Goal: Information Seeking & Learning: Check status

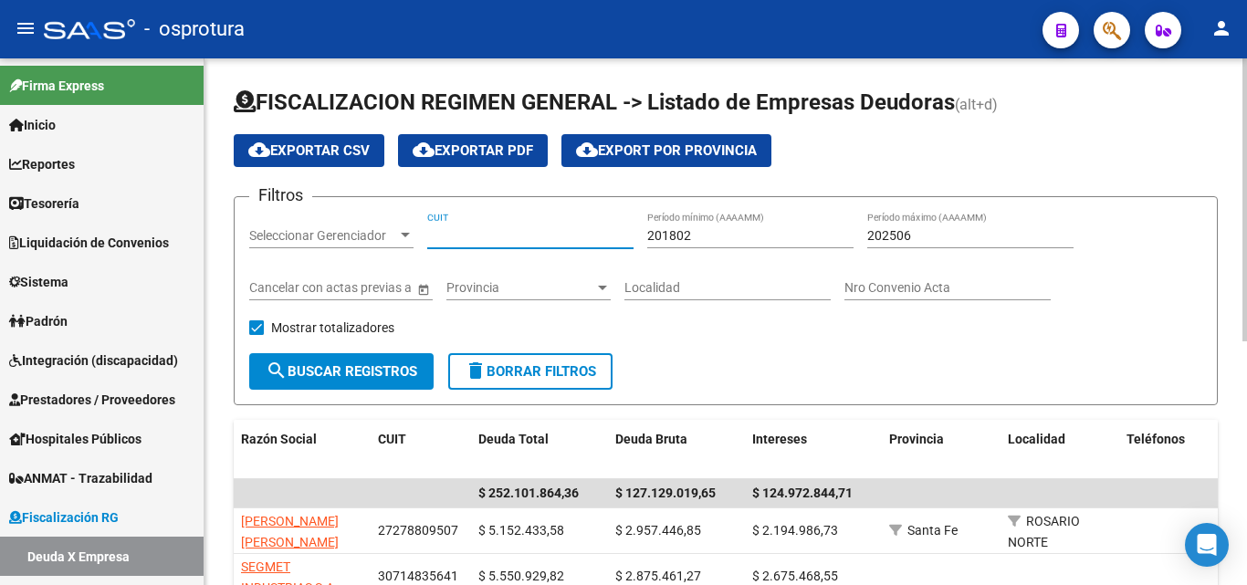
click at [499, 237] on input "CUIT" at bounding box center [530, 236] width 206 height 16
paste input "30-68596569-7"
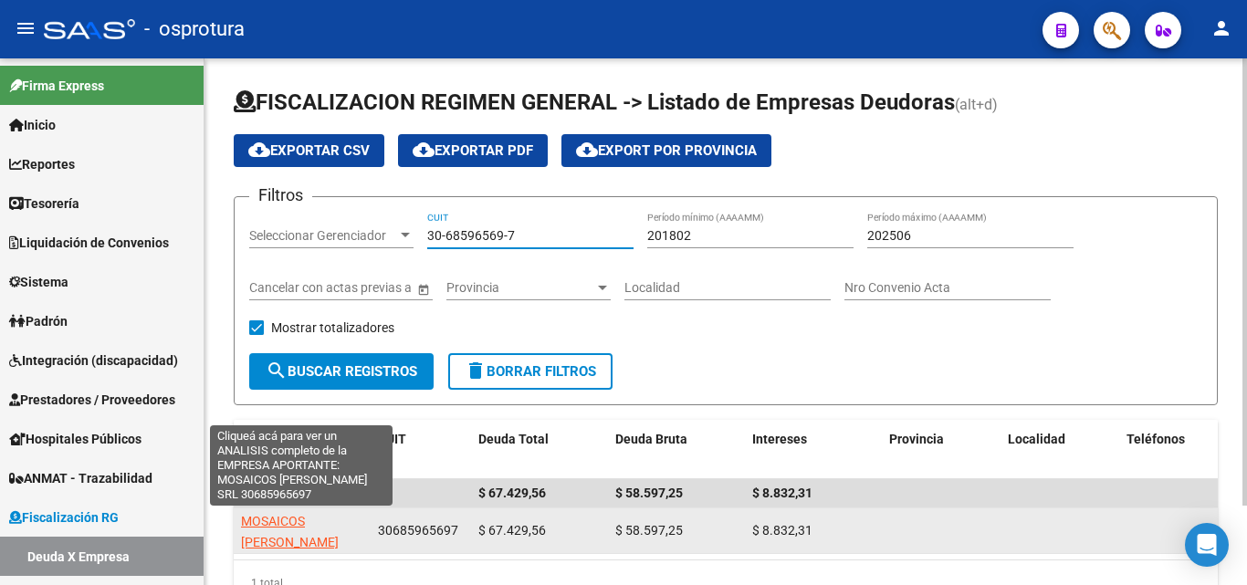
click at [320, 518] on span "MOSAICOS ALVAREZ SRL" at bounding box center [290, 532] width 98 height 36
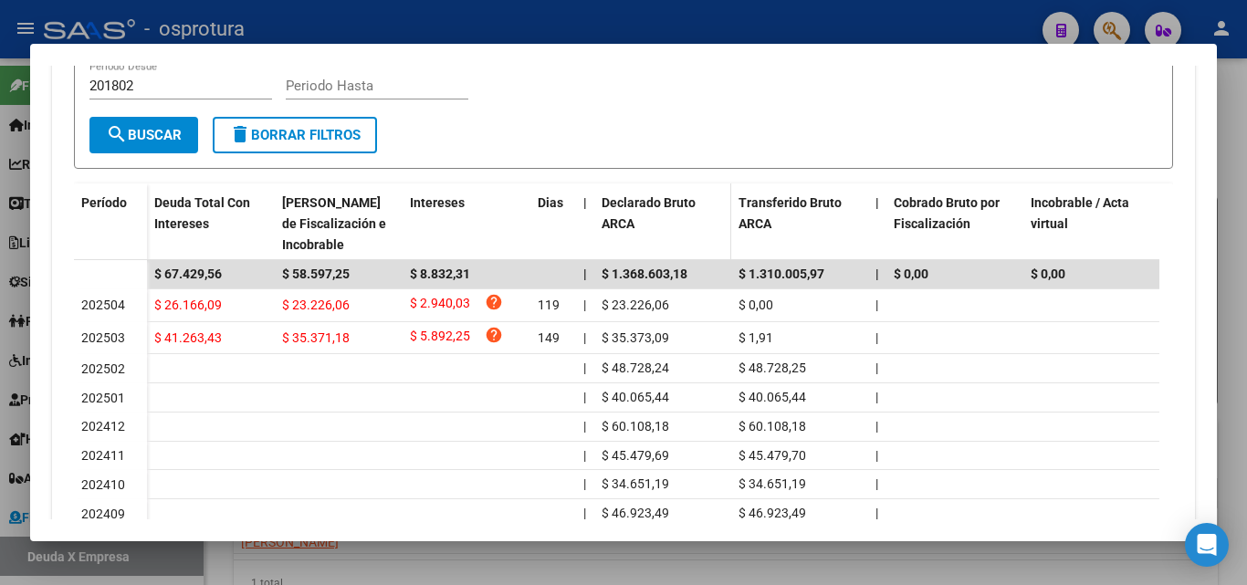
scroll to position [457, 0]
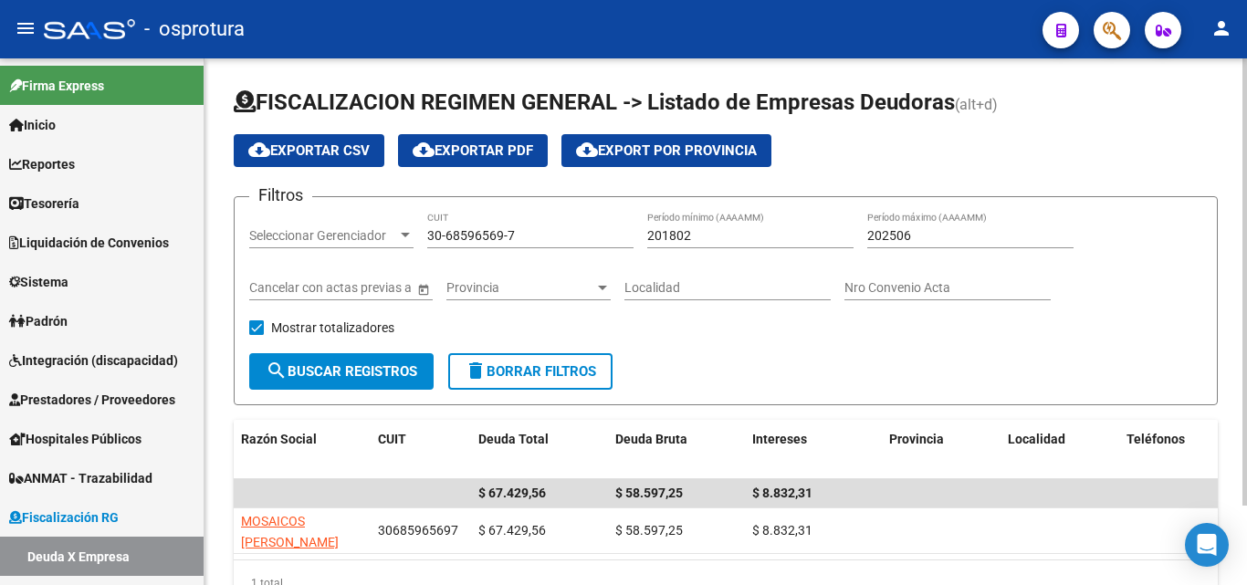
click at [538, 225] on div "30-68596569-7 CUIT" at bounding box center [530, 230] width 206 height 37
click at [538, 233] on input "30-68596569-7" at bounding box center [530, 236] width 206 height 16
paste input "7963603"
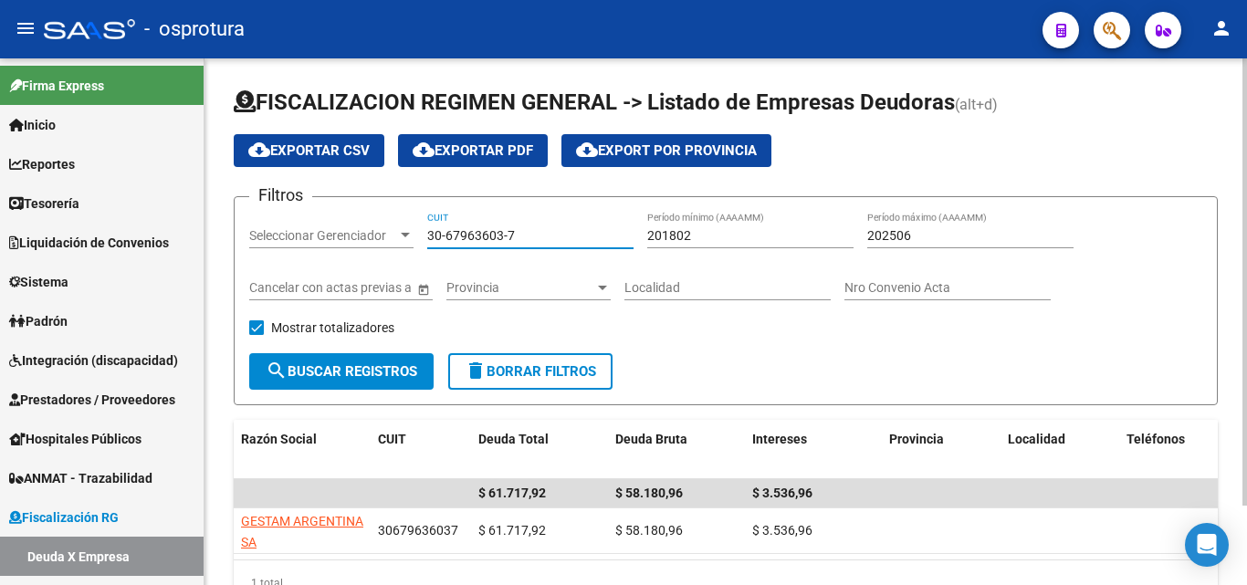
type input "30-67963603-7"
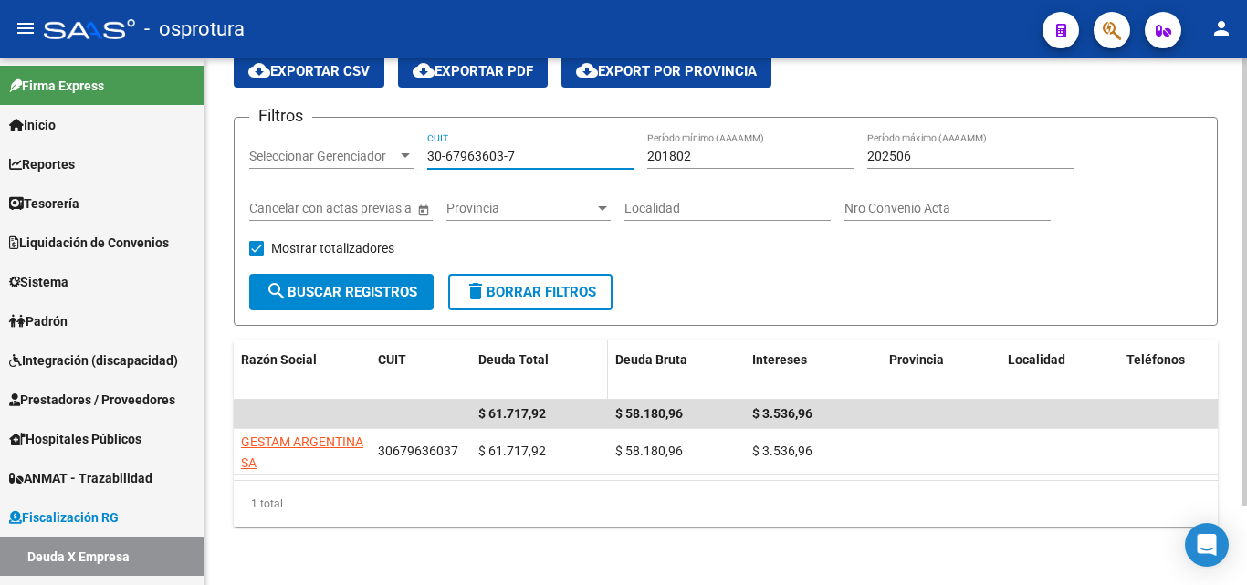
scroll to position [94, 0]
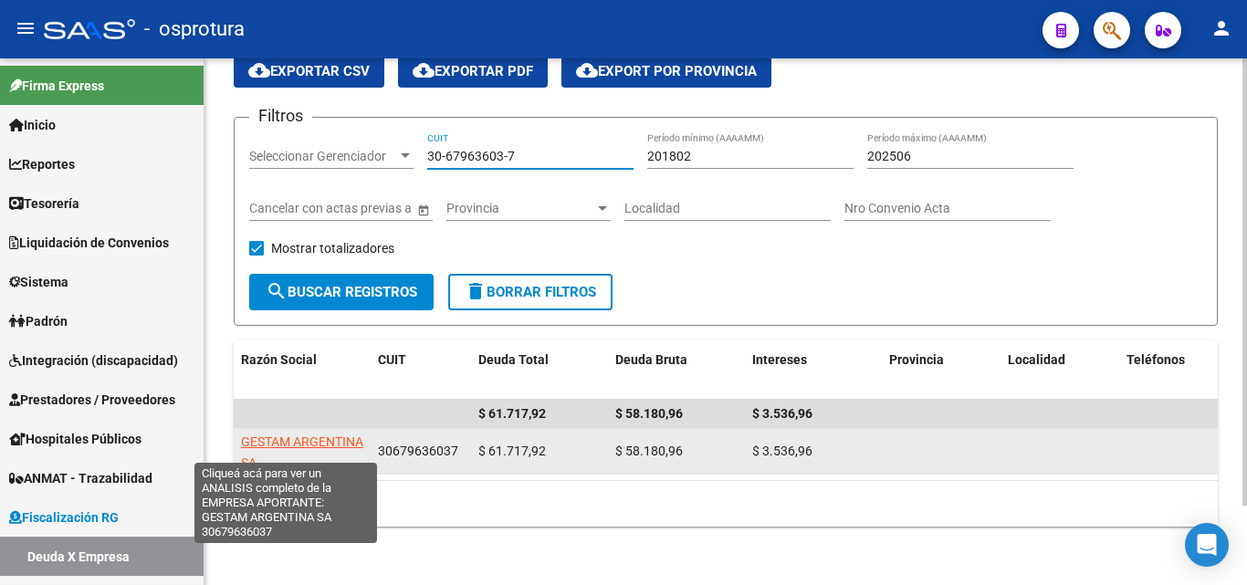
click at [304, 445] on span "GESTAM ARGENTINA SA" at bounding box center [302, 453] width 122 height 36
type textarea "30679636037"
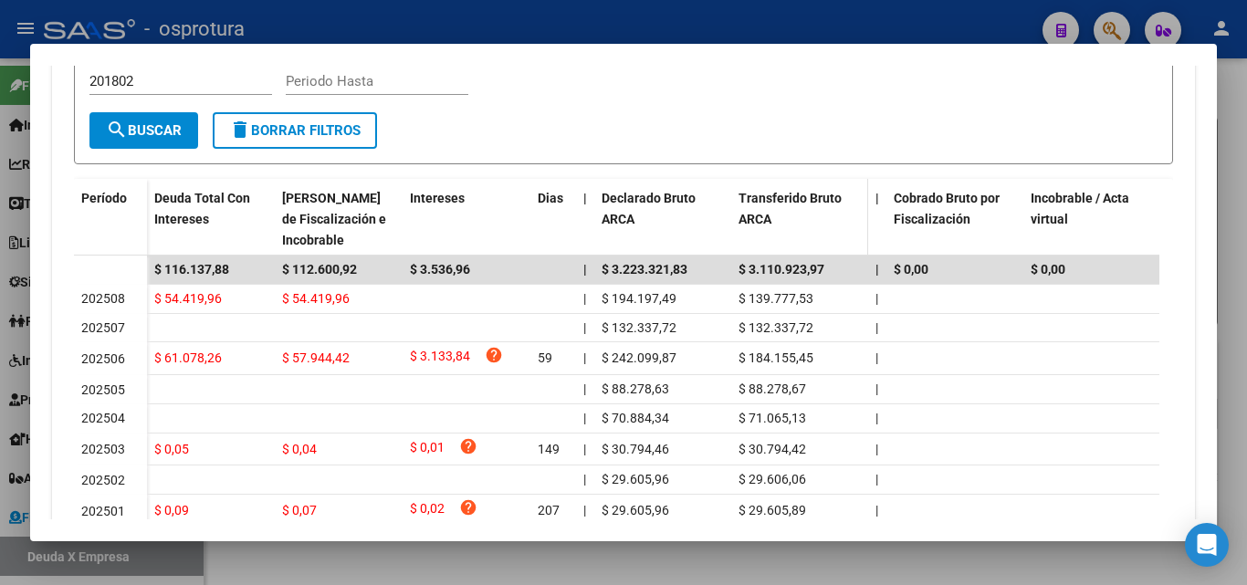
scroll to position [548, 0]
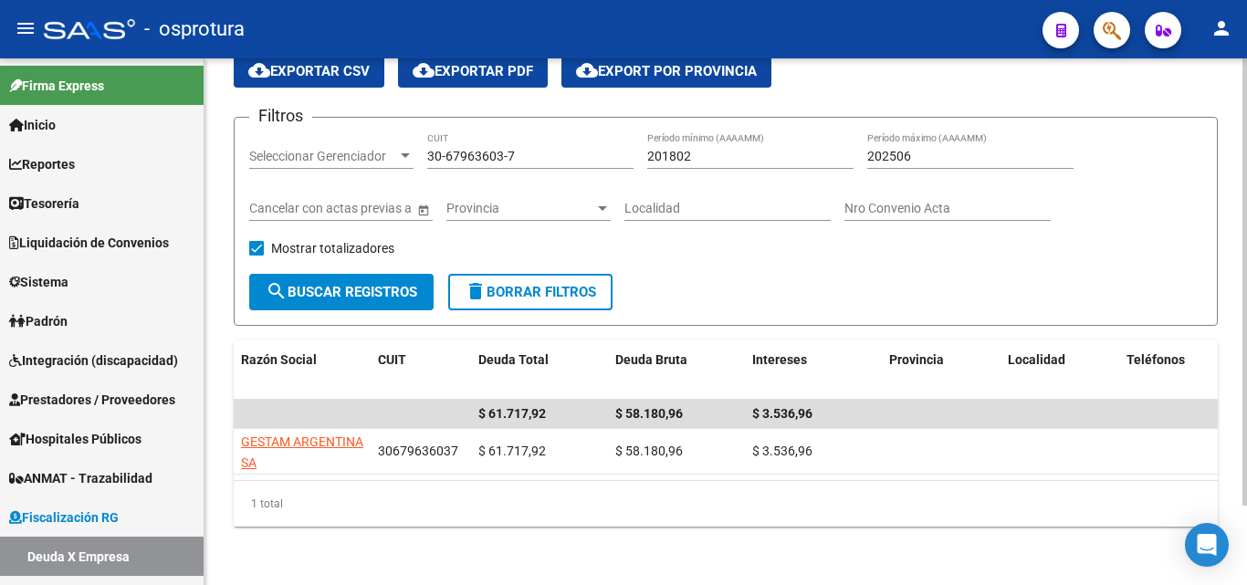
click at [523, 149] on input "30-67963603-7" at bounding box center [530, 157] width 206 height 16
paste input "59036076-3"
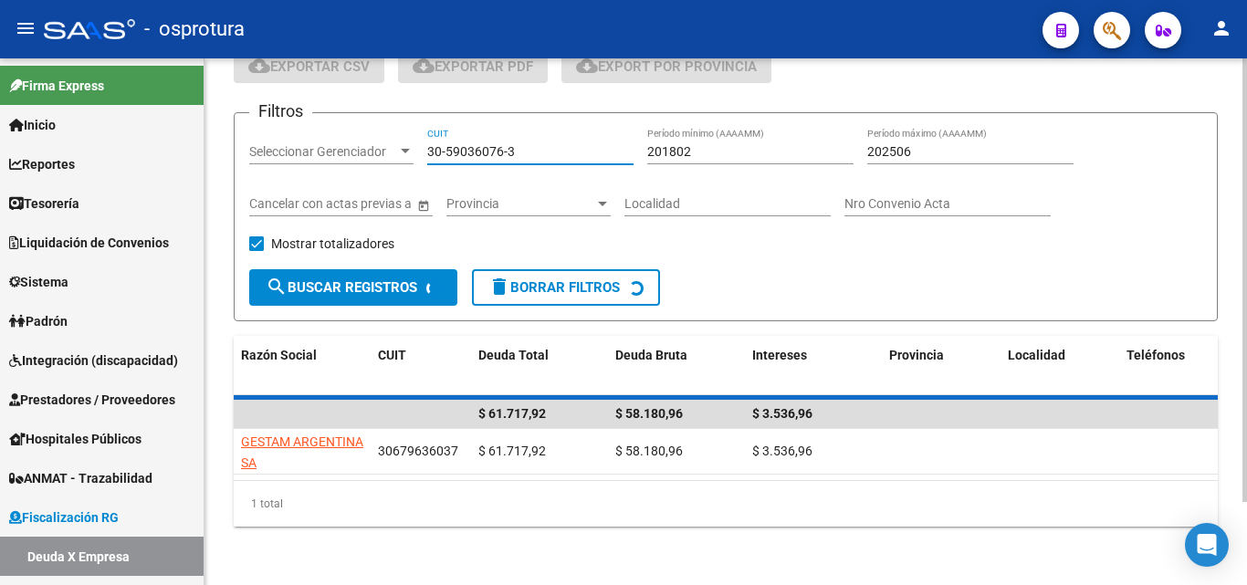
scroll to position [77, 0]
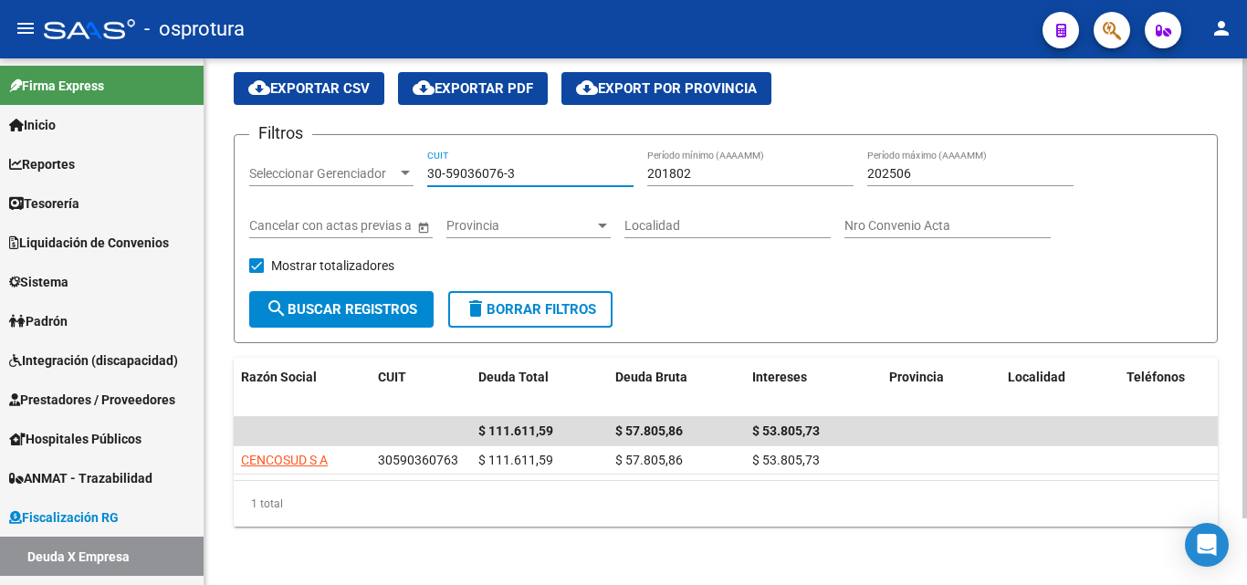
type input "30-59036076-3"
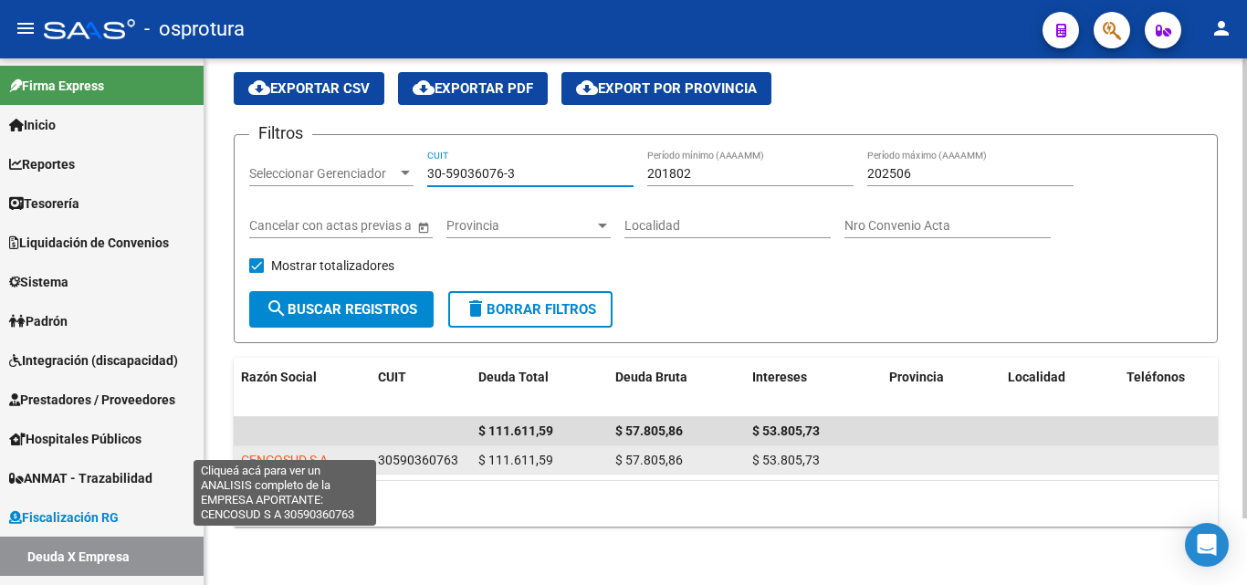
click at [291, 453] on span "CENCOSUD S A" at bounding box center [284, 460] width 87 height 15
type textarea "30590360763"
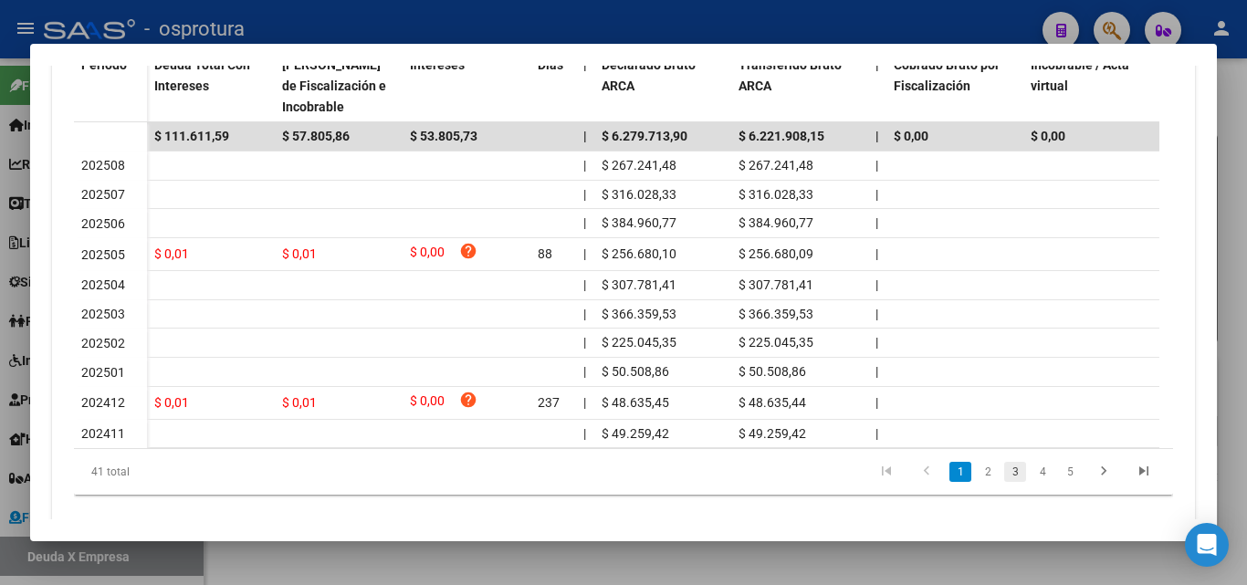
scroll to position [631, 0]
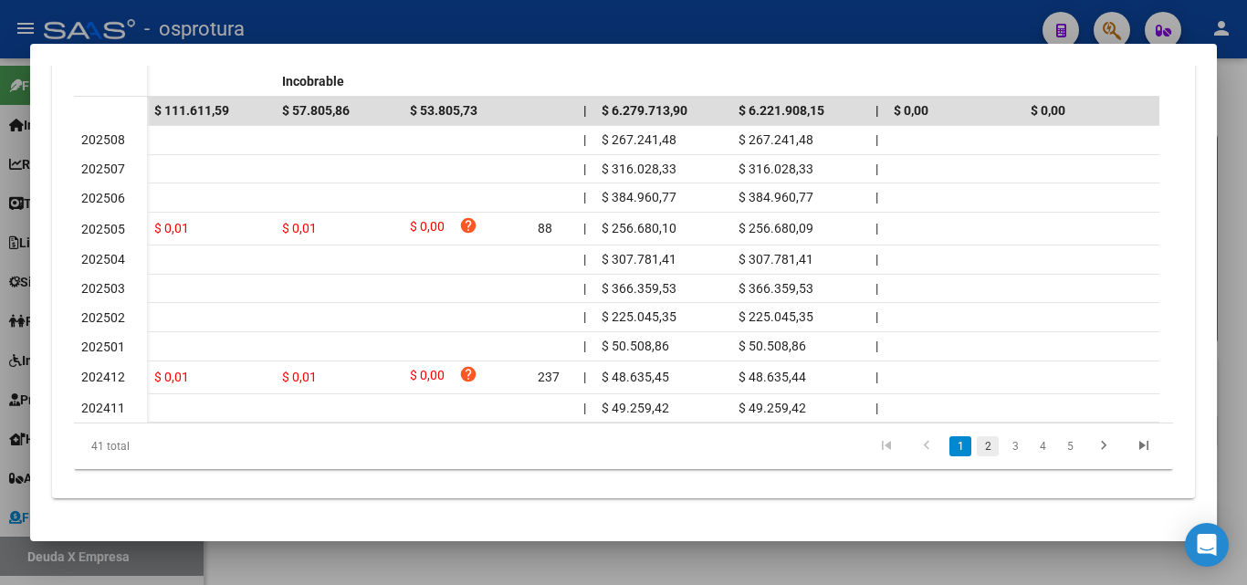
click at [977, 452] on link "2" at bounding box center [988, 447] width 22 height 20
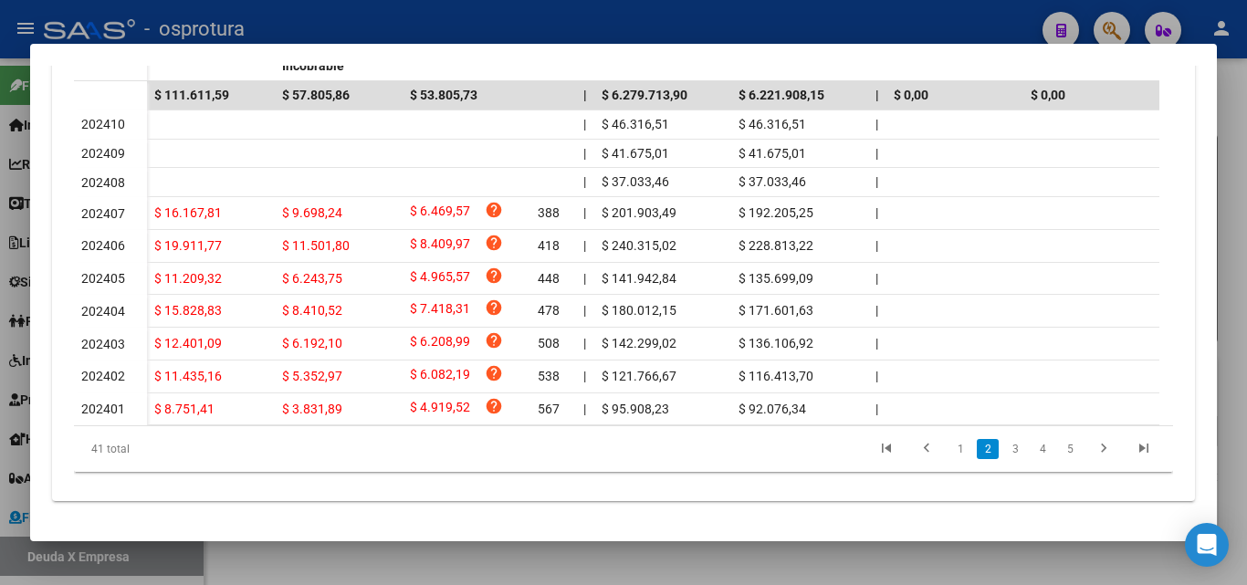
click at [1005, 459] on link "3" at bounding box center [1016, 449] width 22 height 20
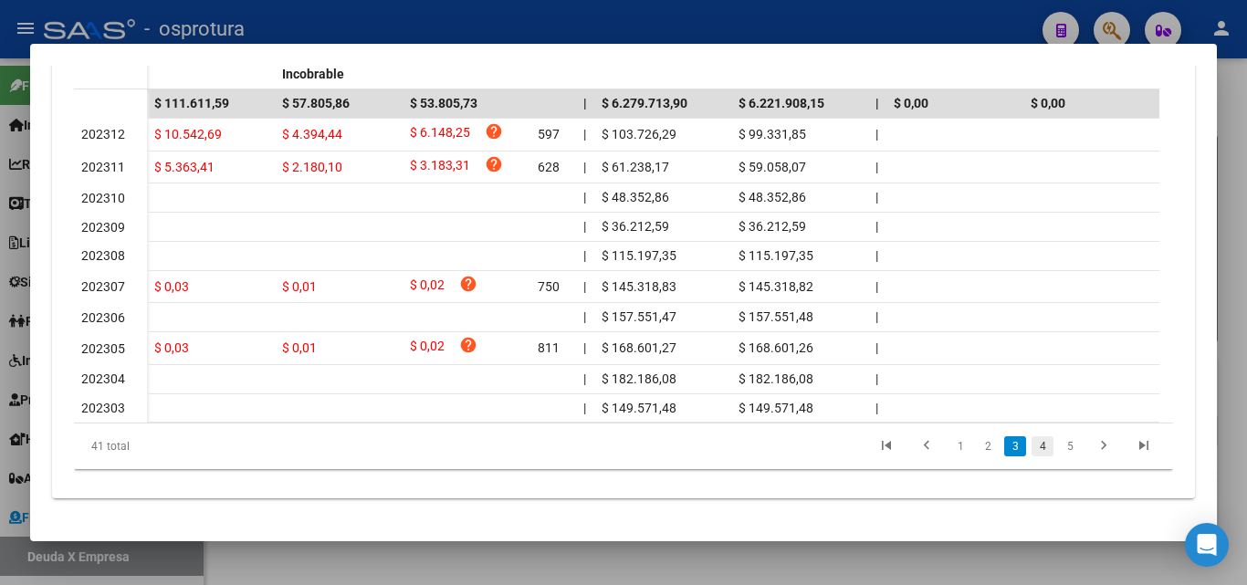
click at [1032, 457] on link "4" at bounding box center [1043, 447] width 22 height 20
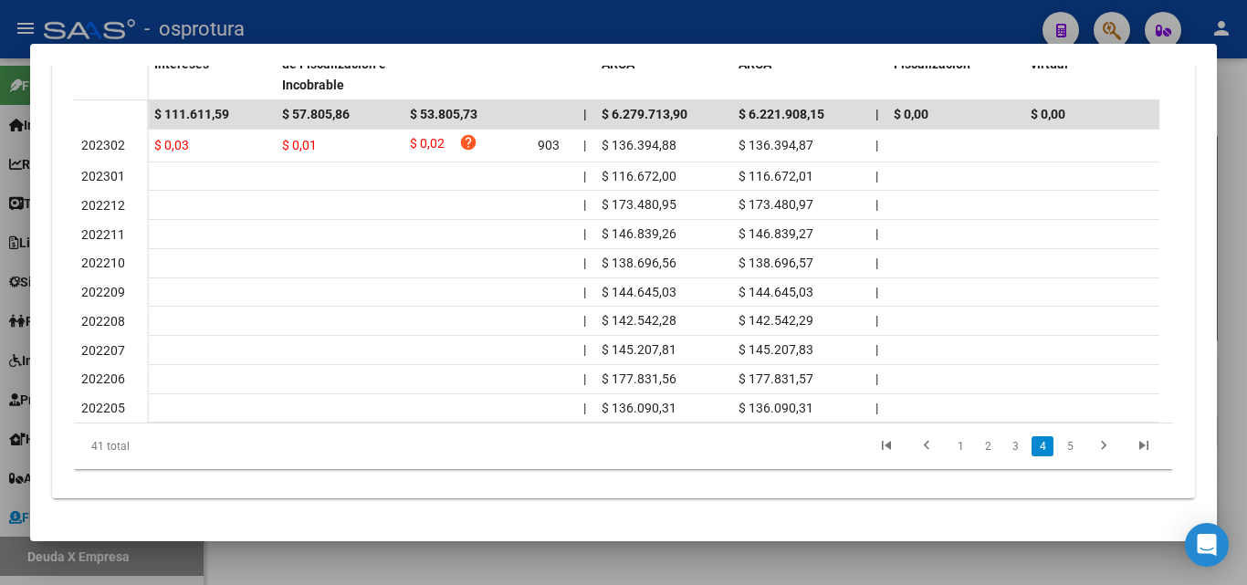
scroll to position [626, 0]
click at [950, 447] on link "1" at bounding box center [961, 447] width 22 height 20
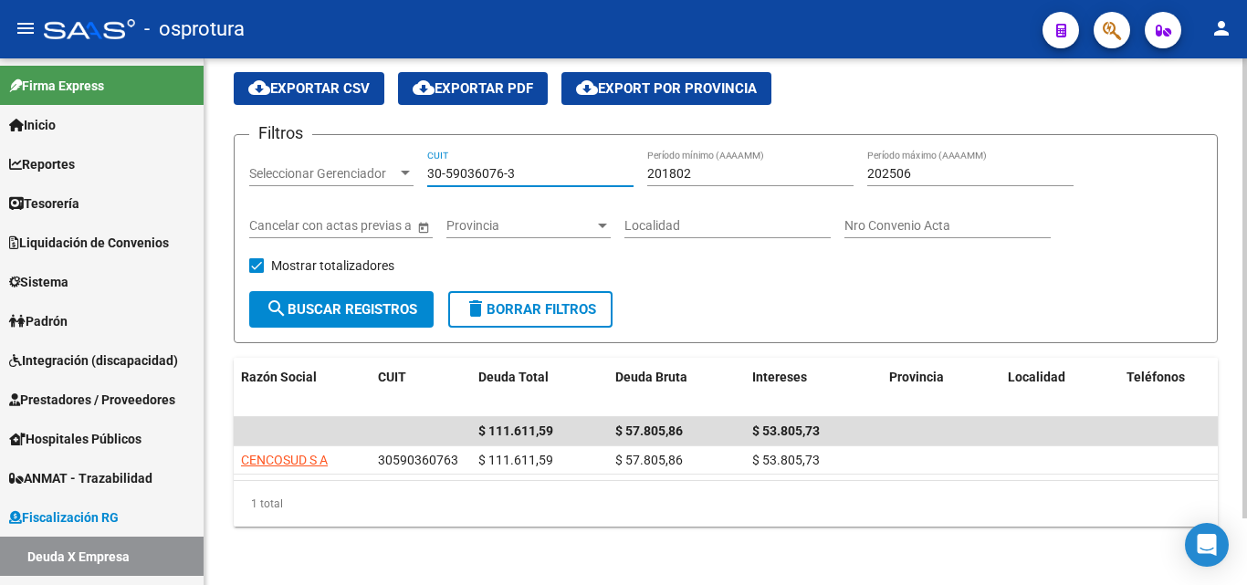
click at [535, 166] on input "30-59036076-3" at bounding box center [530, 174] width 206 height 16
paste input "71458675-7"
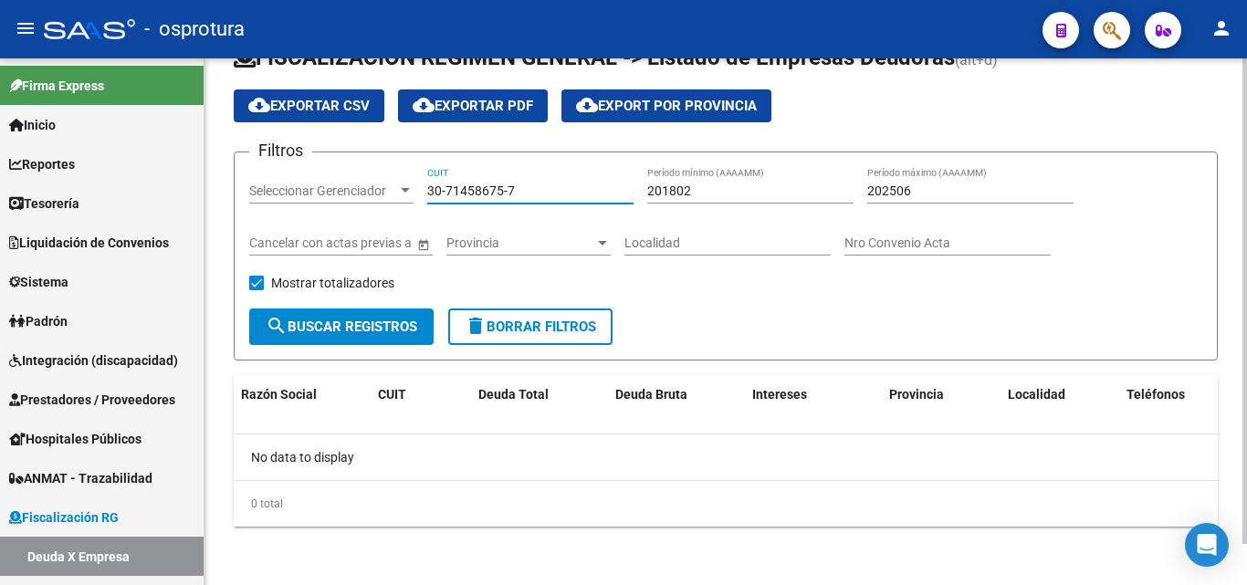
scroll to position [45, 0]
click at [554, 193] on input "30-71458675-7" at bounding box center [530, 192] width 206 height 16
paste input "20-35039421-5"
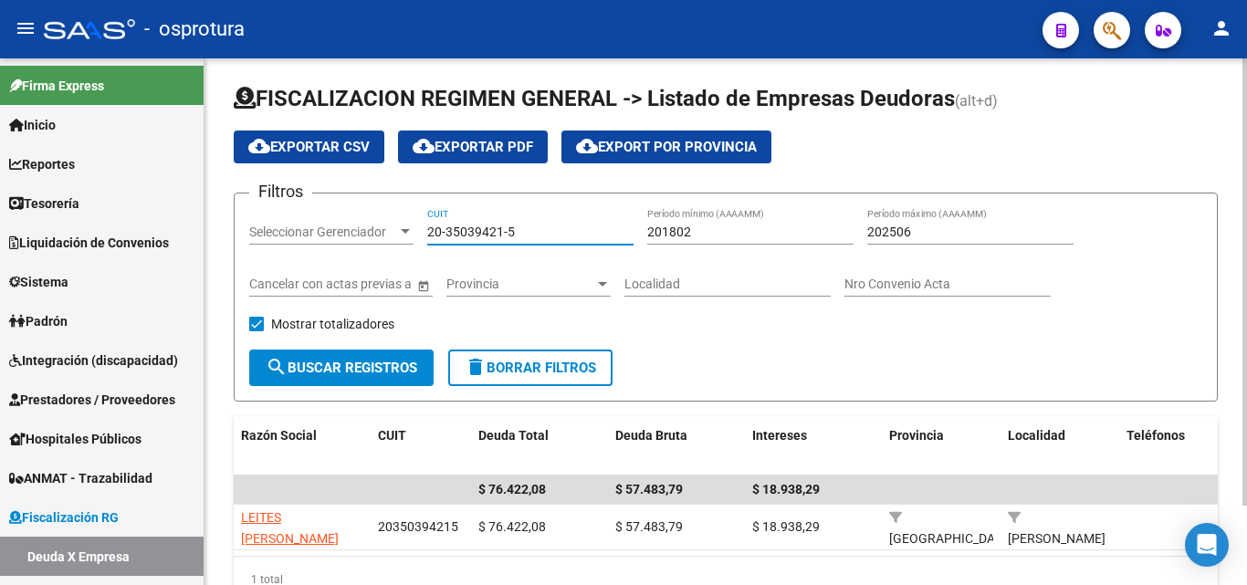
scroll to position [77, 0]
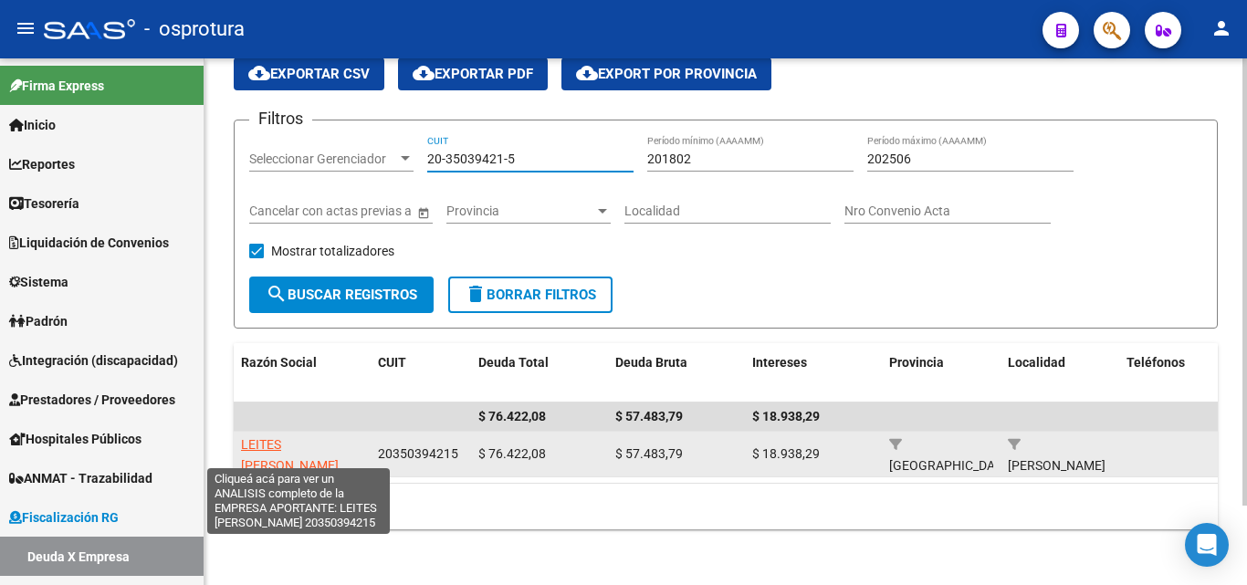
type input "20-35039421-5"
click at [284, 450] on span "LEITES LUIS DANIEL" at bounding box center [290, 455] width 98 height 36
type textarea "20350394215"
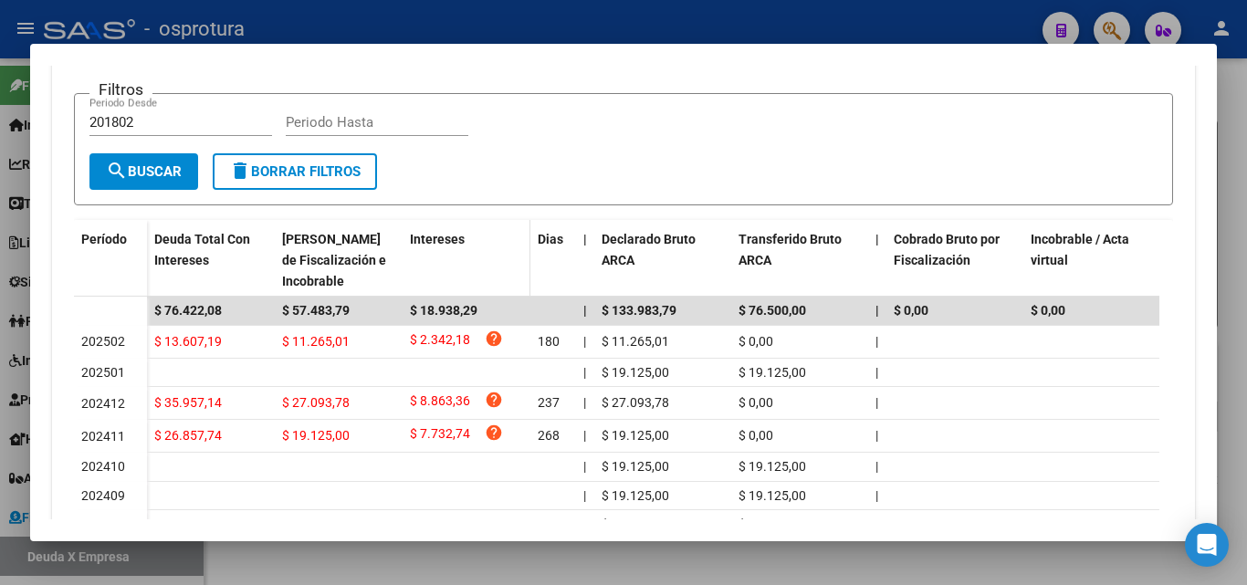
scroll to position [457, 0]
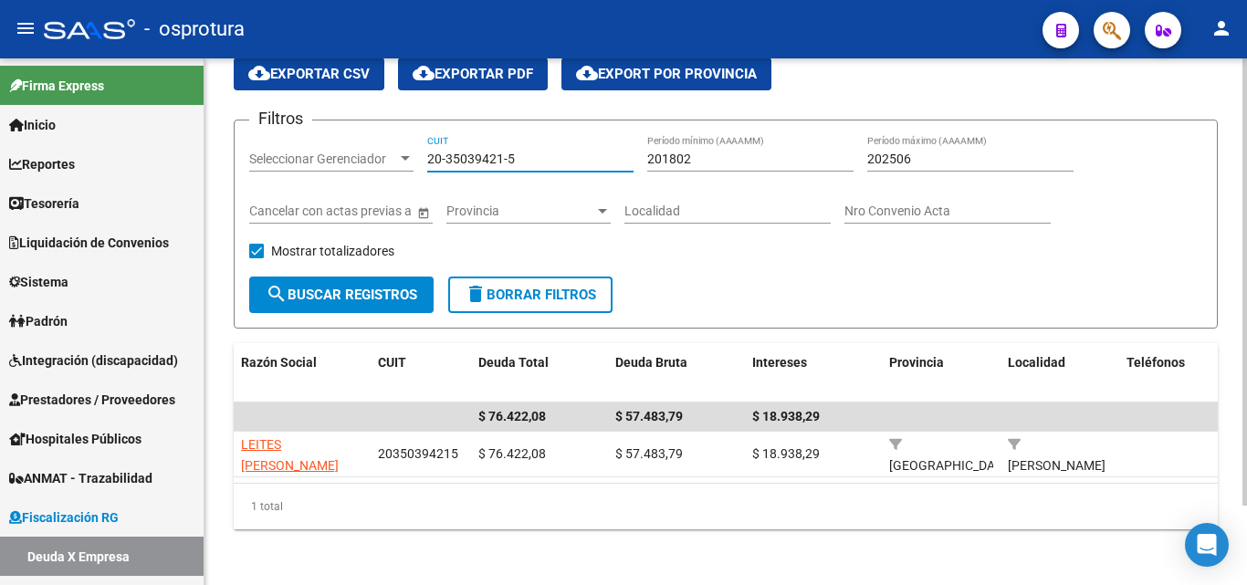
click at [526, 159] on input "20-35039421-5" at bounding box center [530, 160] width 206 height 16
paste input "30-71754406-0"
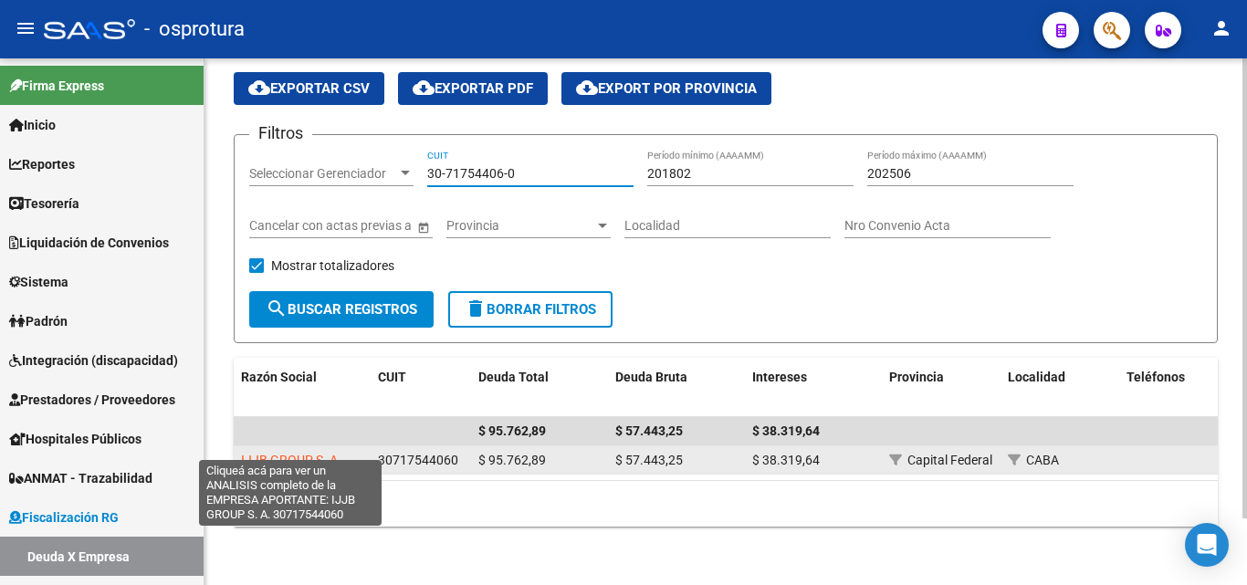
type input "30-71754406-0"
click at [308, 453] on span "IJJB GROUP S. A." at bounding box center [291, 460] width 100 height 15
type textarea "30717544060"
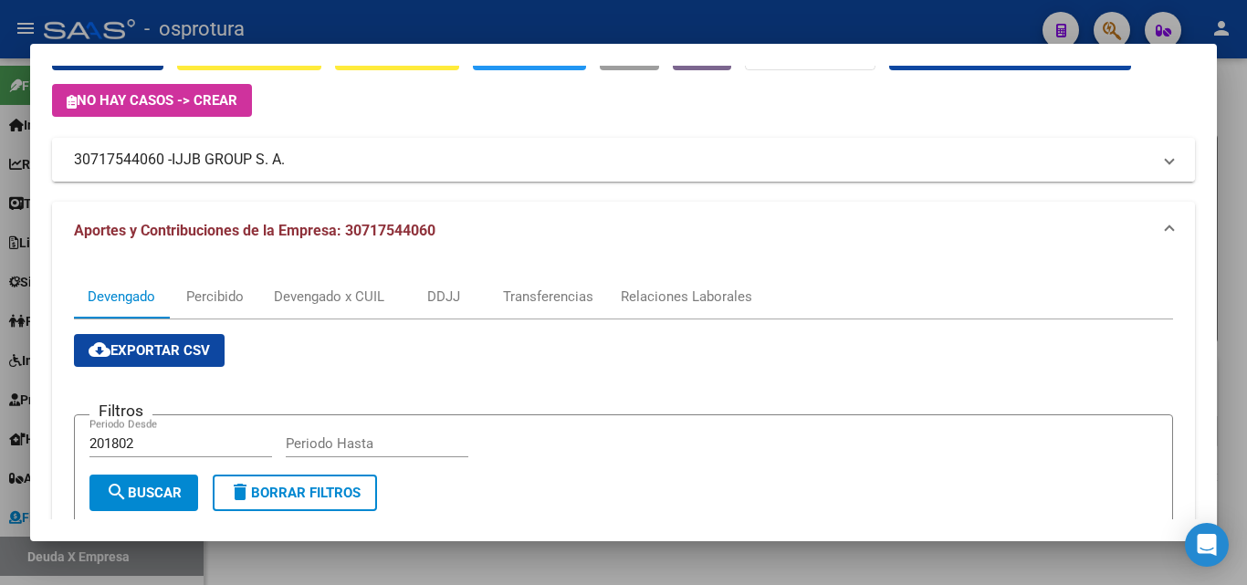
scroll to position [423, 0]
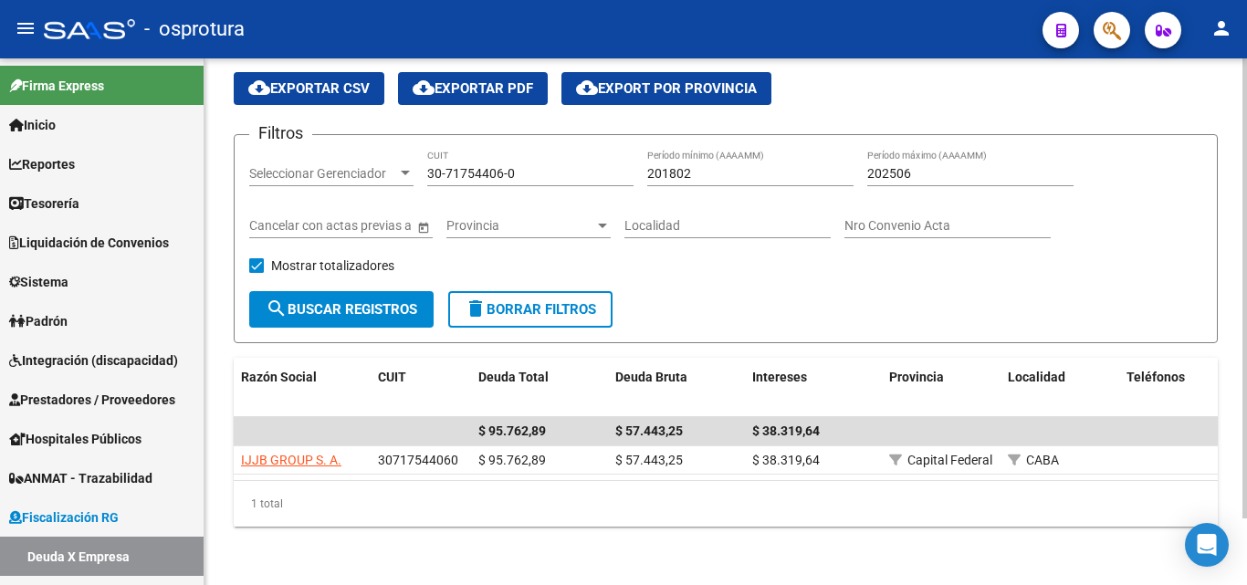
click at [522, 166] on input "30-71754406-0" at bounding box center [530, 174] width 206 height 16
paste input "20-93446914-4"
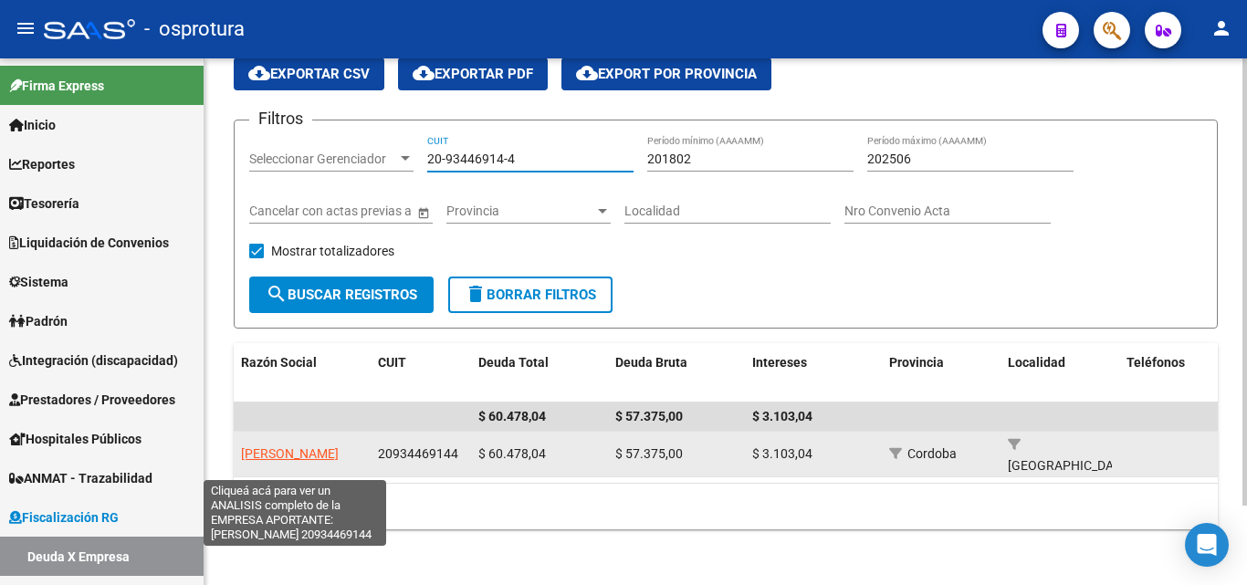
type input "20-93446914-4"
click at [303, 447] on span "RAMA AMEJEIRAS GUMERSINDO" at bounding box center [290, 454] width 98 height 15
type textarea "20934469144"
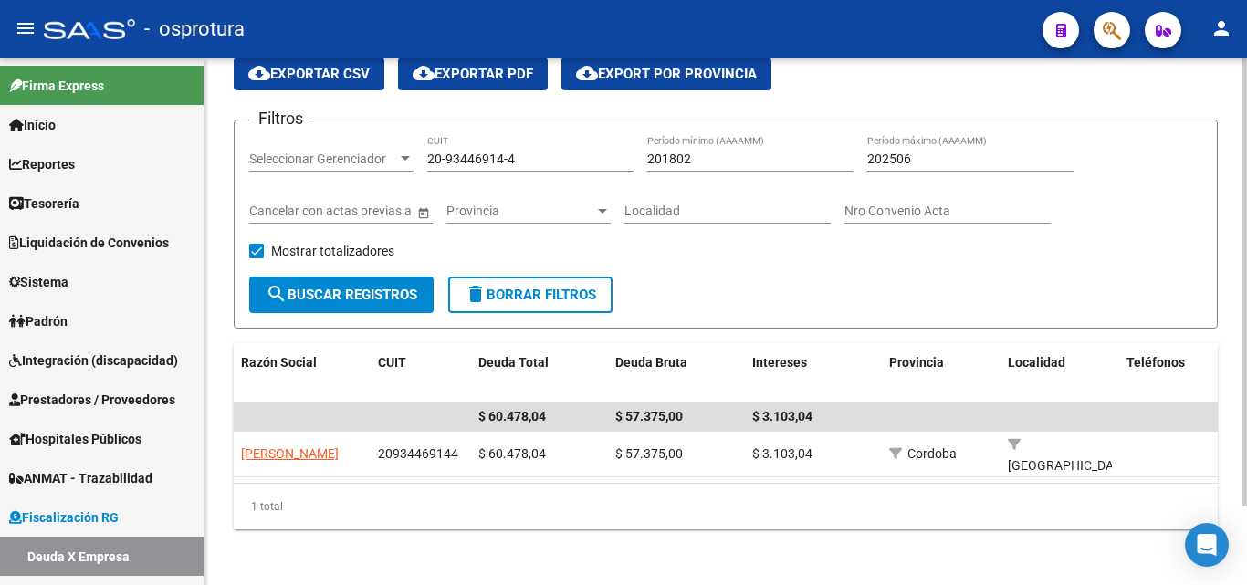
click at [533, 161] on input "20-93446914-4" at bounding box center [530, 160] width 206 height 16
paste input "30-71555974-5"
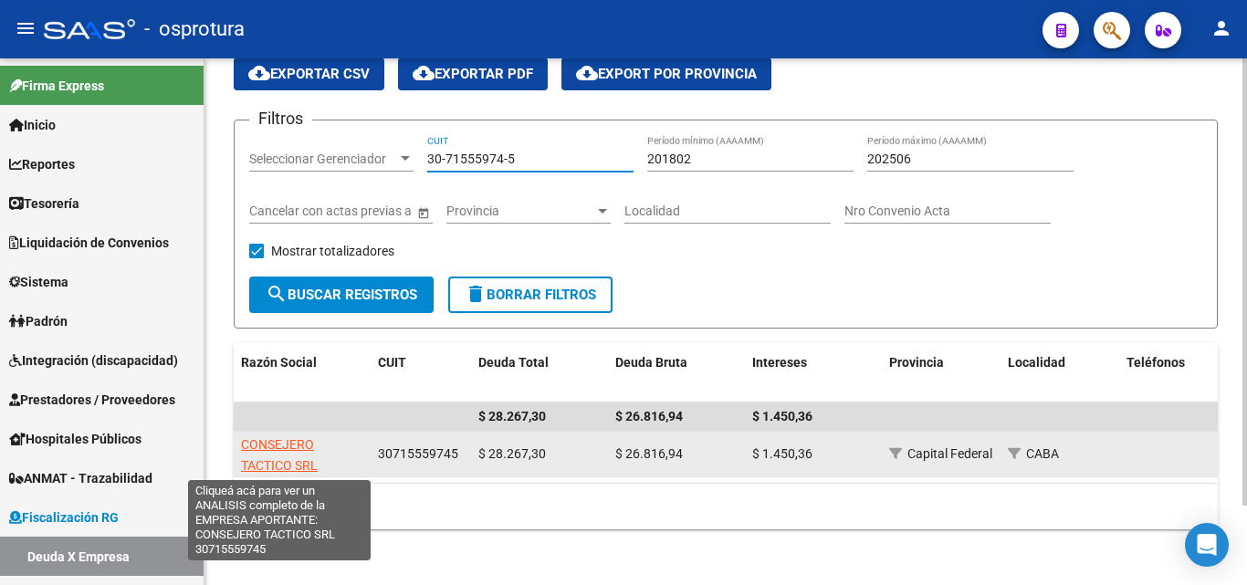
type input "30-71555974-5"
click at [287, 443] on span "CONSEJERO TACTICO SRL" at bounding box center [279, 455] width 77 height 36
type textarea "30715559745"
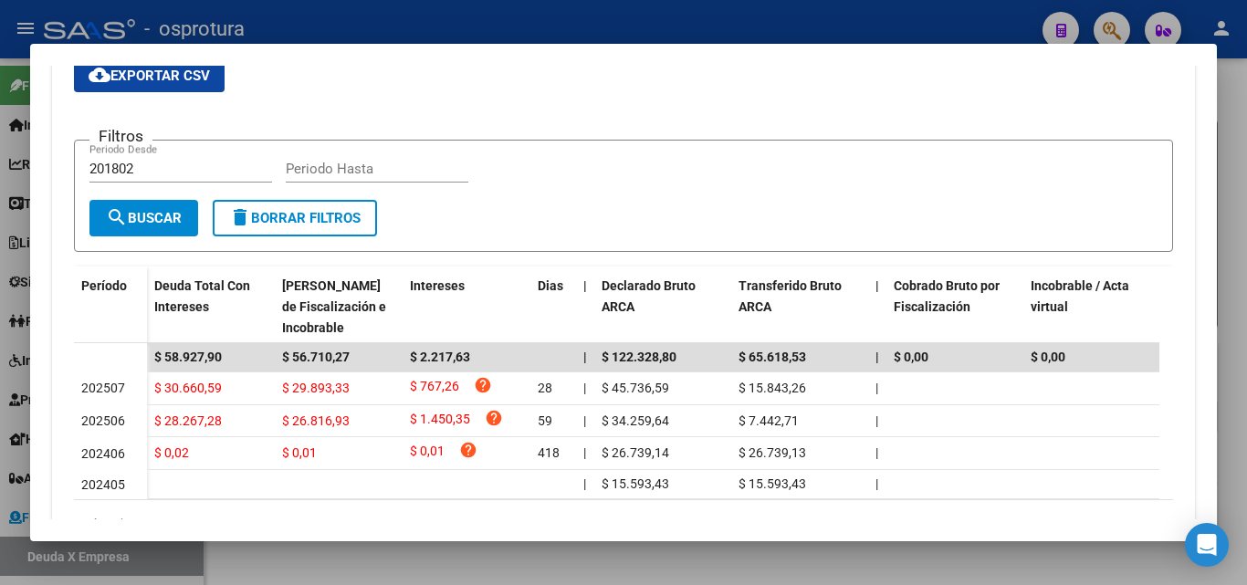
scroll to position [461, 0]
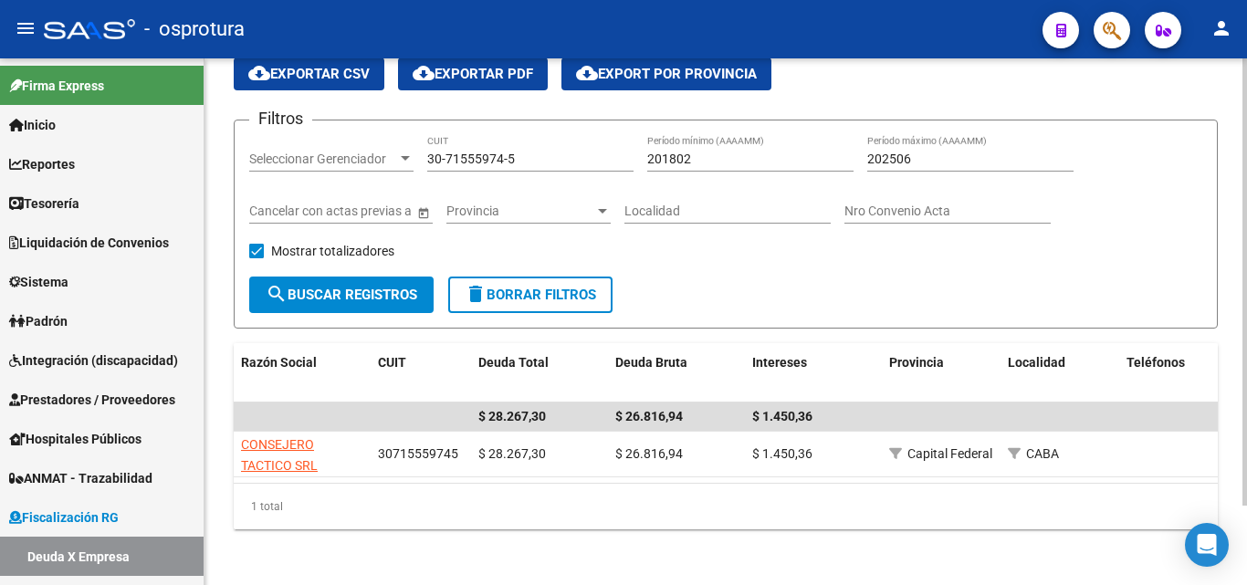
click at [563, 162] on input "30-71555974-5" at bounding box center [530, 160] width 206 height 16
paste input "61557145-4"
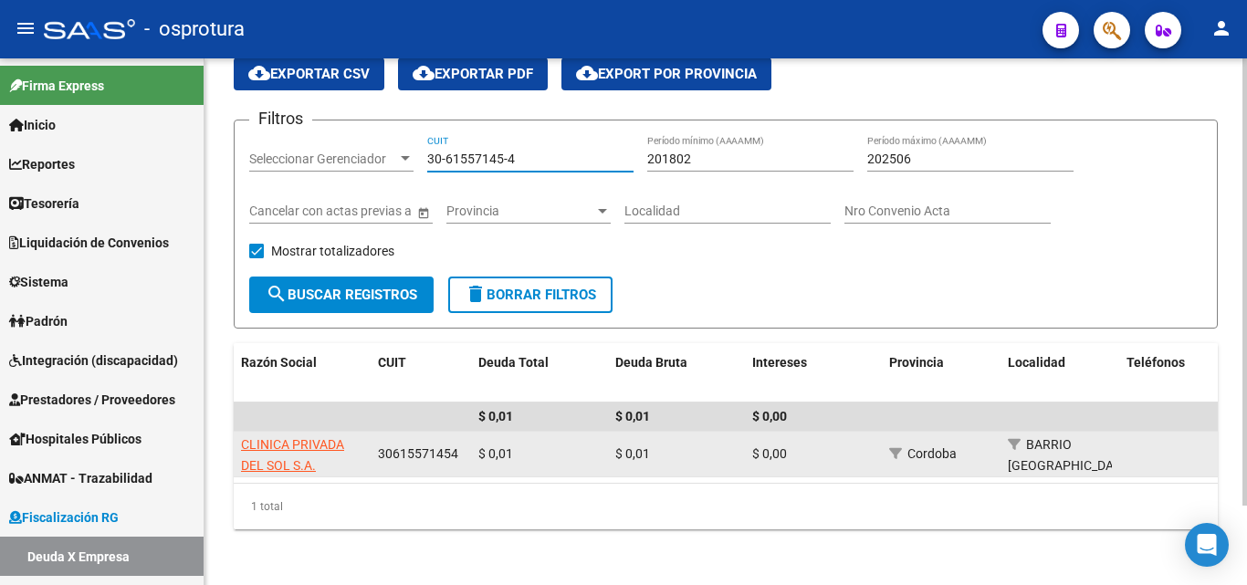
type input "30-61557145-4"
click at [298, 434] on datatable-body-cell "CLINICA PRIVADA DEL SOL S.A." at bounding box center [302, 454] width 137 height 45
click at [295, 442] on span "CLINICA PRIVADA DEL SOL S.A." at bounding box center [292, 455] width 103 height 36
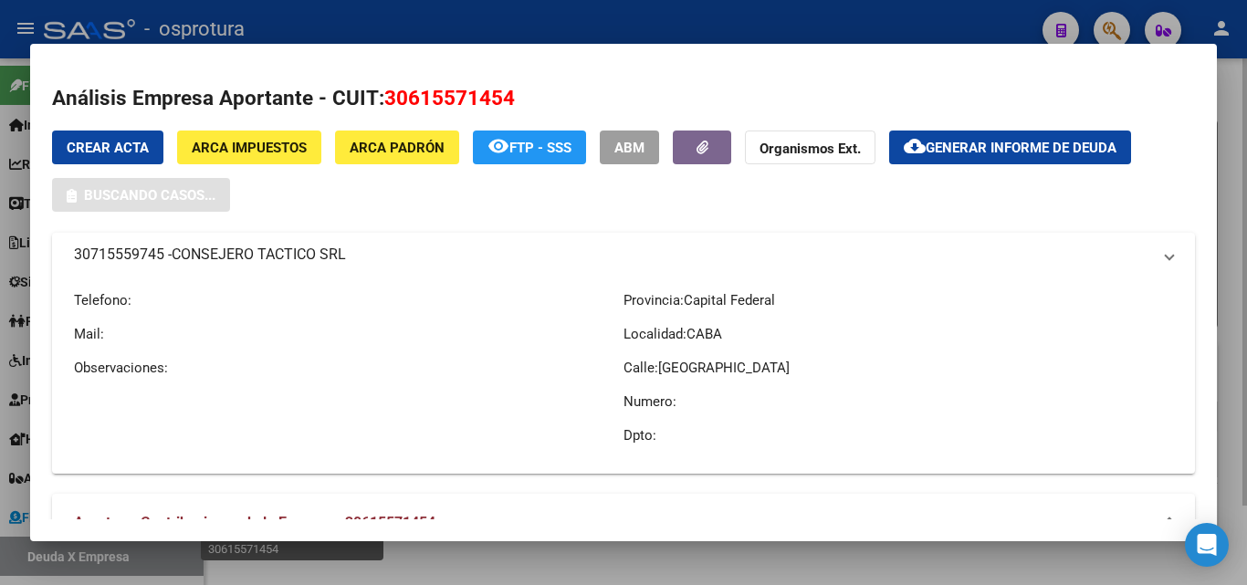
type textarea "30615571454"
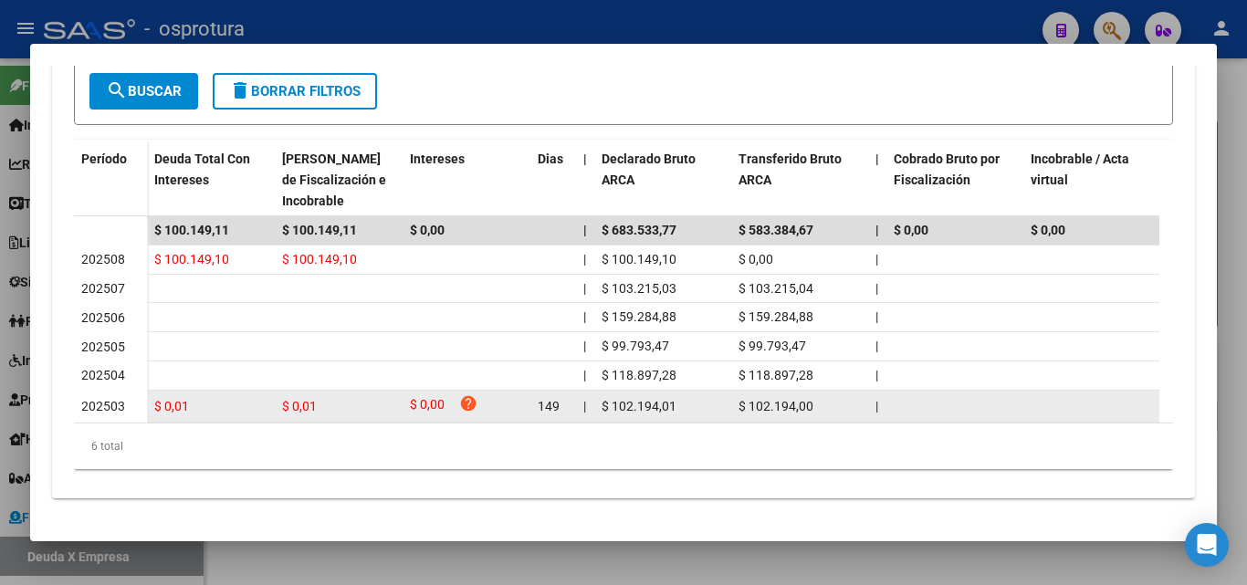
scroll to position [419, 0]
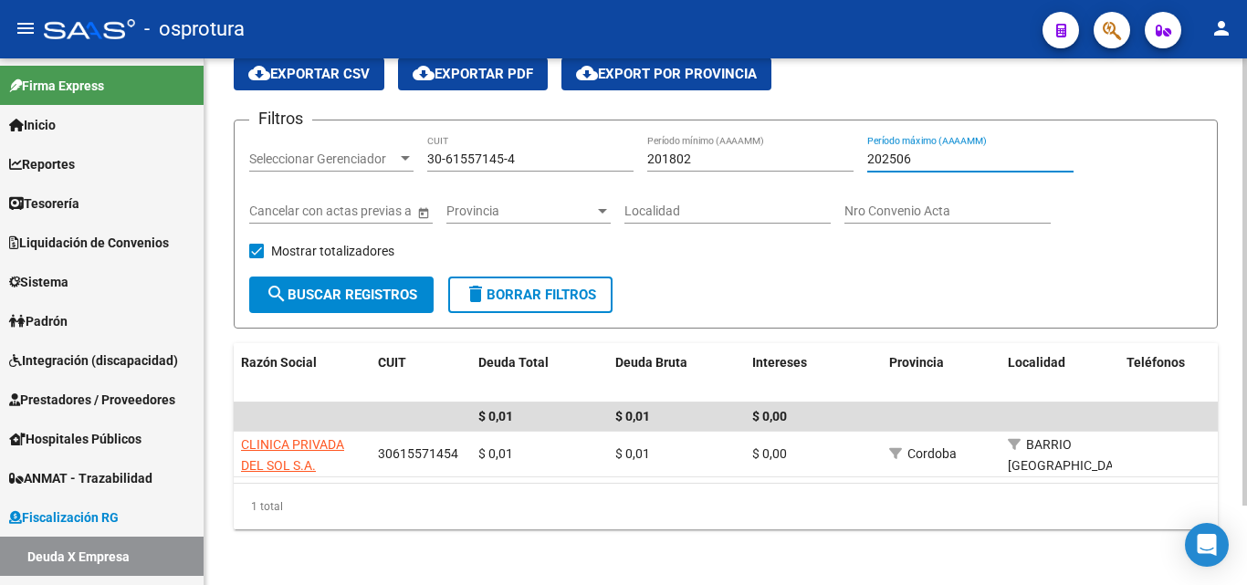
drag, startPoint x: 926, startPoint y: 154, endPoint x: 809, endPoint y: 154, distance: 116.9
click at [810, 154] on div "Filtros Seleccionar Gerenciador Seleccionar Gerenciador 30-61557145-4 CUIT 2018…" at bounding box center [725, 206] width 953 height 142
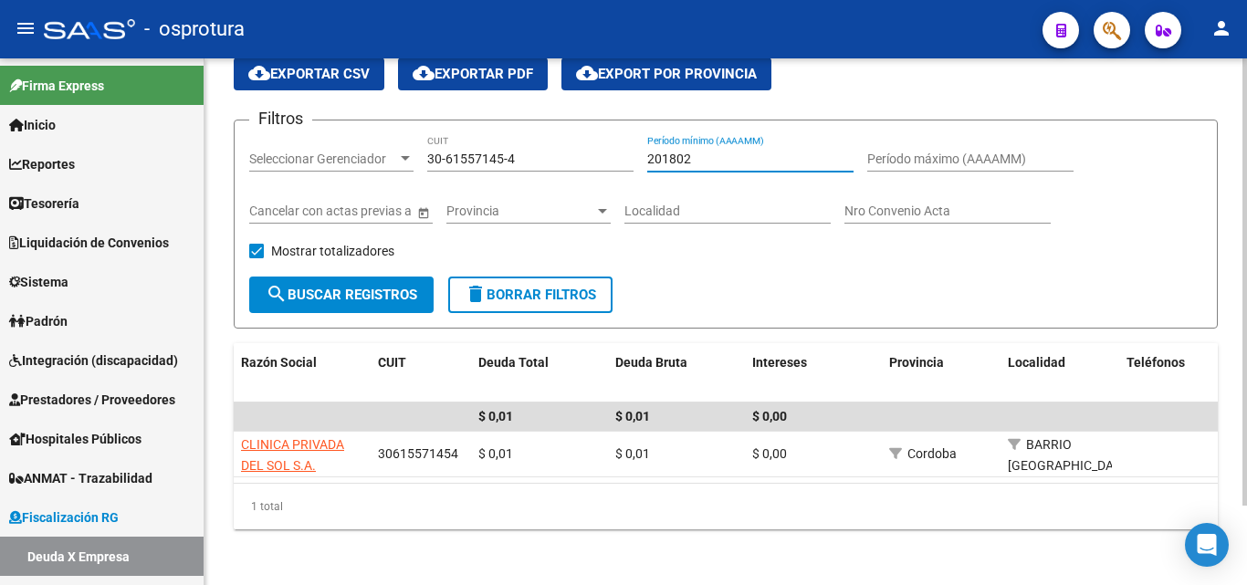
drag, startPoint x: 636, startPoint y: 158, endPoint x: 614, endPoint y: 158, distance: 21.9
click at [614, 158] on div "Filtros Seleccionar Gerenciador Seleccionar Gerenciador 30-61557145-4 CUIT 2018…" at bounding box center [725, 206] width 953 height 142
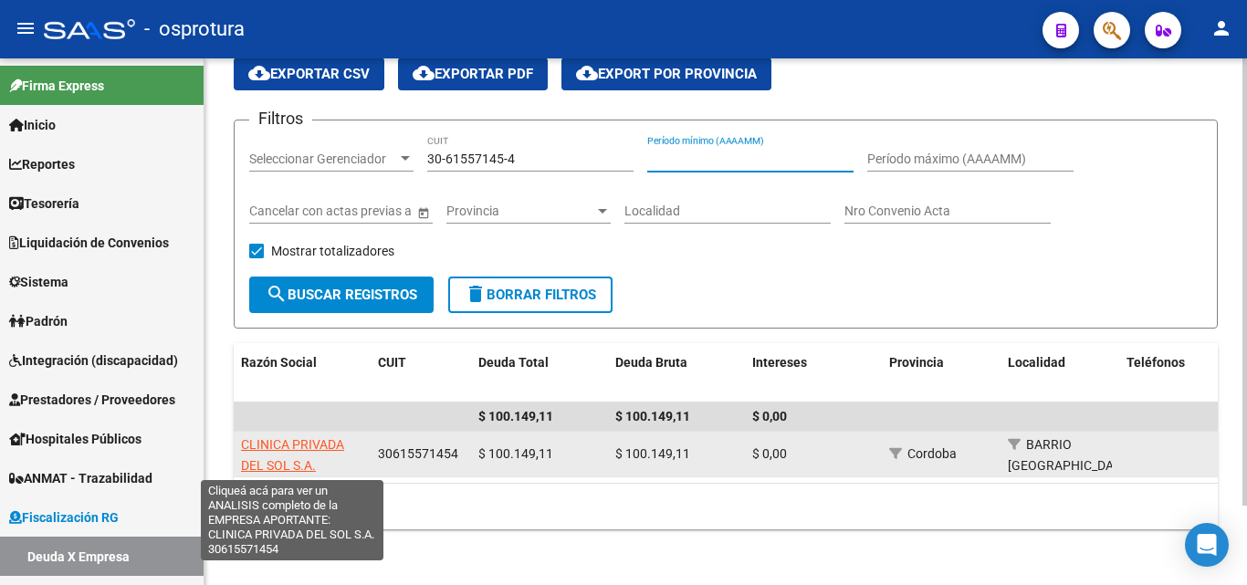
click at [310, 447] on span "CLINICA PRIVADA DEL SOL S.A." at bounding box center [292, 455] width 103 height 36
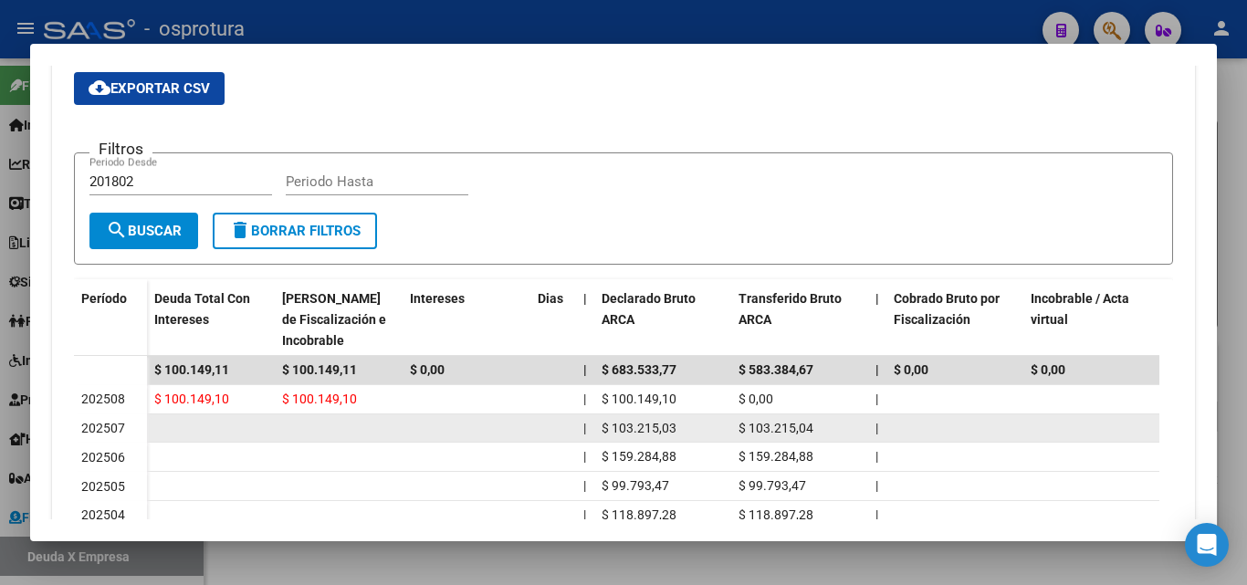
scroll to position [510, 0]
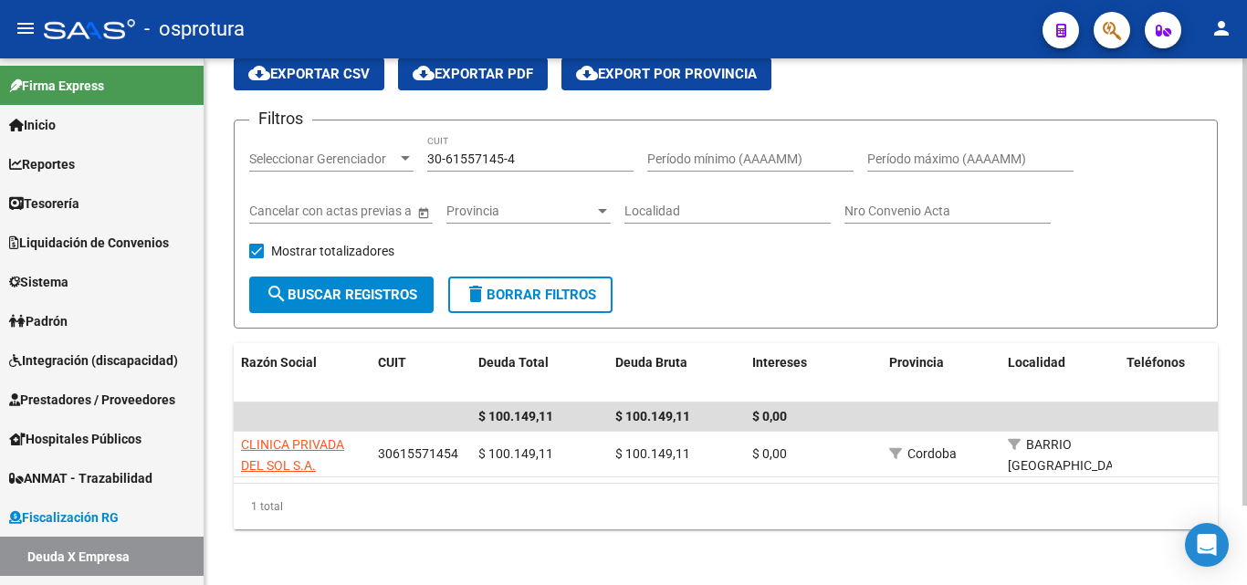
click at [542, 167] on div "30-61557145-4 CUIT" at bounding box center [530, 153] width 206 height 37
click at [543, 163] on input "30-61557145-4" at bounding box center [530, 160] width 206 height 16
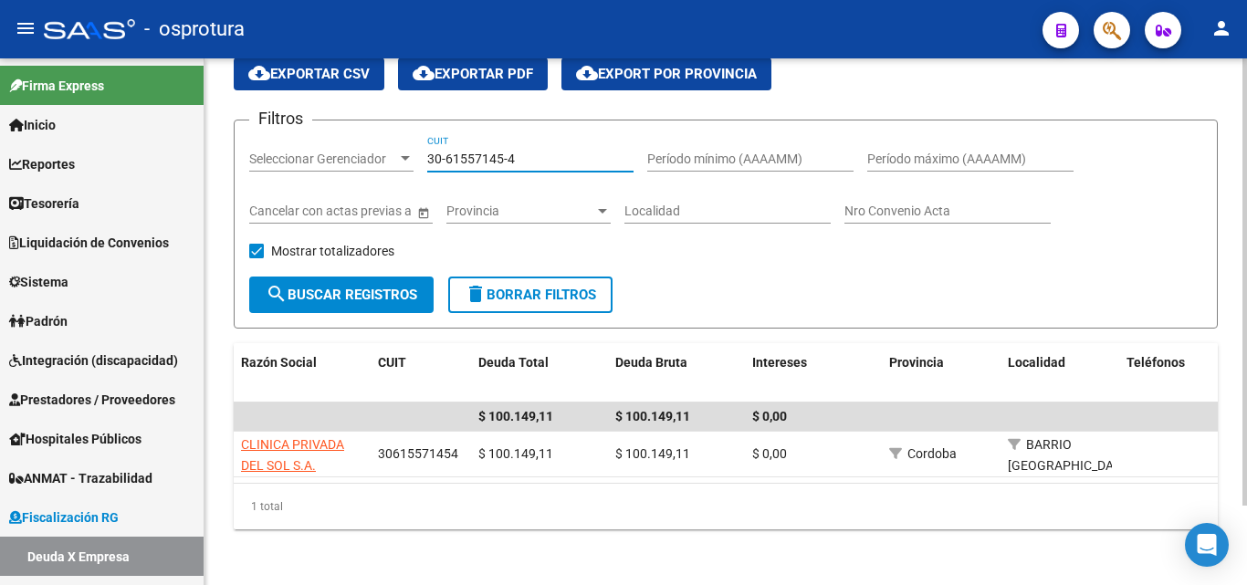
paste input "20-92349756-1"
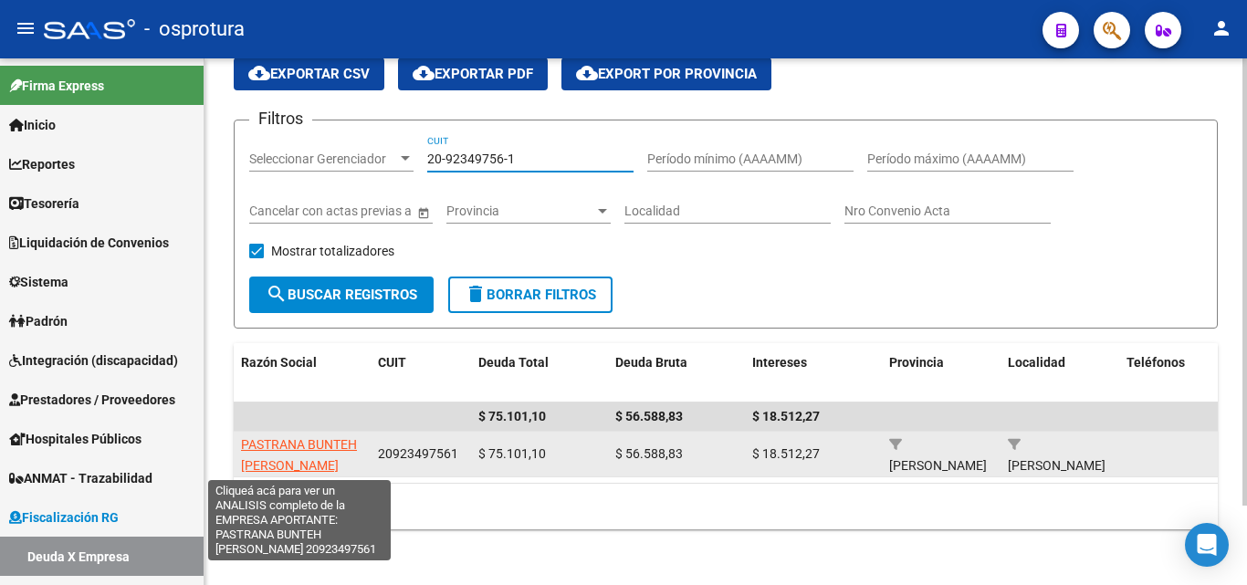
type input "20-92349756-1"
click at [317, 439] on span "PASTRANA BUNTEH DIEGO RAMON" at bounding box center [299, 455] width 116 height 36
type textarea "20923497561"
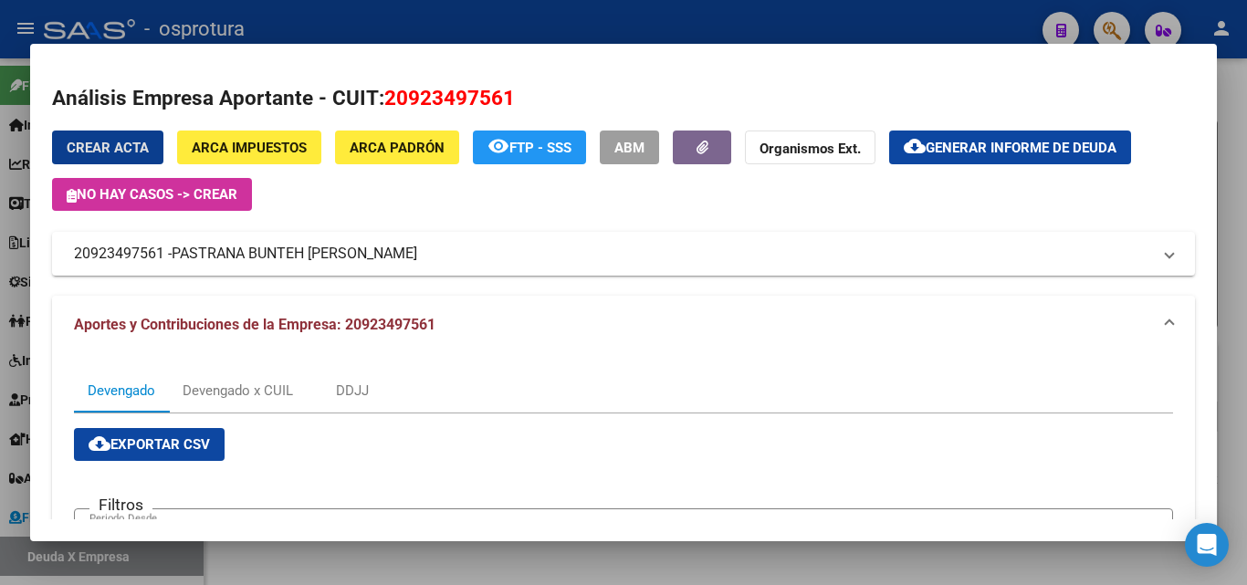
scroll to position [365, 0]
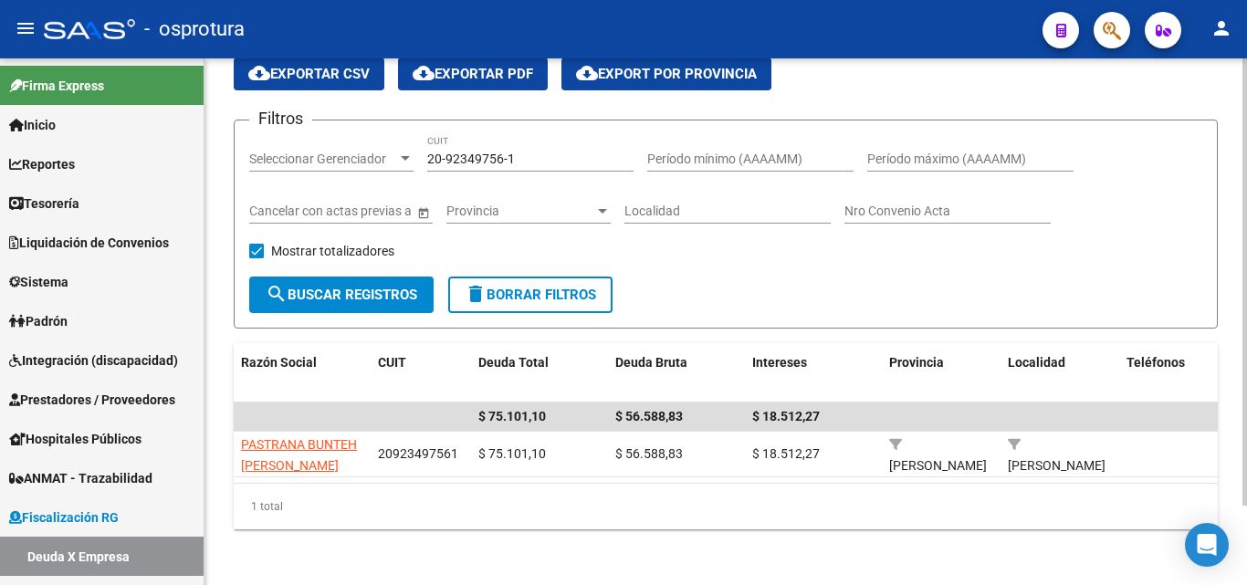
click at [570, 156] on input "20-92349756-1" at bounding box center [530, 160] width 206 height 16
paste input "30-71680704"
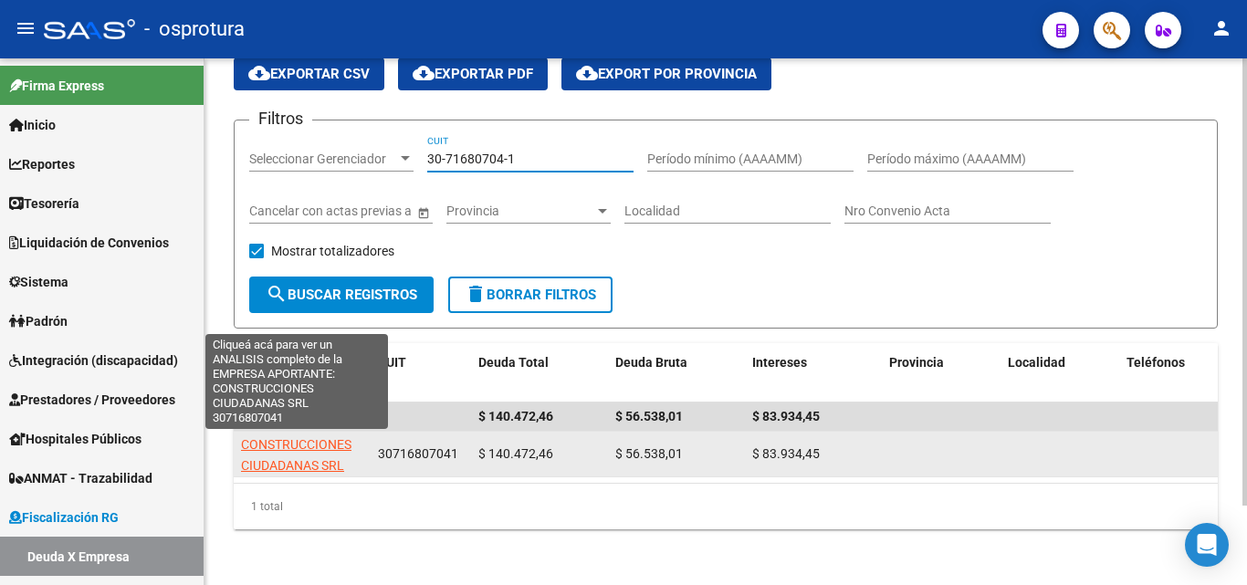
type input "30-71680704-1"
click at [285, 460] on span "CONSTRUCCIONES CIUDADANAS SRL" at bounding box center [296, 455] width 110 height 36
type textarea "30716807041"
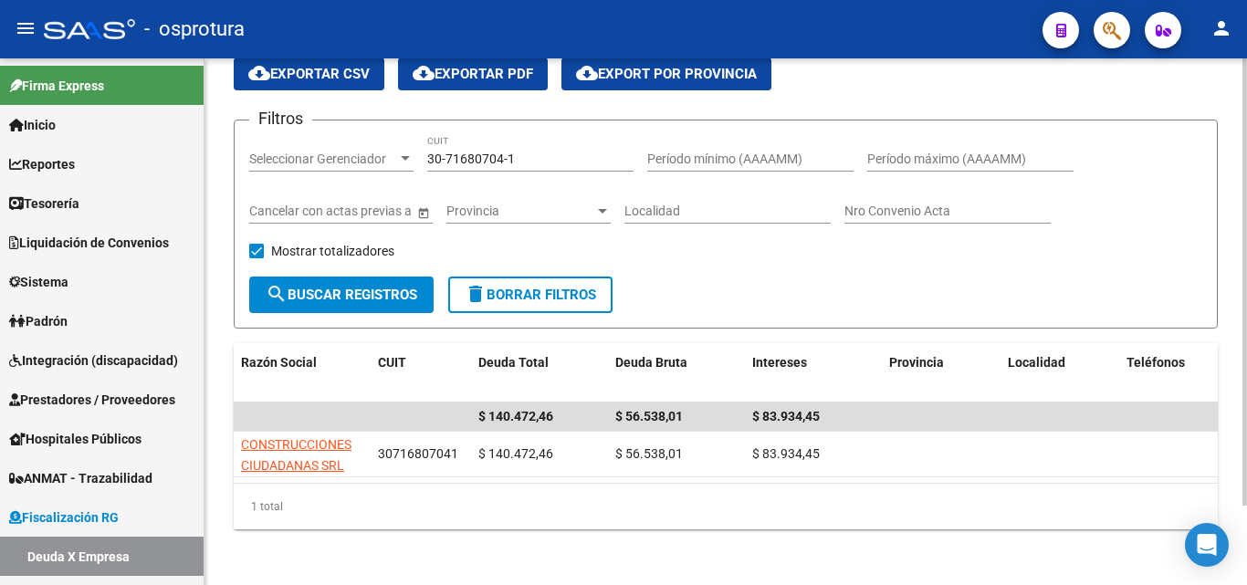
click at [530, 166] on input "30-71680704-1" at bounding box center [530, 160] width 206 height 16
click at [534, 157] on input "30-71680704-1" at bounding box center [530, 160] width 206 height 16
paste input "578654-7"
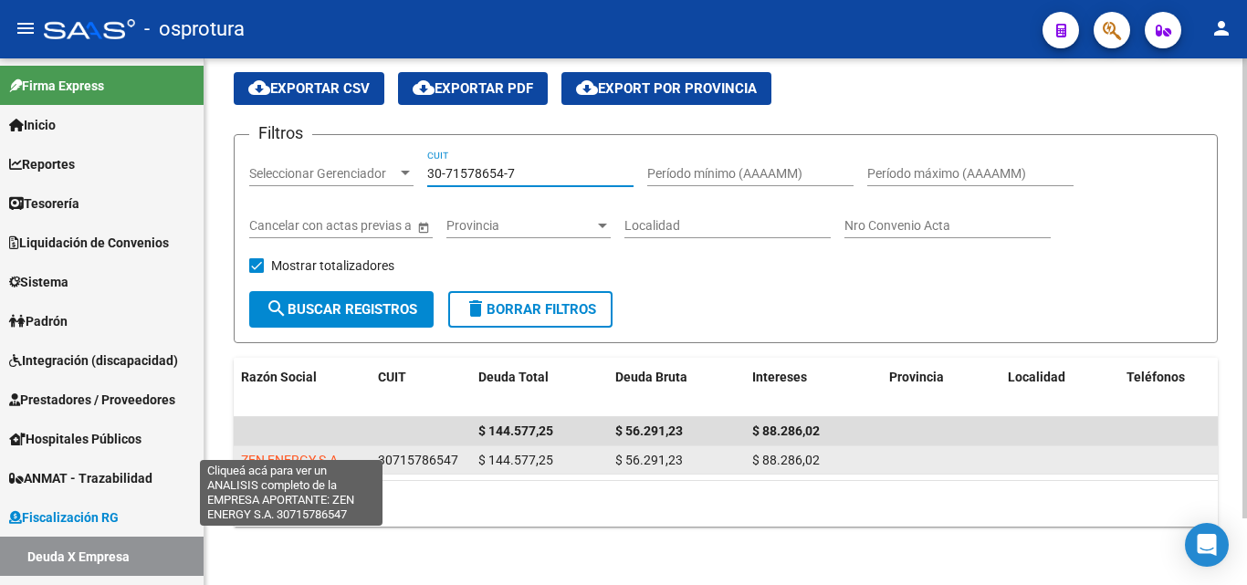
type input "30-71578654-7"
click at [318, 453] on span "ZEN ENERGY S.A." at bounding box center [291, 460] width 100 height 15
type textarea "30715786547"
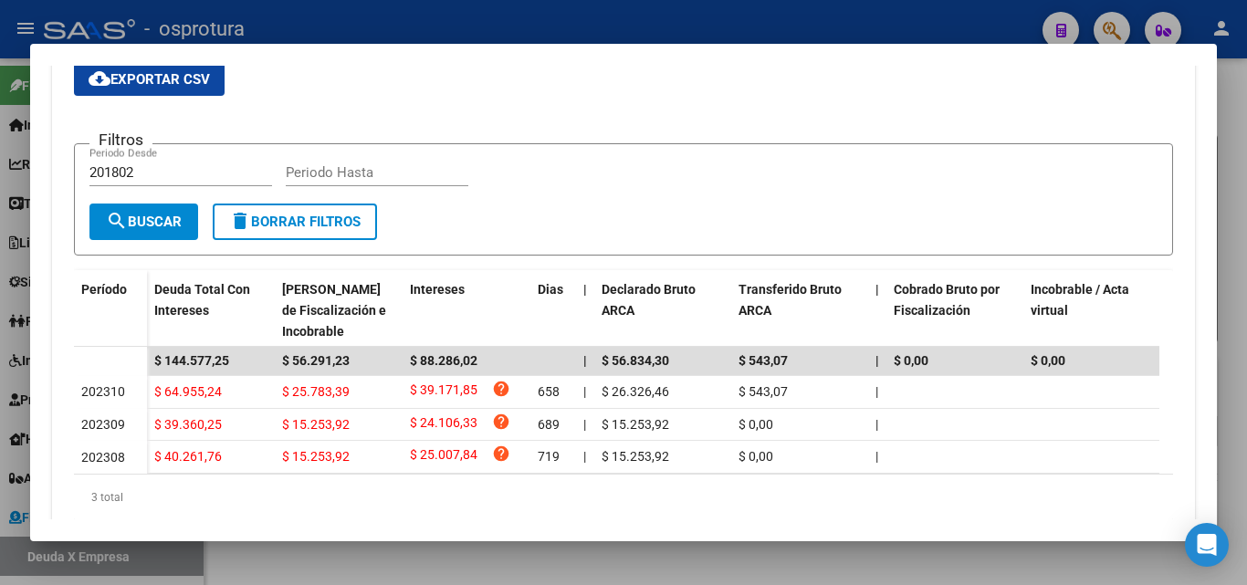
scroll to position [432, 0]
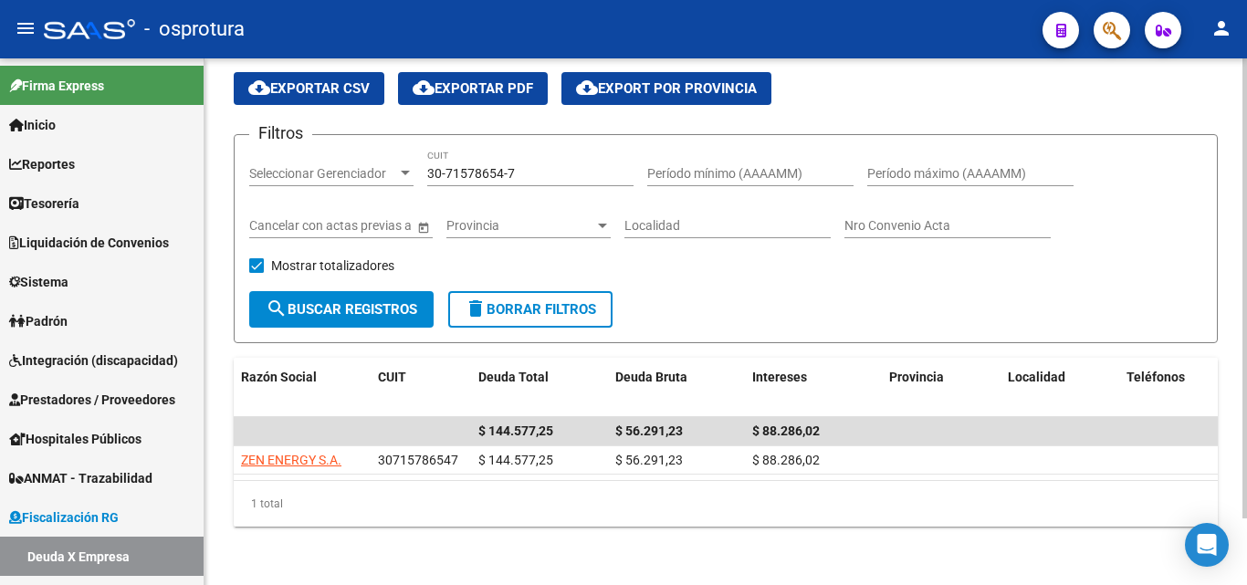
click at [528, 166] on input "30-71578654-7" at bounding box center [530, 174] width 206 height 16
paste input "835648-9"
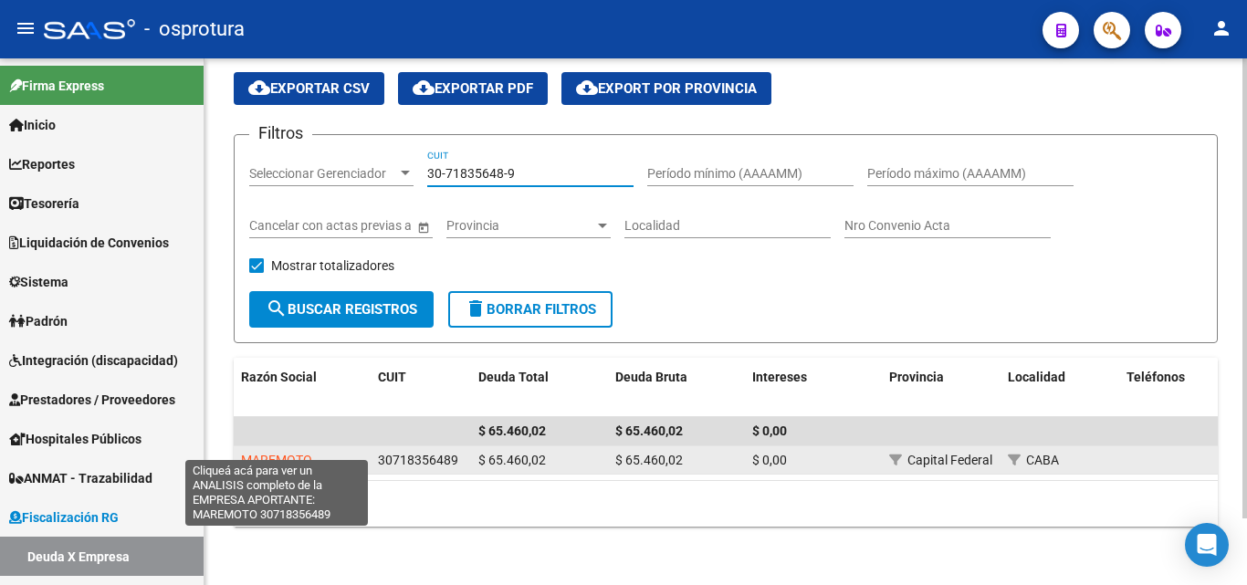
type input "30-71835648-9"
click at [297, 453] on span "MAREMOTO" at bounding box center [276, 460] width 71 height 15
type textarea "30718356489"
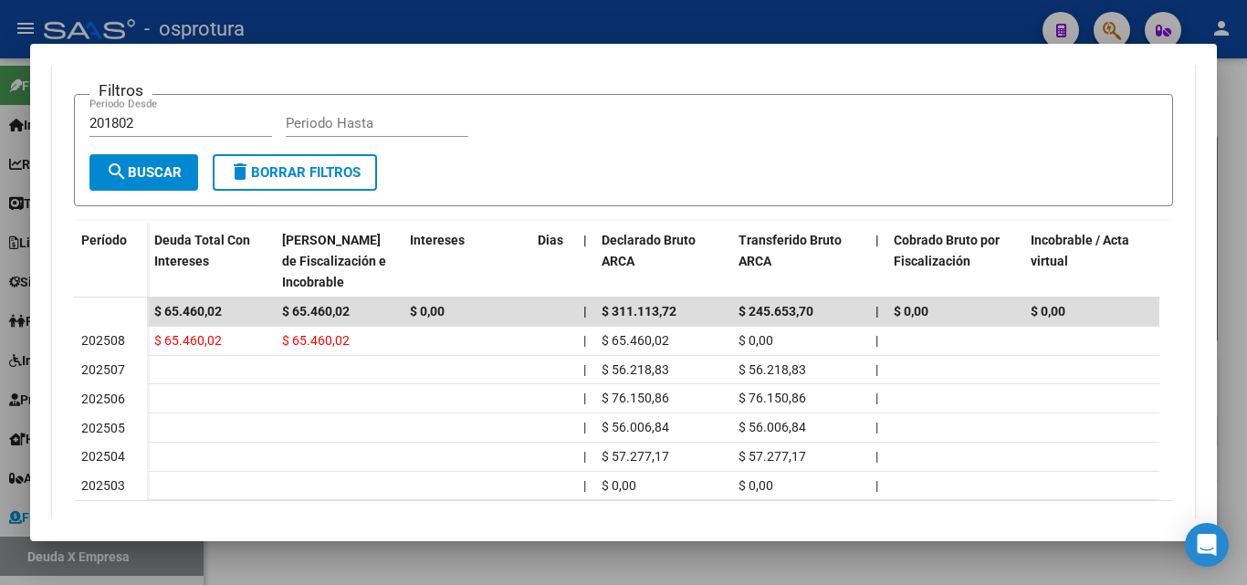
scroll to position [495, 0]
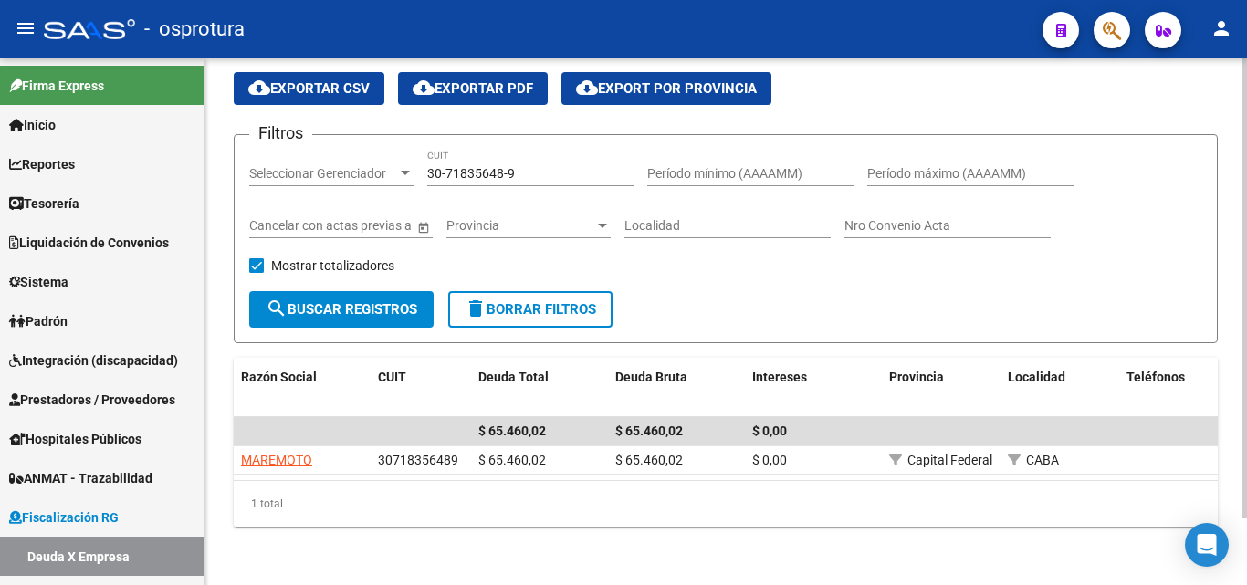
click at [572, 166] on input "30-71835648-9" at bounding box center [530, 174] width 206 height 16
paste input "65078714-1"
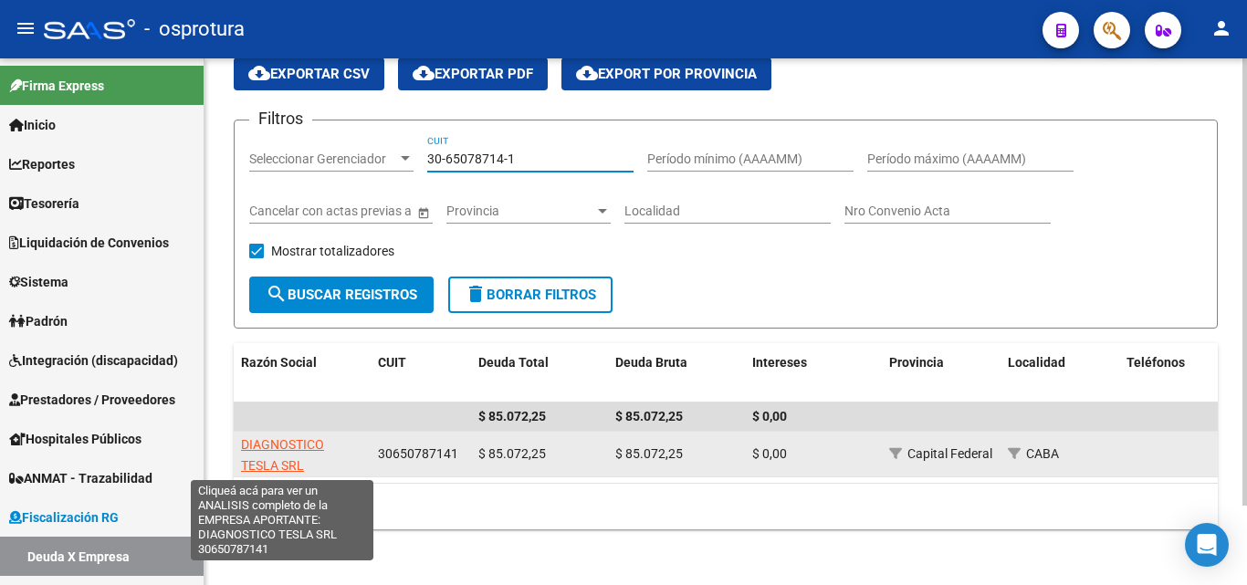
type input "30-65078714-1"
click at [307, 449] on span "DIAGNOSTICO TESLA SRL" at bounding box center [282, 455] width 83 height 36
type textarea "30650787141"
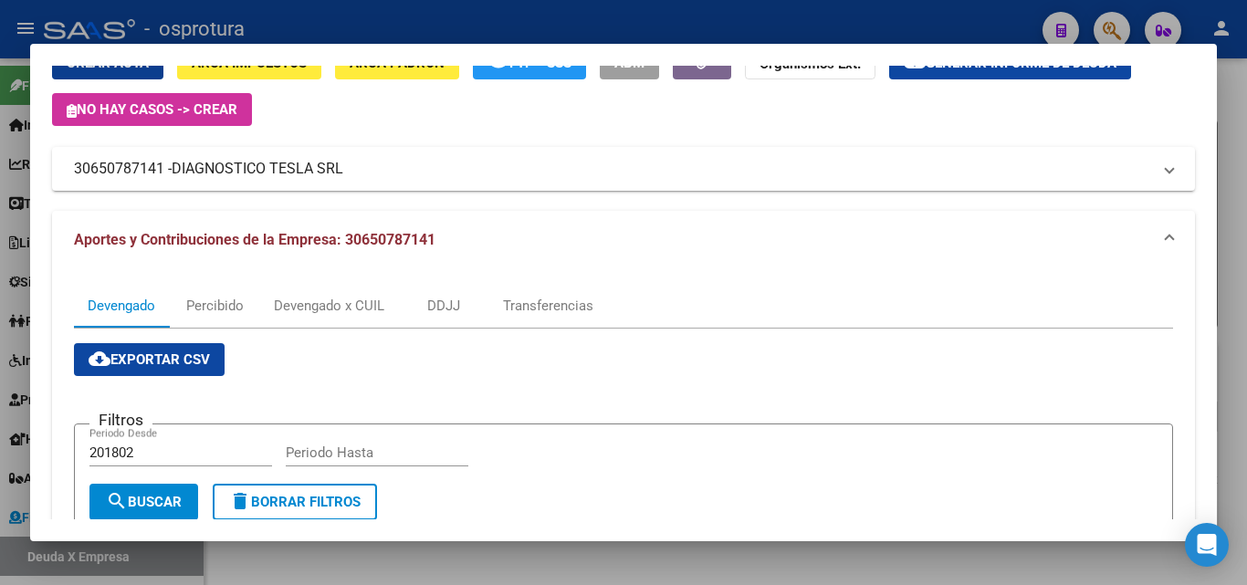
scroll to position [390, 0]
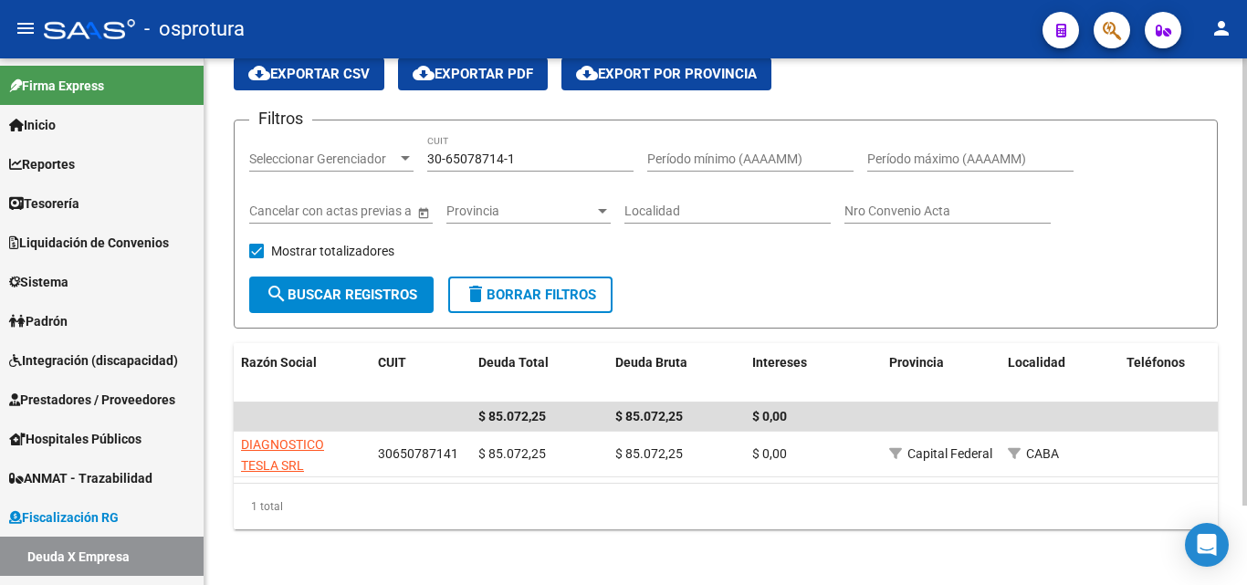
click at [545, 160] on input "30-65078714-1" at bounding box center [530, 160] width 206 height 16
paste input "71831473-5"
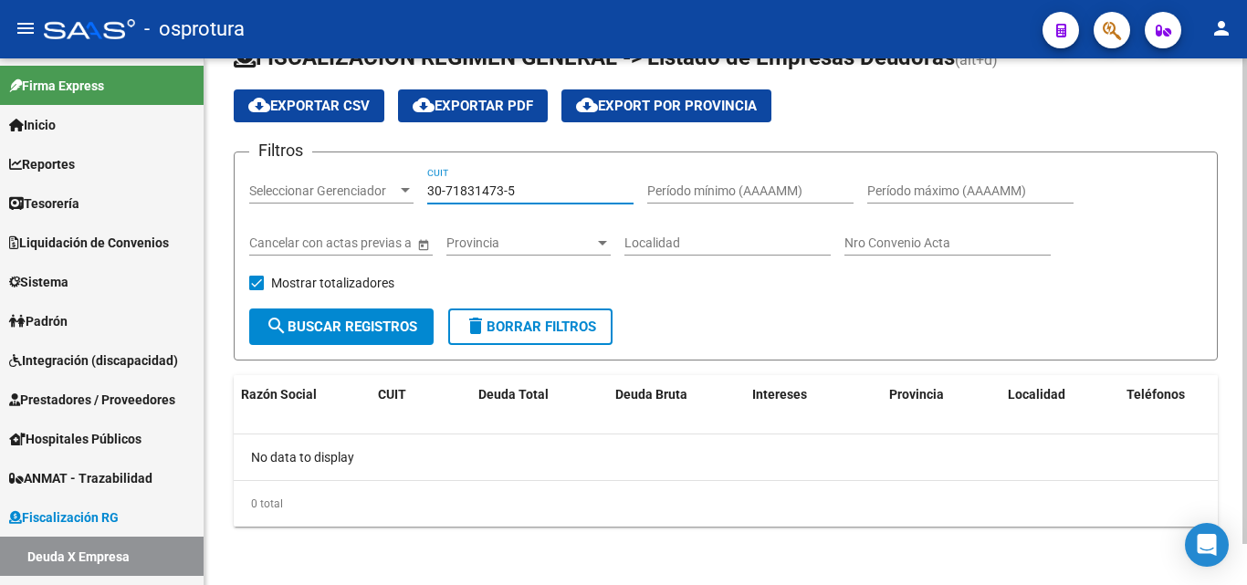
scroll to position [45, 0]
click at [544, 185] on input "30-71831473-5" at bounding box center [530, 192] width 206 height 16
click at [545, 185] on input "30-71831473-5" at bounding box center [530, 192] width 206 height 16
paste input "625585"
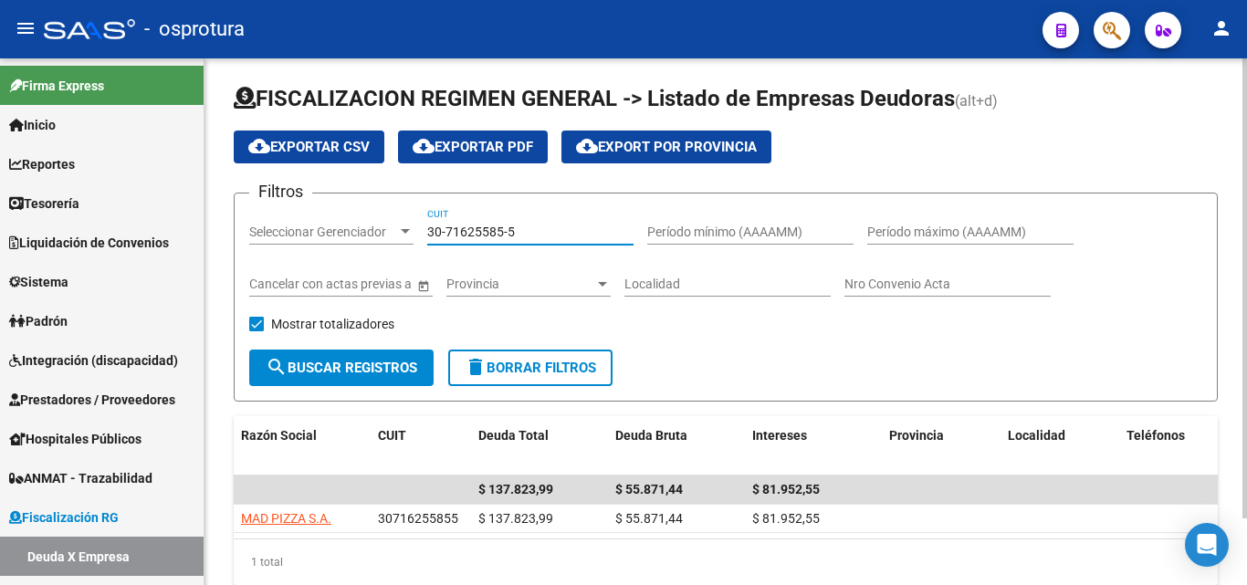
scroll to position [77, 0]
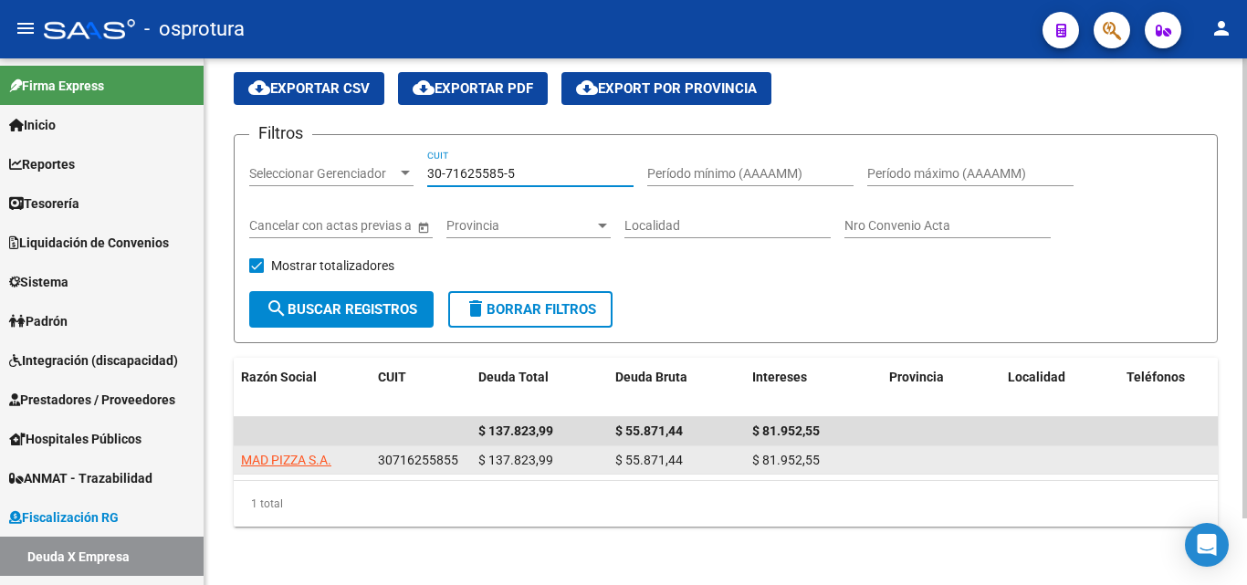
type input "30-71625585-5"
click at [307, 453] on span "MAD PIZZA S.A." at bounding box center [286, 460] width 90 height 15
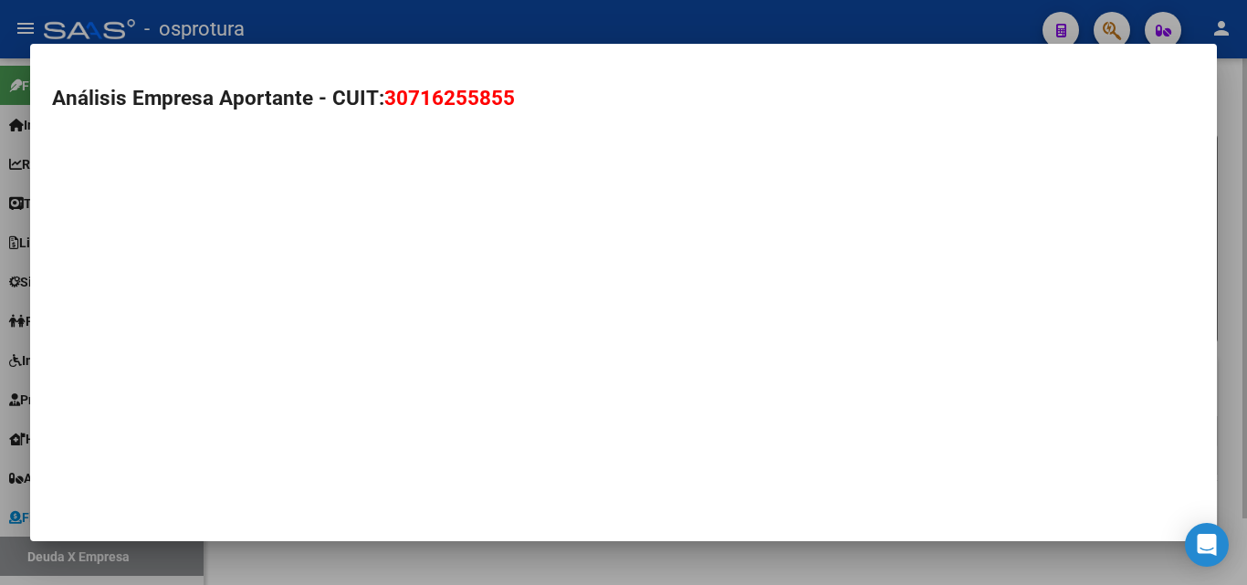
type textarea "30716255855"
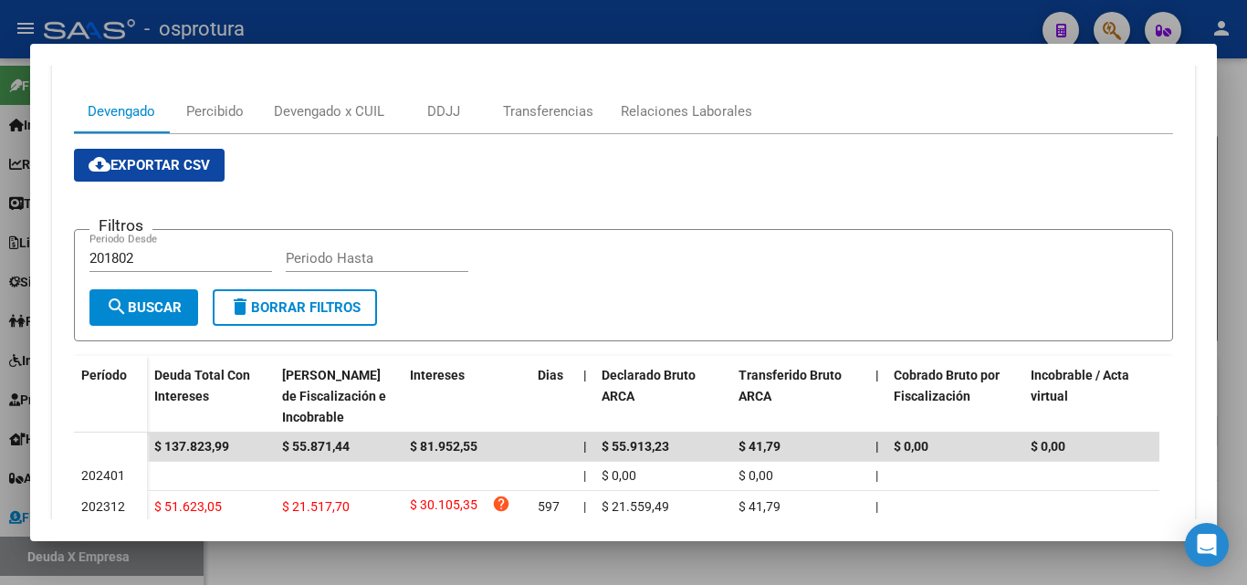
scroll to position [365, 0]
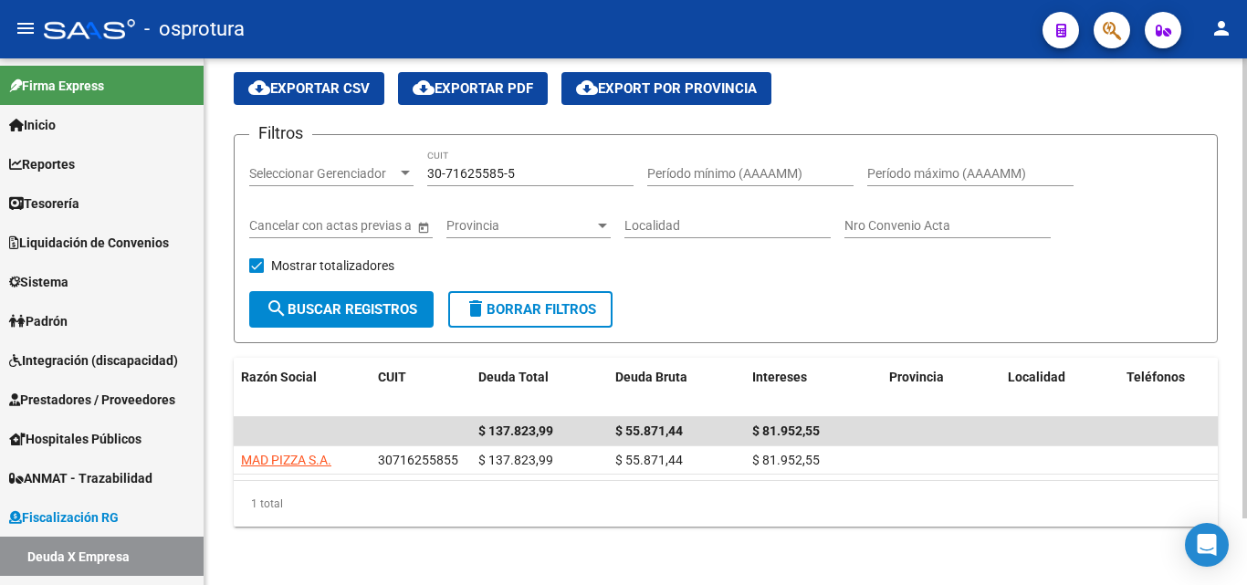
click at [547, 166] on input "30-71625585-5" at bounding box center [530, 174] width 206 height 16
paste input "525598-3"
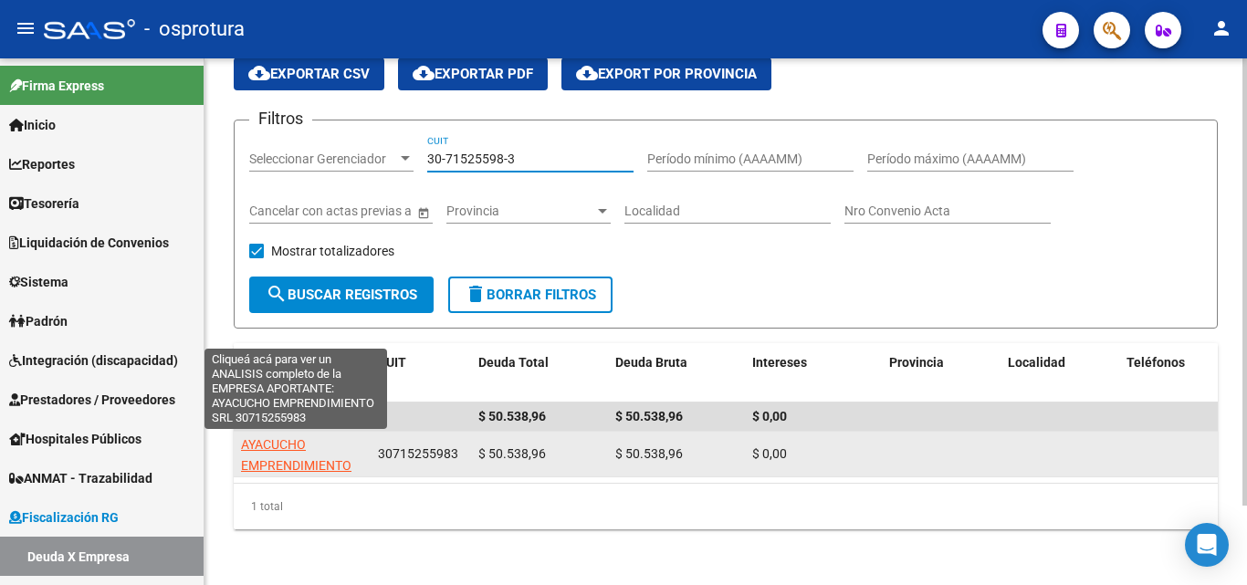
type input "30-71525598-3"
click at [304, 461] on span "AYACUCHO EMPRENDIMIENTO SRL" at bounding box center [296, 465] width 110 height 57
type textarea "30715255983"
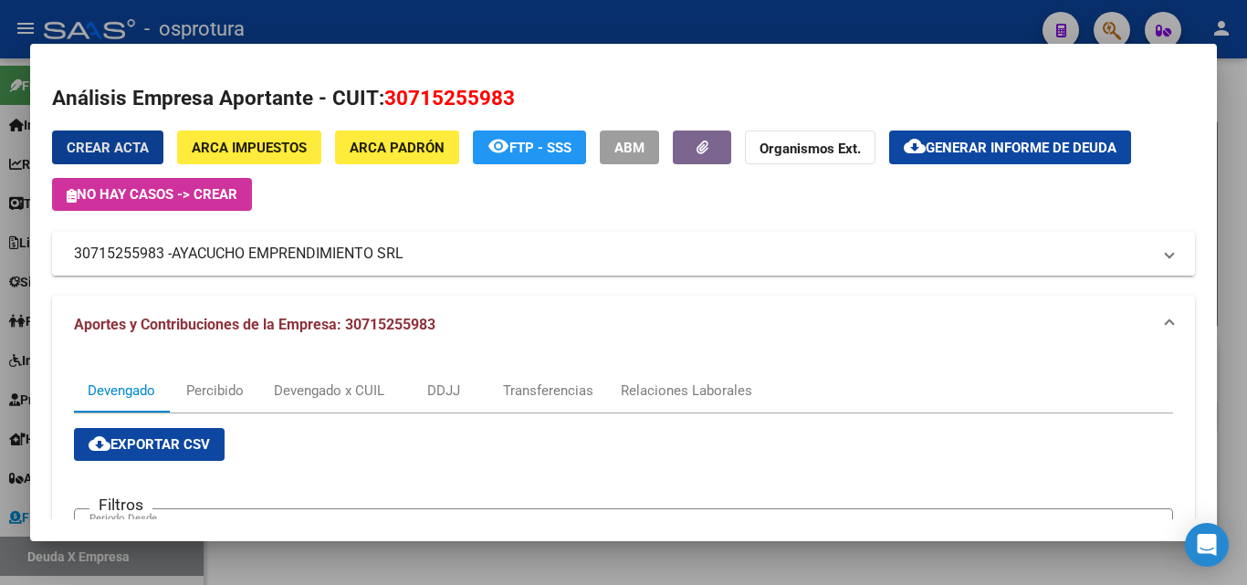
scroll to position [457, 0]
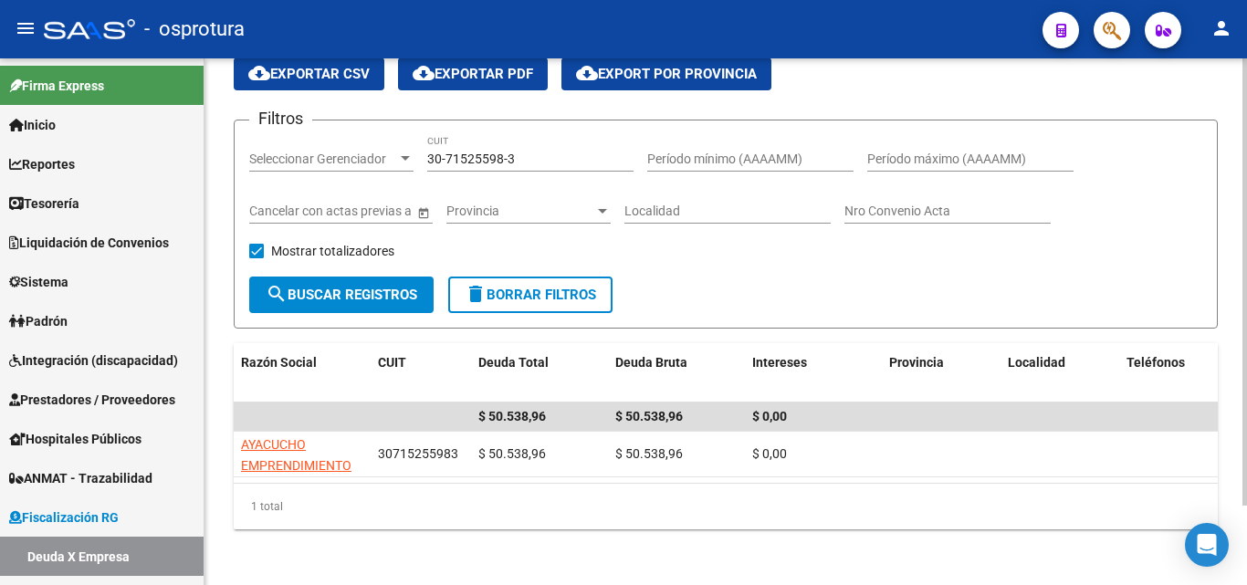
click at [546, 165] on input "30-71525598-3" at bounding box center [530, 160] width 206 height 16
click at [546, 164] on input "30-71525598-3" at bounding box center [530, 160] width 206 height 16
paste input "605523-6"
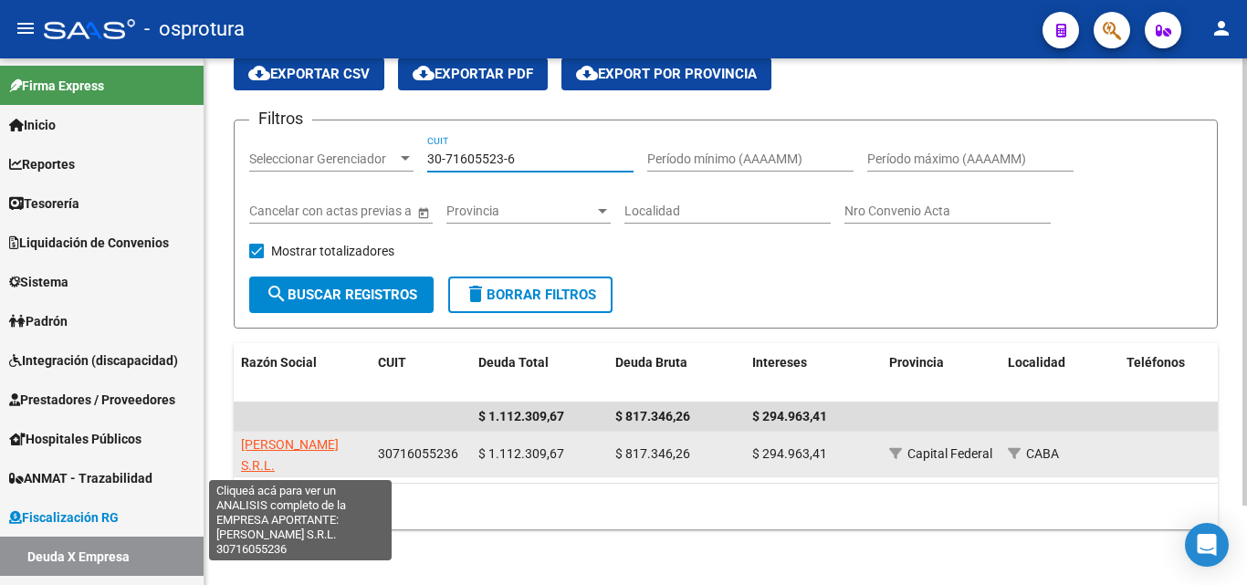
type input "30-71605523-6"
click at [289, 466] on span "BERUTI Y BUSTAMANTE S.R.L." at bounding box center [290, 455] width 98 height 36
type textarea "30716055236"
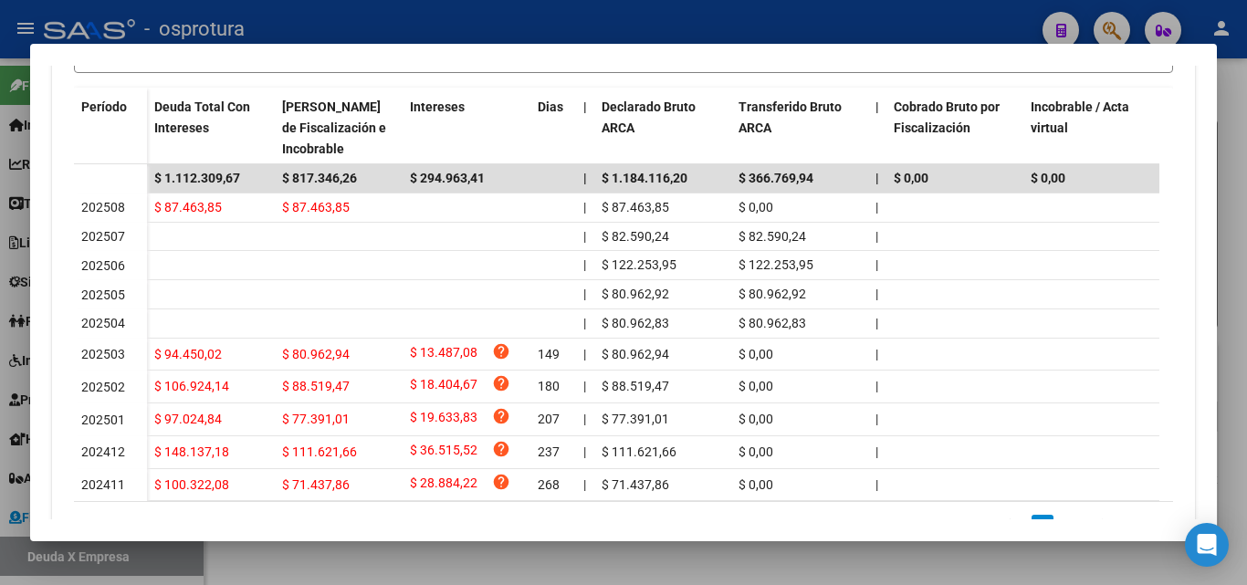
scroll to position [639, 0]
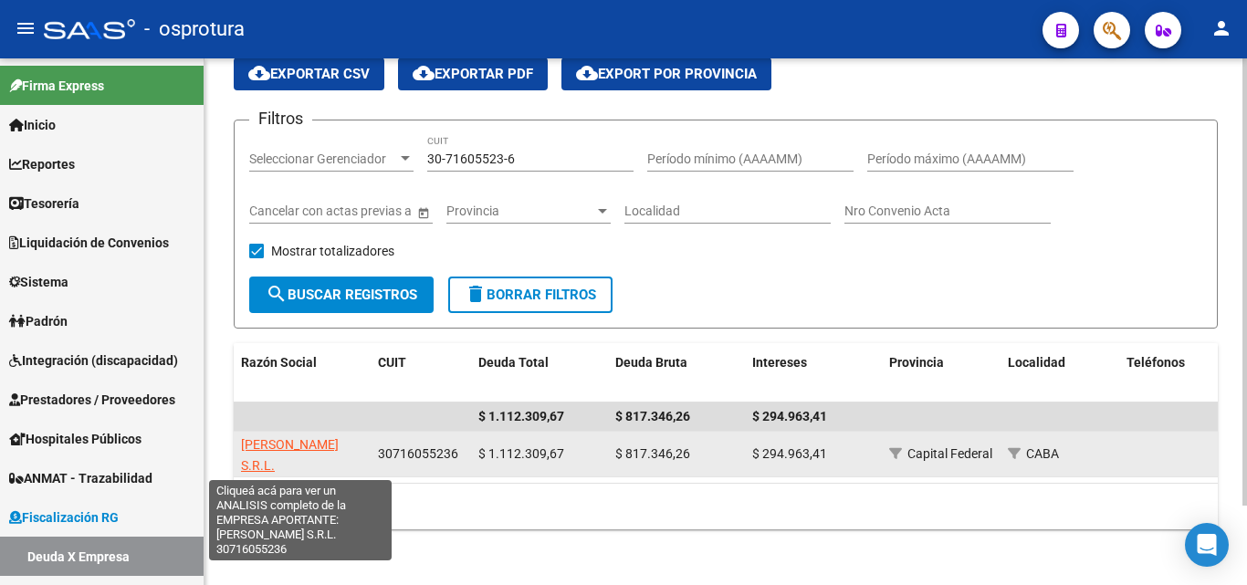
click at [314, 465] on span "BERUTI Y BUSTAMANTE S.R.L." at bounding box center [290, 455] width 98 height 36
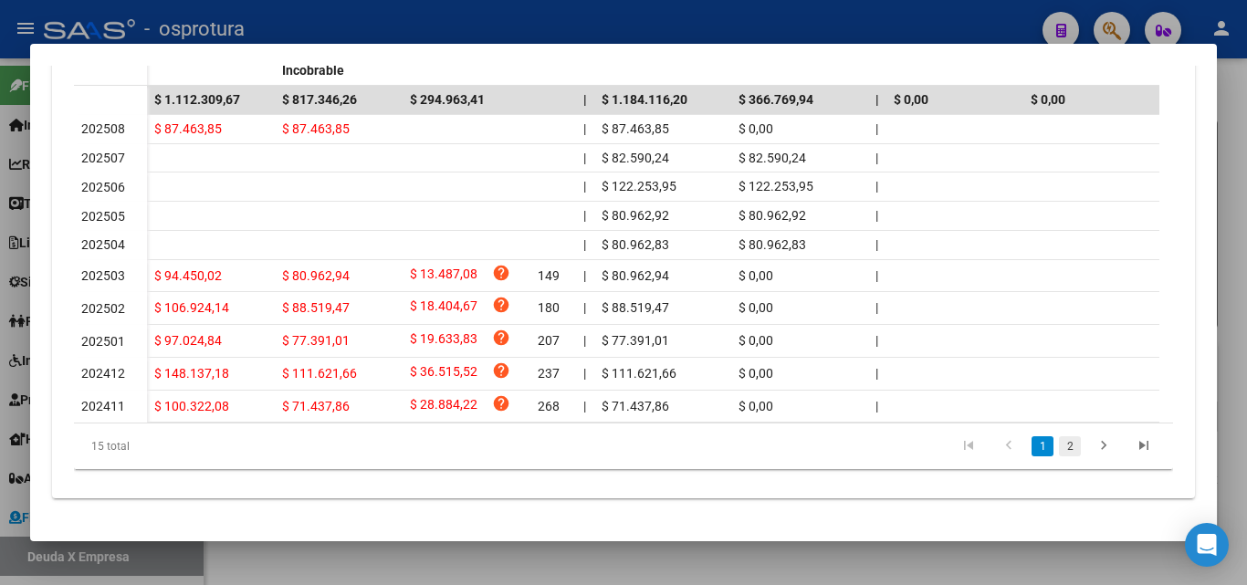
click at [1059, 448] on link "2" at bounding box center [1070, 447] width 22 height 20
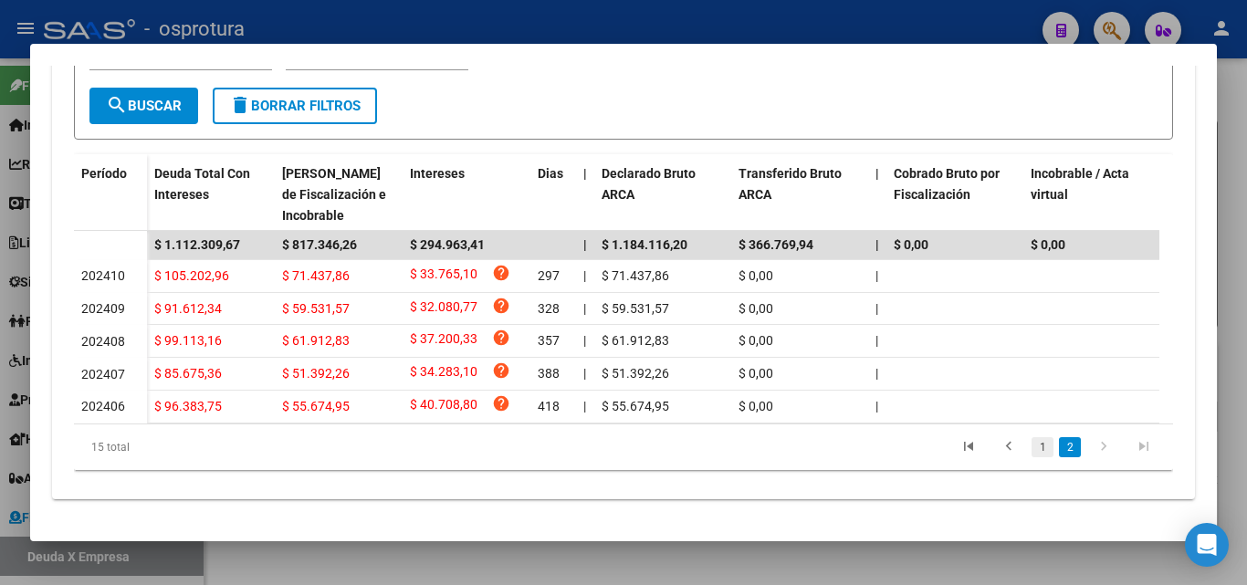
scroll to position [500, 0]
click at [1034, 453] on link "1" at bounding box center [1043, 447] width 22 height 20
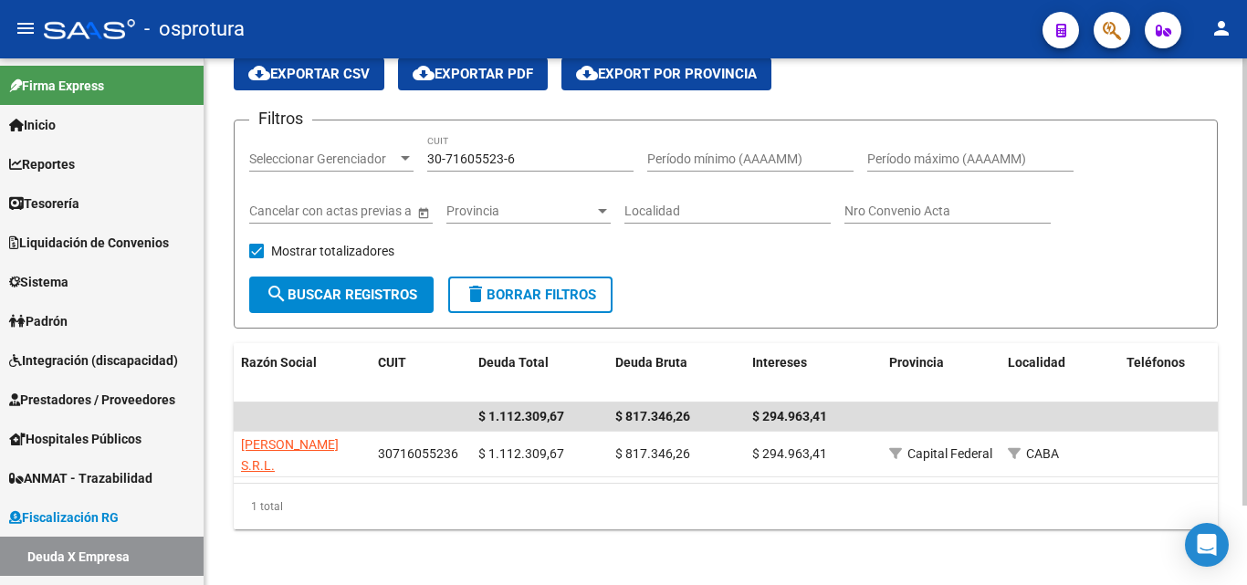
click at [562, 152] on input "30-71605523-6" at bounding box center [530, 160] width 206 height 16
paste input "222497-1"
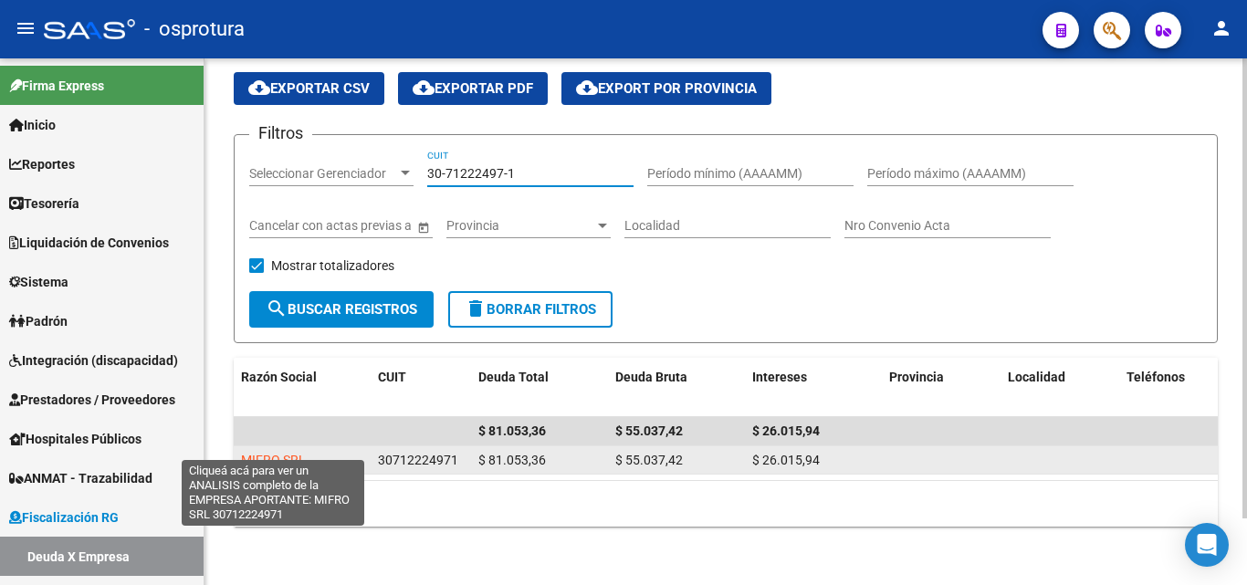
type input "30-71222497-1"
click at [277, 453] on span "MIFRO SRL" at bounding box center [273, 460] width 65 height 15
type textarea "30712224971"
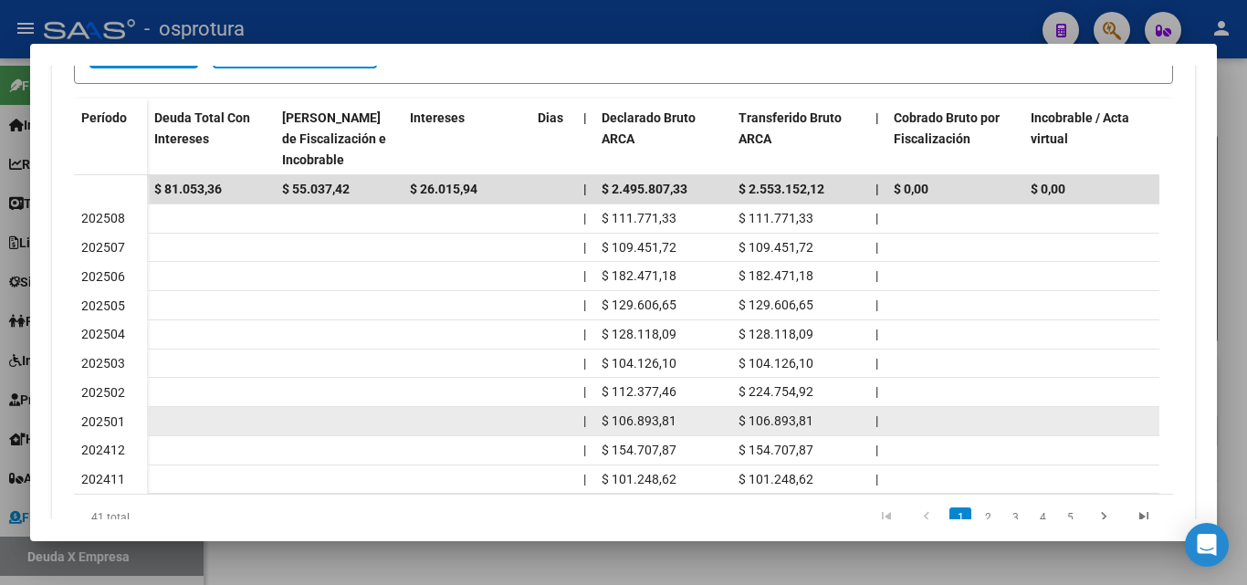
scroll to position [622, 0]
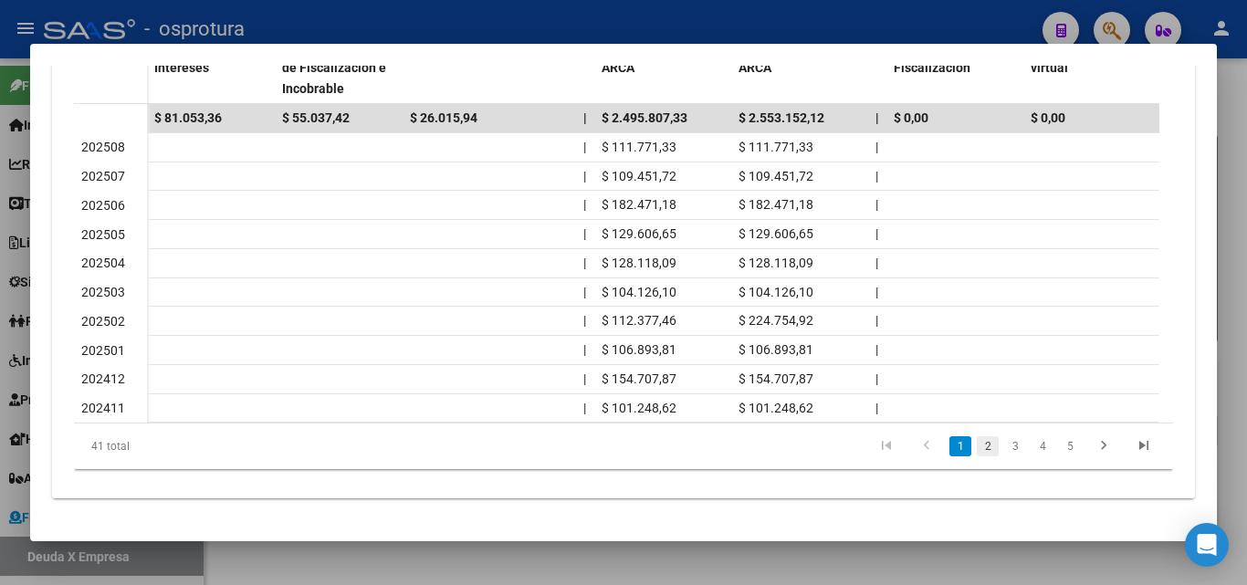
click at [977, 448] on link "2" at bounding box center [988, 447] width 22 height 20
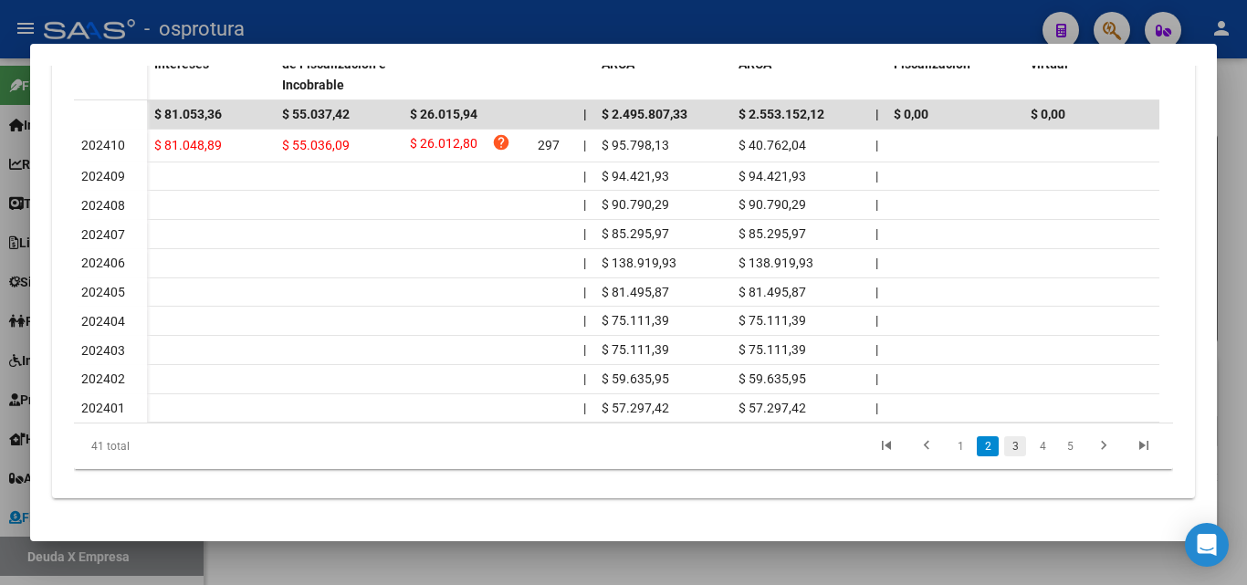
click at [1005, 455] on link "3" at bounding box center [1016, 447] width 22 height 20
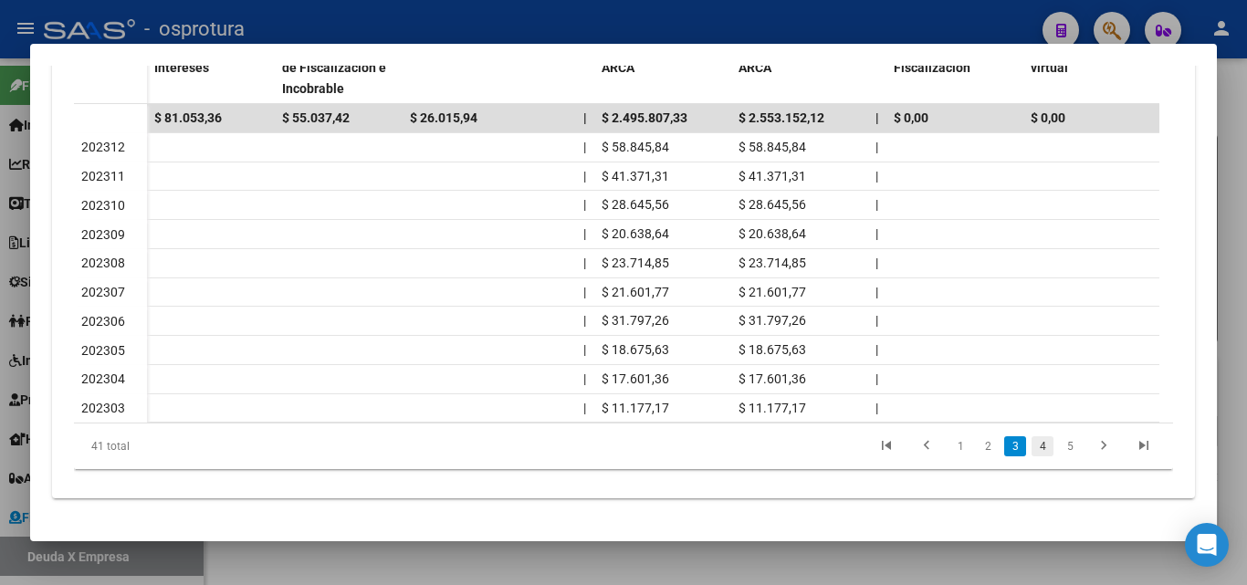
click at [1032, 449] on link "4" at bounding box center [1043, 447] width 22 height 20
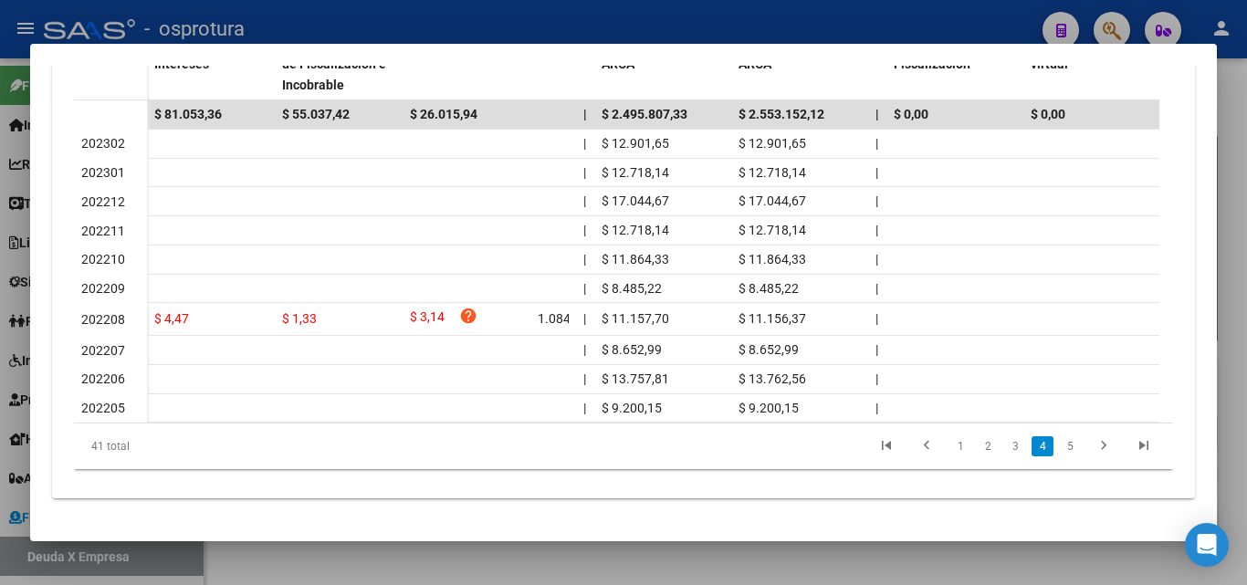
click at [1059, 449] on link "5" at bounding box center [1070, 447] width 22 height 20
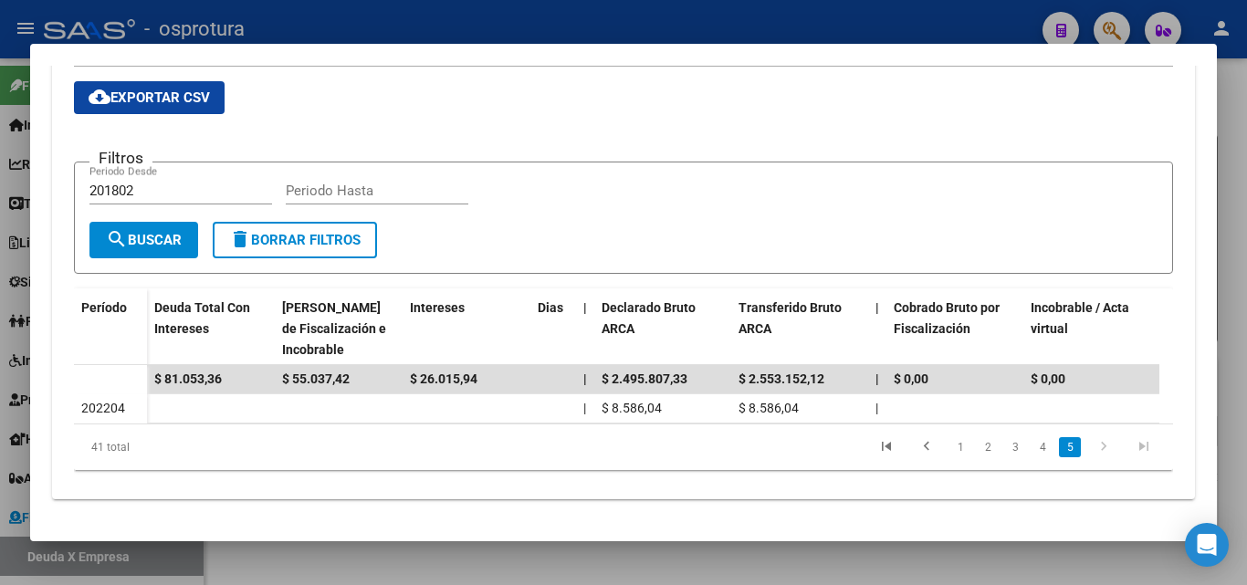
scroll to position [361, 0]
click at [977, 449] on link "2" at bounding box center [988, 447] width 22 height 20
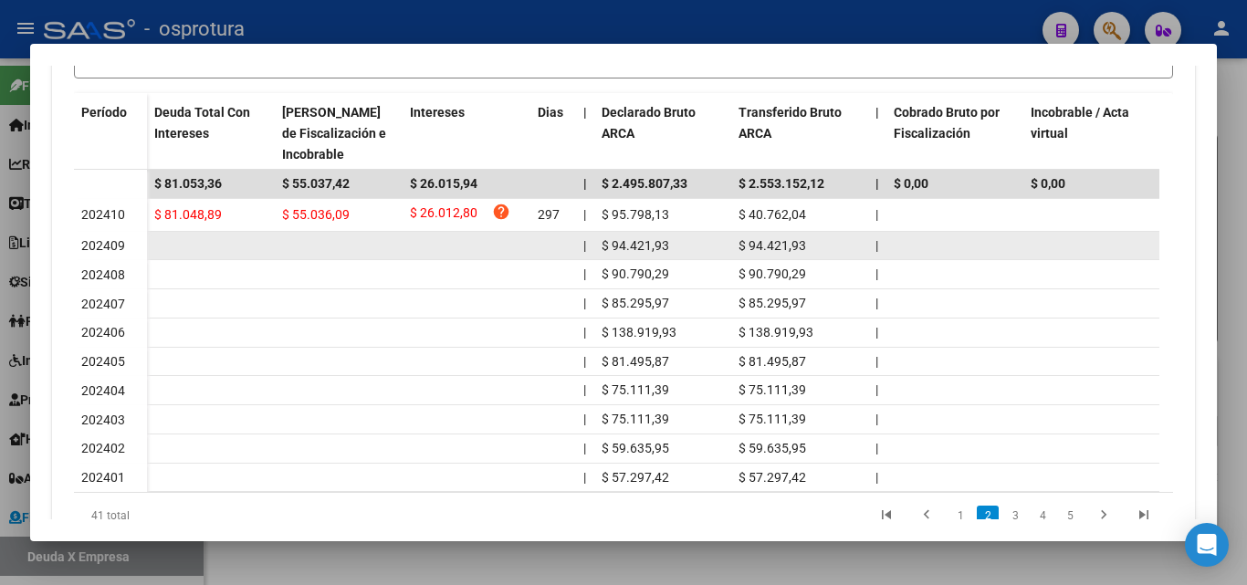
scroll to position [543, 0]
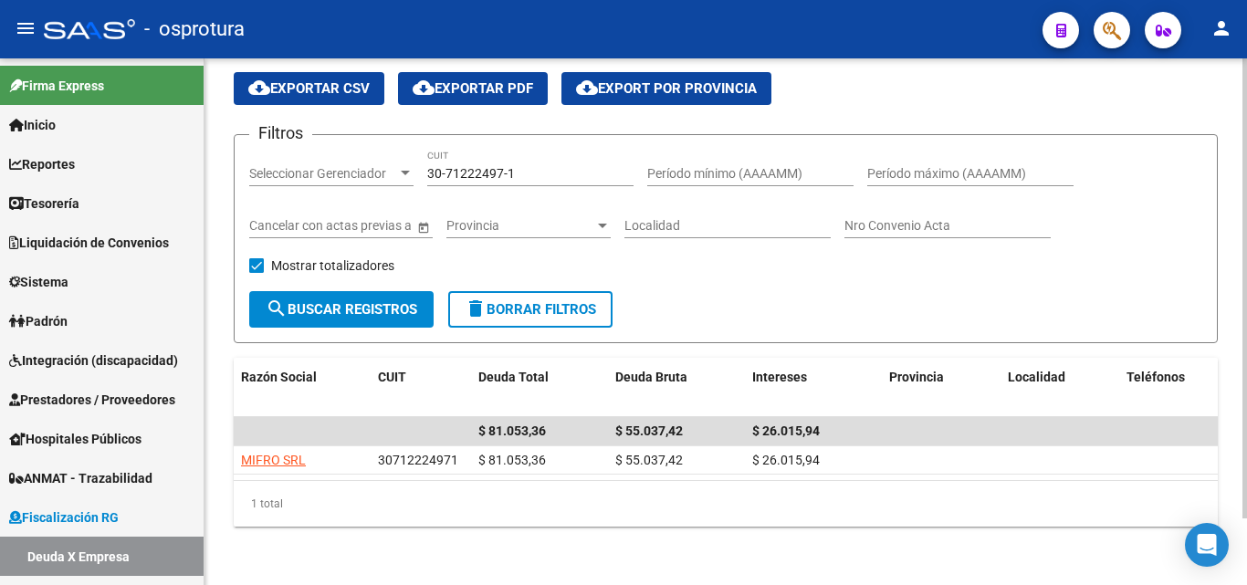
click at [550, 166] on input "30-71222497-1" at bounding box center [530, 174] width 206 height 16
paste input "66003872-4"
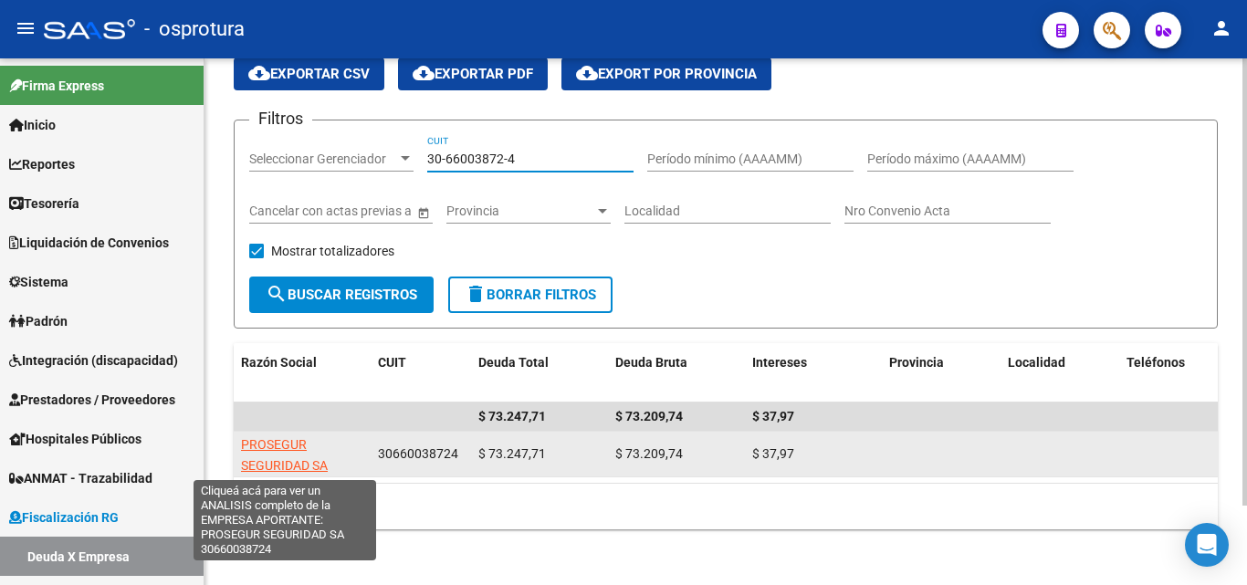
type input "30-66003872-4"
click at [306, 459] on span "PROSEGUR SEGURIDAD SA" at bounding box center [284, 455] width 87 height 36
type textarea "30660038724"
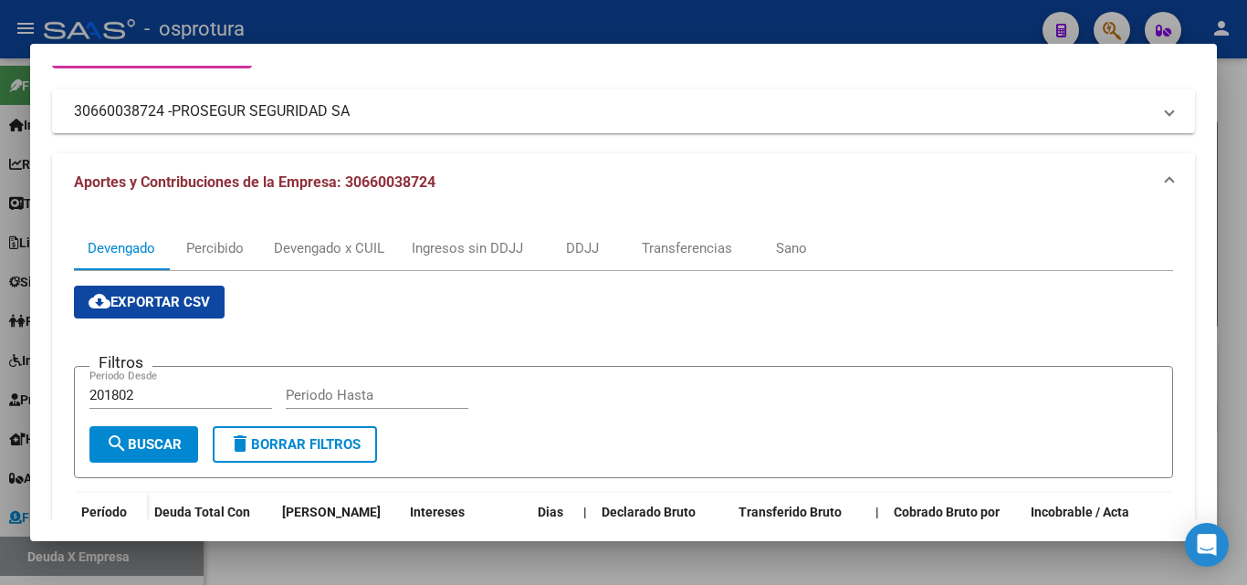
scroll to position [457, 0]
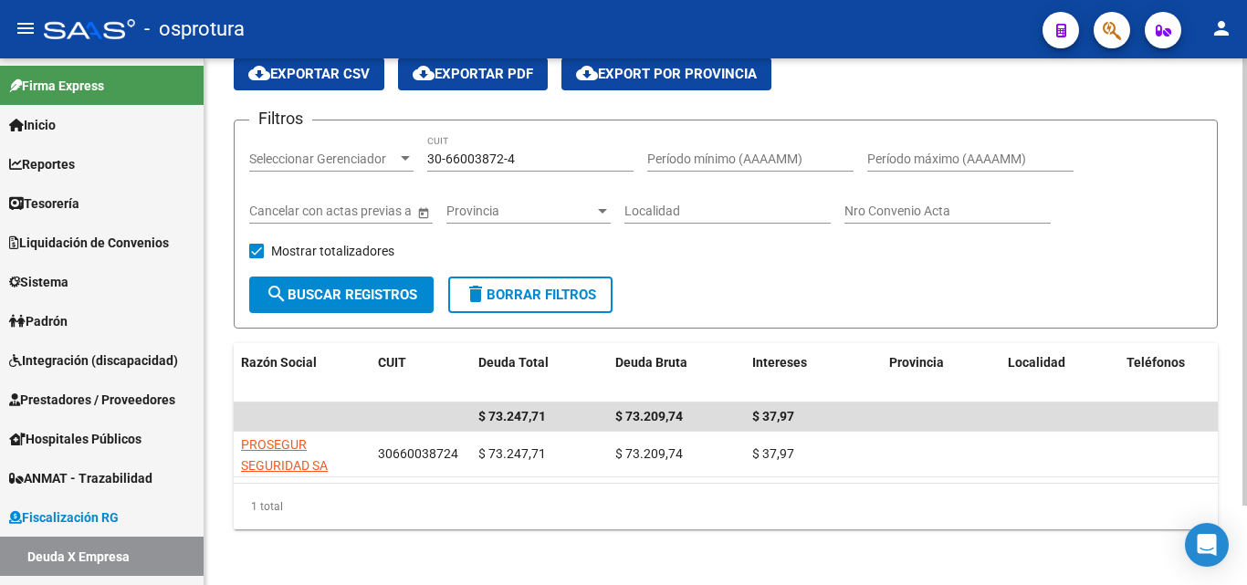
click at [535, 152] on input "30-66003872-4" at bounding box center [530, 160] width 206 height 16
paste input "71440607"
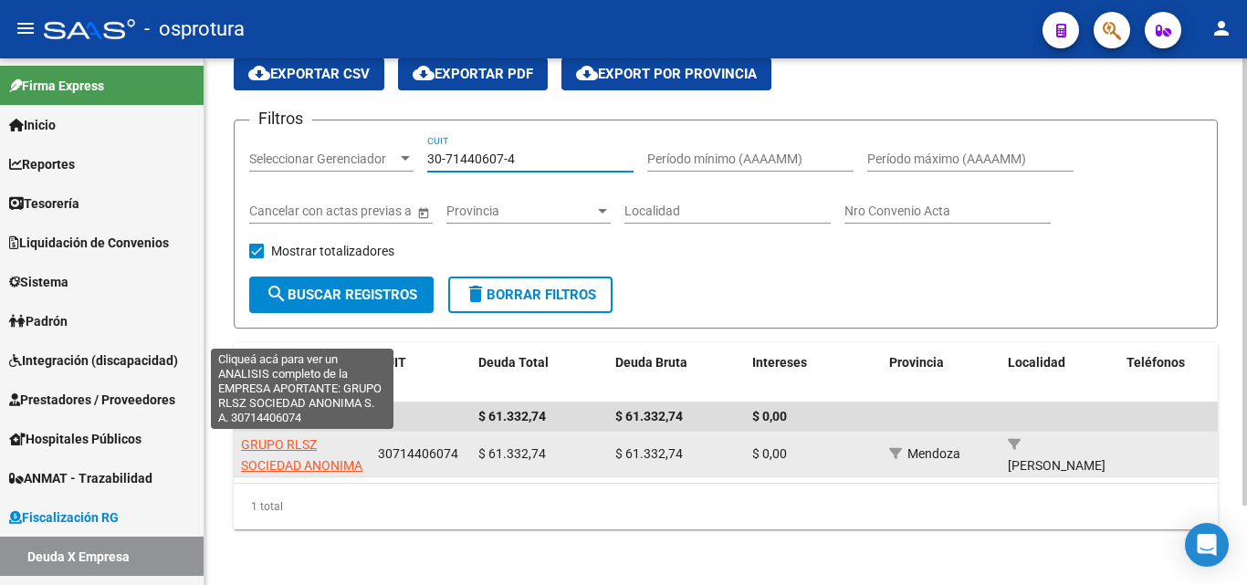
type input "30-71440607-4"
click at [356, 466] on span "GRUPO RLSZ SOCIEDAD ANONIMA S. A." at bounding box center [301, 465] width 121 height 57
type textarea "30714406074"
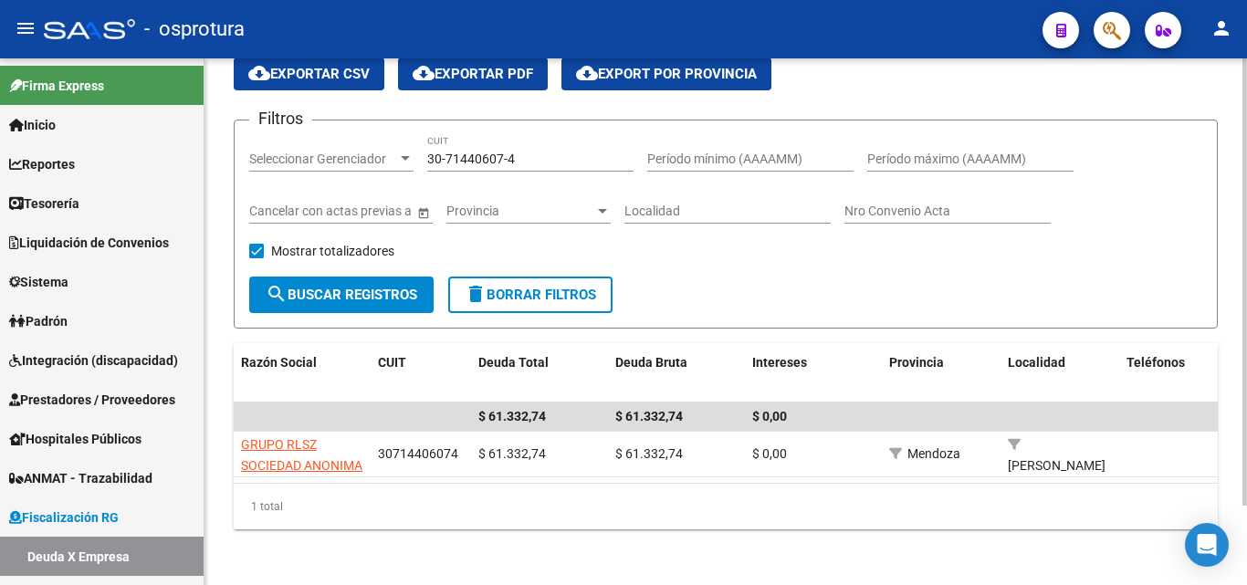
click at [545, 158] on input "30-71440607-4" at bounding box center [530, 160] width 206 height 16
paste input "20-08275628-1"
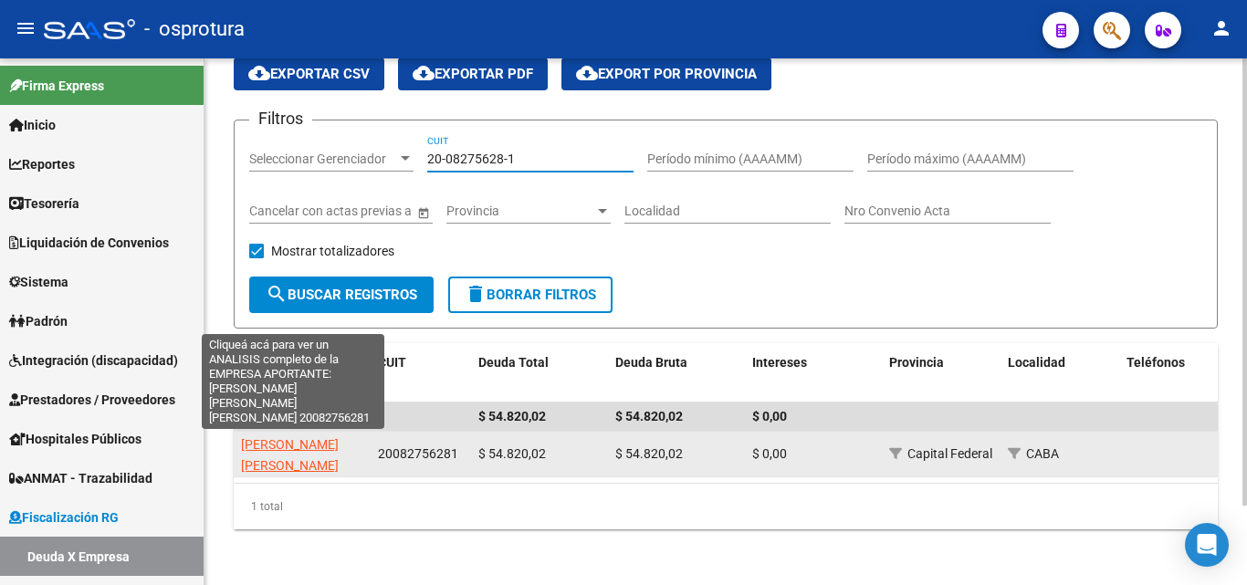
type input "20-08275628-1"
click at [292, 462] on span "FRENKEL SANTILLAN GUILLERMO JOSE" at bounding box center [290, 465] width 98 height 57
type textarea "20082756281"
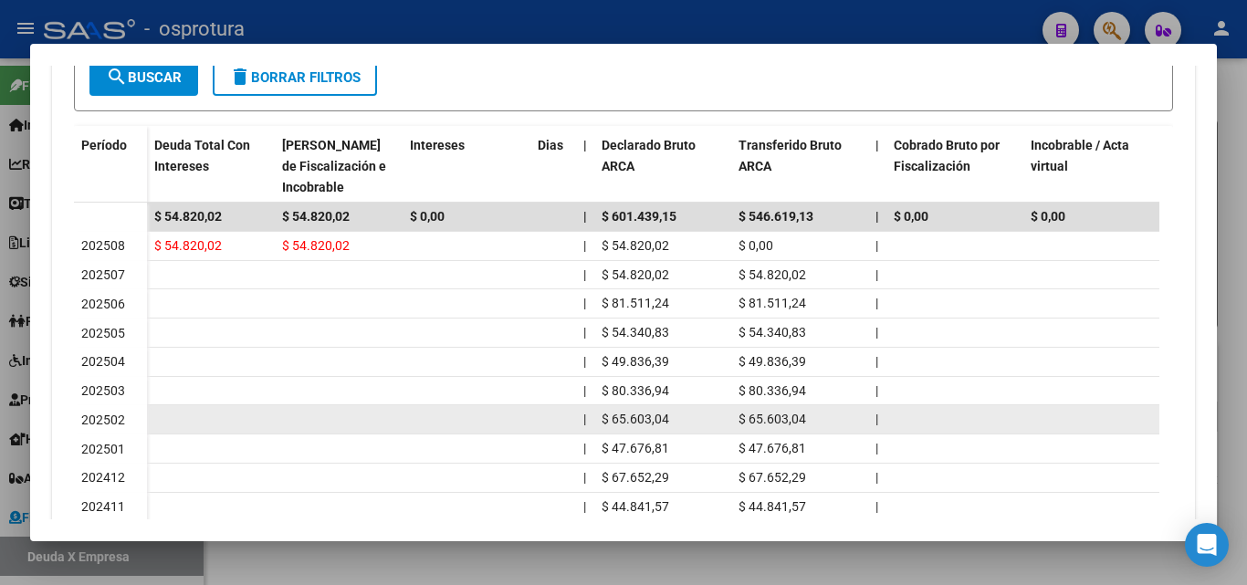
scroll to position [548, 0]
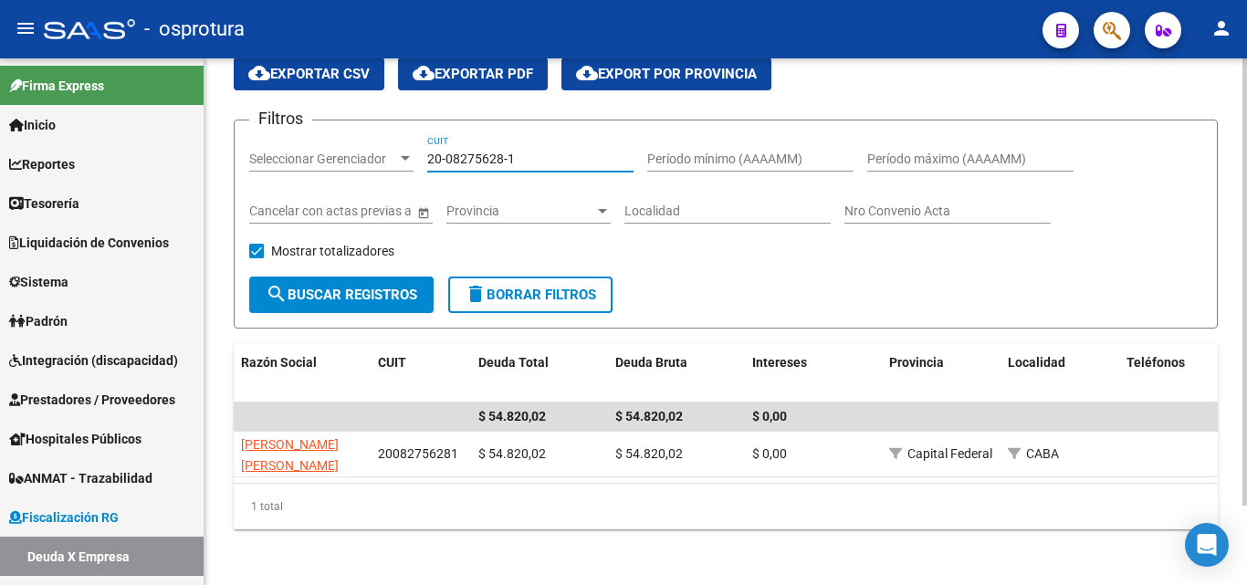
click at [573, 153] on input "20-08275628-1" at bounding box center [530, 160] width 206 height 16
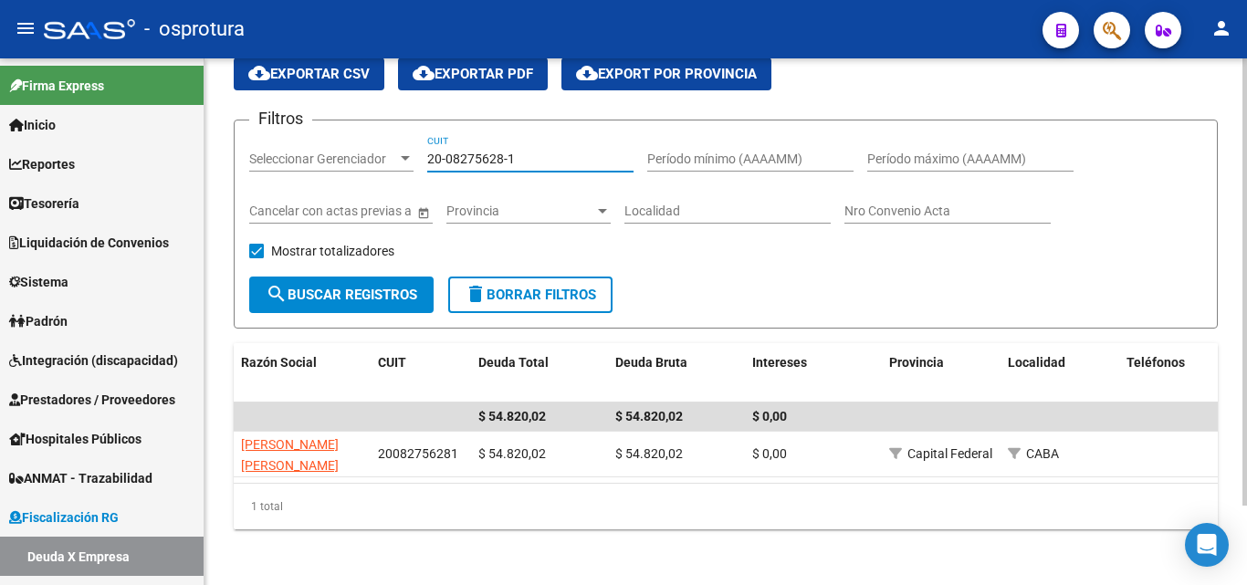
click at [573, 153] on input "20-08275628-1" at bounding box center [530, 160] width 206 height 16
paste input "30-71815019-8"
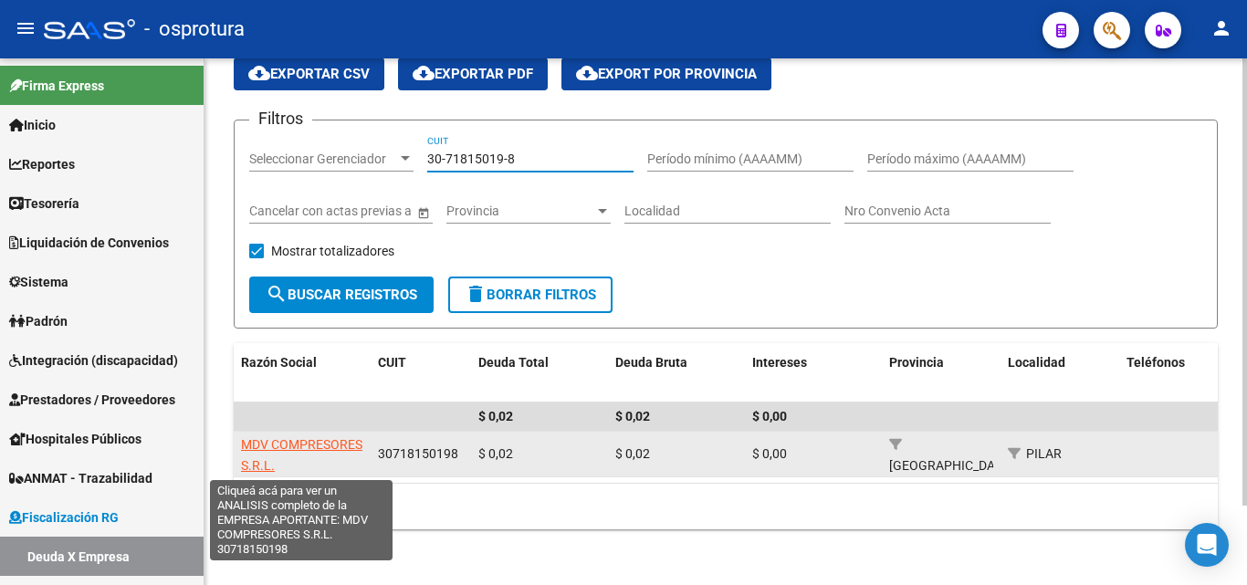
type input "30-71815019-8"
click at [255, 449] on span "MDV COMPRESORES S.R.L." at bounding box center [301, 455] width 121 height 36
type textarea "30718150198"
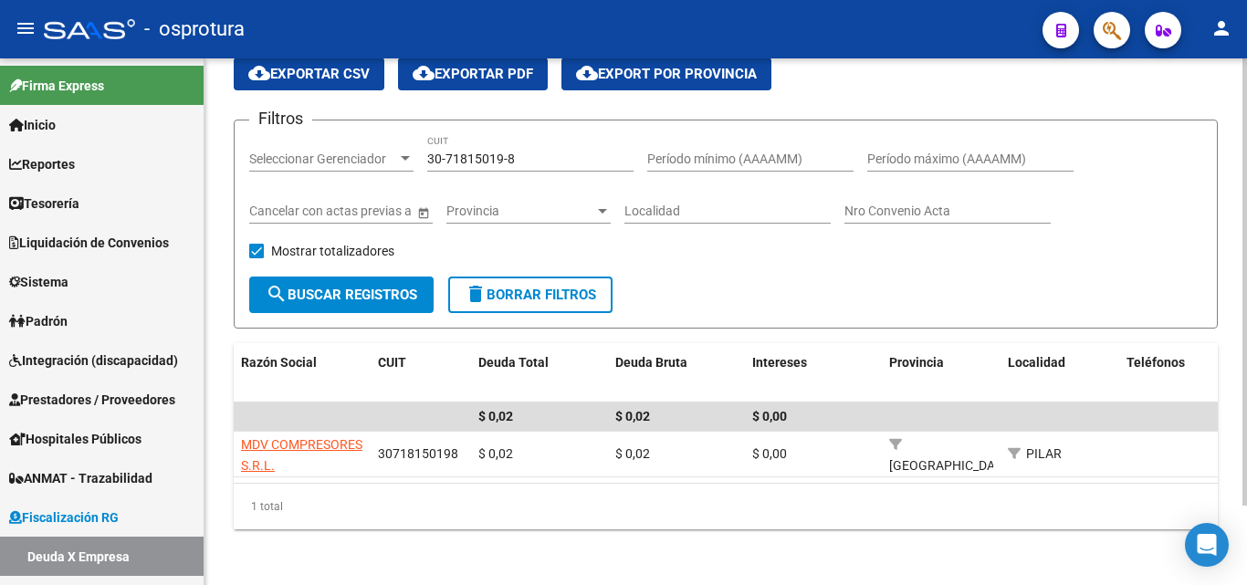
click at [525, 160] on input "30-71815019-8" at bounding box center [530, 160] width 206 height 16
paste input "3-71671194-9"
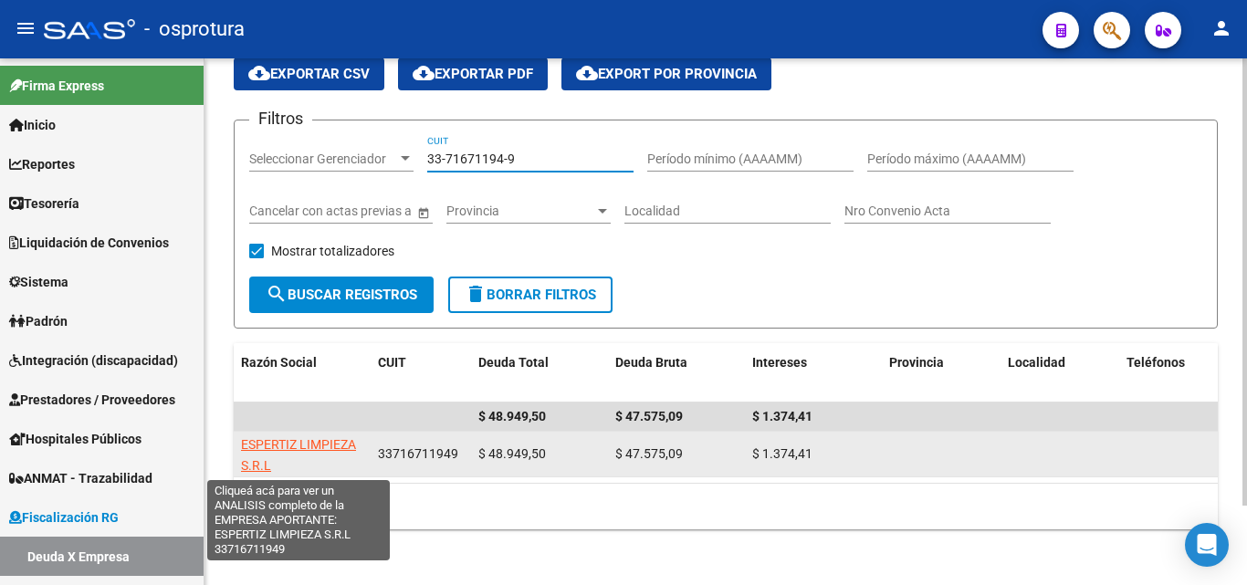
type input "33-71671194-9"
click at [318, 441] on span "ESPERTIZ LIMPIEZA S.R.L" at bounding box center [298, 455] width 115 height 36
type textarea "33716711949"
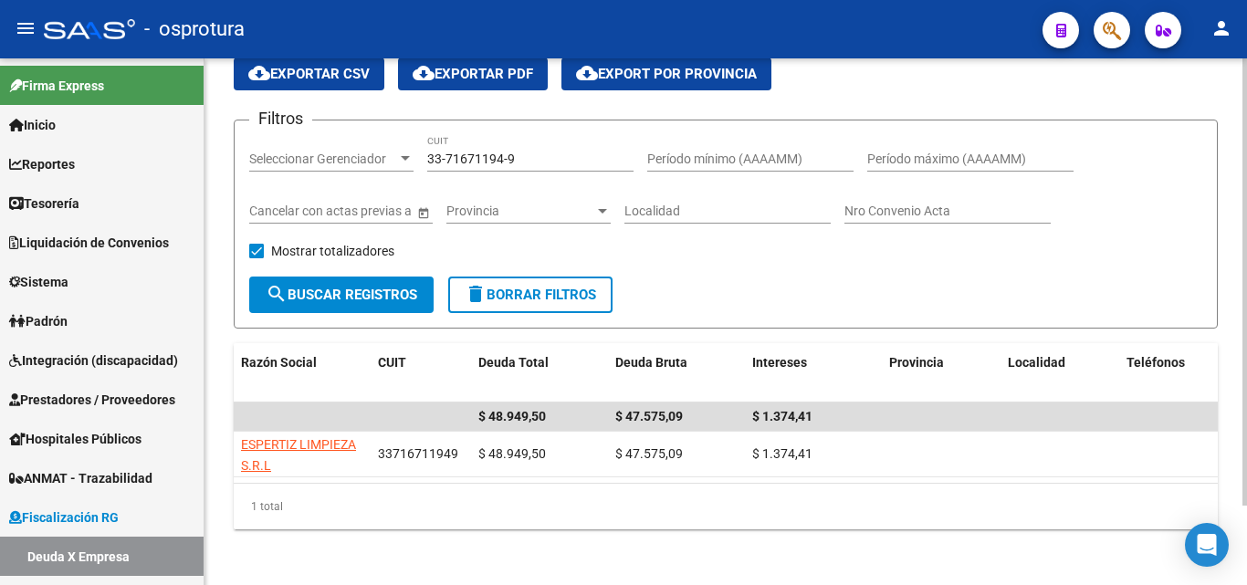
click at [520, 163] on input "33-71671194-9" at bounding box center [530, 160] width 206 height 16
paste input "0-71737841-1"
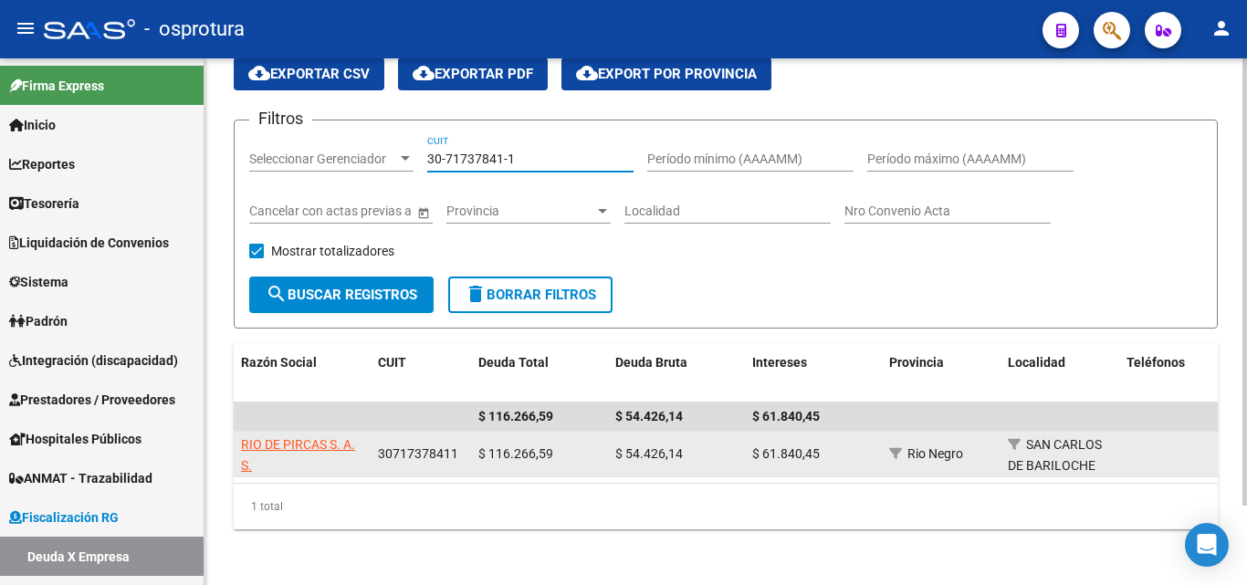
type input "30-71737841-1"
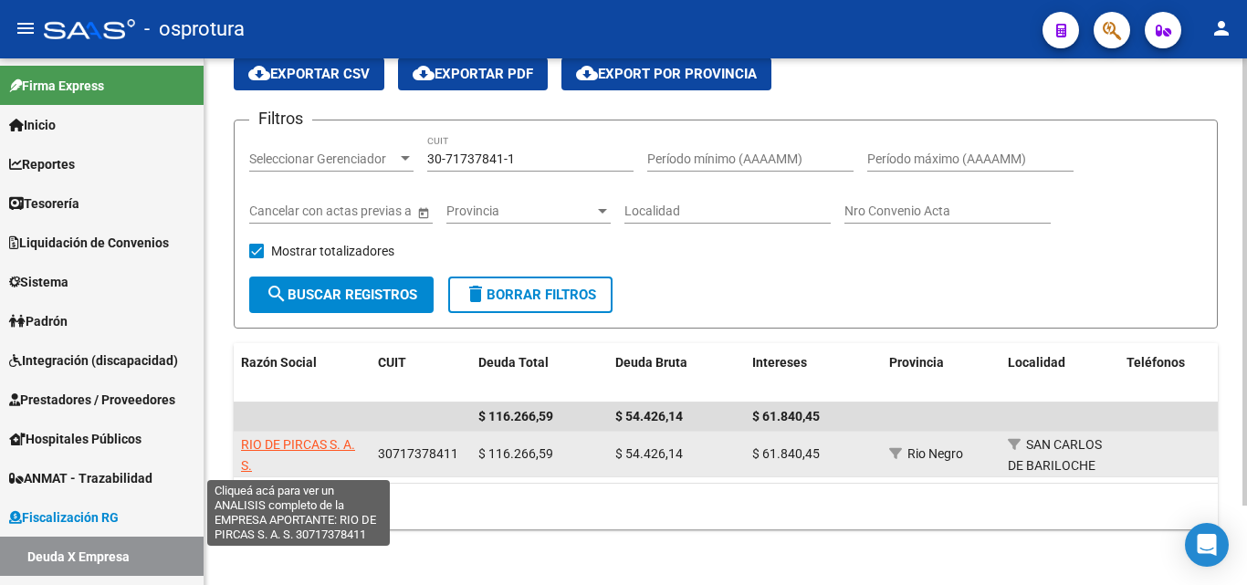
click at [322, 438] on span "RIO DE PIRCAS S. A. S." at bounding box center [298, 455] width 114 height 36
type textarea "30717378411"
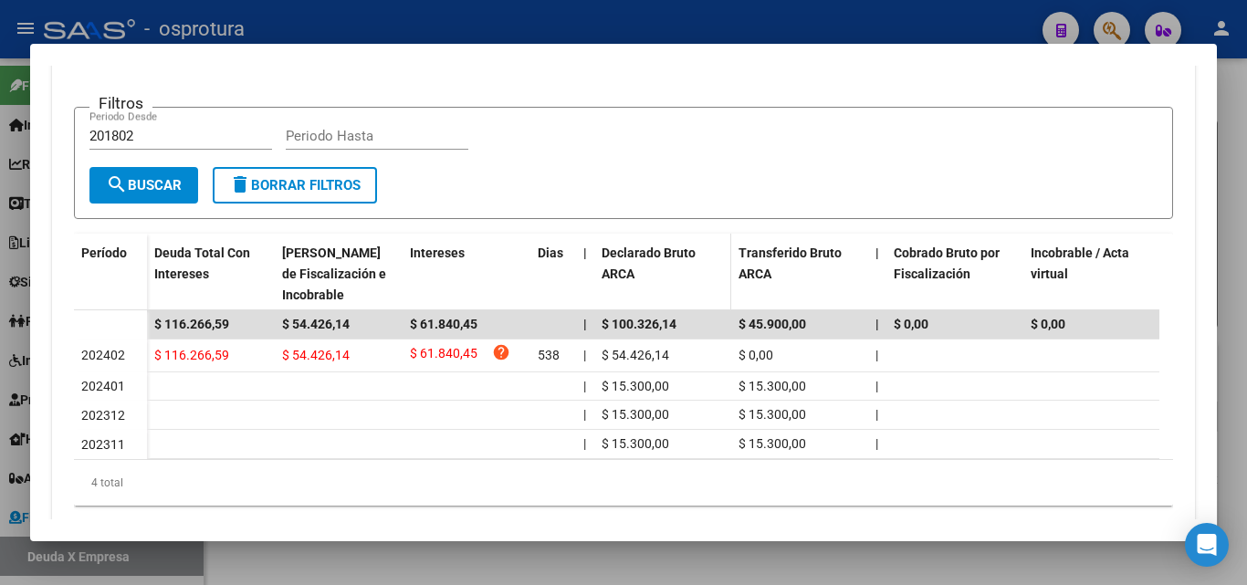
scroll to position [452, 0]
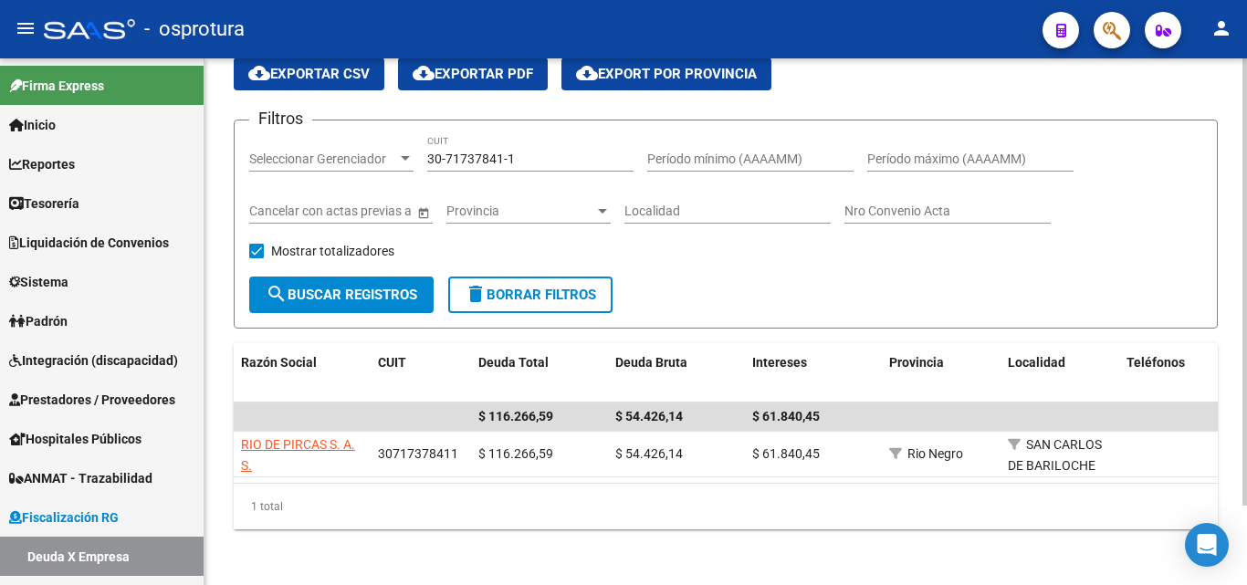
click at [540, 161] on input "30-71737841-1" at bounding box center [530, 160] width 206 height 16
paste input "501972-4"
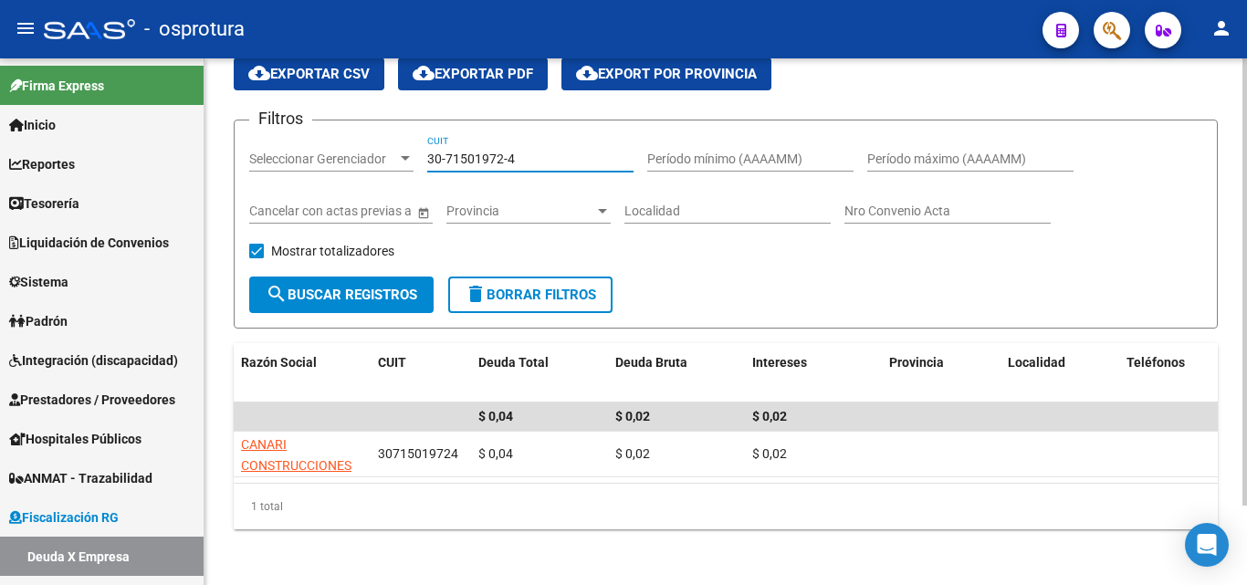
click at [540, 161] on input "30-71501972-4" at bounding box center [530, 160] width 206 height 16
paste input "20-94847657-7"
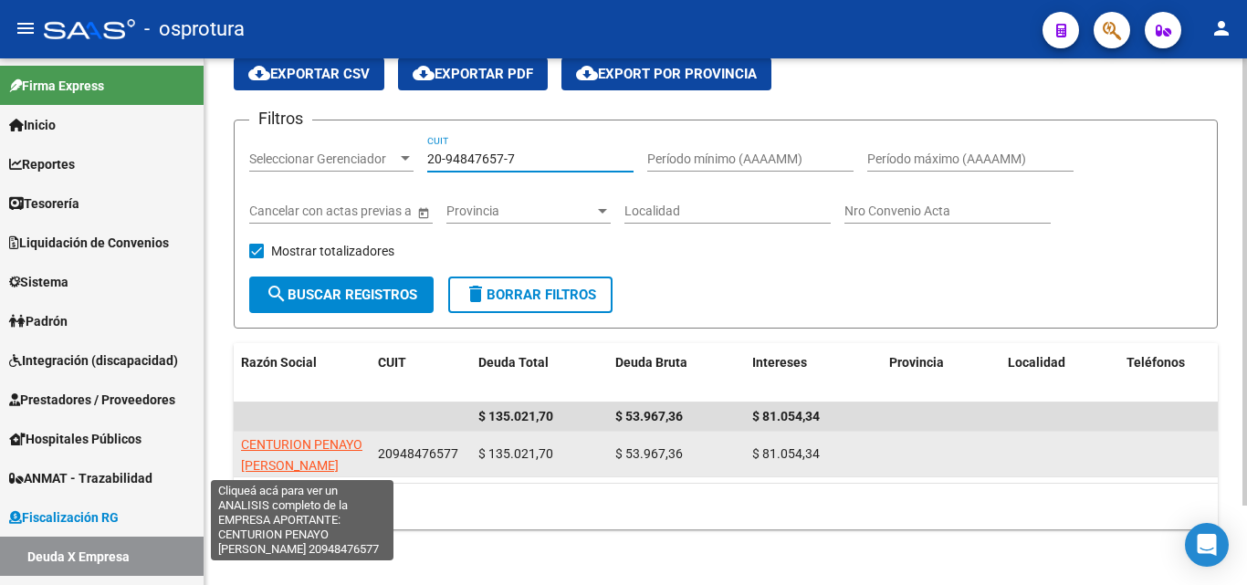
type input "20-94847657-7"
click at [343, 444] on span "CENTURION PENAYO DARIO RAMON" at bounding box center [301, 455] width 121 height 36
type textarea "20948476577"
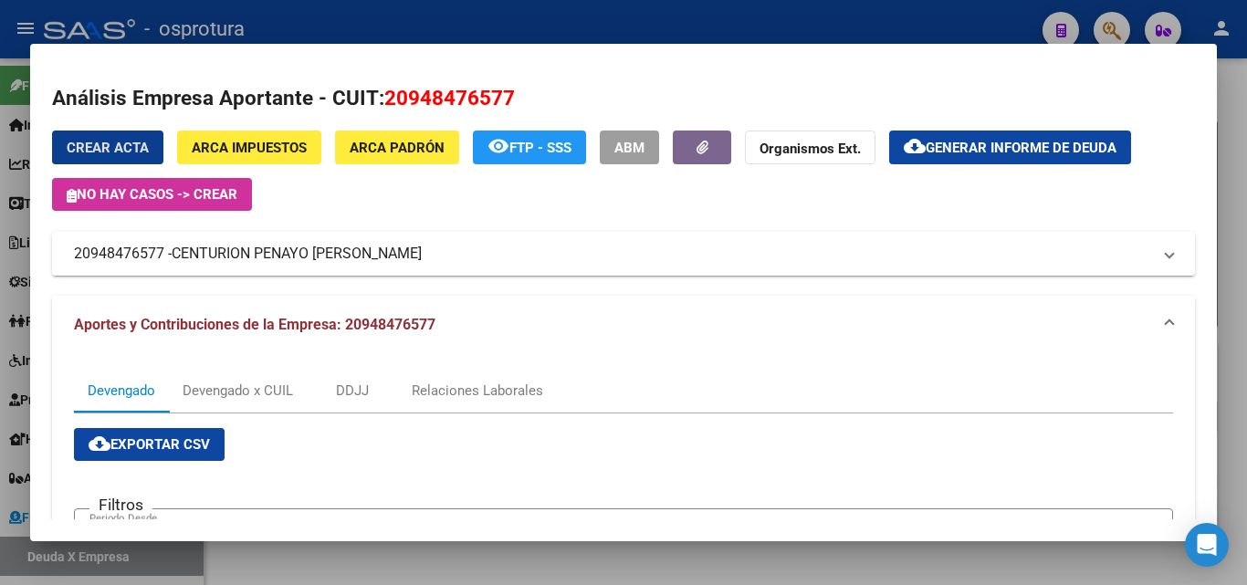
scroll to position [365, 0]
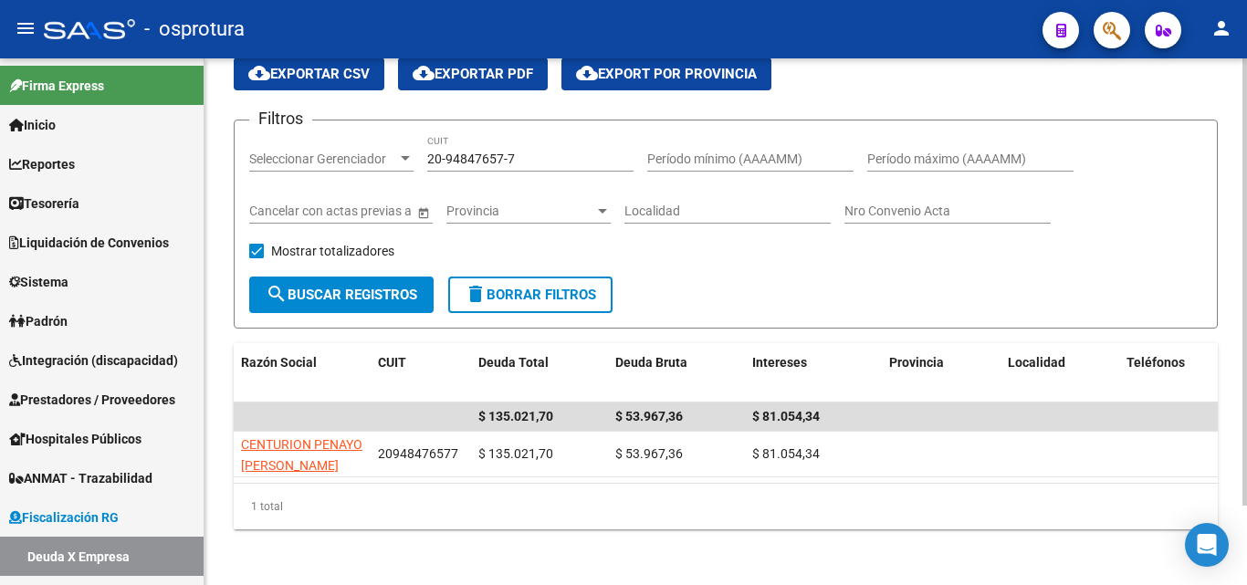
click at [525, 159] on input "20-94847657-7" at bounding box center [530, 160] width 206 height 16
paste input "30-71868602-0"
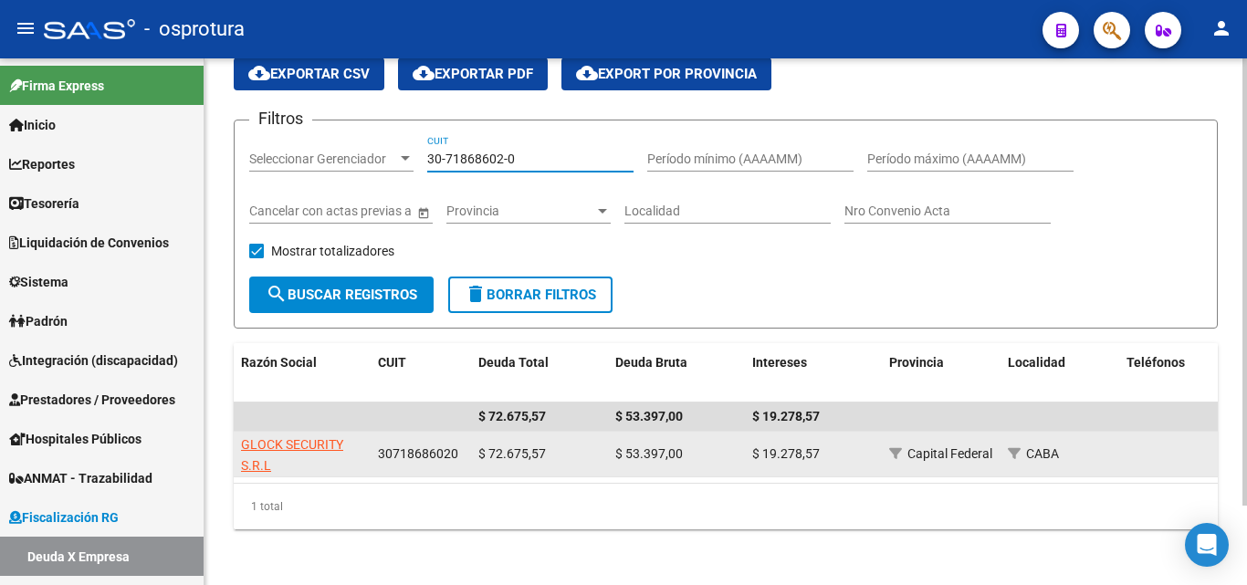
type input "30-71868602-0"
click at [274, 441] on span "GLOCK SECURITY S.R.L" at bounding box center [292, 455] width 102 height 36
type textarea "30718686020"
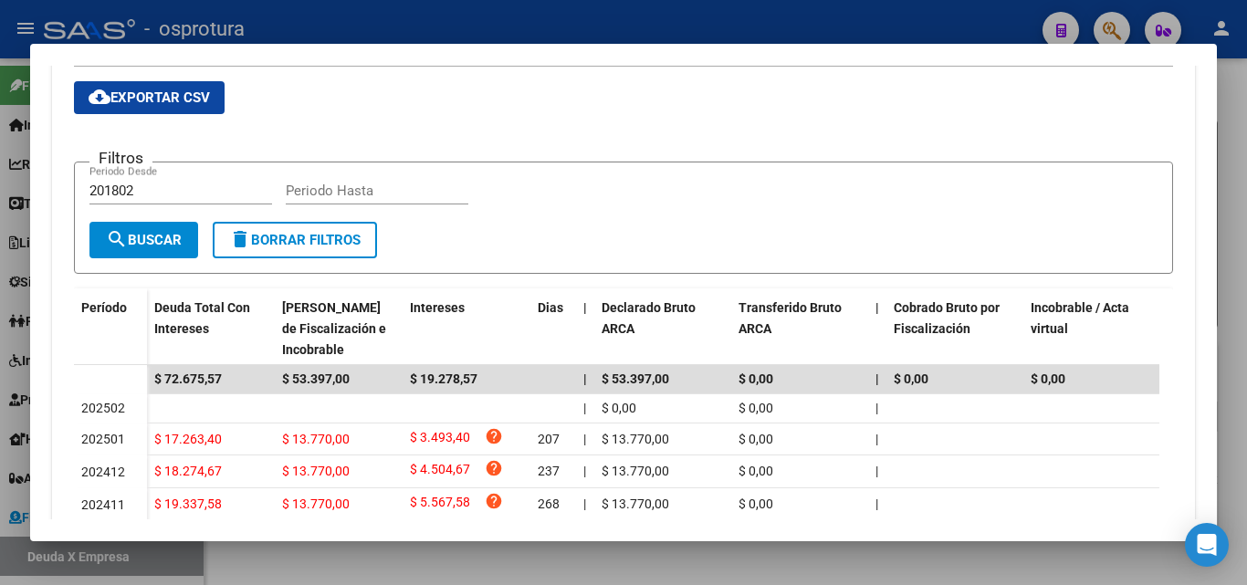
scroll to position [457, 0]
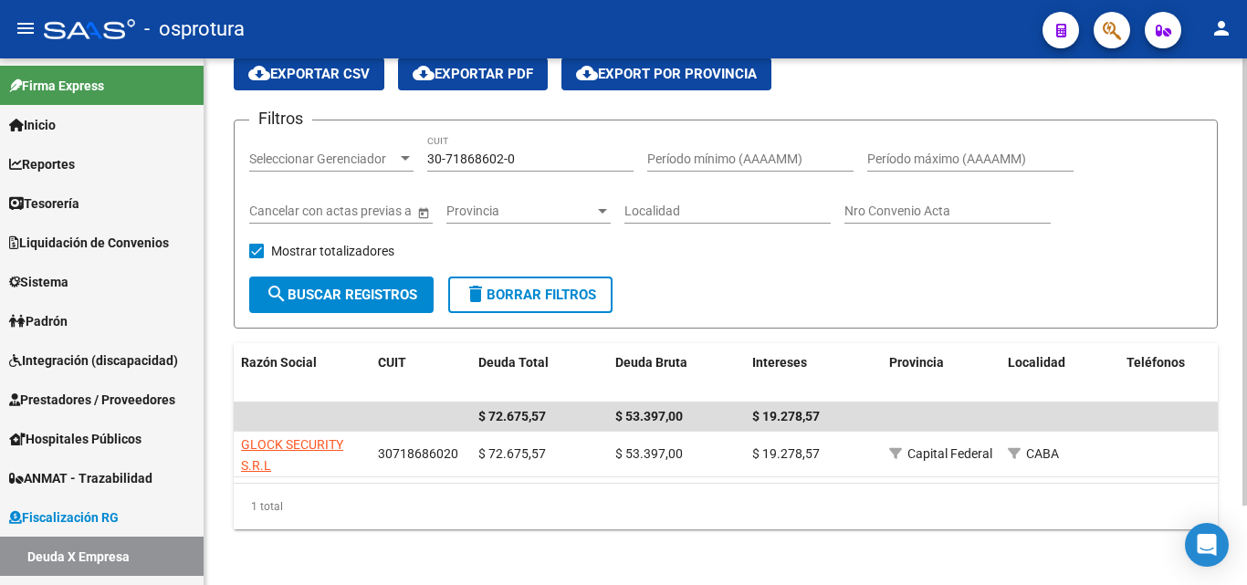
click at [563, 172] on div "30-71868602-0 CUIT" at bounding box center [530, 161] width 206 height 52
click at [559, 162] on input "30-71868602-0" at bounding box center [530, 160] width 206 height 16
paste input "3-69021196-9"
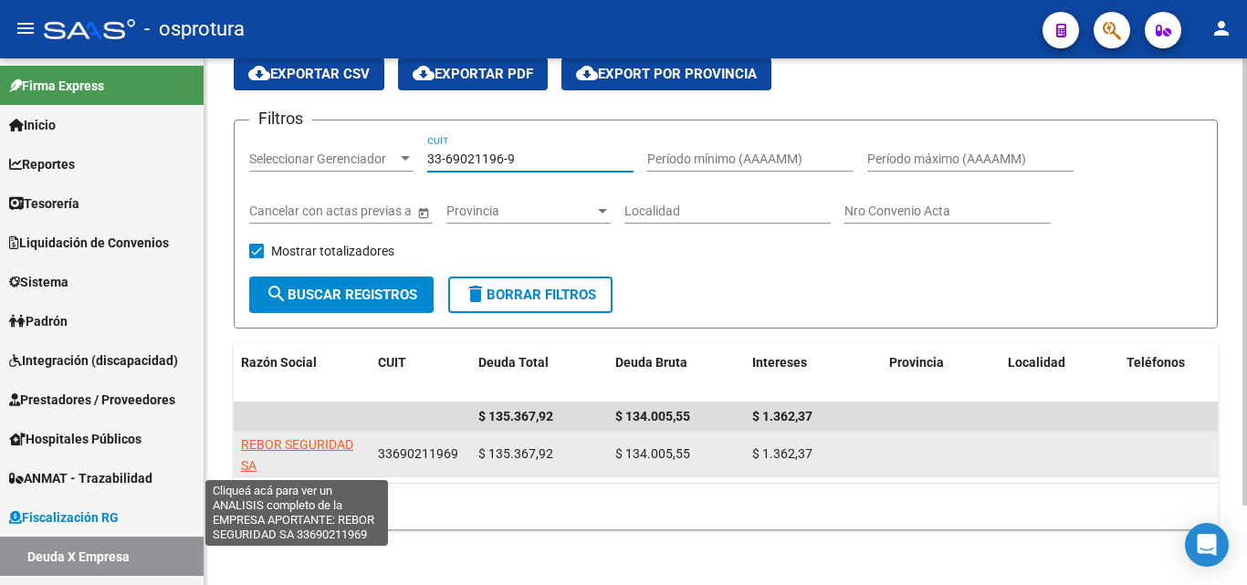
type input "33-69021196-9"
click at [329, 447] on span "REBOR SEGURIDAD SA" at bounding box center [297, 455] width 112 height 36
type textarea "33690211969"
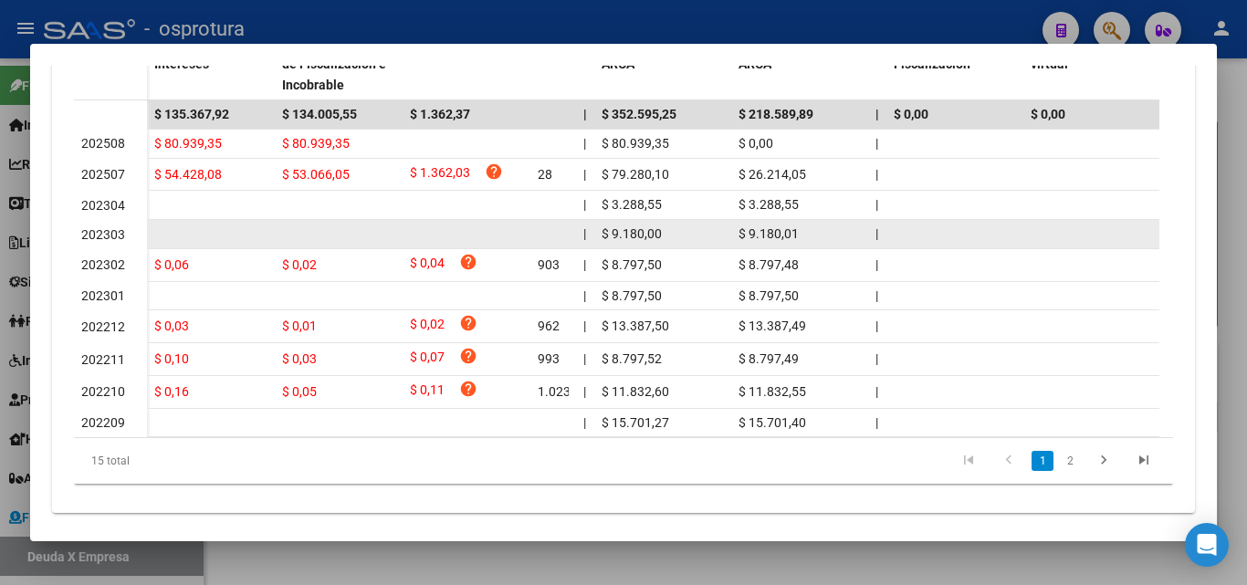
scroll to position [639, 0]
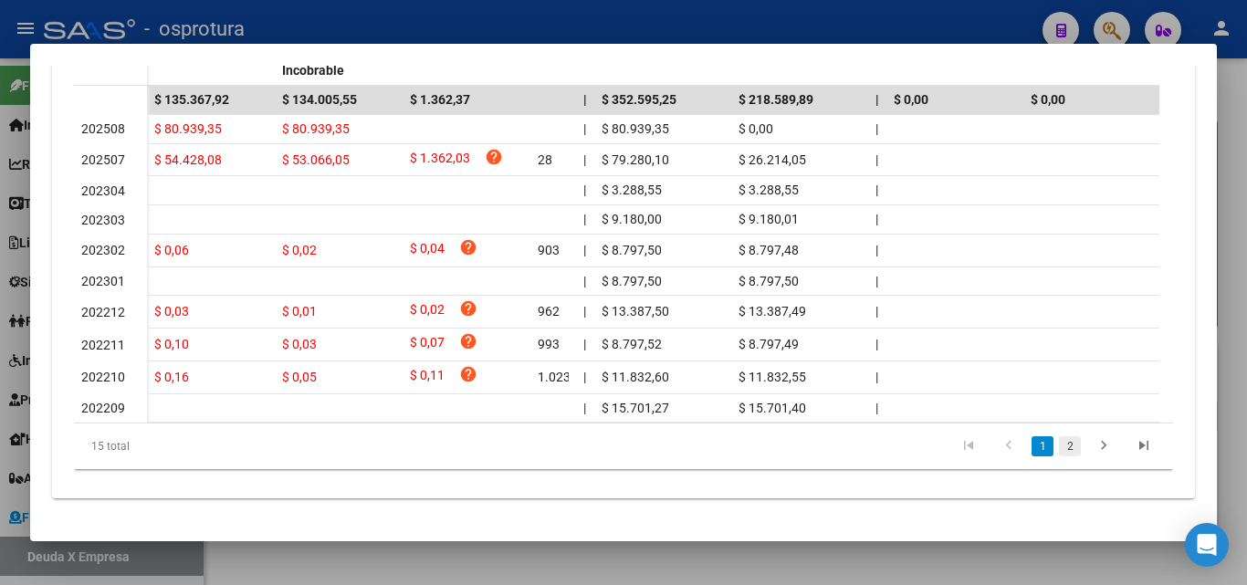
click at [1064, 455] on link "2" at bounding box center [1070, 447] width 22 height 20
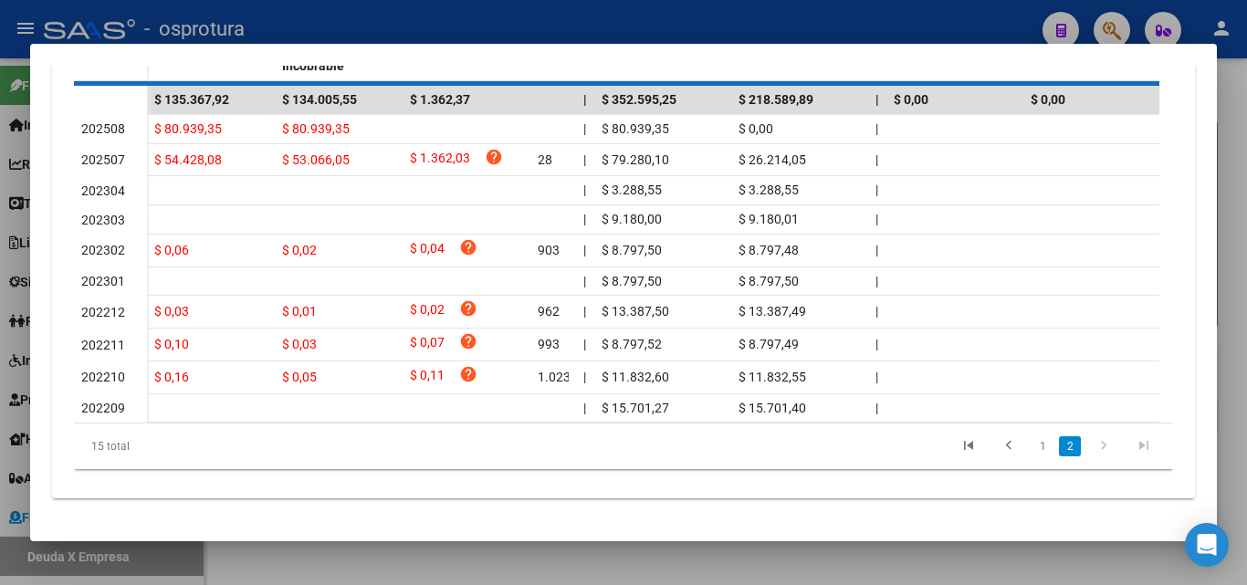
scroll to position [481, 0]
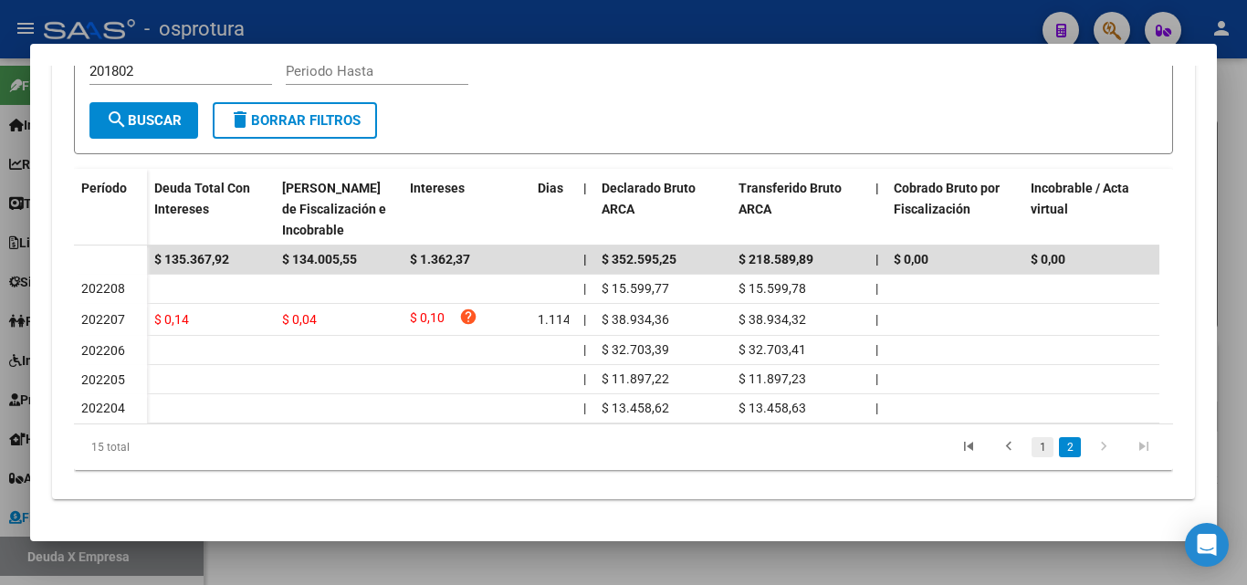
click at [1034, 447] on link "1" at bounding box center [1043, 447] width 22 height 20
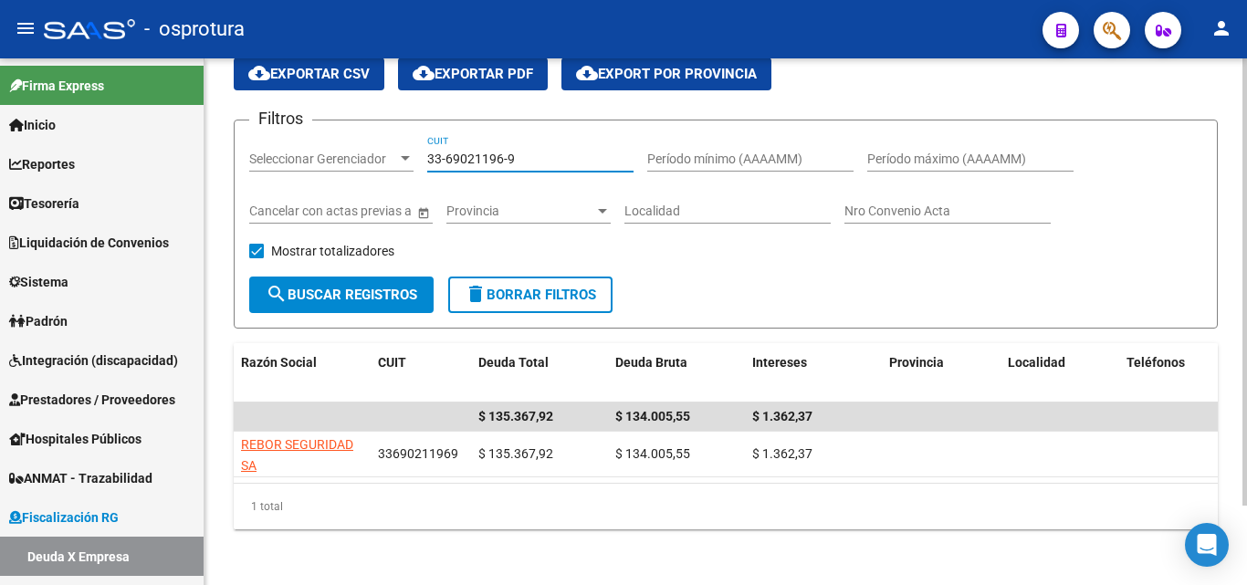
click at [547, 162] on input "33-69021196-9" at bounding box center [530, 160] width 206 height 16
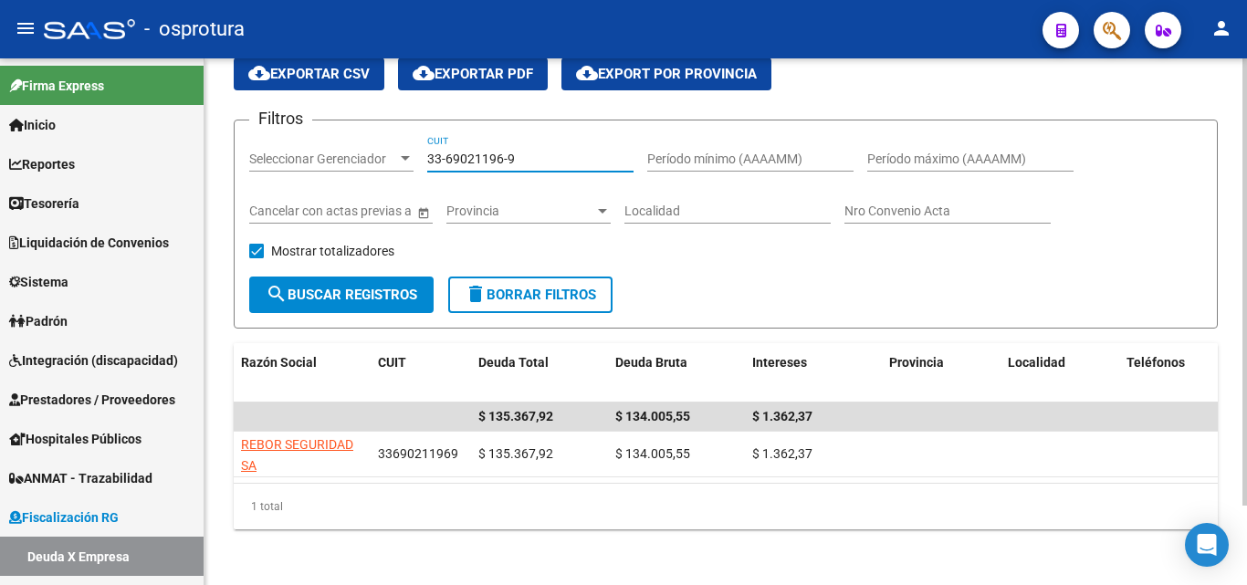
paste input "70775797"
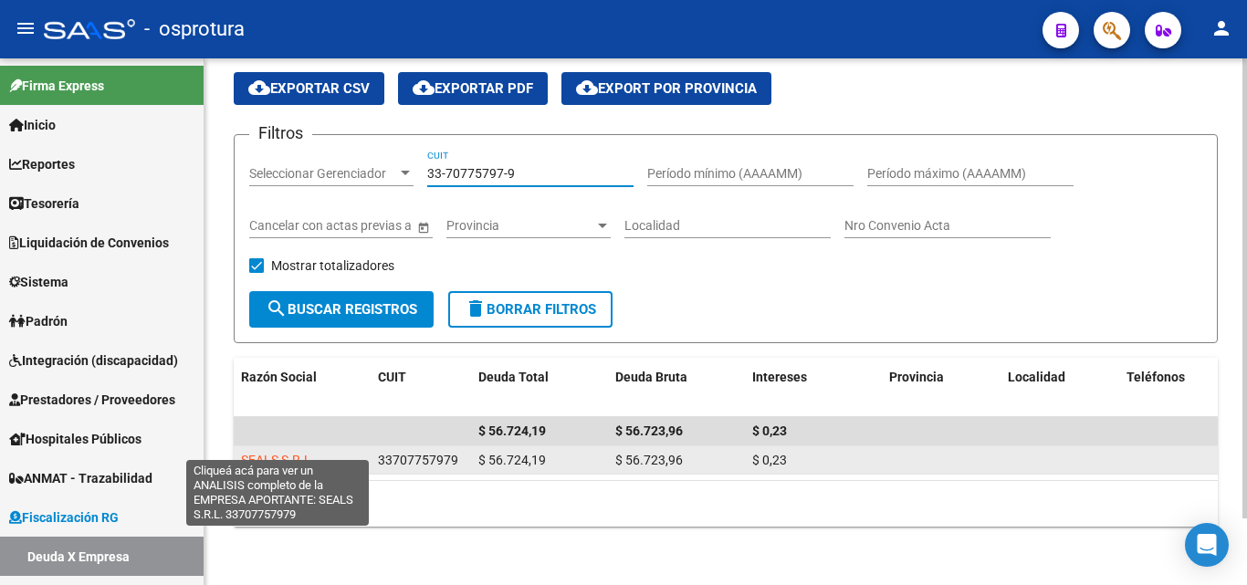
type input "33-70775797-9"
click at [284, 453] on span "SEALS S.R.L." at bounding box center [278, 460] width 74 height 15
type textarea "33707757979"
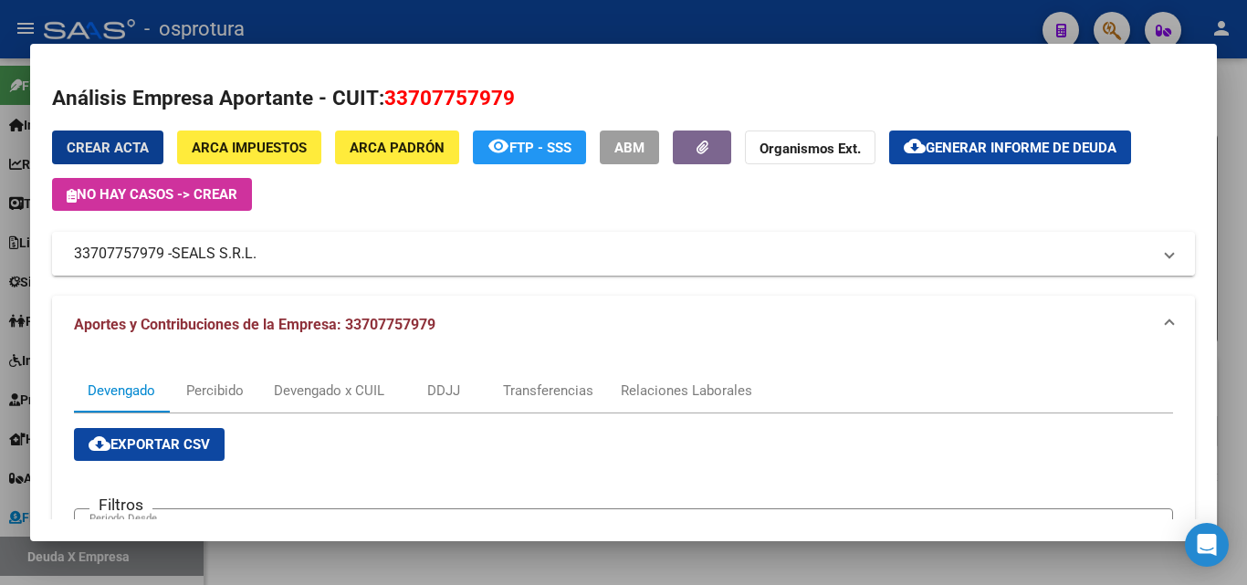
scroll to position [457, 0]
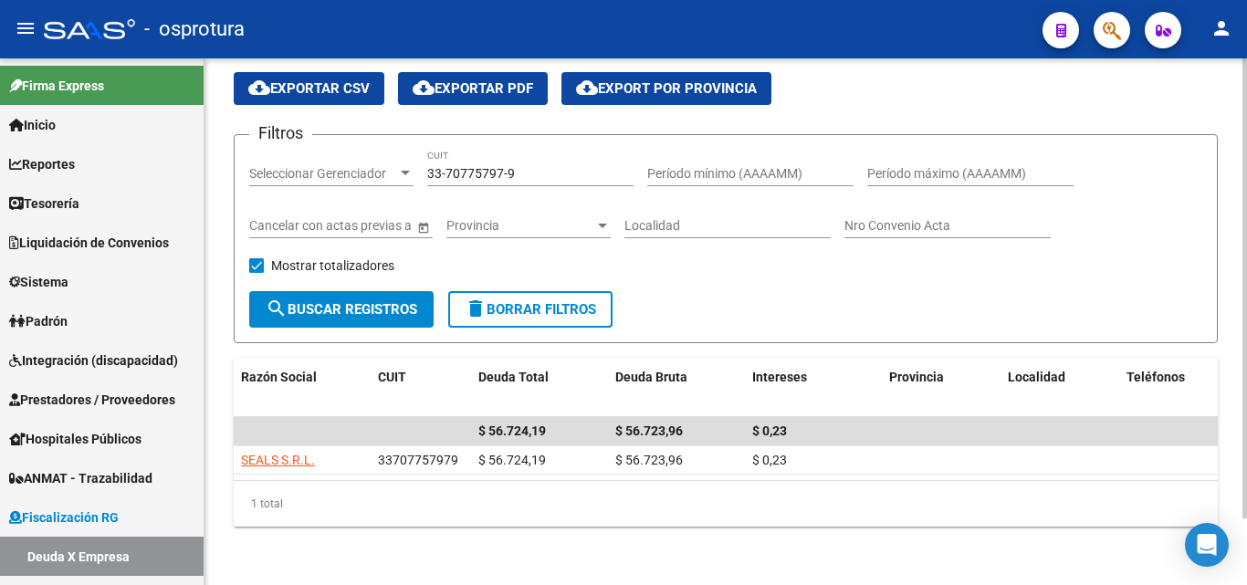
click at [552, 166] on input "33-70775797-9" at bounding box center [530, 174] width 206 height 16
paste input "1567501"
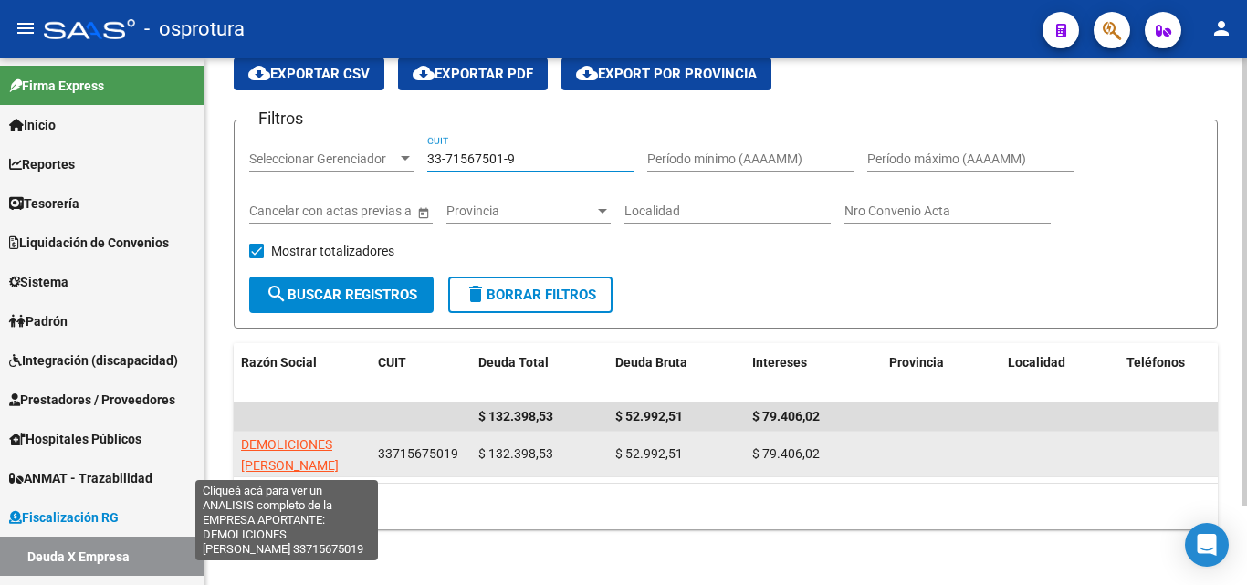
type input "33-71567501-9"
click at [303, 445] on span "DEMOLICIONES PETRUS S.R.L." at bounding box center [290, 455] width 98 height 36
type textarea "33715675019"
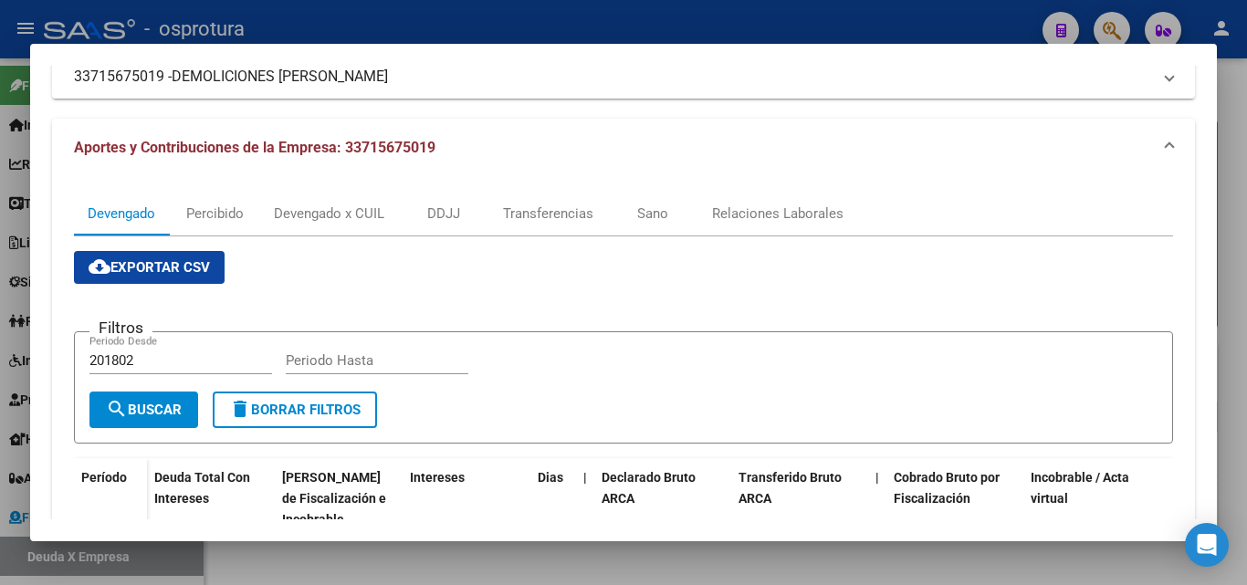
scroll to position [365, 0]
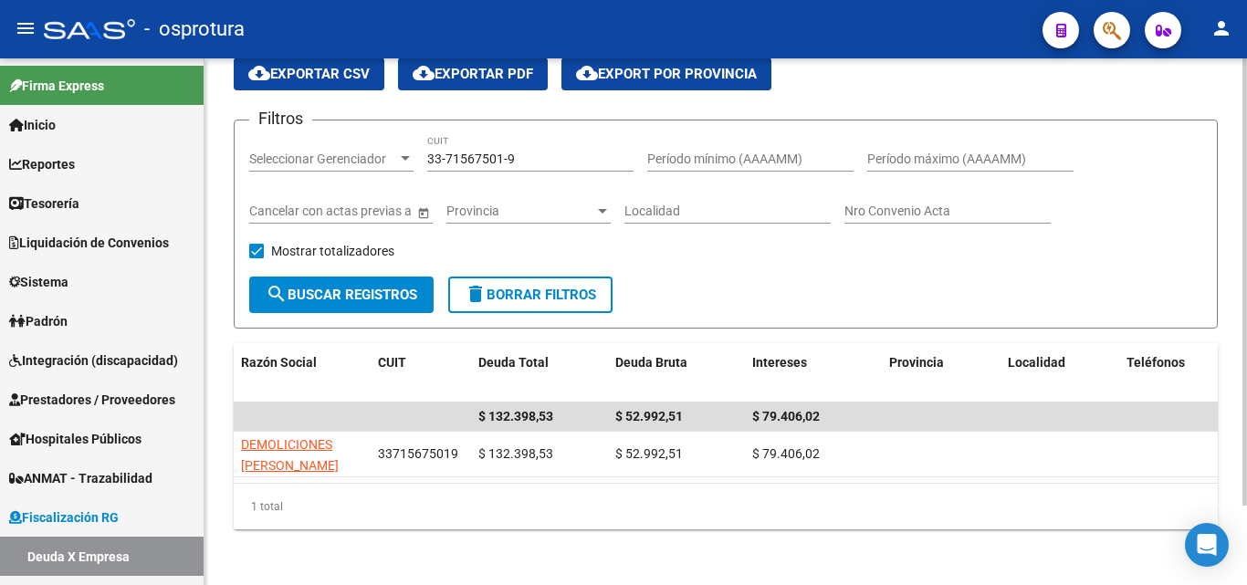
click at [560, 169] on div "33-71567501-9 CUIT" at bounding box center [530, 153] width 206 height 37
click at [558, 158] on input "33-71567501-9" at bounding box center [530, 160] width 206 height 16
paste input "20-24525276-6"
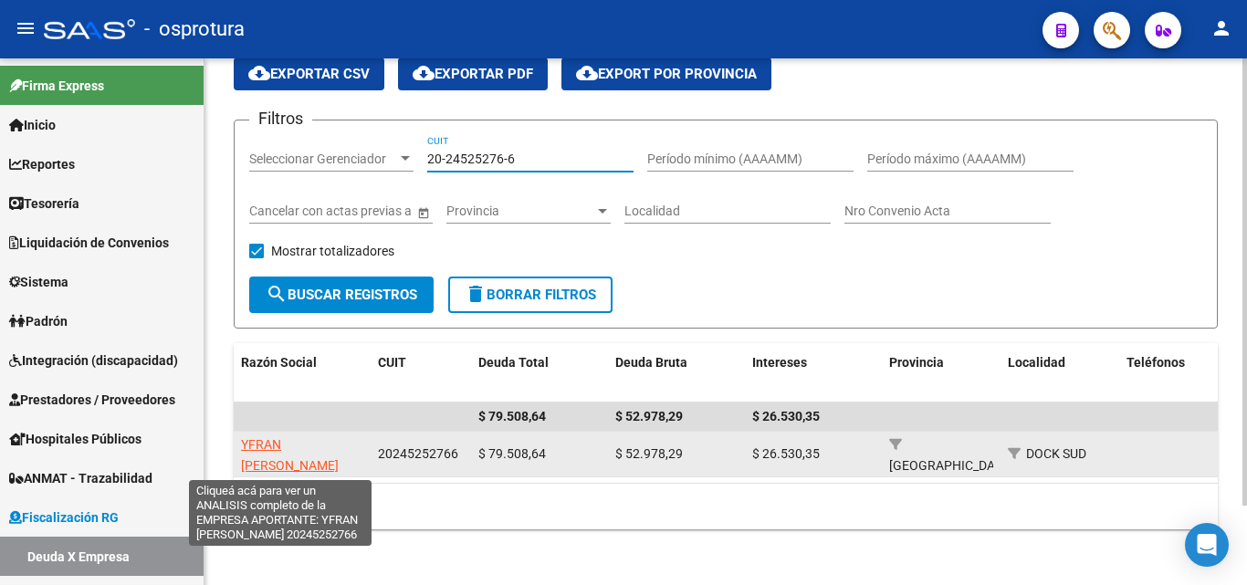
type input "20-24525276-6"
click at [262, 445] on span "YFRAN HUGO BENJAMIN" at bounding box center [290, 455] width 98 height 36
type textarea "20245252766"
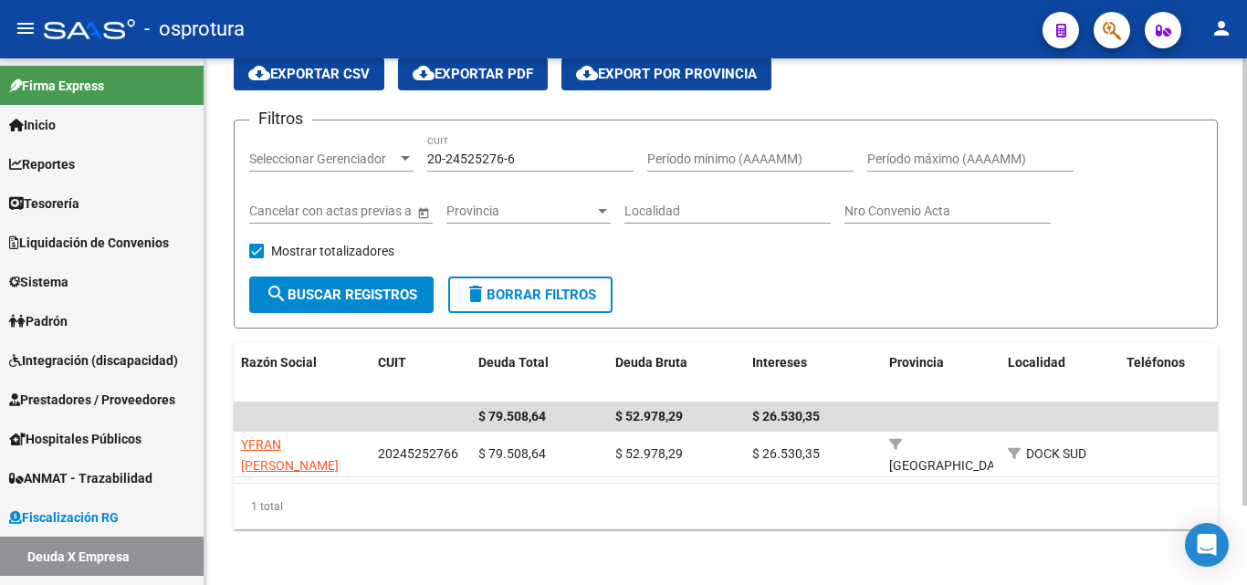
click at [511, 146] on div "20-24525276-6 CUIT" at bounding box center [530, 153] width 206 height 37
click at [535, 154] on input "20-24525276-6" at bounding box center [530, 160] width 206 height 16
paste input "30-71619384-1"
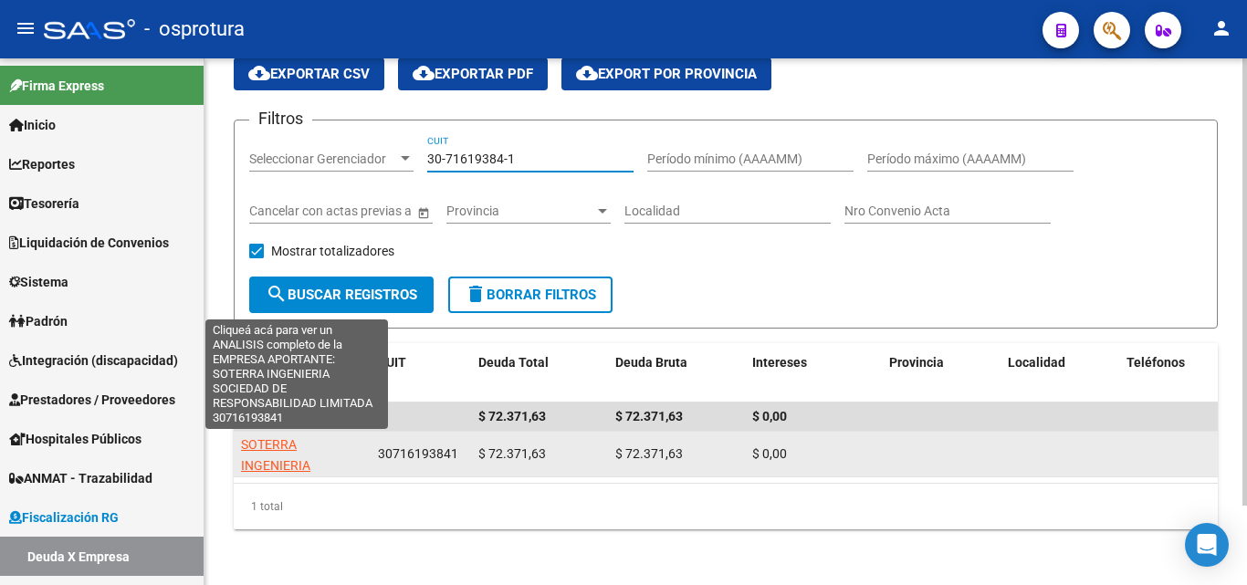
type input "30-71619384-1"
click at [280, 439] on span "SOTERRA INGENIERIA SOCIEDAD DE RESPONSABILIDAD LIMITADA" at bounding box center [297, 486] width 112 height 98
type textarea "30716193841"
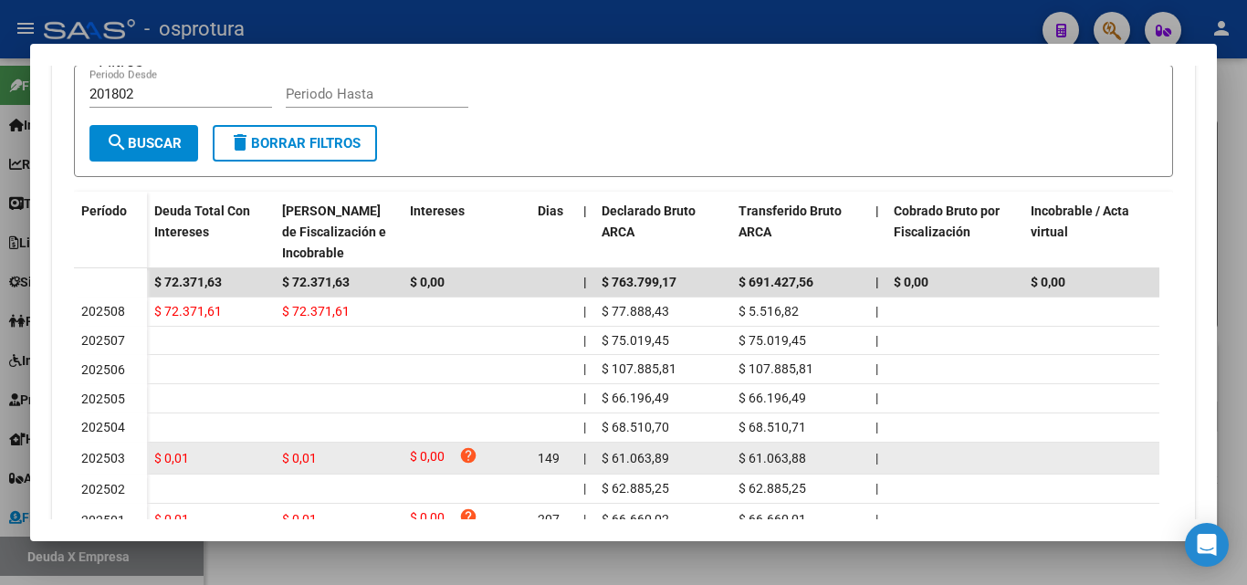
scroll to position [457, 0]
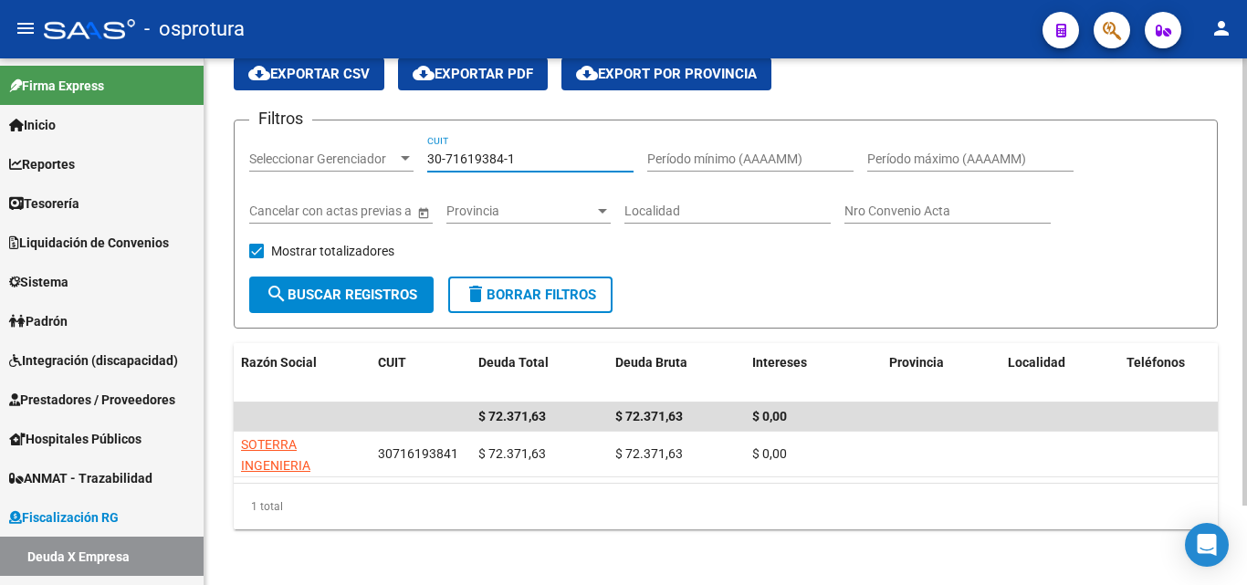
click at [550, 158] on input "30-71619384-1" at bounding box center [530, 160] width 206 height 16
paste input "20-30219357-7"
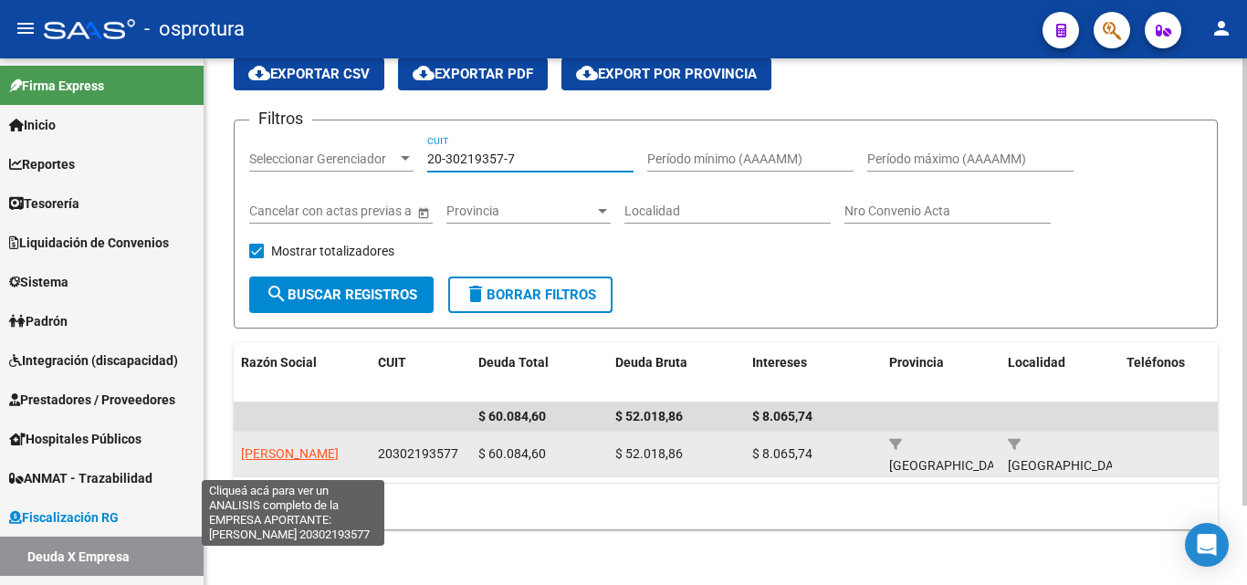
type input "20-30219357-7"
click at [298, 449] on span "GARCIA ERNESTO NAHUEL" at bounding box center [290, 454] width 98 height 15
type textarea "20302193577"
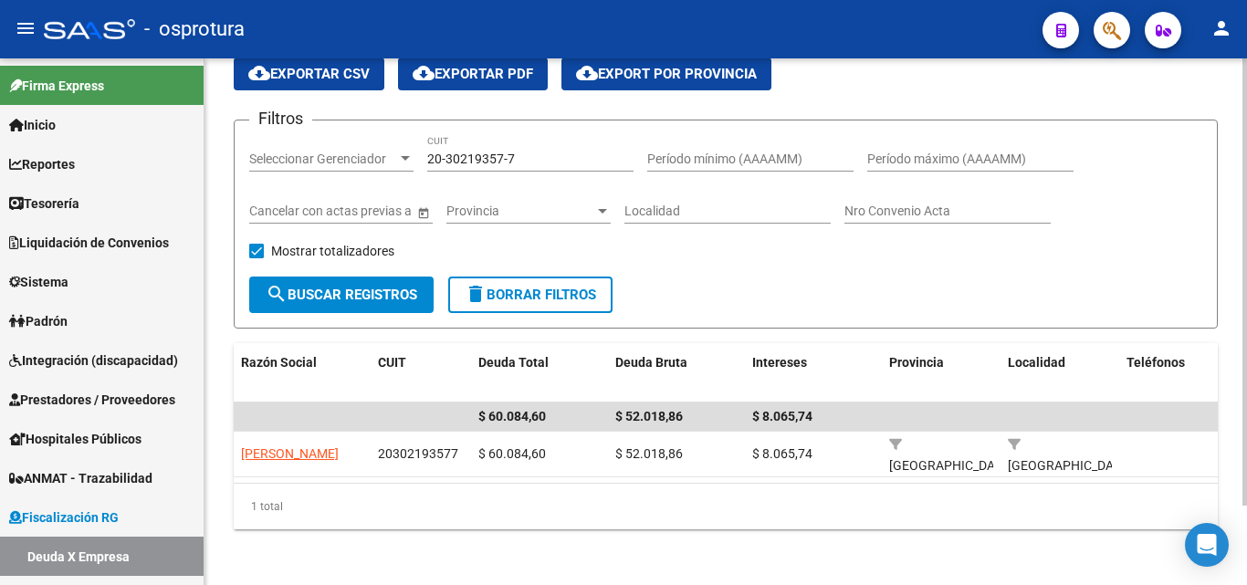
click at [555, 154] on input "20-30219357-7" at bounding box center [530, 160] width 206 height 16
paste input "30-5039543"
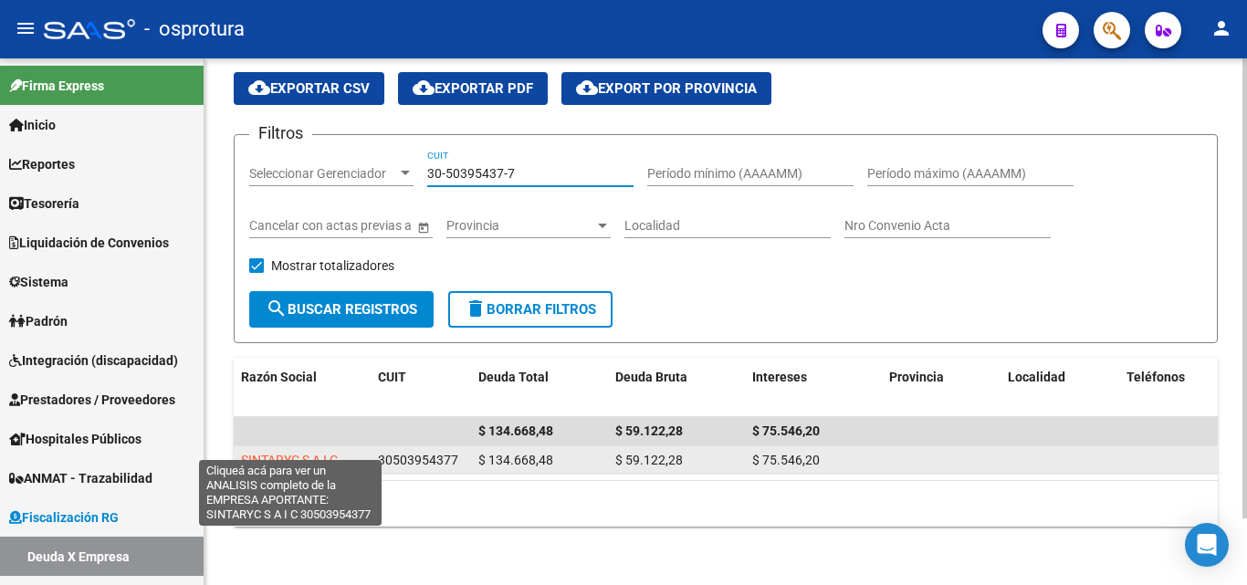
type input "30-50395437-7"
click at [321, 453] on span "SINTARYC S A I C" at bounding box center [289, 460] width 97 height 15
type textarea "30503954377"
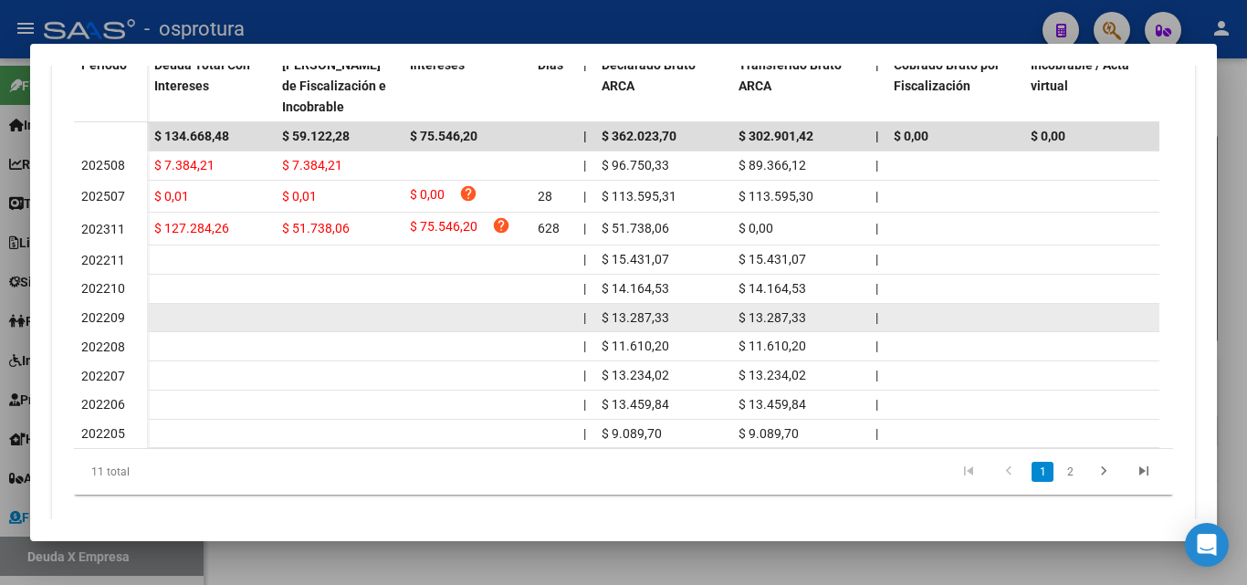
scroll to position [631, 0]
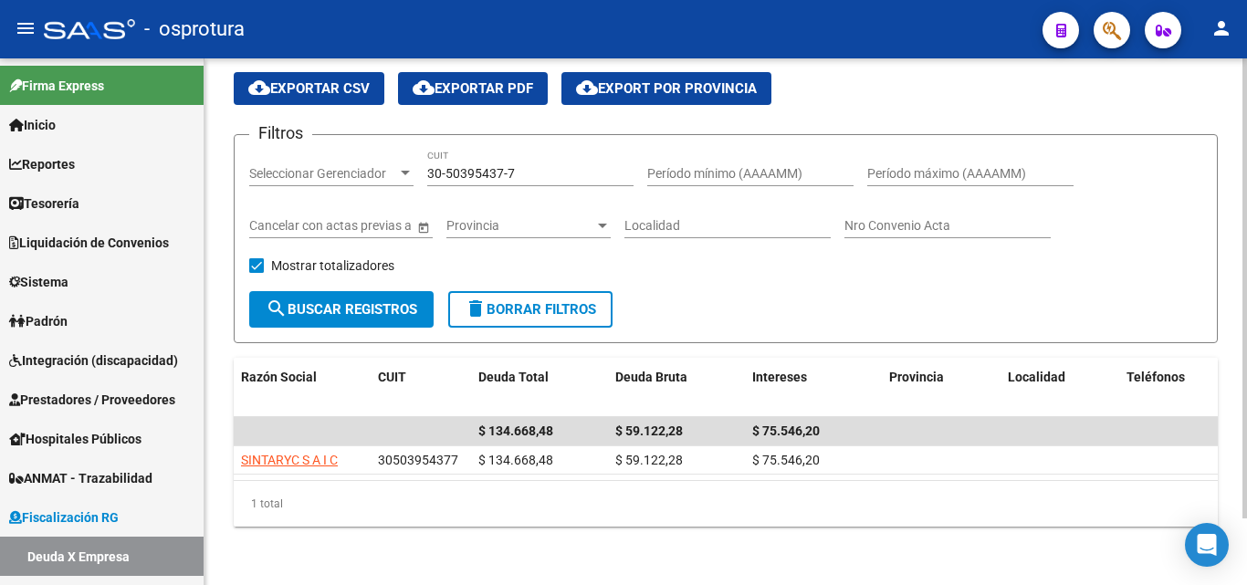
click at [529, 166] on input "30-50395437-7" at bounding box center [530, 174] width 206 height 16
paste input "71874378-4"
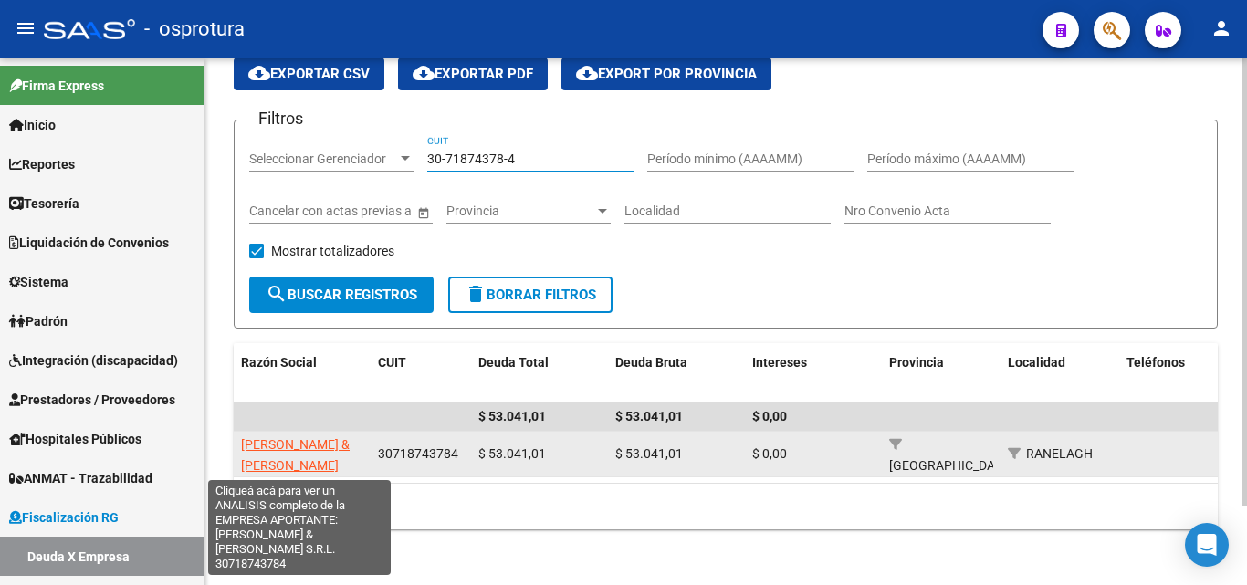
type input "30-71874378-4"
click at [333, 439] on span "FILANI & GONZALEZ S.R.L." at bounding box center [295, 465] width 109 height 57
type textarea "30718743784"
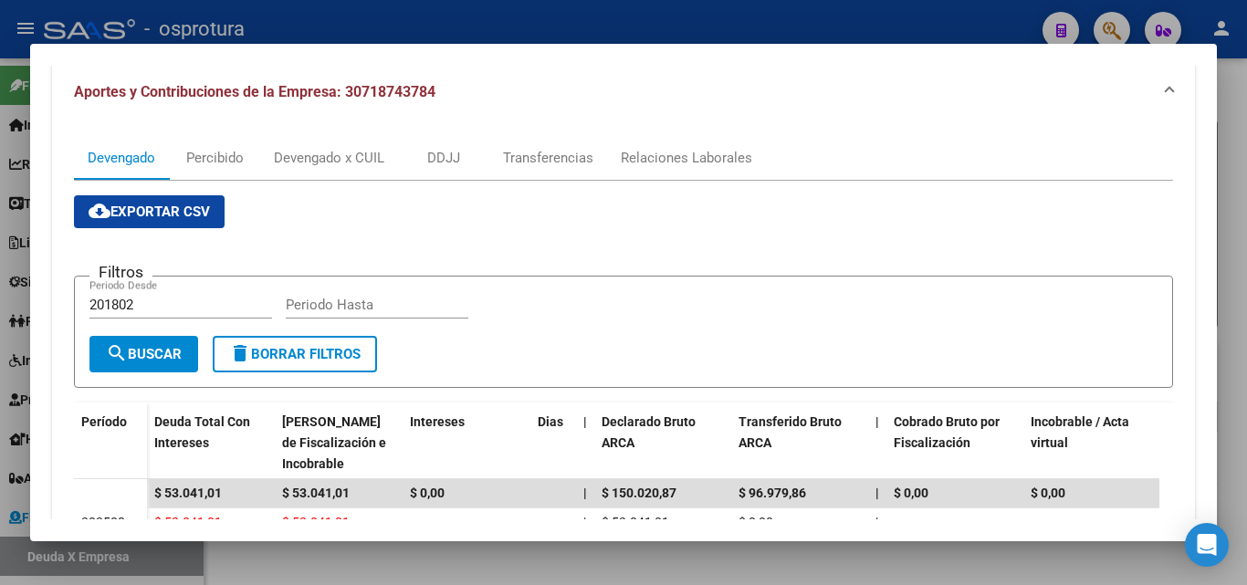
scroll to position [365, 0]
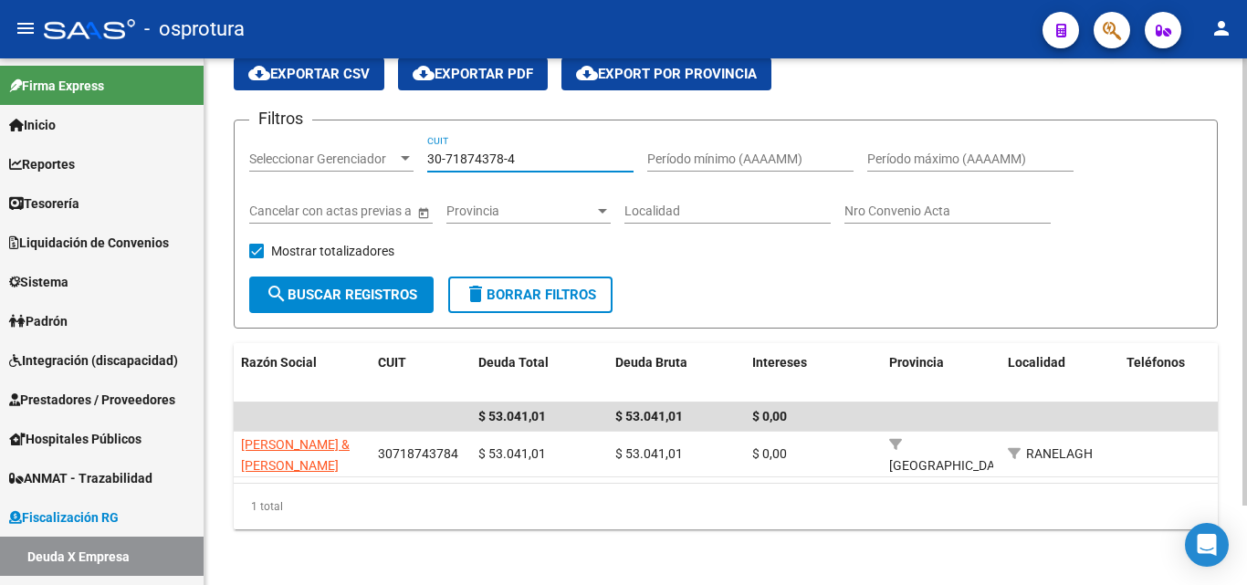
click at [540, 155] on input "30-71874378-4" at bounding box center [530, 160] width 206 height 16
paste input "20-25778882-3"
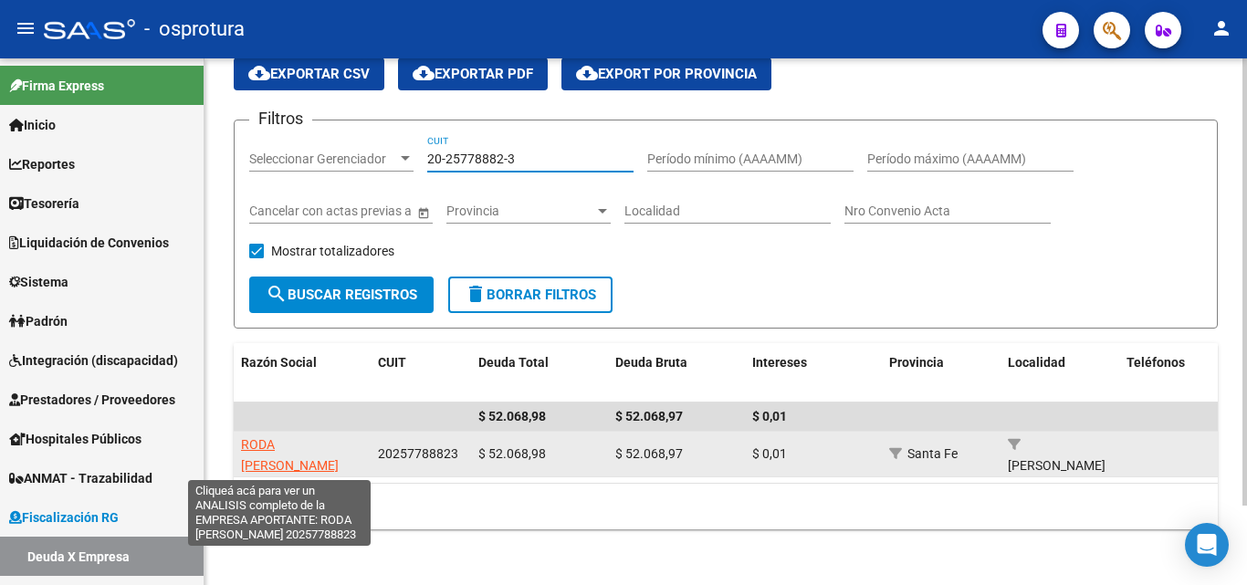
type input "20-25778882-3"
click at [296, 439] on span "RODA JORGE DANIEL" at bounding box center [290, 455] width 98 height 36
type textarea "20257788823"
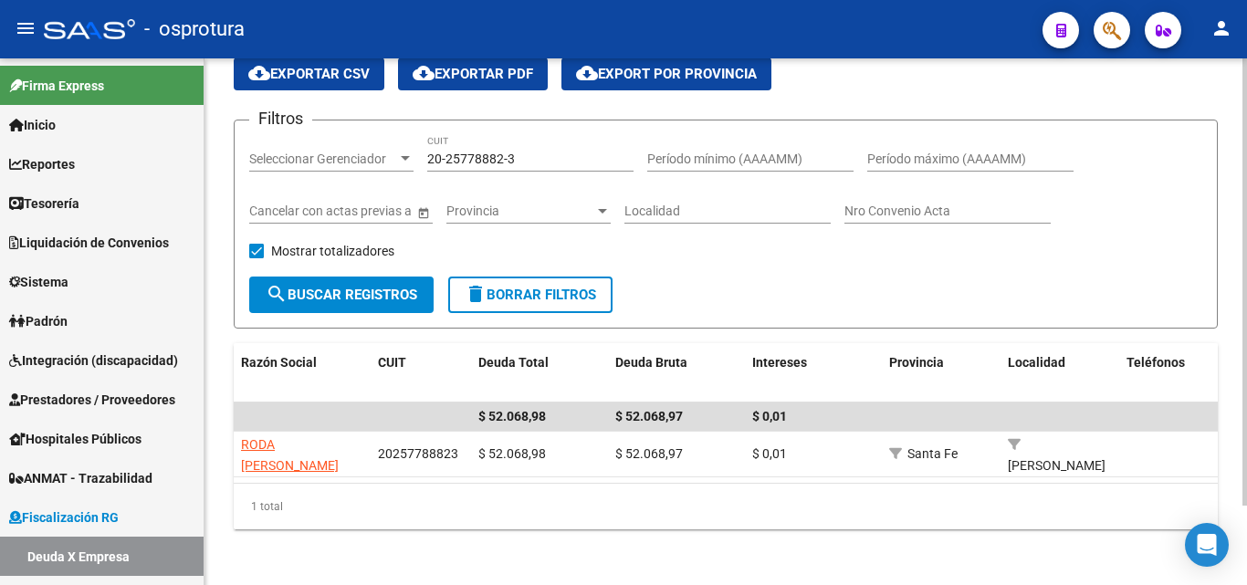
click at [540, 165] on input "20-25778882-3" at bounding box center [530, 160] width 206 height 16
paste input "7-16343262-0"
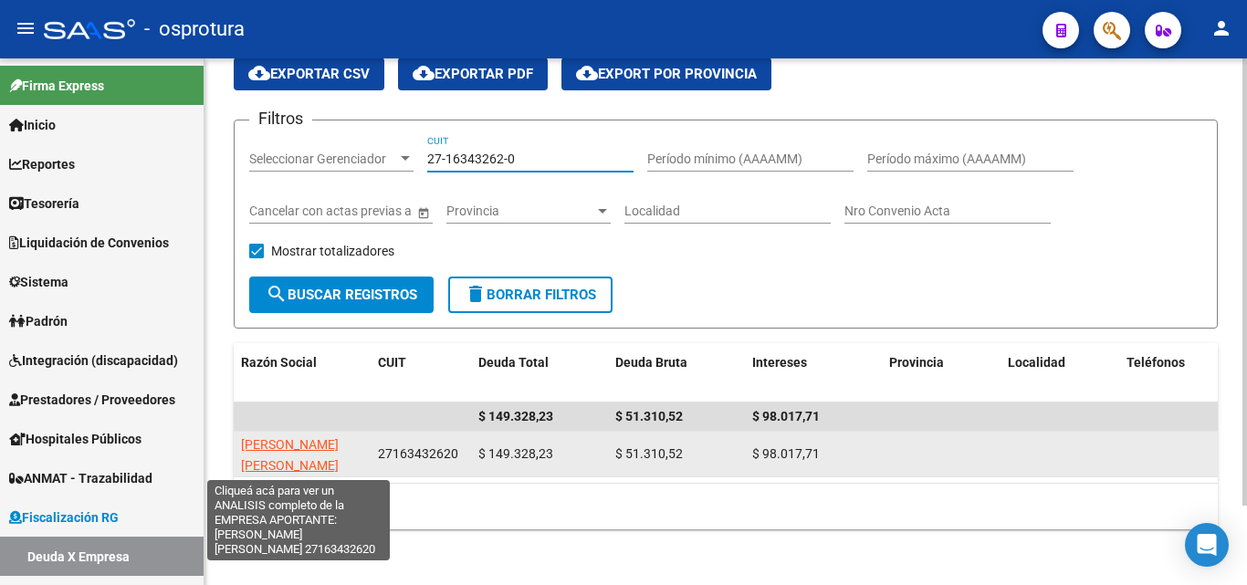
type input "27-16343262-0"
click at [307, 444] on span "LEGUIZAMON ROSA ESTHER" at bounding box center [290, 455] width 98 height 36
type textarea "27163432620"
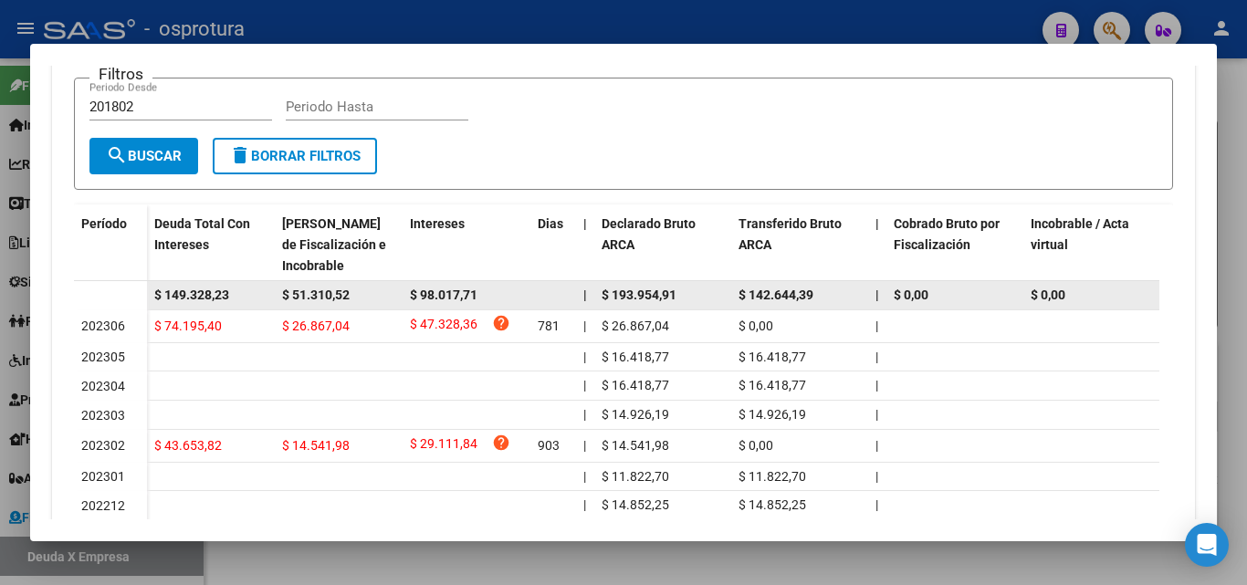
scroll to position [457, 0]
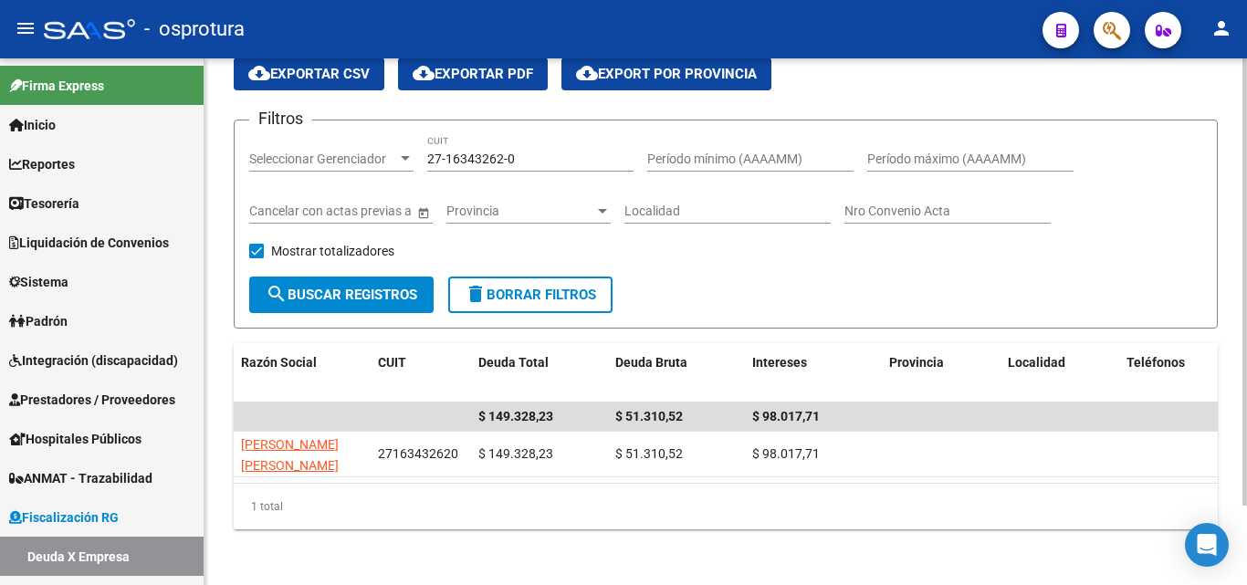
click at [562, 161] on input "27-16343262-0" at bounding box center [530, 160] width 206 height 16
paste input "1702524-7"
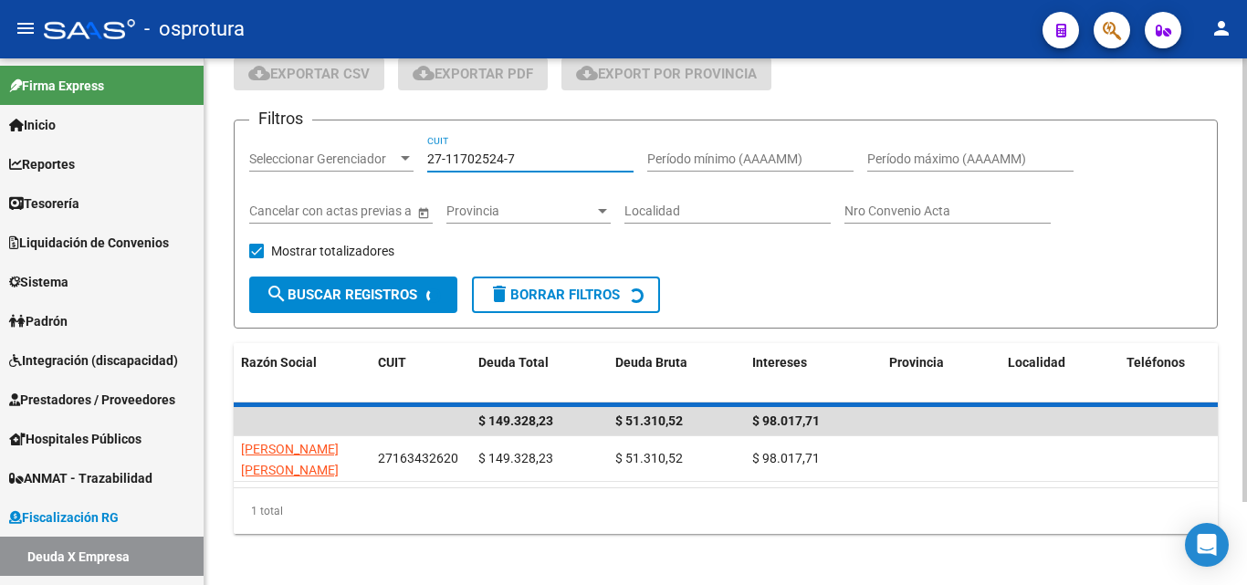
scroll to position [45, 0]
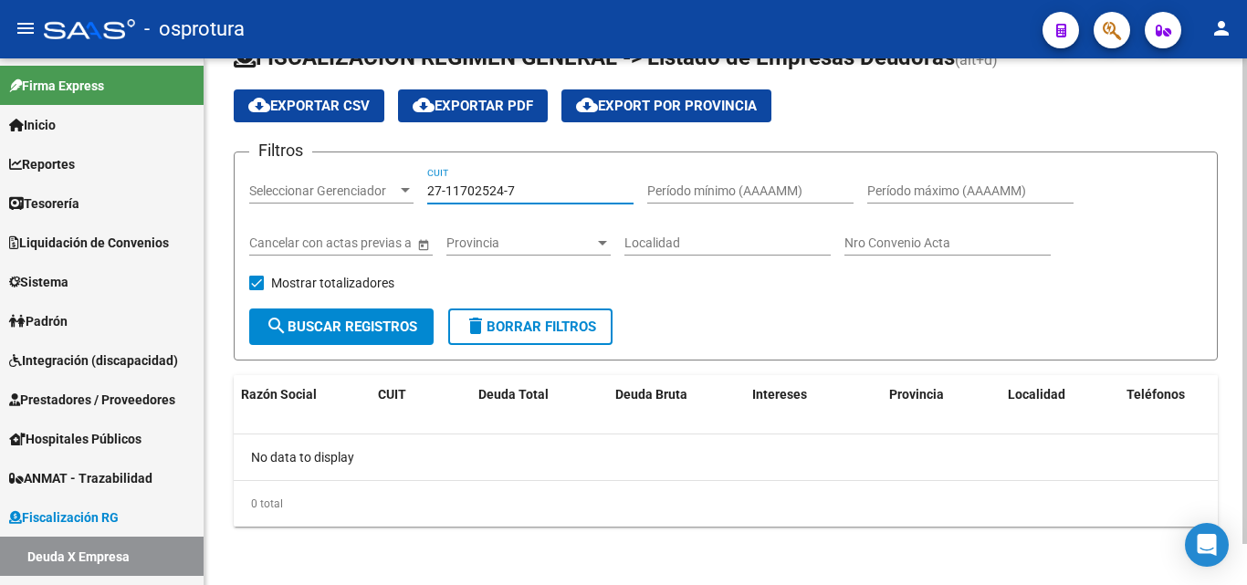
click at [536, 194] on input "27-11702524-7" at bounding box center [530, 192] width 206 height 16
paste input "30-71630103-2"
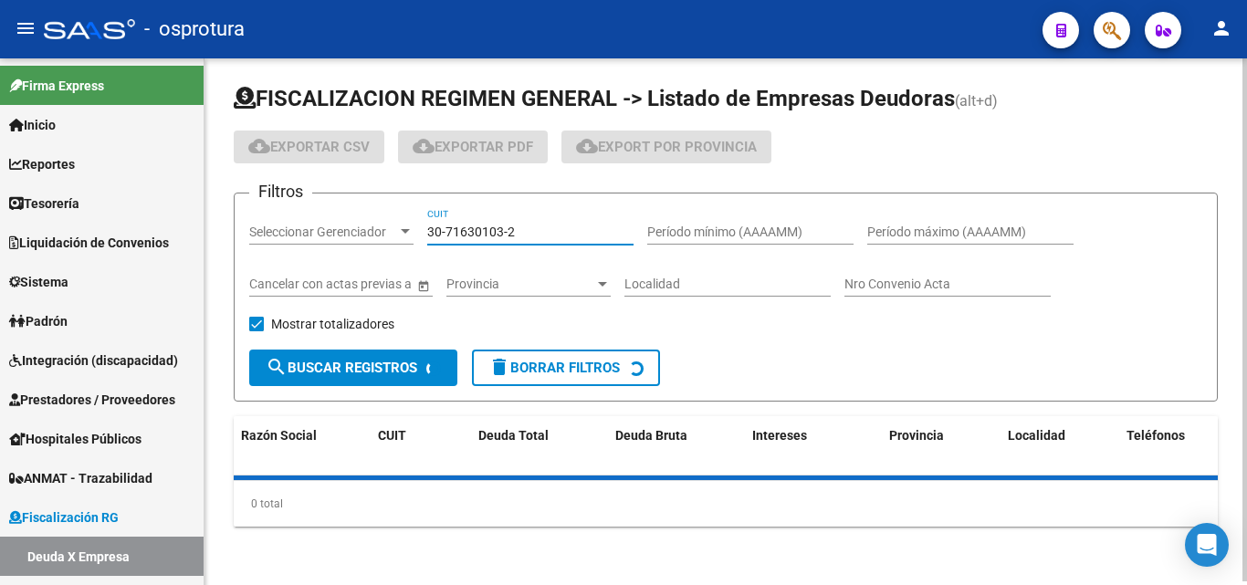
click at [536, 208] on div "Filtros Seleccionar Gerenciador Seleccionar Gerenciador 30-71630103-2 CUIT Perí…" at bounding box center [725, 279] width 953 height 142
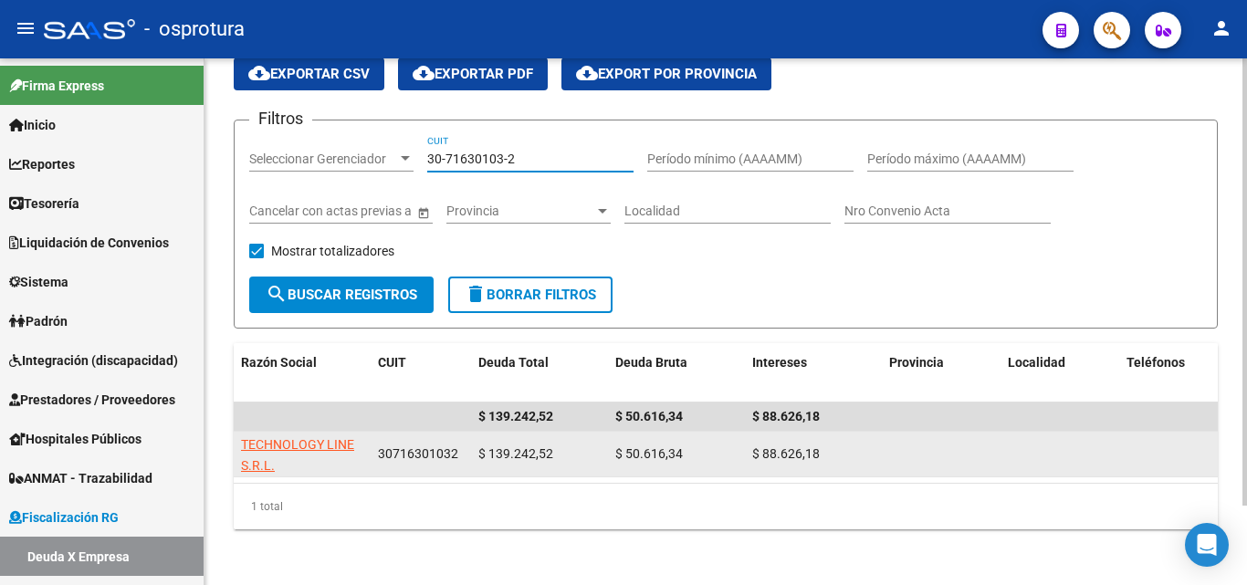
type input "30-71630103-2"
click at [307, 453] on app-link-go-to "TECHNOLOGY LINE S.R.L." at bounding box center [302, 456] width 122 height 42
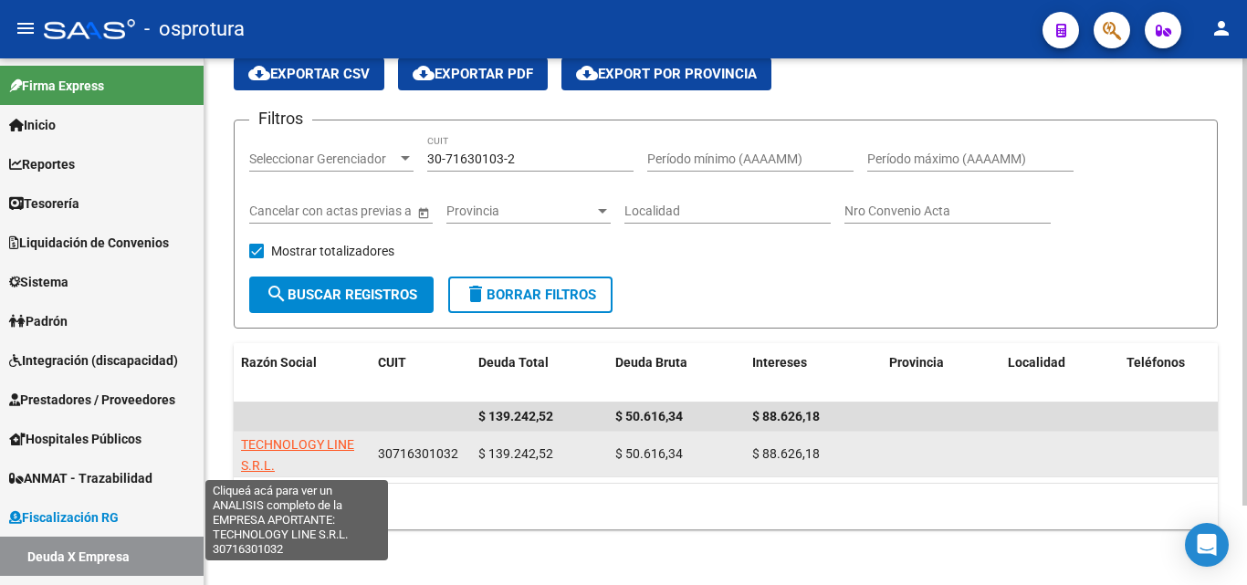
click at [306, 449] on span "TECHNOLOGY LINE S.R.L." at bounding box center [297, 455] width 113 height 36
type textarea "30716301032"
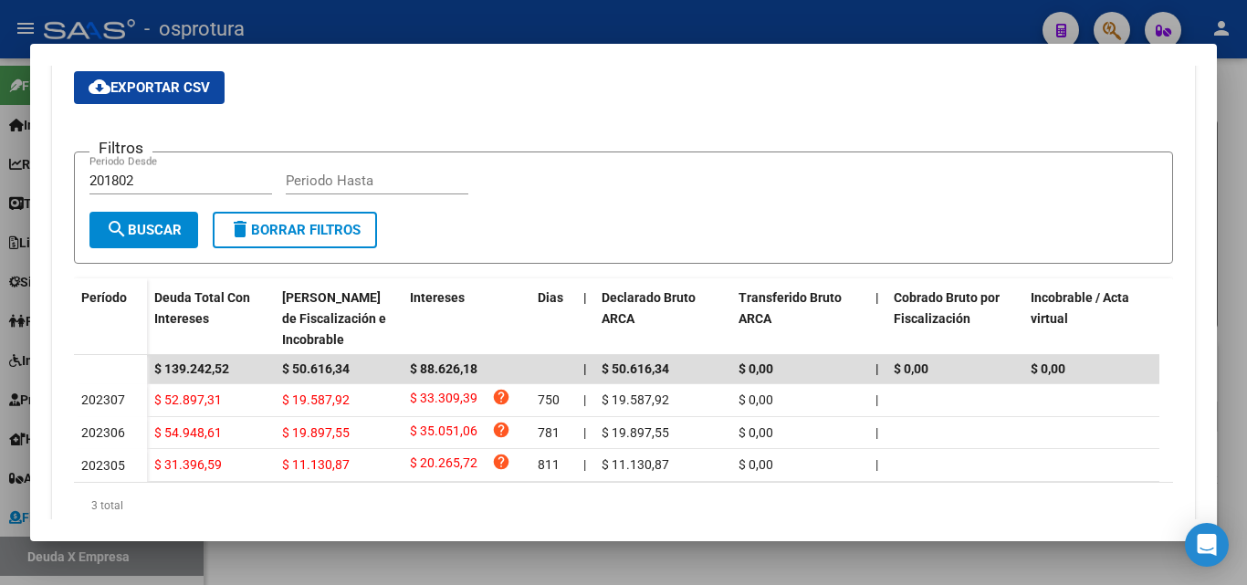
scroll to position [432, 0]
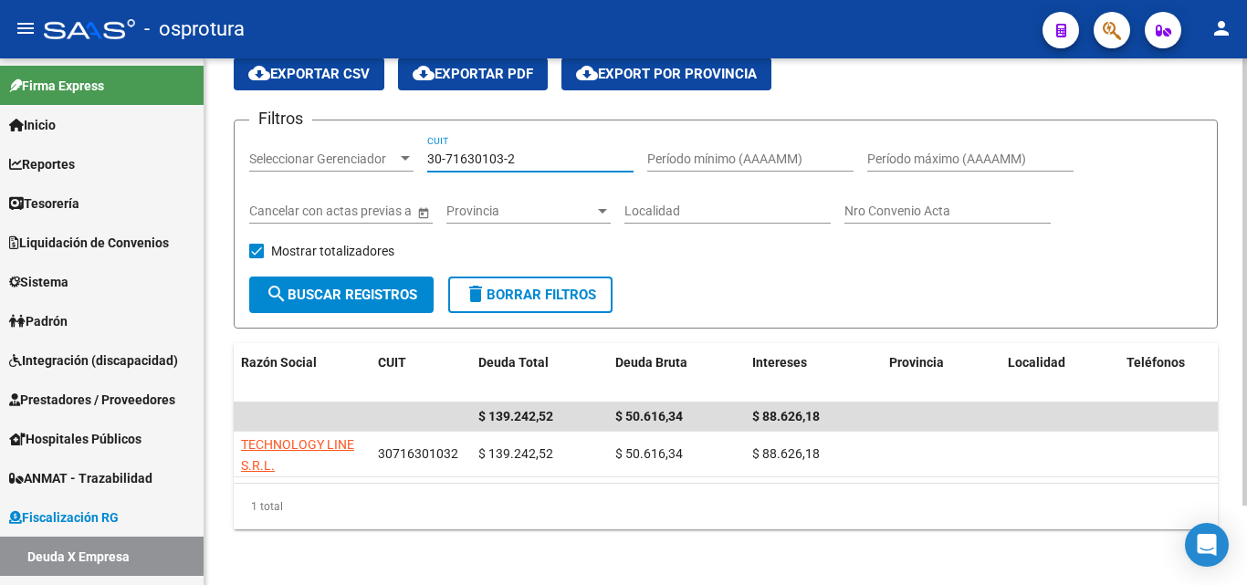
click at [544, 163] on input "30-71630103-2" at bounding box center [530, 160] width 206 height 16
paste input "508374-0"
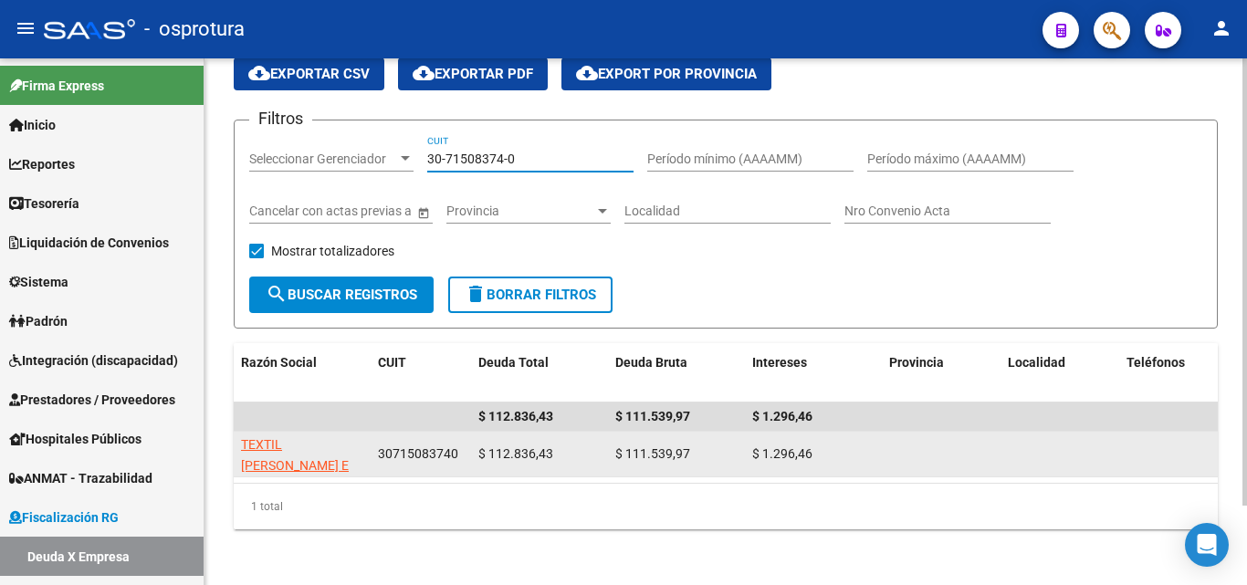
type input "30-71508374-0"
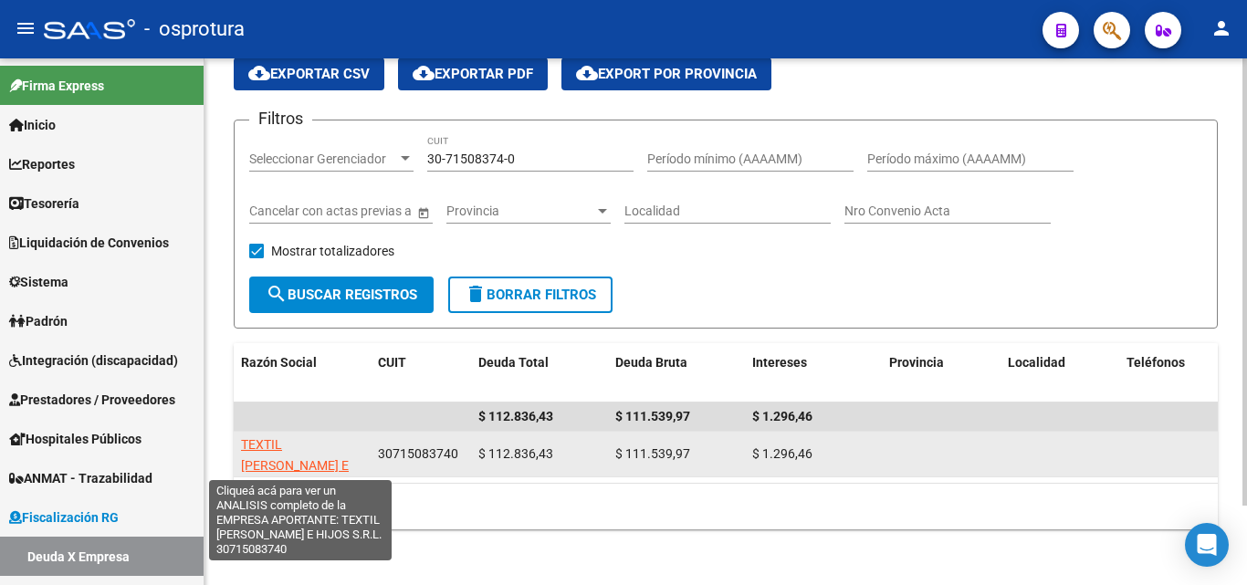
click at [324, 438] on span "TEXTIL JOSE OTERO E HIJOS S.R.L." at bounding box center [295, 465] width 108 height 57
type textarea "30715083740"
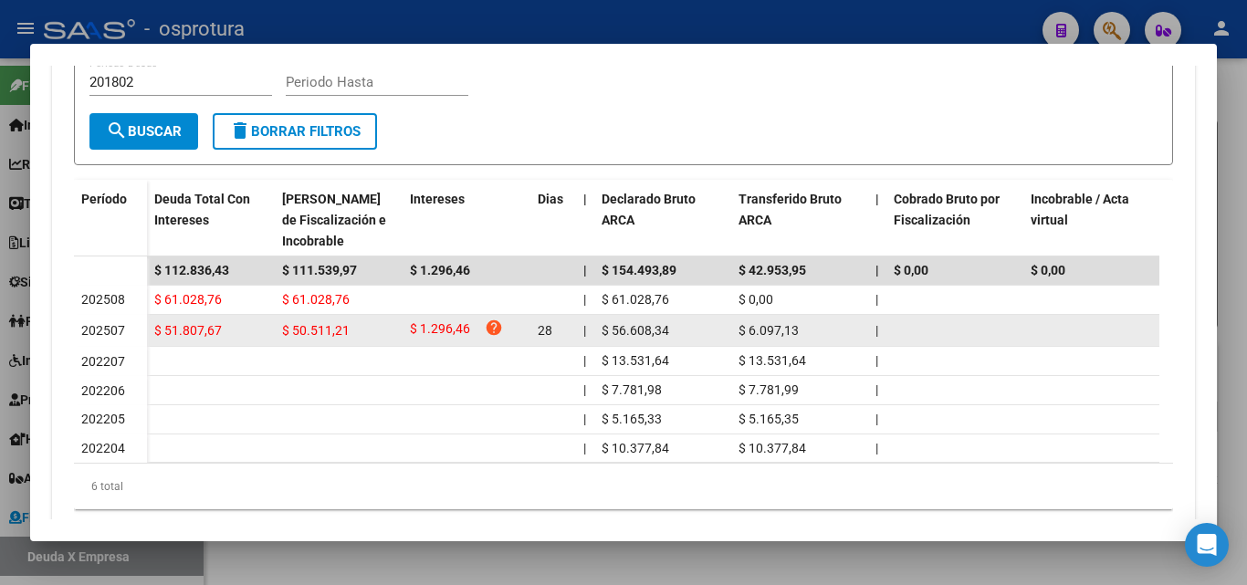
scroll to position [457, 0]
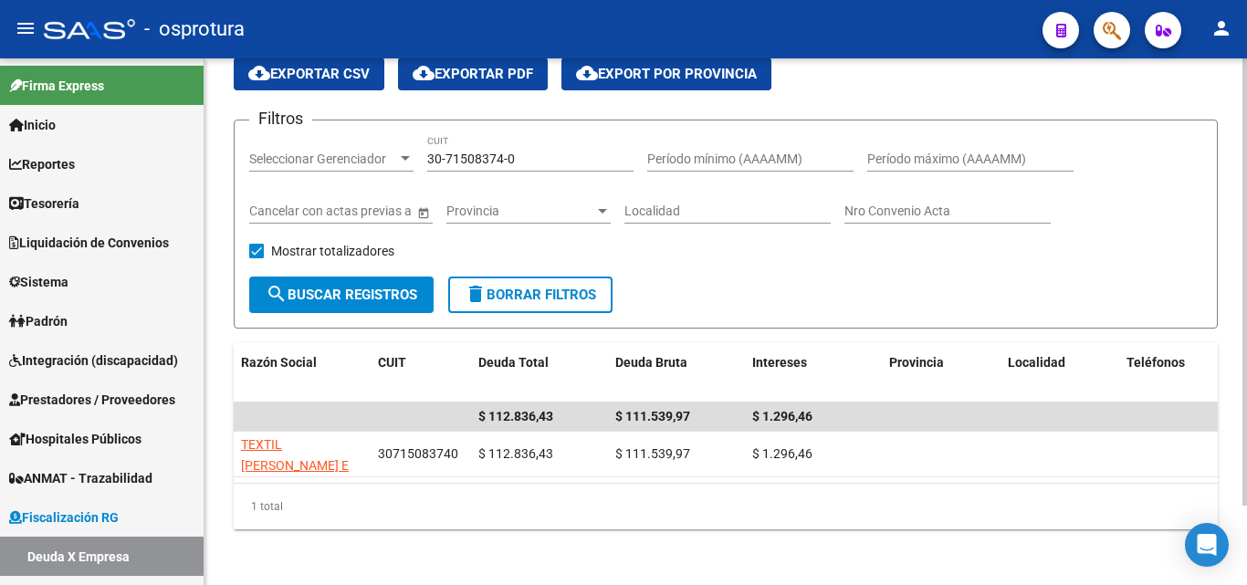
click at [526, 152] on input "30-71508374-0" at bounding box center [530, 160] width 206 height 16
paste input "27-17723216"
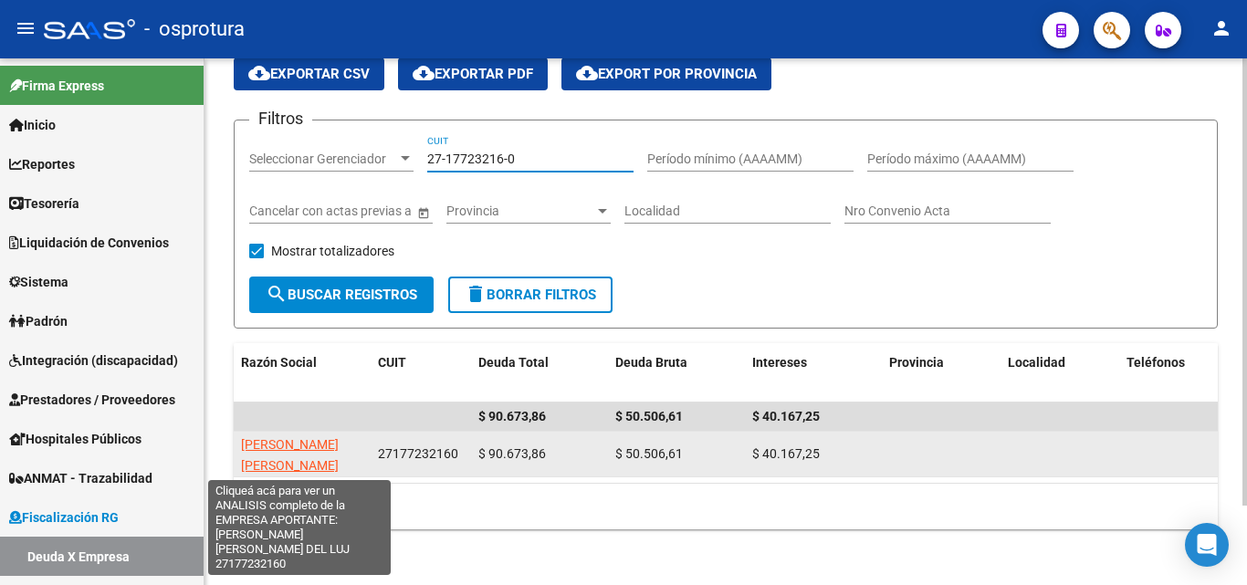
type input "27-17723216-0"
click at [339, 444] on span "GONZALEZ SANDRA MARIA DEL LUJ" at bounding box center [290, 465] width 98 height 57
type textarea "27177232160"
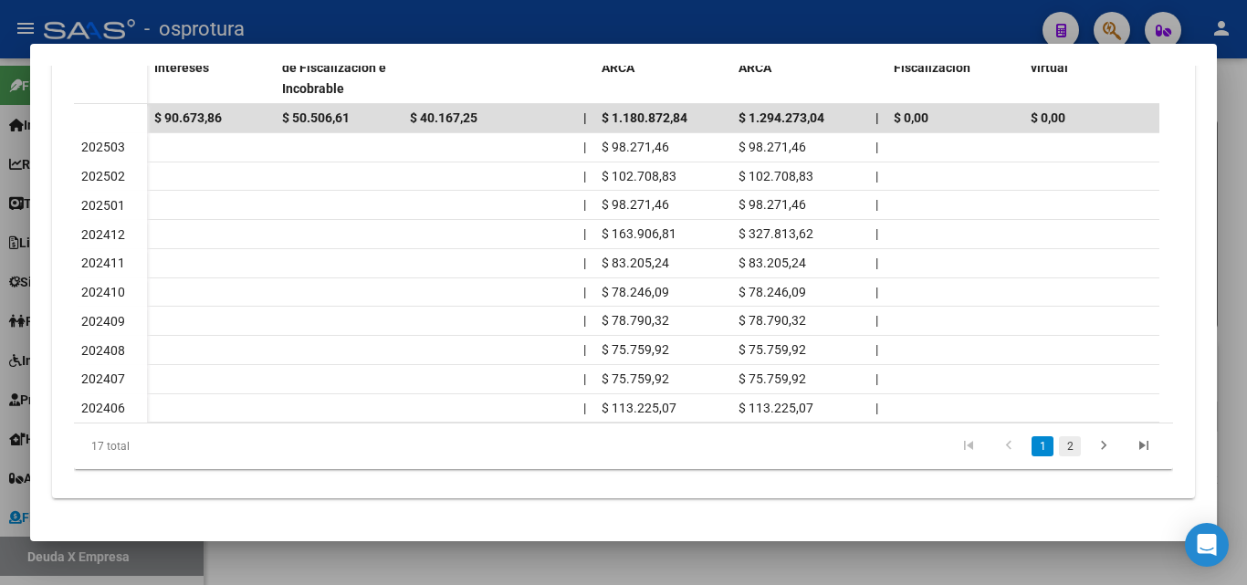
click at [1060, 443] on link "2" at bounding box center [1070, 447] width 22 height 20
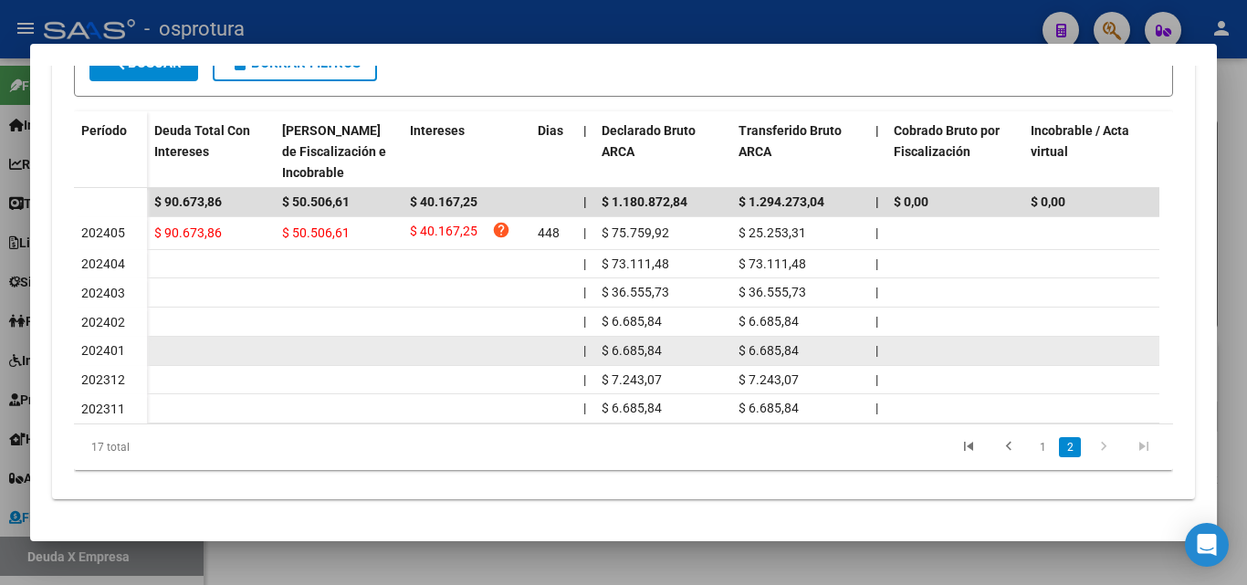
scroll to position [539, 0]
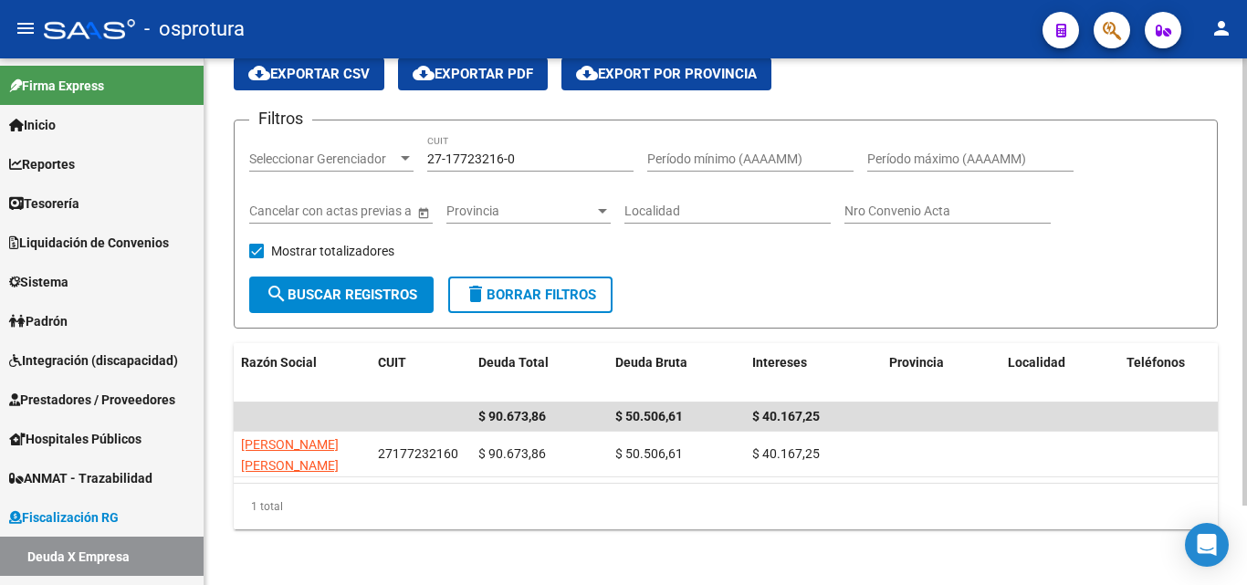
click at [548, 158] on input "27-17723216-0" at bounding box center [530, 160] width 206 height 16
paste input "30-71709814-1"
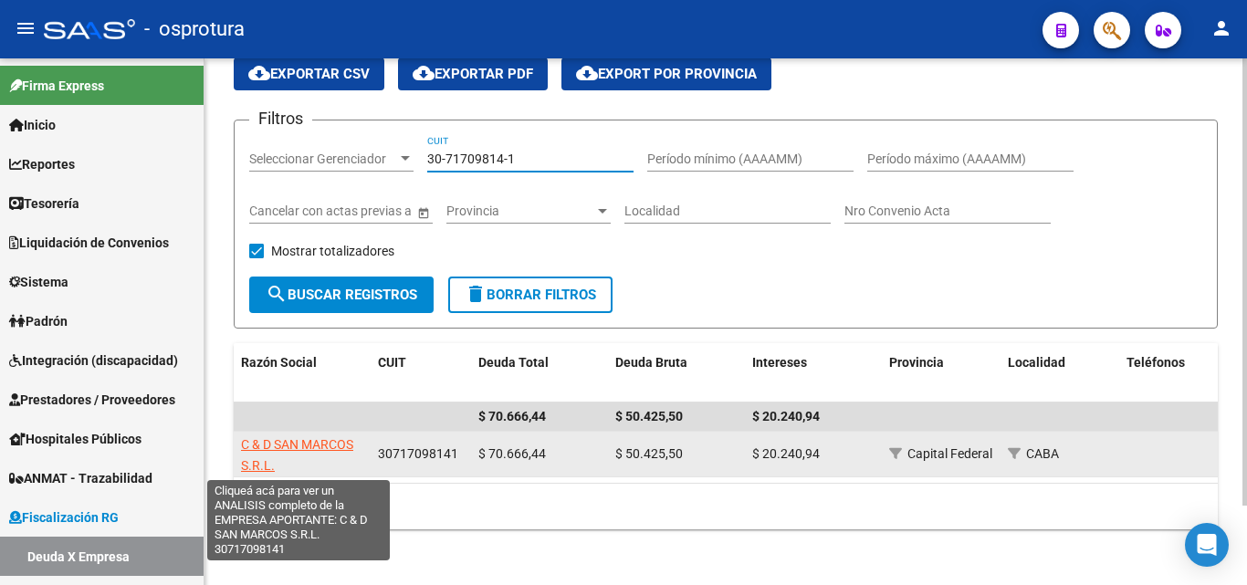
type input "30-71709814-1"
click at [331, 438] on span "C & D SAN MARCOS S.R.L." at bounding box center [297, 455] width 112 height 36
type textarea "30717098141"
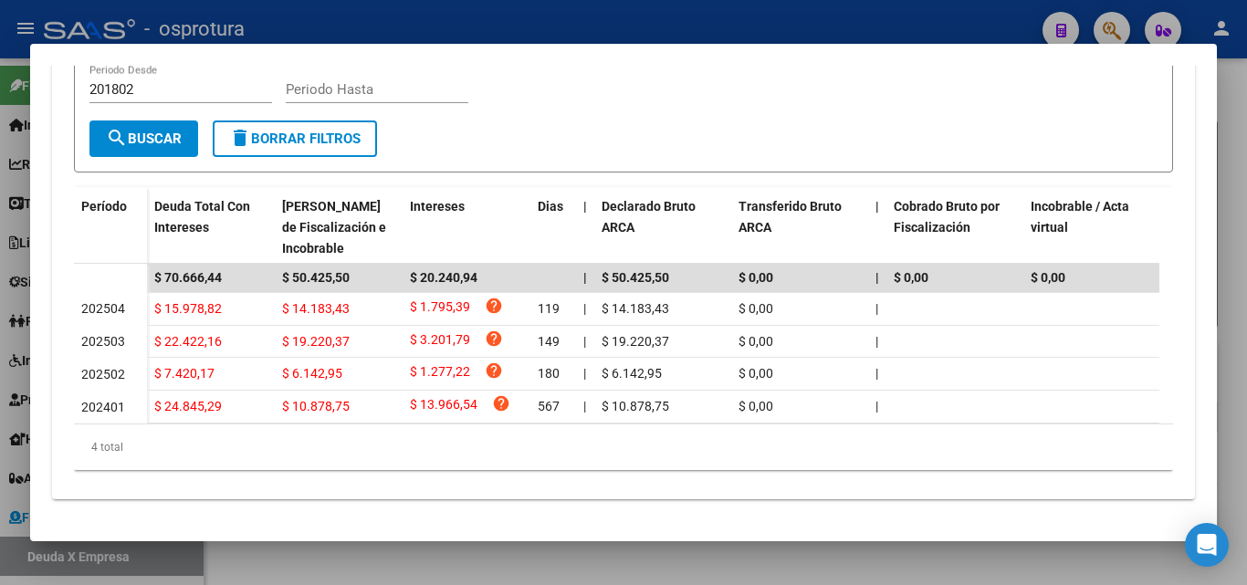
scroll to position [466, 0]
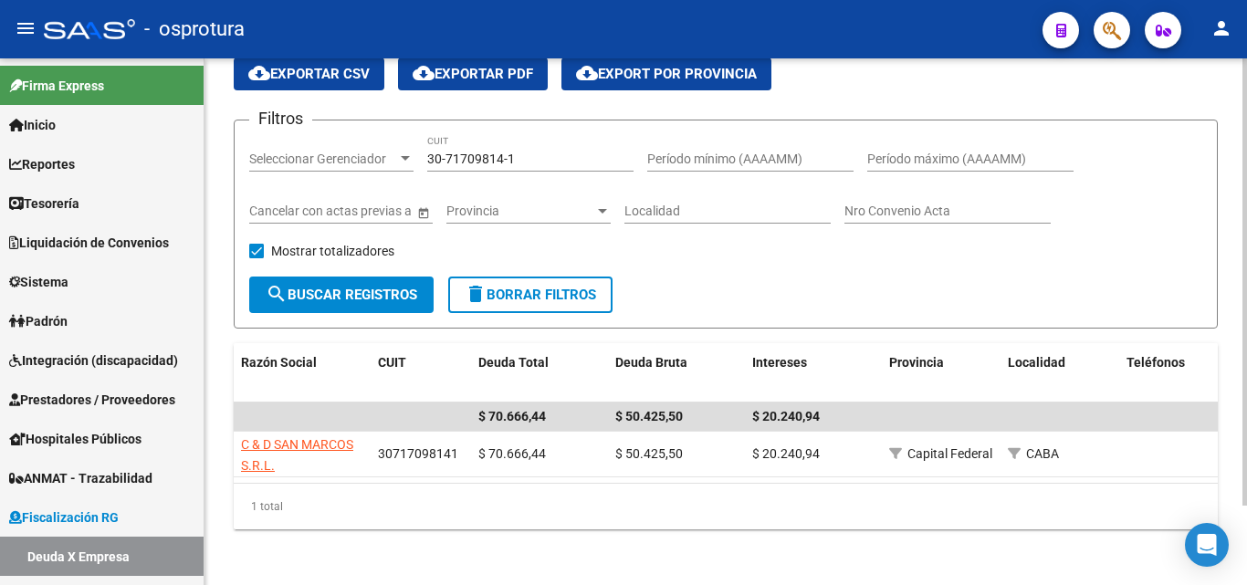
click at [539, 142] on div "30-71709814-1 CUIT" at bounding box center [530, 153] width 206 height 37
click at [544, 150] on div "30-71709814-1 CUIT" at bounding box center [530, 153] width 206 height 37
click at [544, 153] on input "30-71709814-1" at bounding box center [530, 160] width 206 height 16
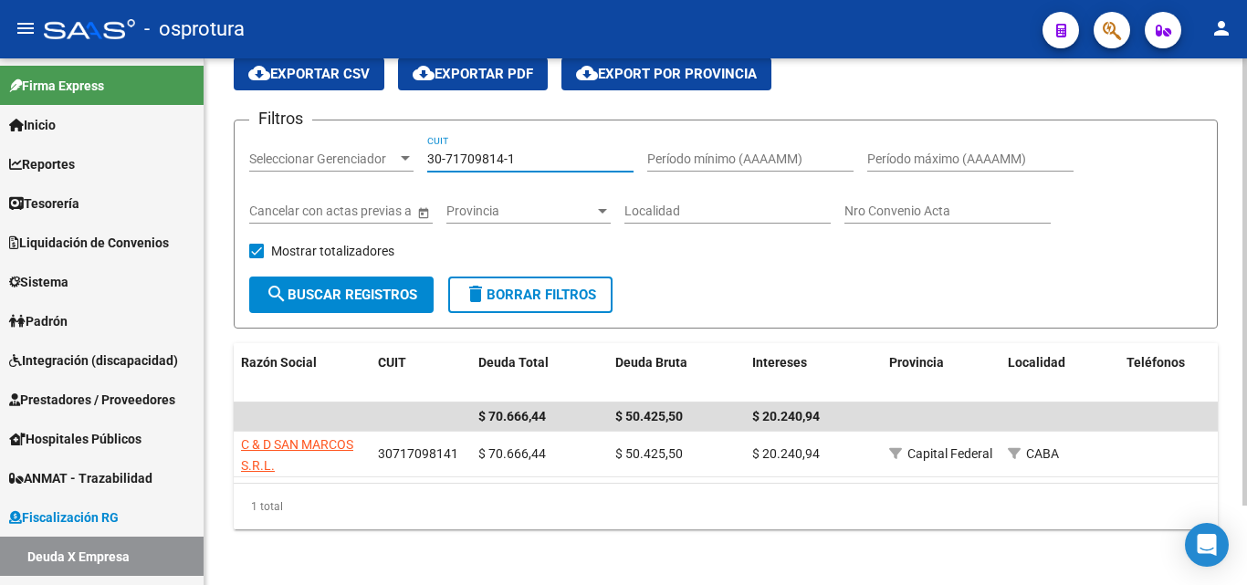
click at [544, 153] on input "30-71709814-1" at bounding box center [530, 160] width 206 height 16
paste input "3-70979399-9"
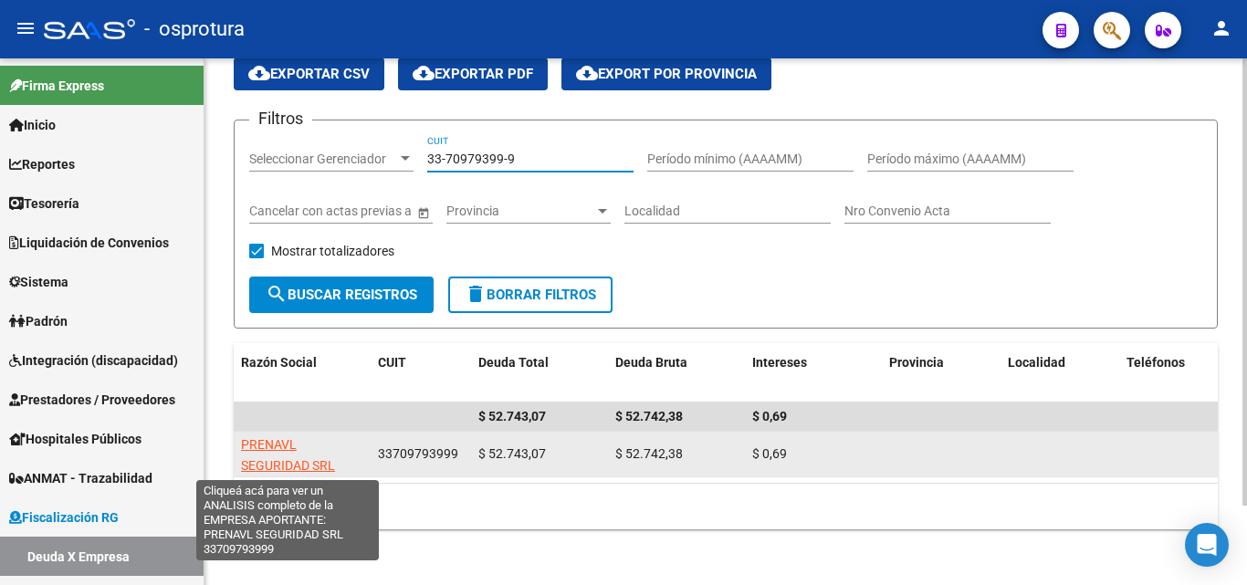
type input "33-70979399-9"
click at [265, 465] on span "PRENAVL SEGURIDAD SRL" at bounding box center [288, 455] width 94 height 36
type textarea "33709793999"
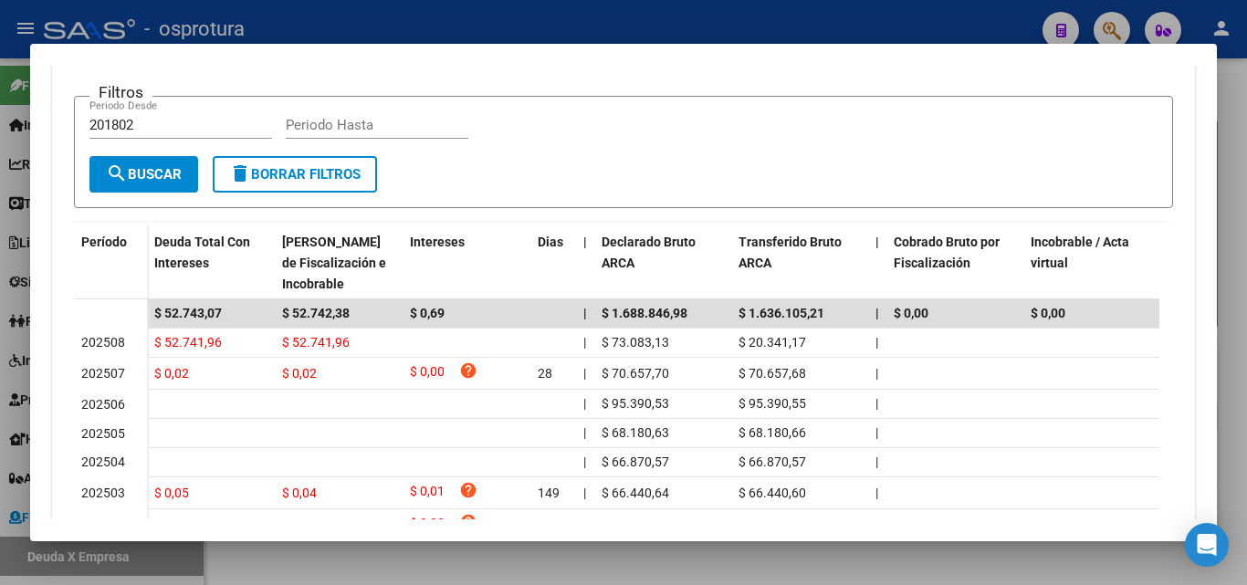
scroll to position [457, 0]
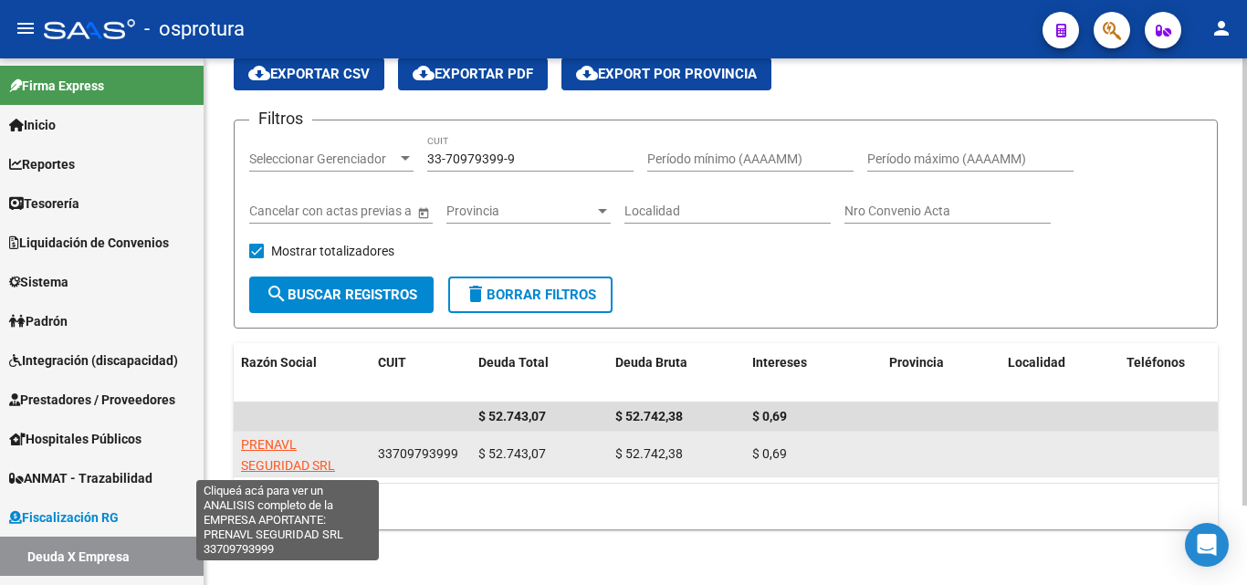
click at [310, 458] on span "PRENAVL SEGURIDAD SRL" at bounding box center [288, 455] width 94 height 36
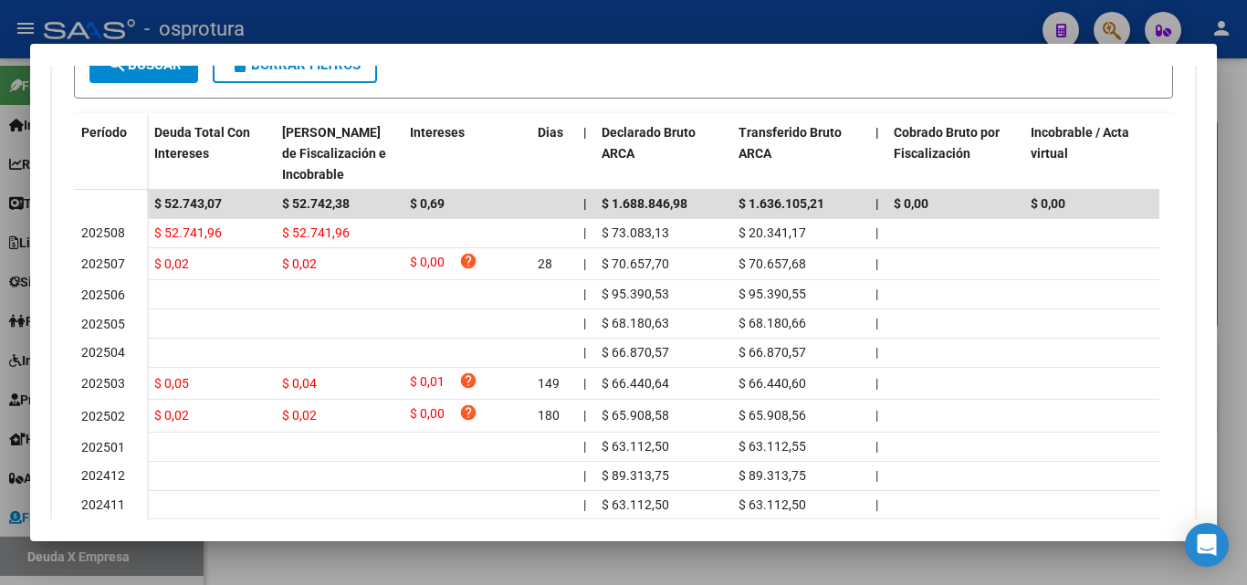
scroll to position [530, 0]
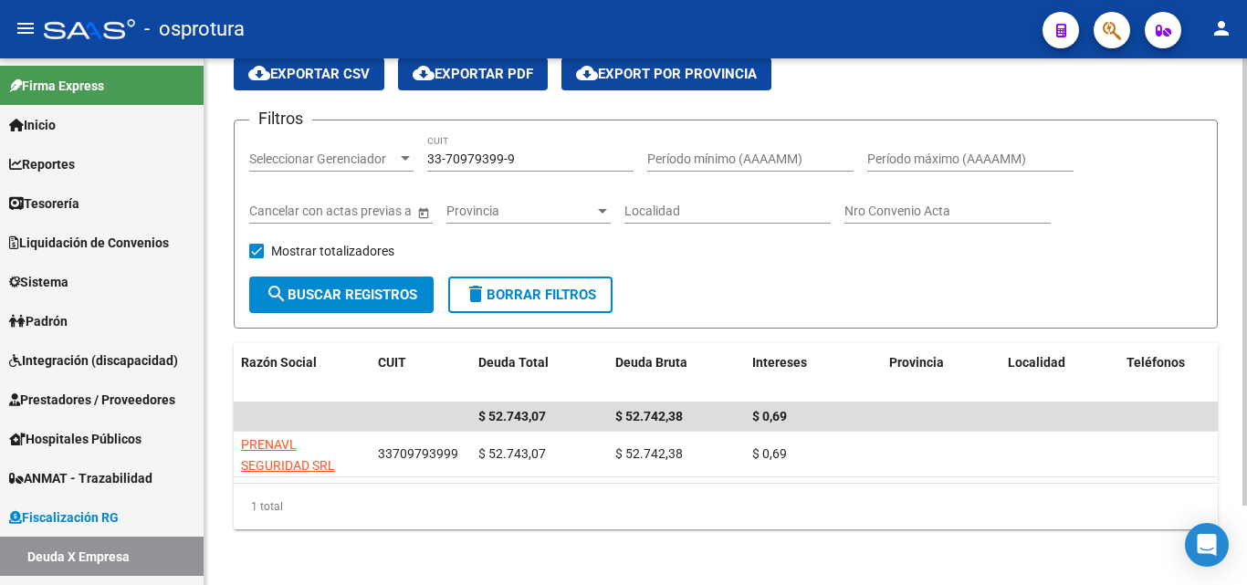
click at [530, 155] on input "33-70979399-9" at bounding box center [530, 160] width 206 height 16
paste input "20-21659871-8"
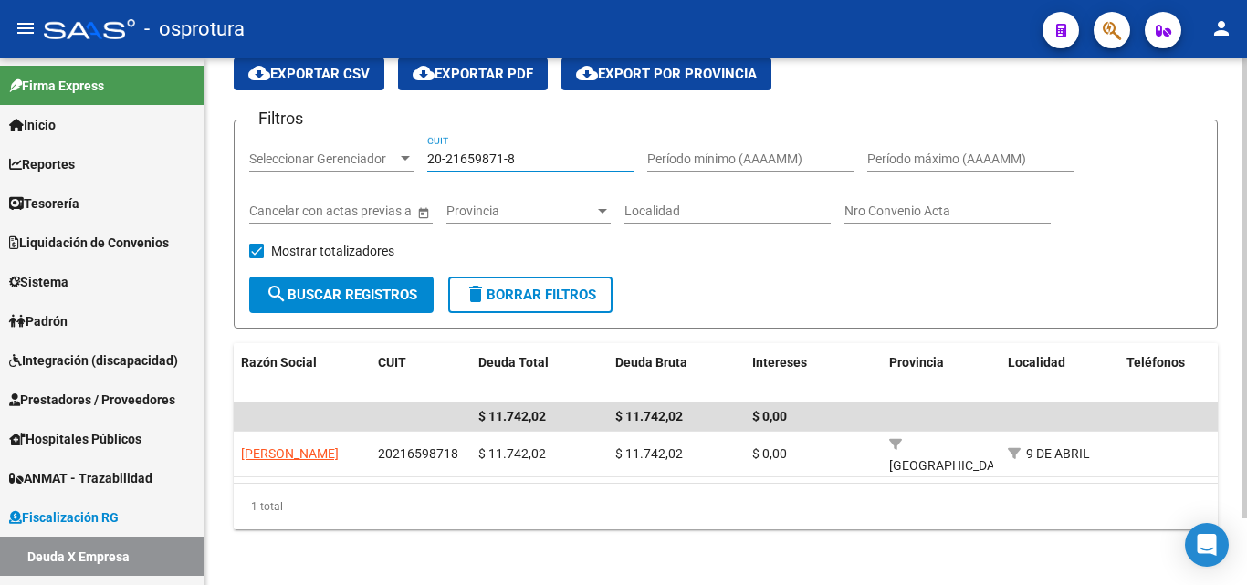
drag, startPoint x: 530, startPoint y: 155, endPoint x: 266, endPoint y: 479, distance: 418.0
click at [531, 155] on input "20-21659871-8" at bounding box center [530, 160] width 206 height 16
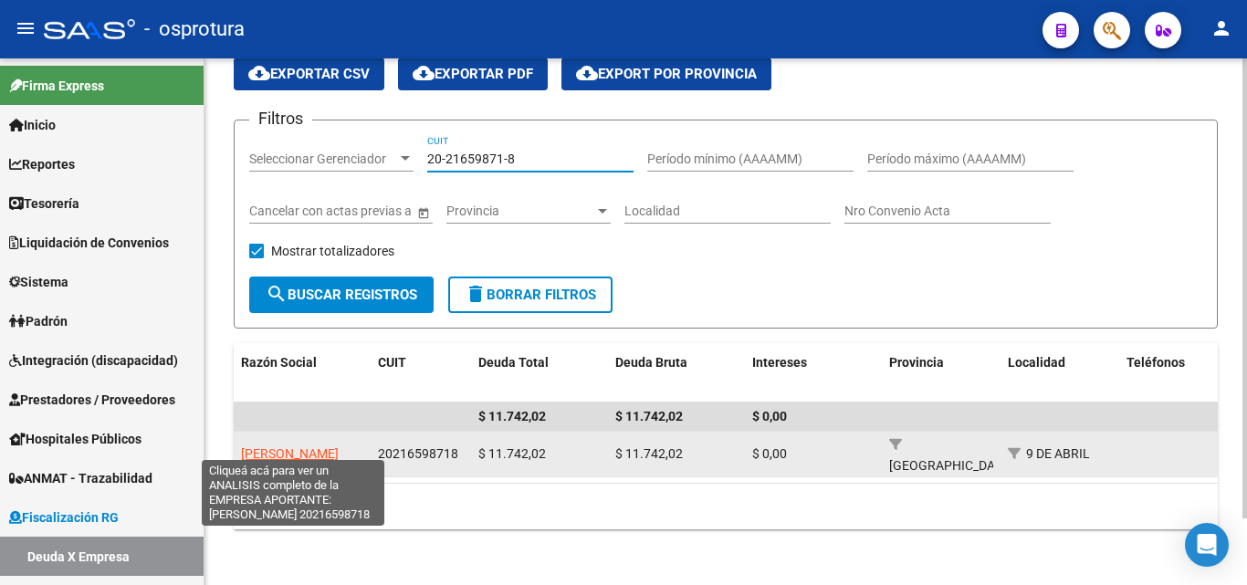
type input "20-21659871-8"
click at [286, 447] on span "FERREIRA SERGIO" at bounding box center [290, 454] width 98 height 15
type textarea "20216598718"
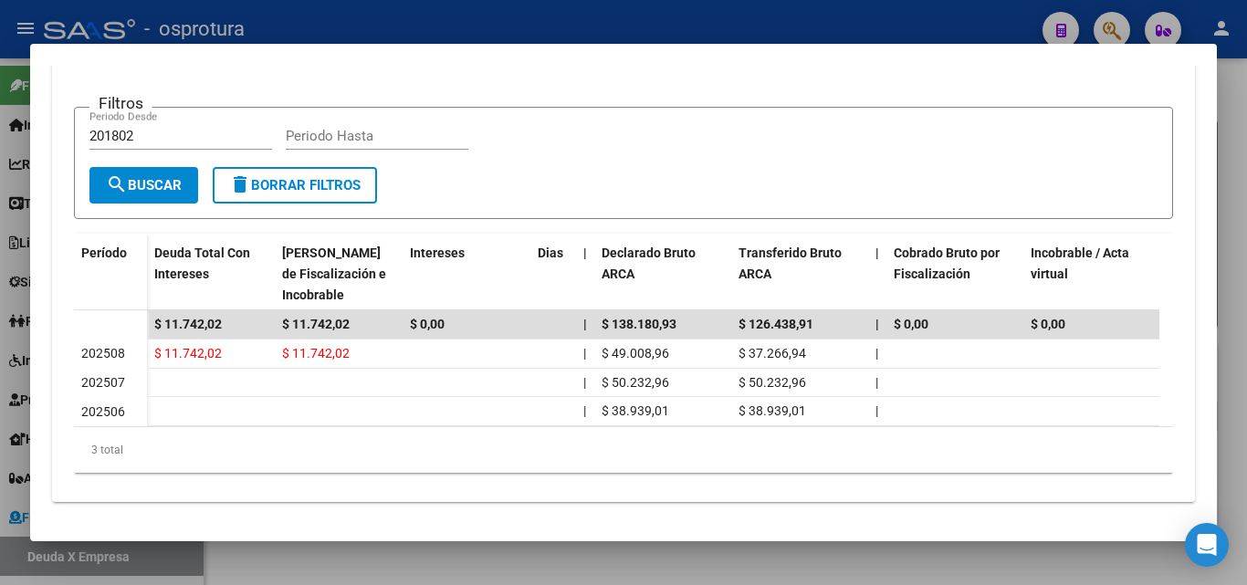
scroll to position [418, 0]
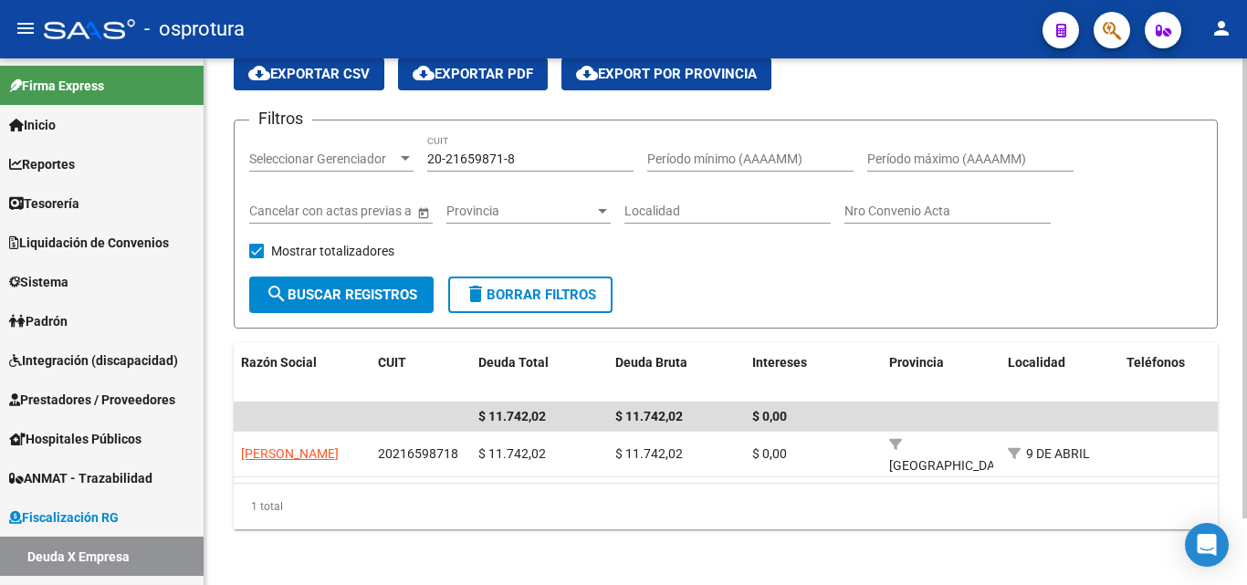
click at [540, 161] on input "20-21659871-8" at bounding box center [530, 160] width 206 height 16
paste input "30-71664885-7"
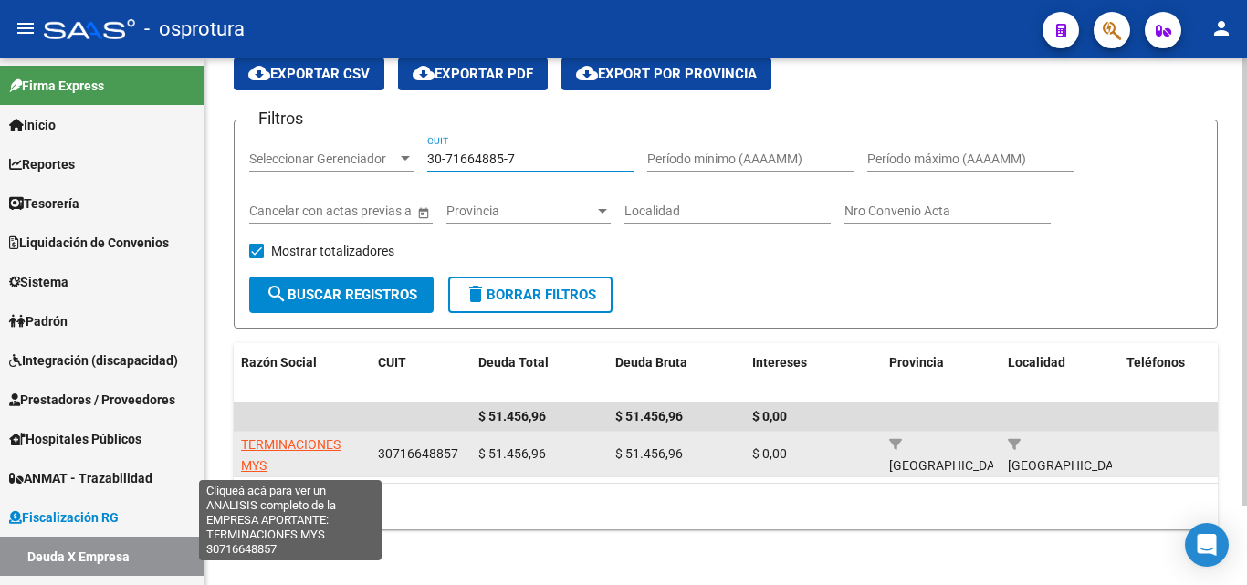
type input "30-71664885-7"
click at [310, 441] on span "TERMINACIONES MYS" at bounding box center [291, 455] width 100 height 36
type textarea "30716648857"
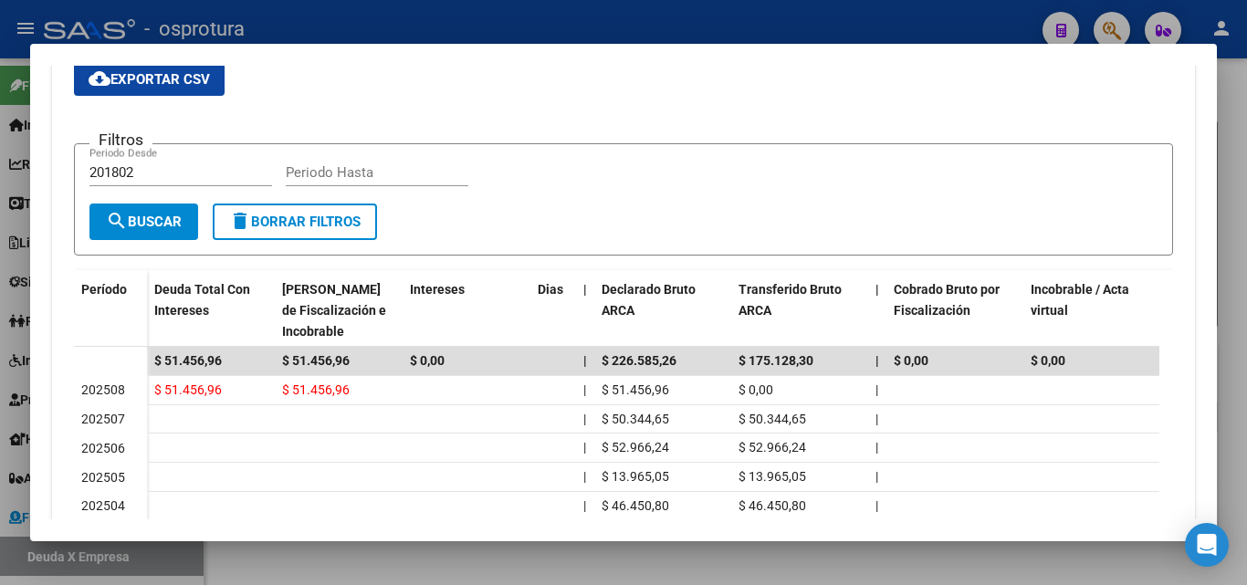
scroll to position [457, 0]
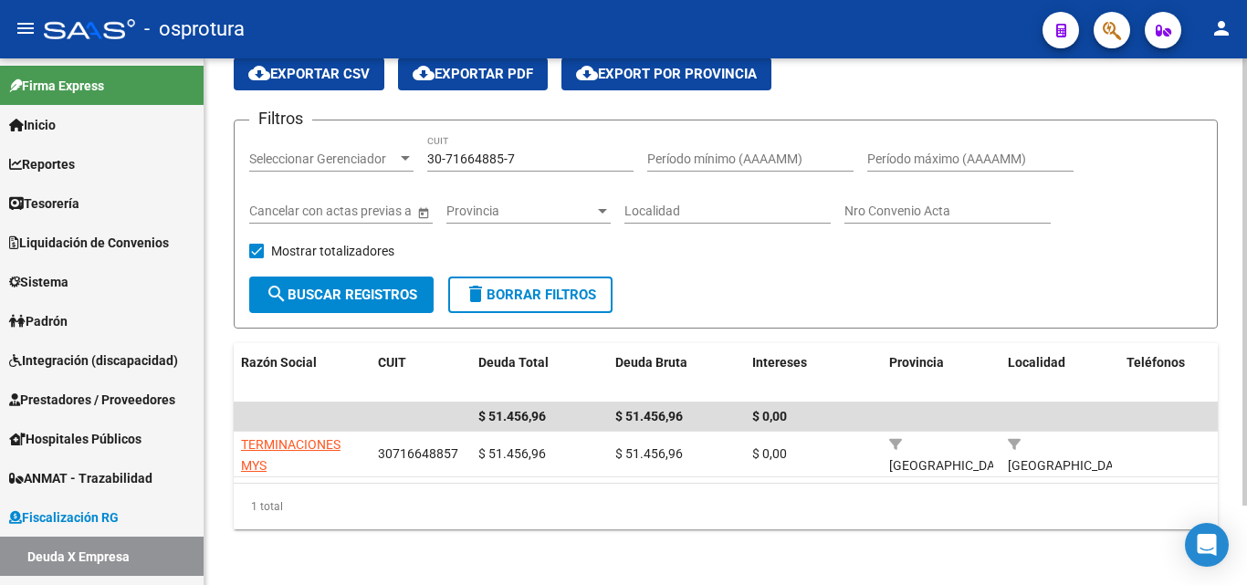
click at [561, 161] on input "30-71664885-7" at bounding box center [530, 160] width 206 height 16
paste input "84325-0"
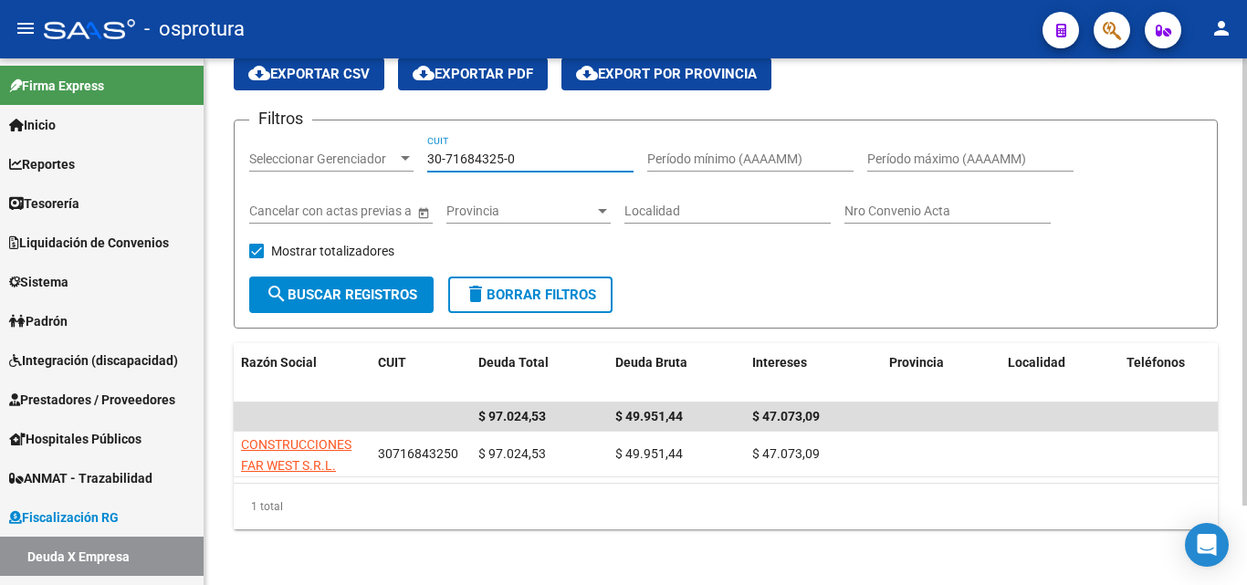
drag, startPoint x: 561, startPoint y: 161, endPoint x: 452, endPoint y: 314, distance: 188.0
click at [560, 160] on input "30-71684325-0" at bounding box center [530, 160] width 206 height 16
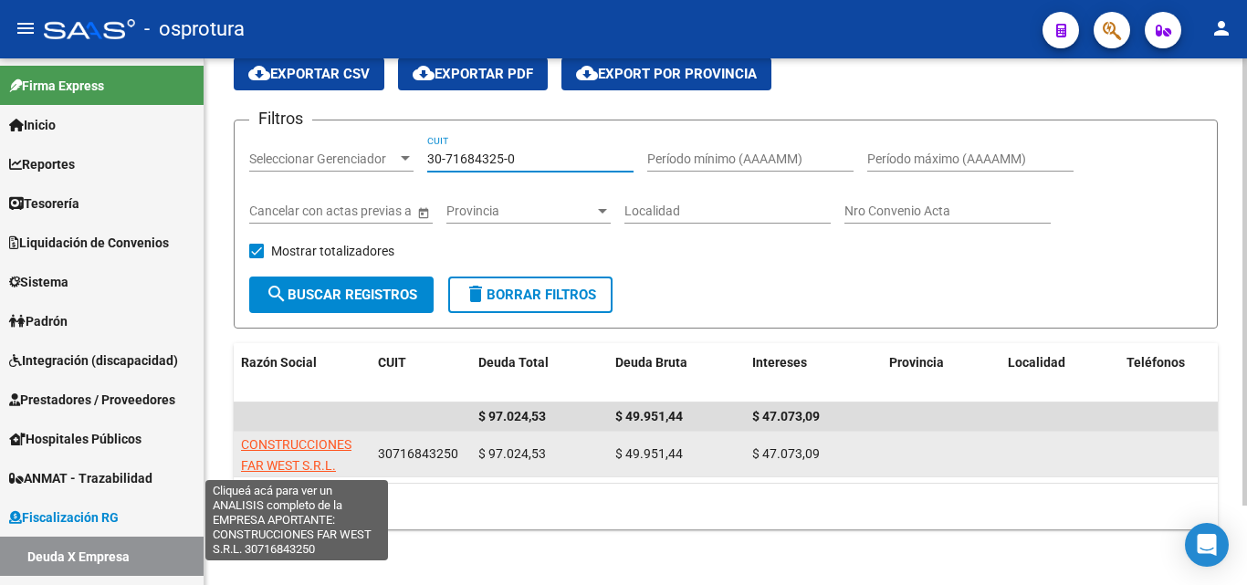
type input "30-71684325-0"
click at [325, 439] on span "CONSTRUCCIONES FAR WEST S.R.L." at bounding box center [296, 455] width 110 height 36
type textarea "30716843250"
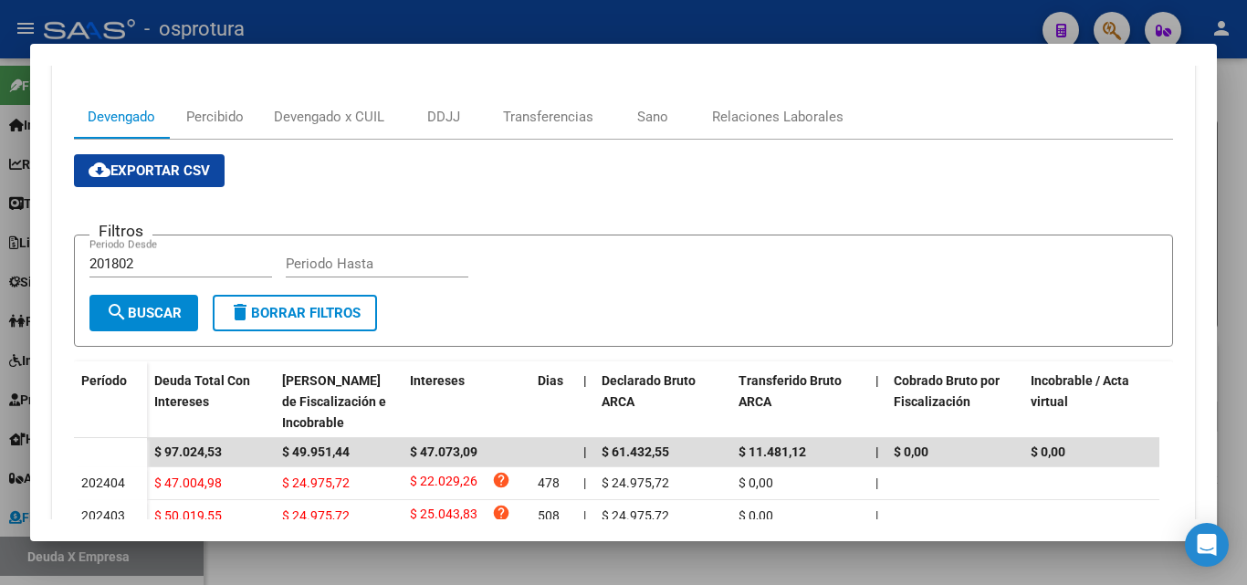
scroll to position [365, 0]
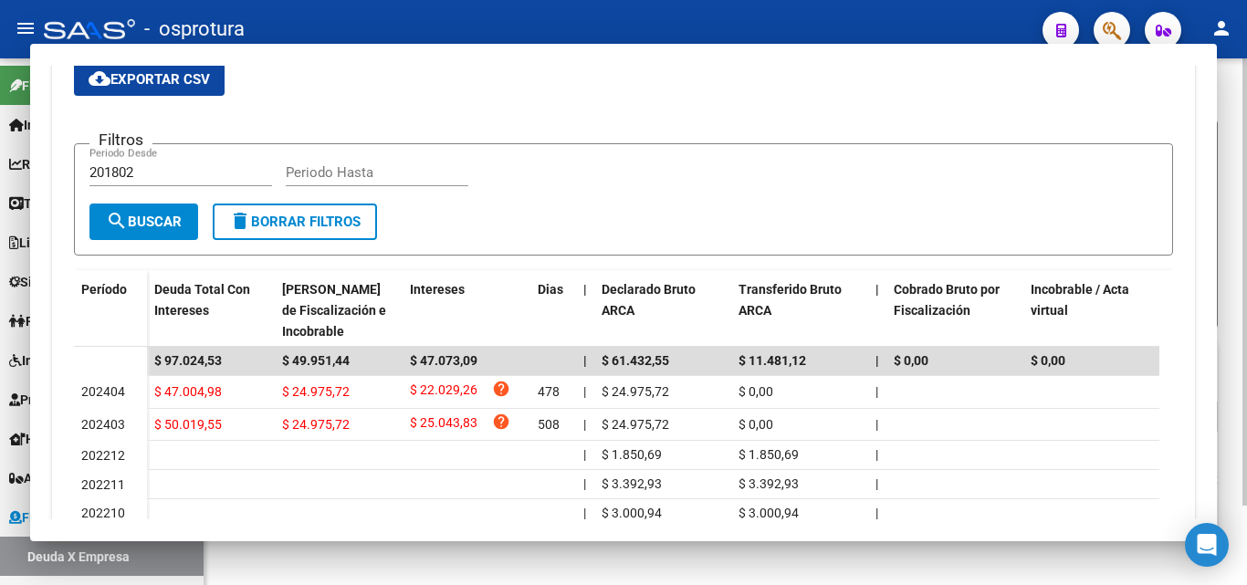
click at [560, 161] on input "30-71684325-0" at bounding box center [530, 160] width 206 height 16
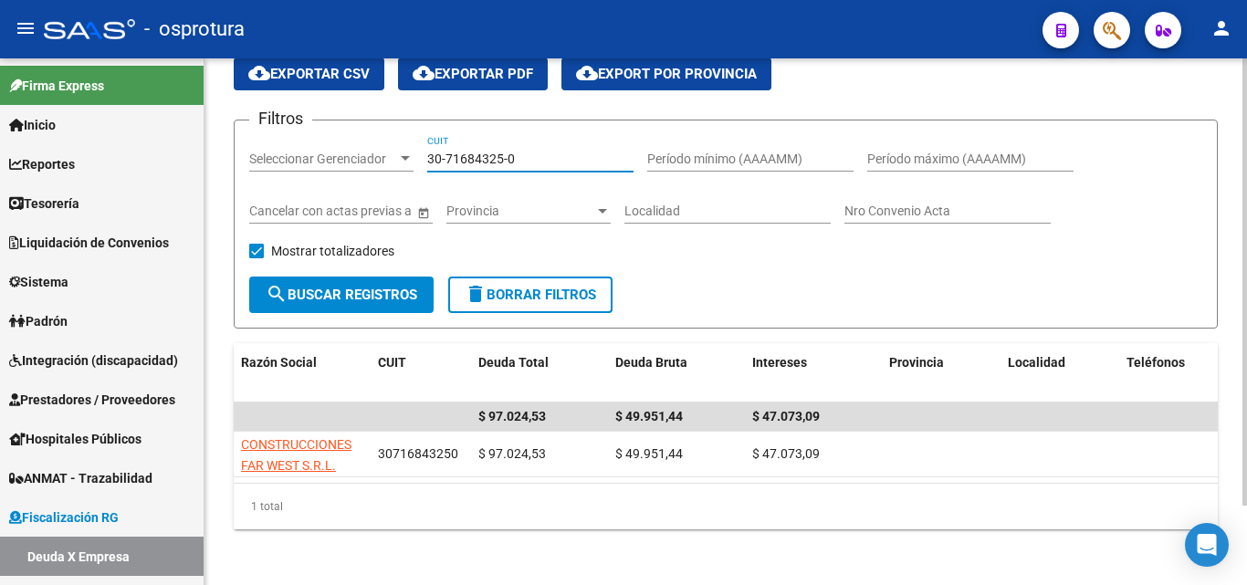
click at [560, 161] on input "30-71684325-0" at bounding box center [530, 160] width 206 height 16
paste input "57419-5"
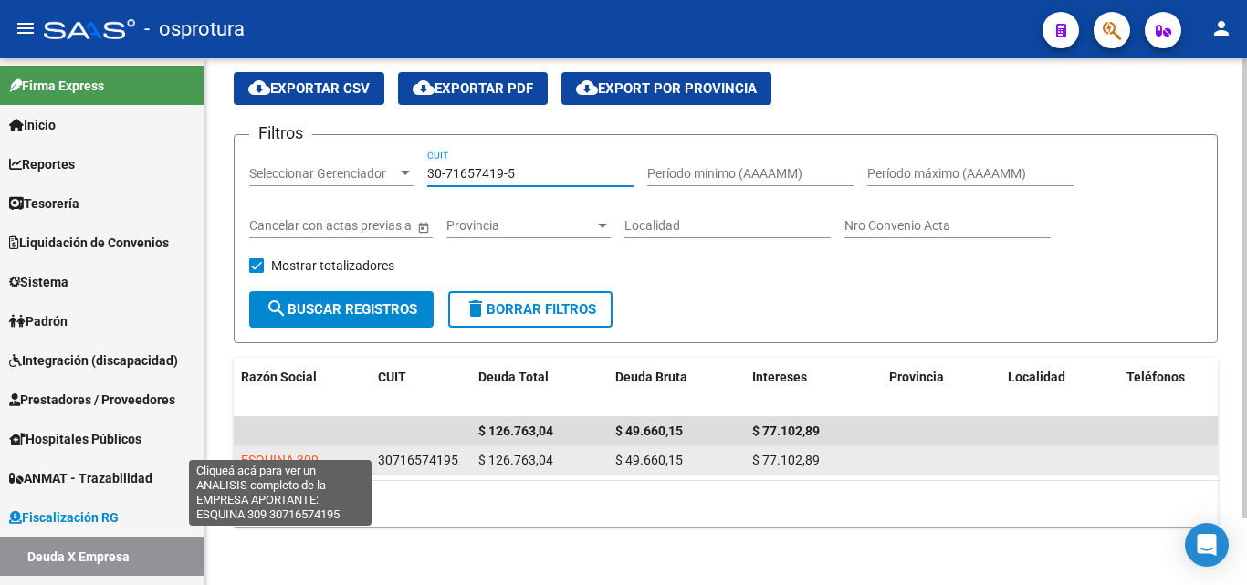
type input "30-71657419-5"
click at [279, 453] on span "ESQUINA 309" at bounding box center [280, 460] width 78 height 15
type textarea "30716574195"
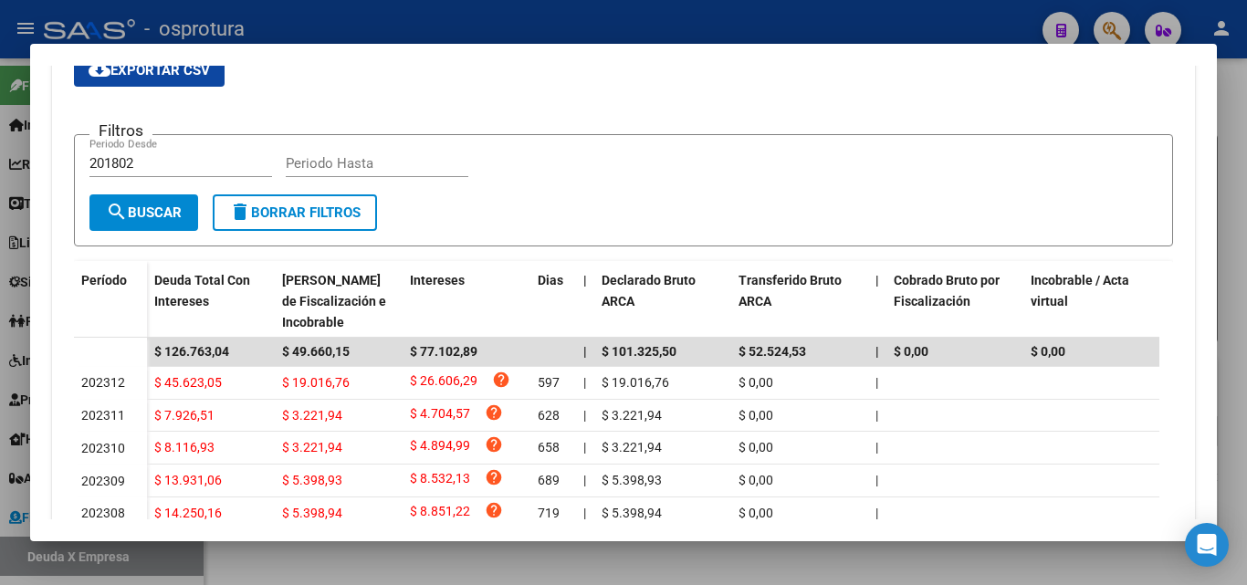
scroll to position [495, 0]
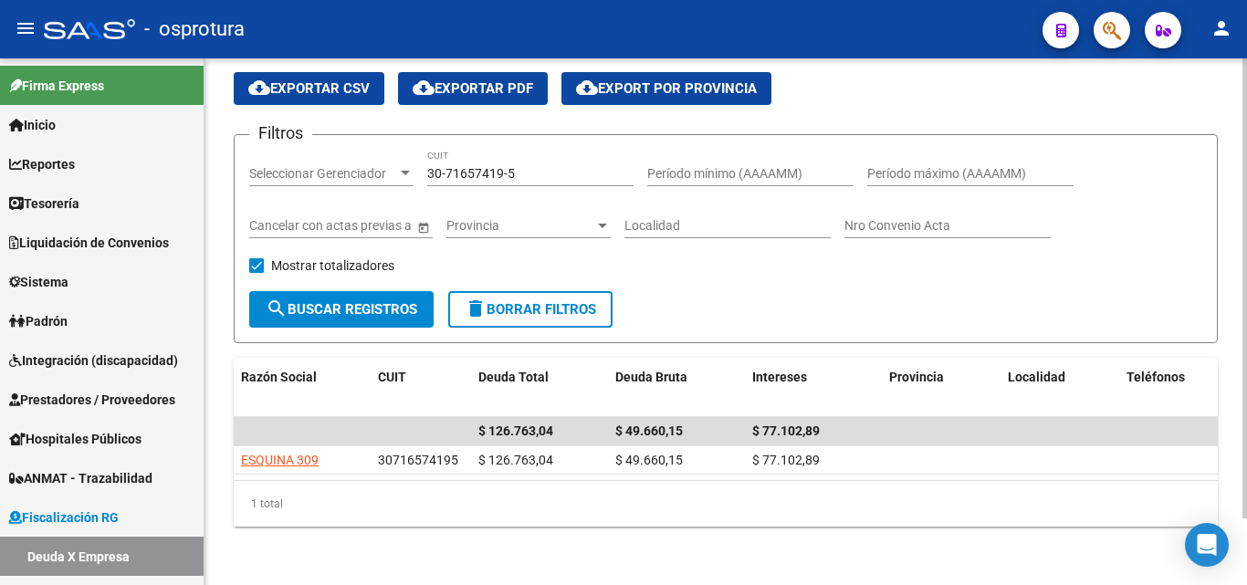
click at [539, 166] on input "30-71657419-5" at bounding box center [530, 174] width 206 height 16
paste input "66702-9"
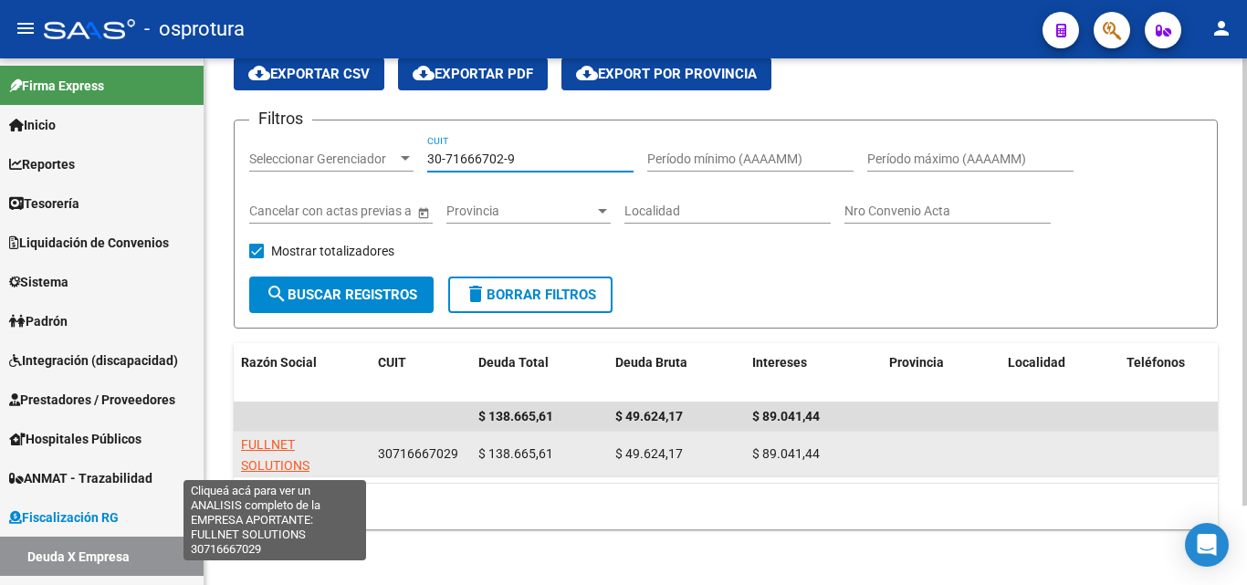
type input "30-71666702-9"
click at [282, 441] on span "FULLNET SOLUTIONS" at bounding box center [275, 455] width 68 height 36
type textarea "30716667029"
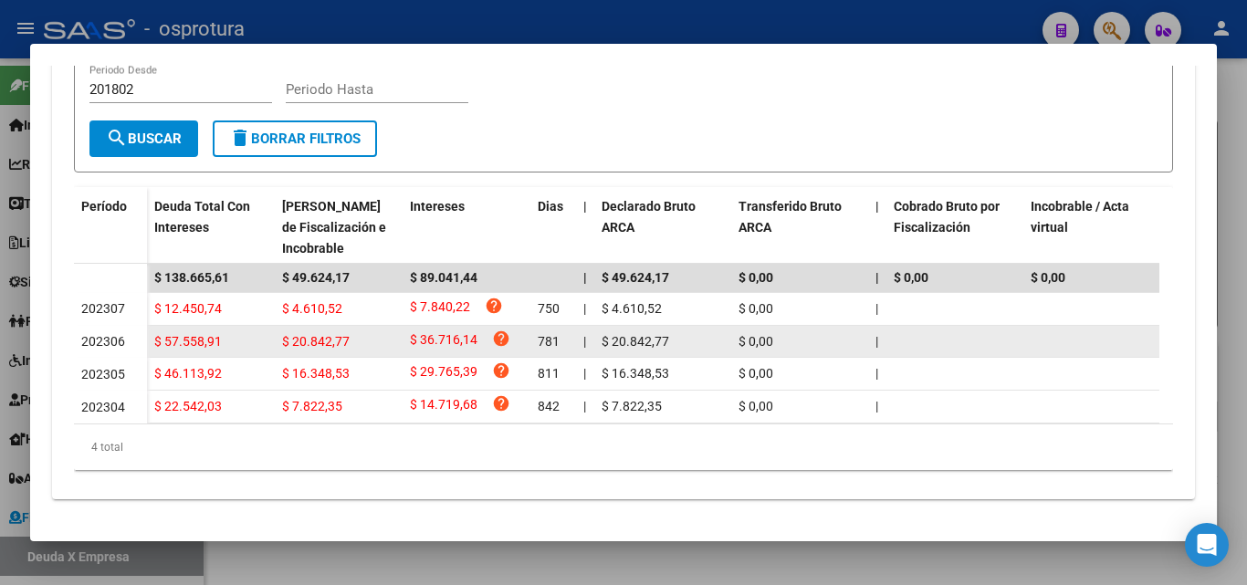
scroll to position [457, 0]
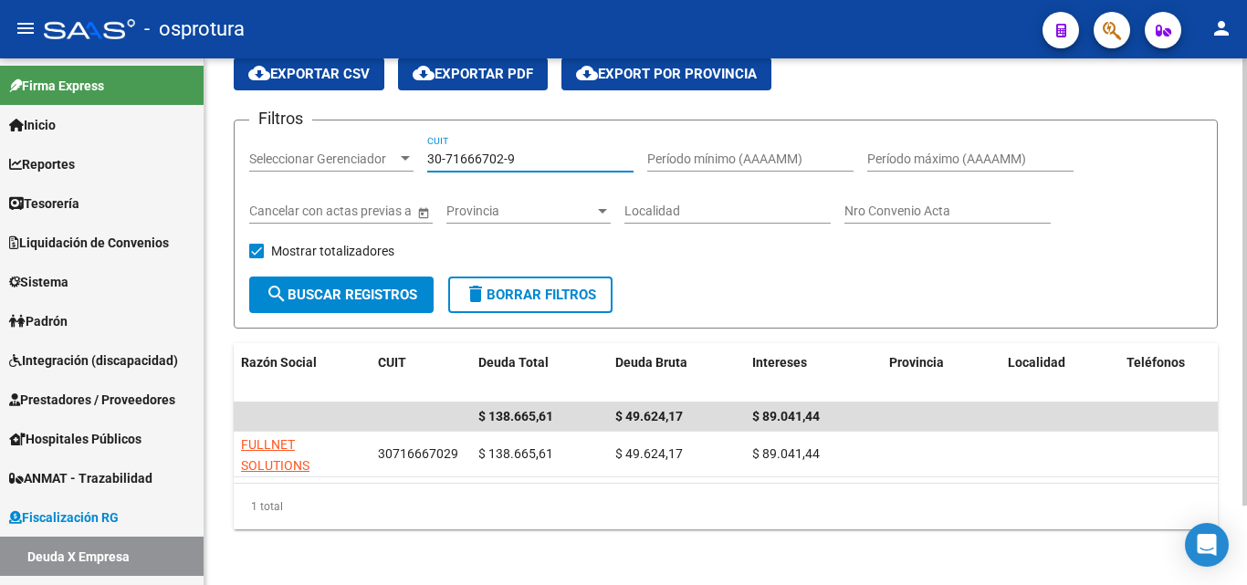
click at [555, 162] on input "30-71666702-9" at bounding box center [530, 160] width 206 height 16
paste input "804619-6"
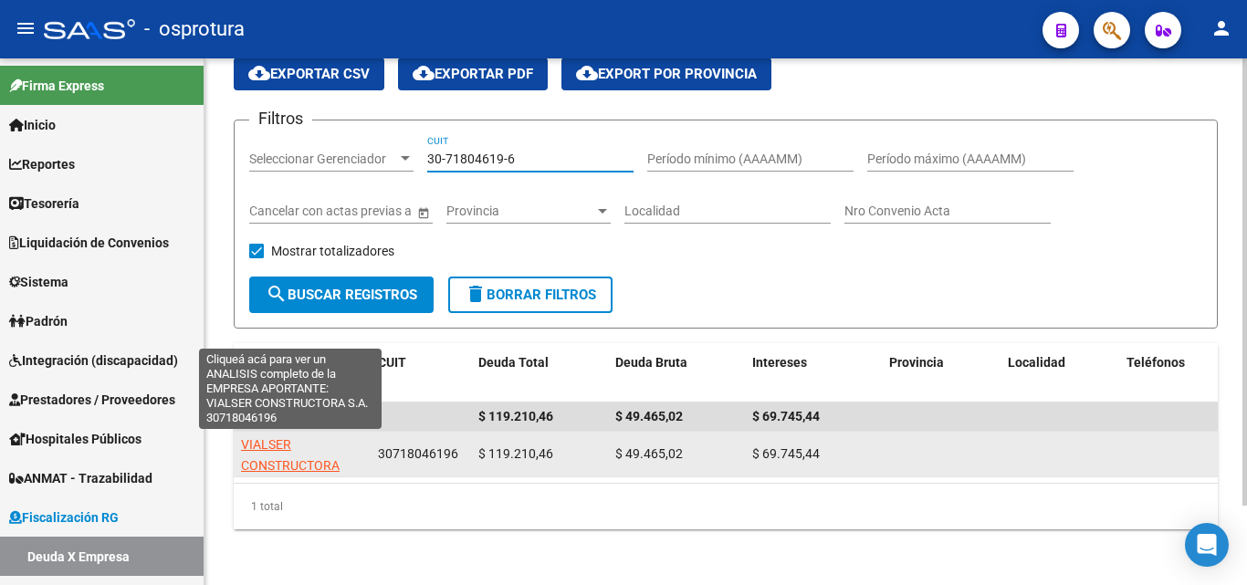
type input "30-71804619-6"
click at [298, 463] on span "VIALSER CONSTRUCTORA S.A." at bounding box center [290, 465] width 99 height 57
type textarea "30718046196"
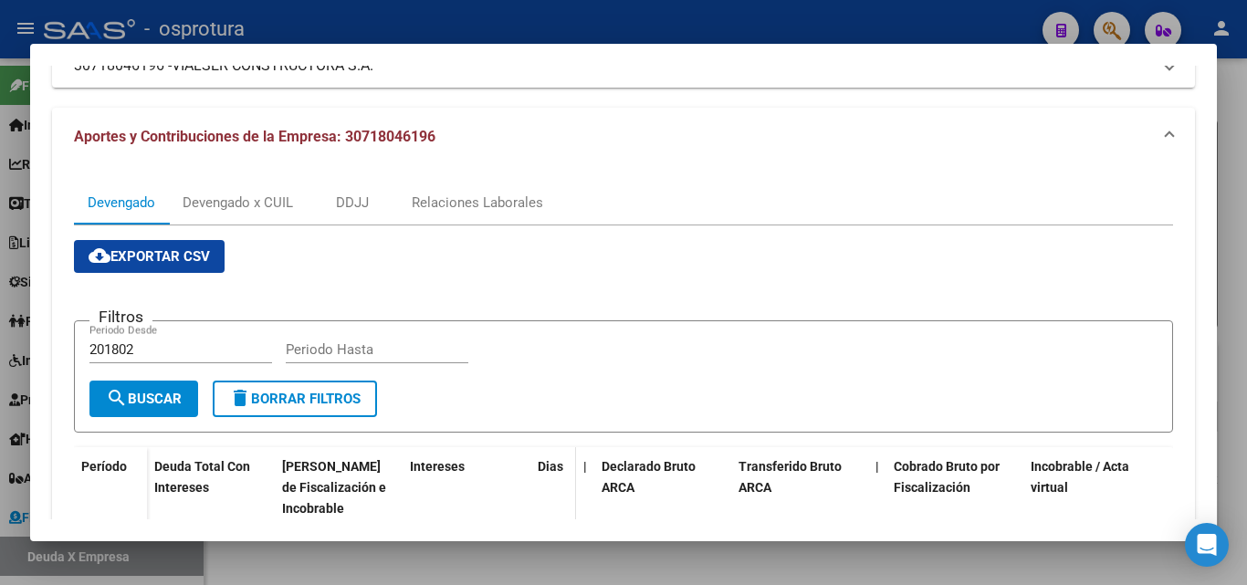
scroll to position [365, 0]
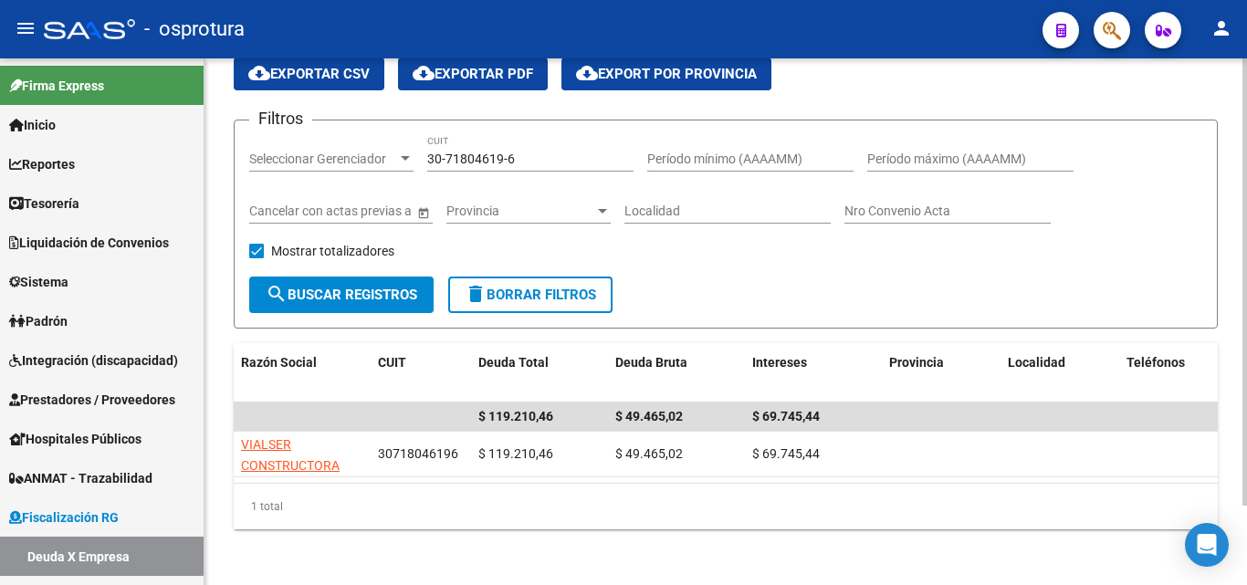
click at [558, 161] on input "30-71804619-6" at bounding box center [530, 160] width 206 height 16
paste input "495816"
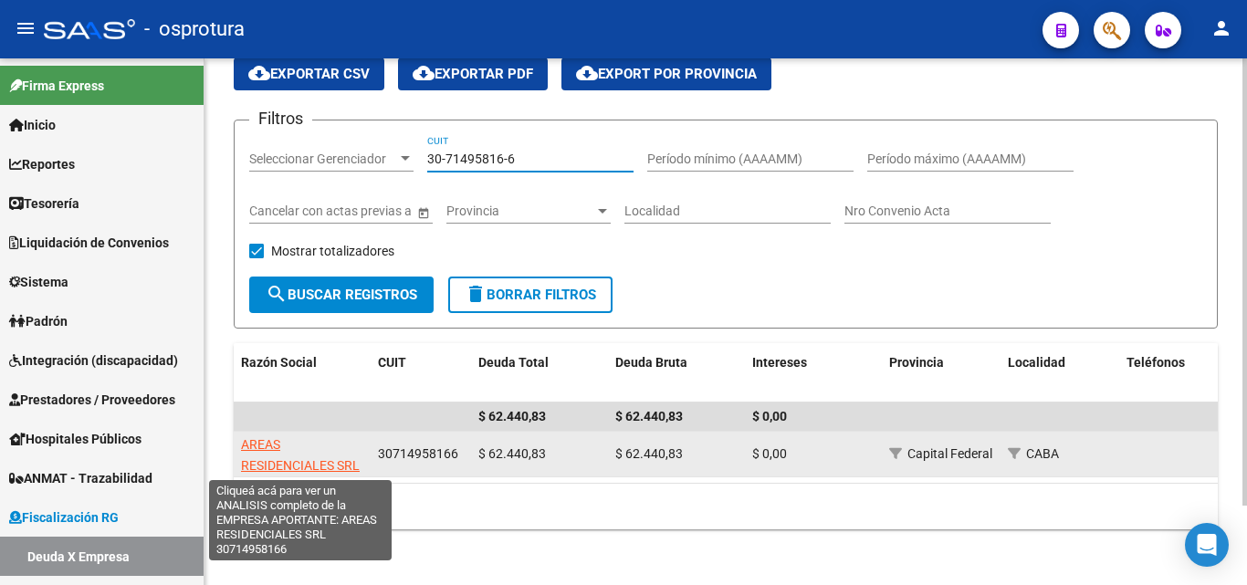
type input "30-71495816-6"
click at [319, 463] on span "AREAS RESIDENCIALES SRL" at bounding box center [300, 455] width 119 height 36
type textarea "30714958166"
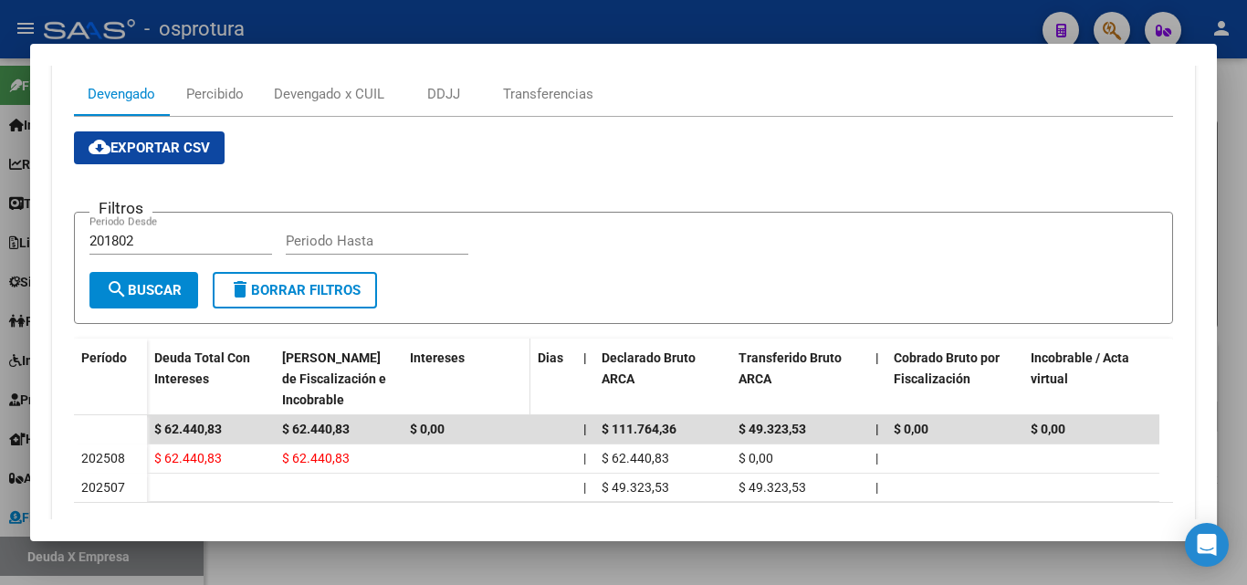
scroll to position [390, 0]
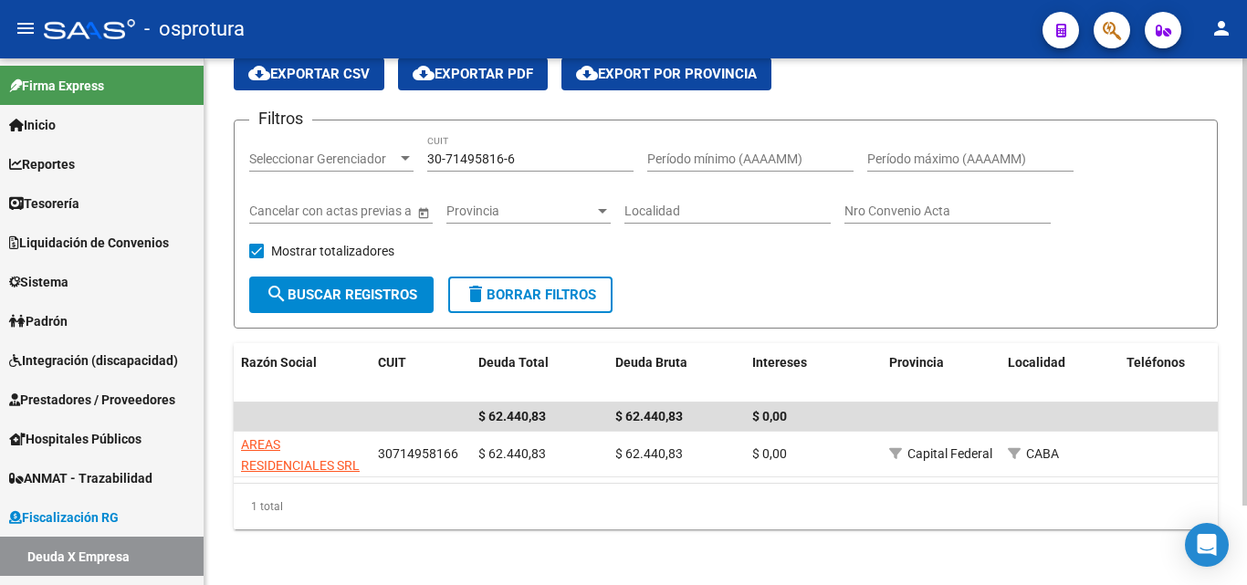
click at [543, 169] on div "30-71495816-6 CUIT" at bounding box center [530, 153] width 206 height 37
click at [537, 160] on input "30-71495816-6" at bounding box center [530, 160] width 206 height 16
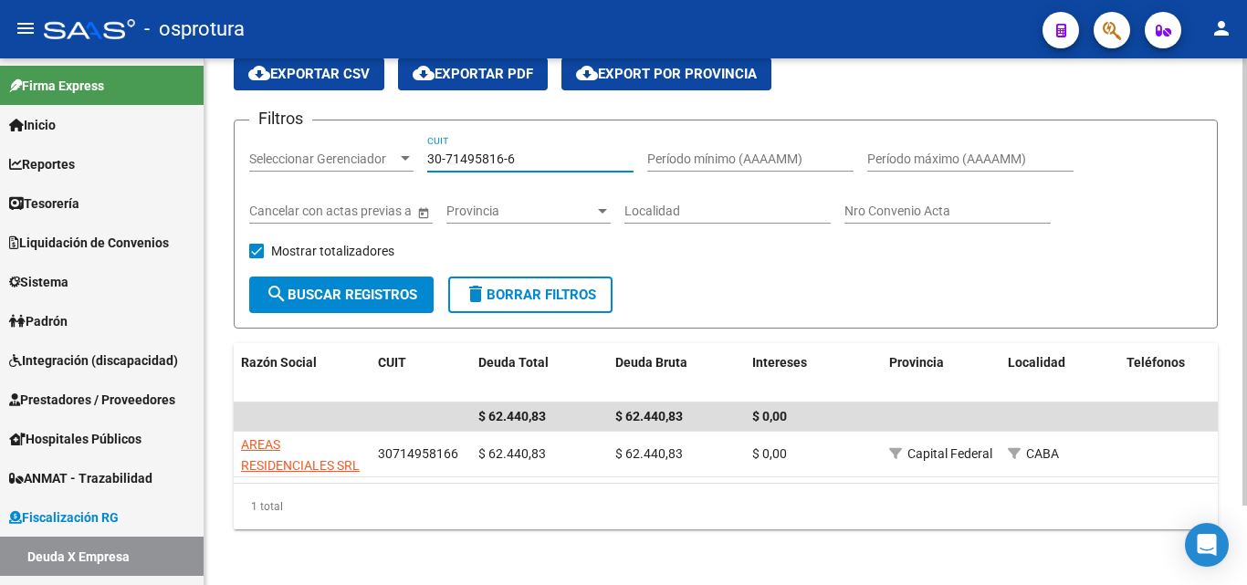
paste input "647036-5"
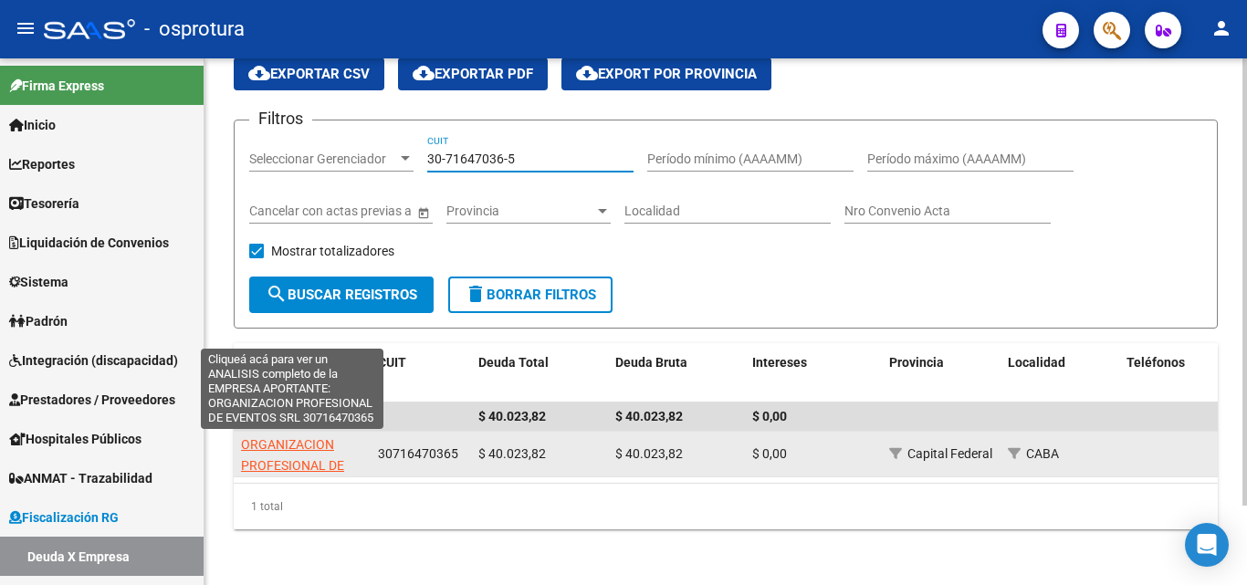
type input "30-71647036-5"
click at [292, 465] on span "ORGANIZACION PROFESIONAL DE EVENTOS SRL" at bounding box center [292, 465] width 103 height 57
type textarea "30716470365"
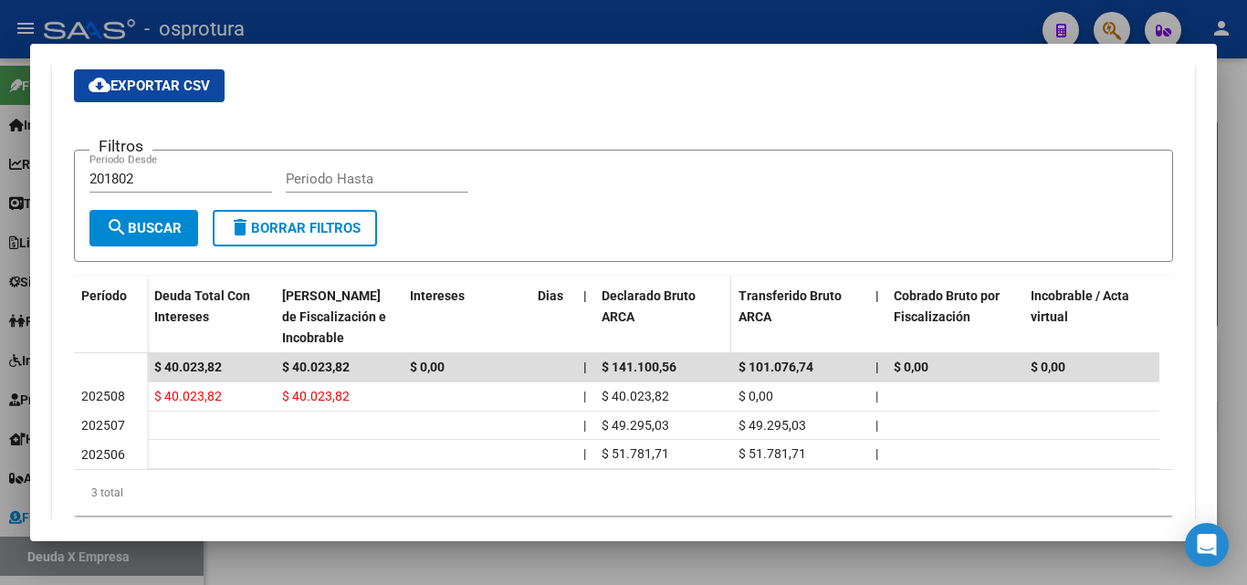
scroll to position [365, 0]
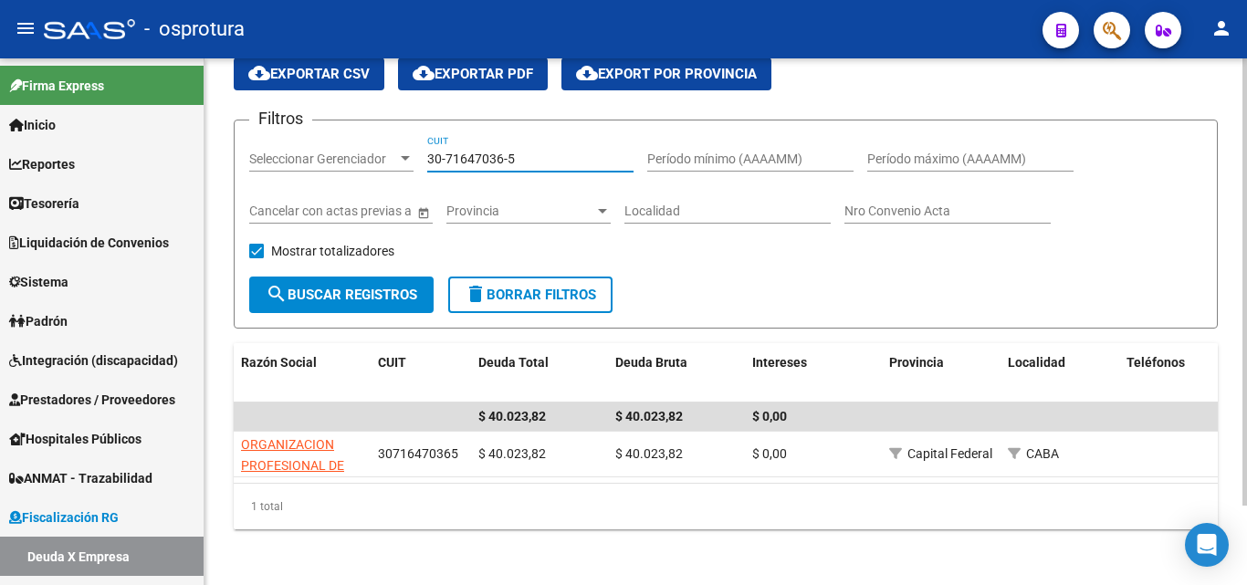
click at [577, 161] on input "30-71647036-5" at bounding box center [530, 160] width 206 height 16
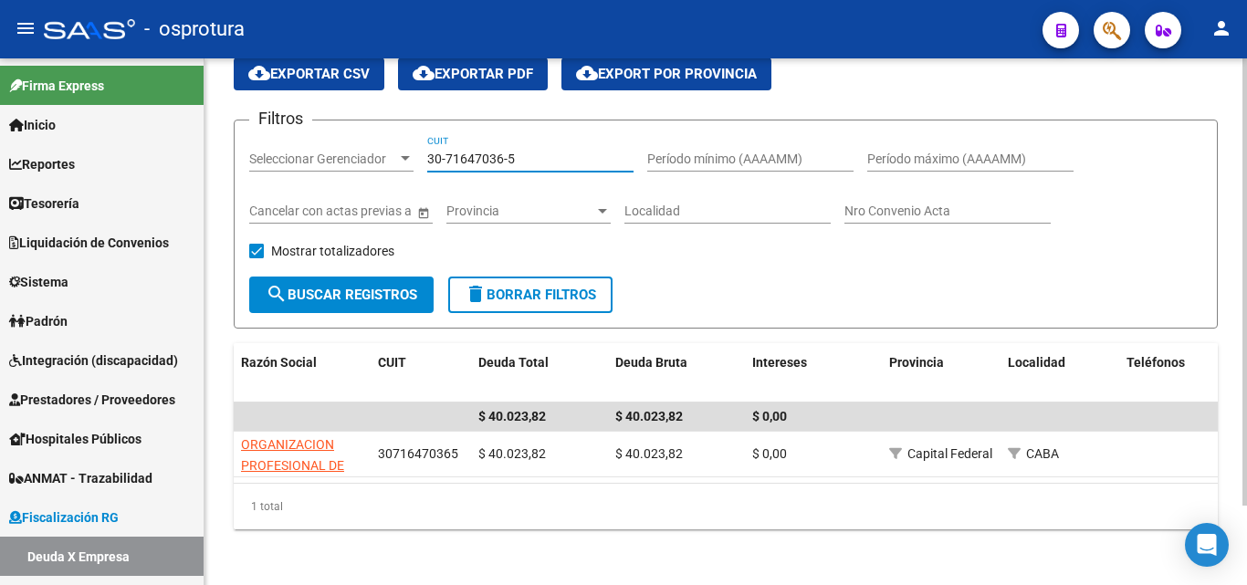
paste input "20-17751462"
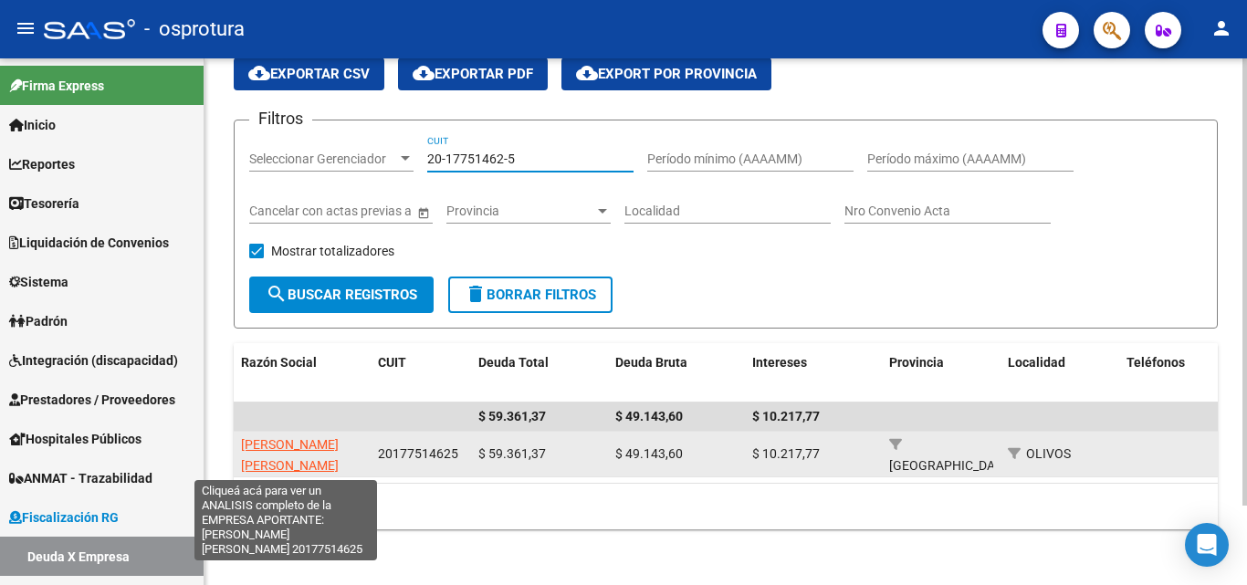
type input "20-17751462-5"
click at [284, 450] on span "VALLEJO ARIEL HERNAN" at bounding box center [290, 455] width 98 height 36
type textarea "20177514625"
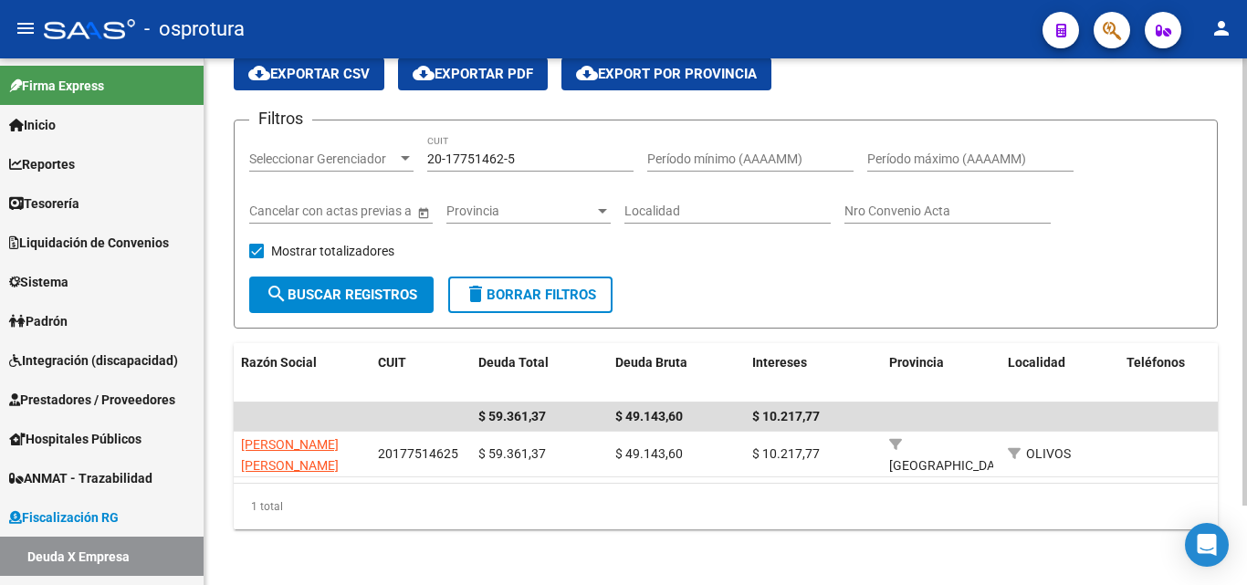
click at [550, 145] on div "20-17751462-5 CUIT" at bounding box center [530, 153] width 206 height 37
click at [555, 157] on input "20-17751462-5" at bounding box center [530, 160] width 206 height 16
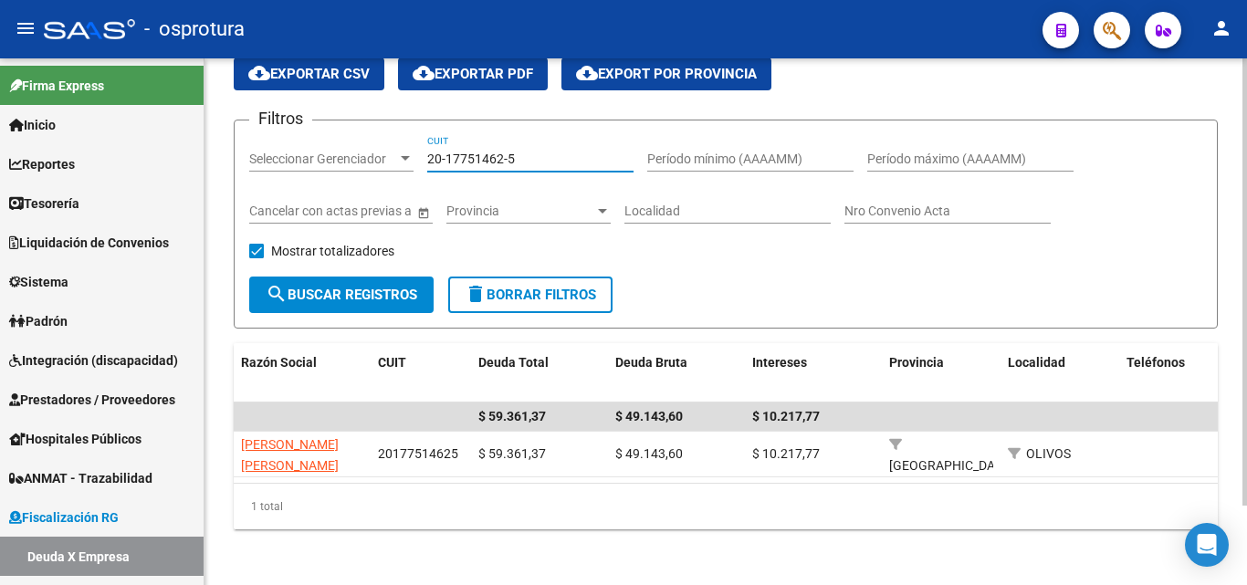
paste input "30-64929310-0"
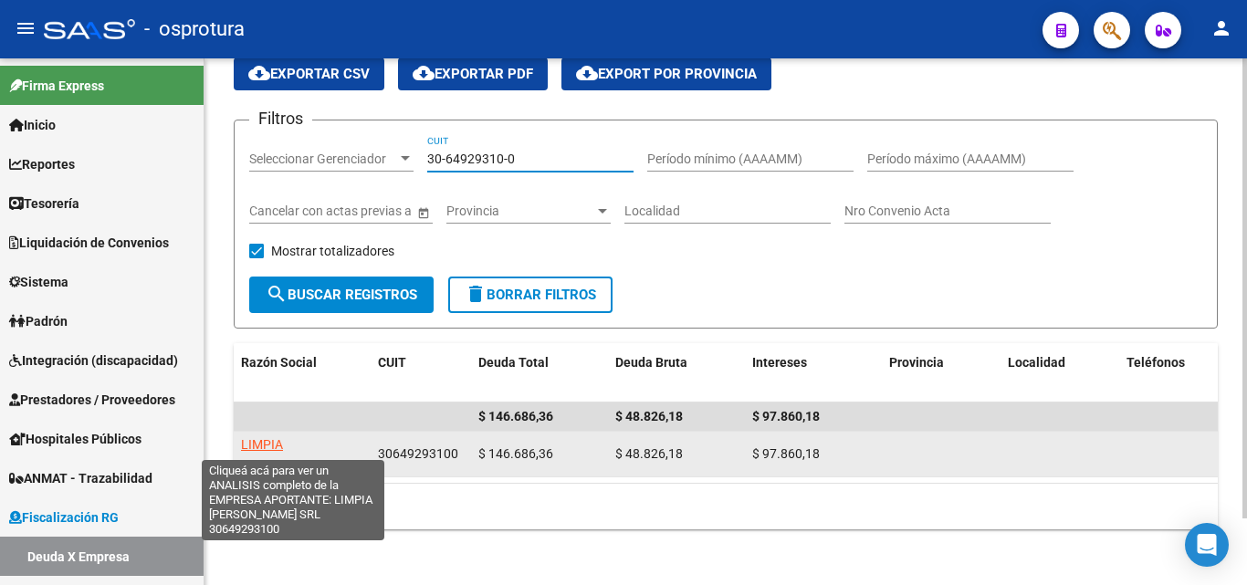
type input "30-64929310-0"
click at [293, 446] on span "LIMPIA BRILL SRL" at bounding box center [290, 465] width 98 height 57
type textarea "30649293100"
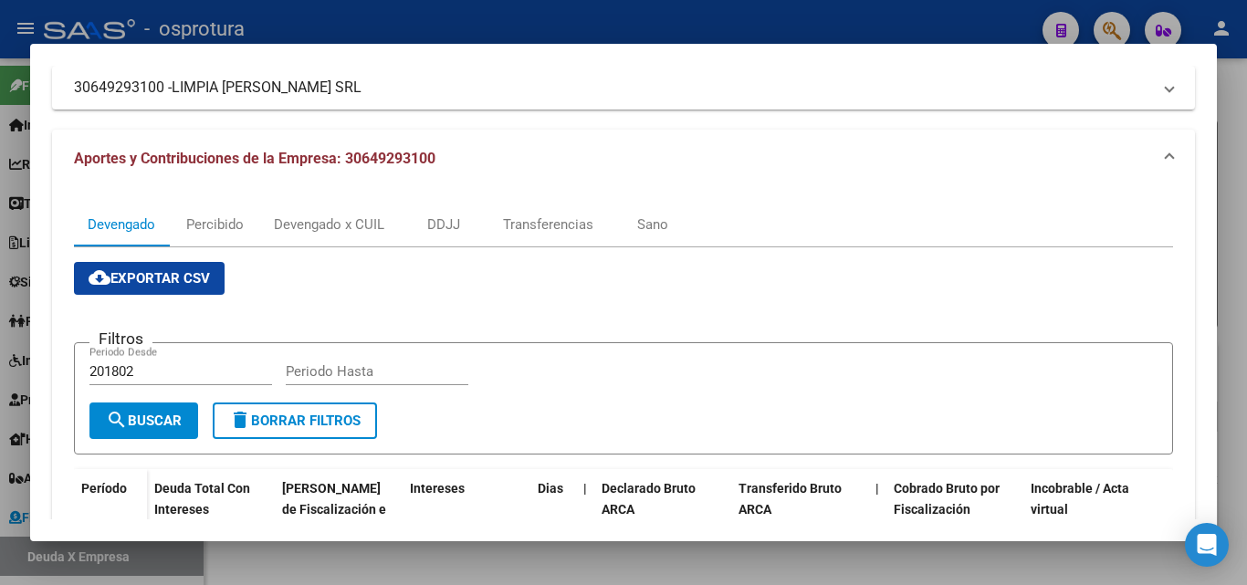
scroll to position [274, 0]
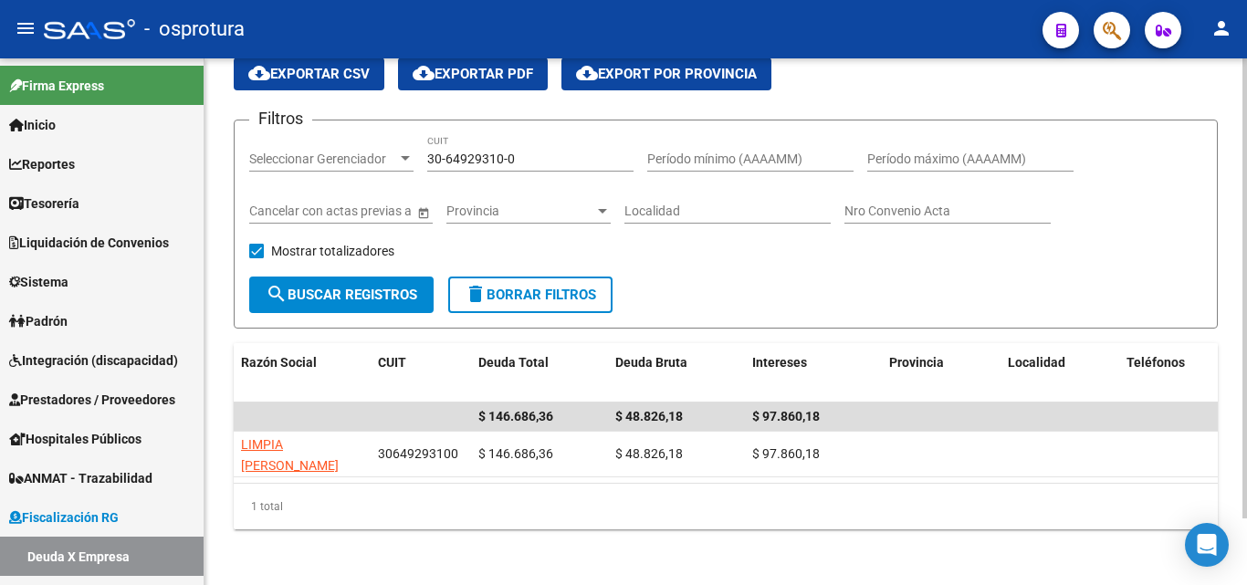
click at [529, 163] on input "30-64929310-0" at bounding box center [530, 160] width 206 height 16
paste input "27-24543195-9"
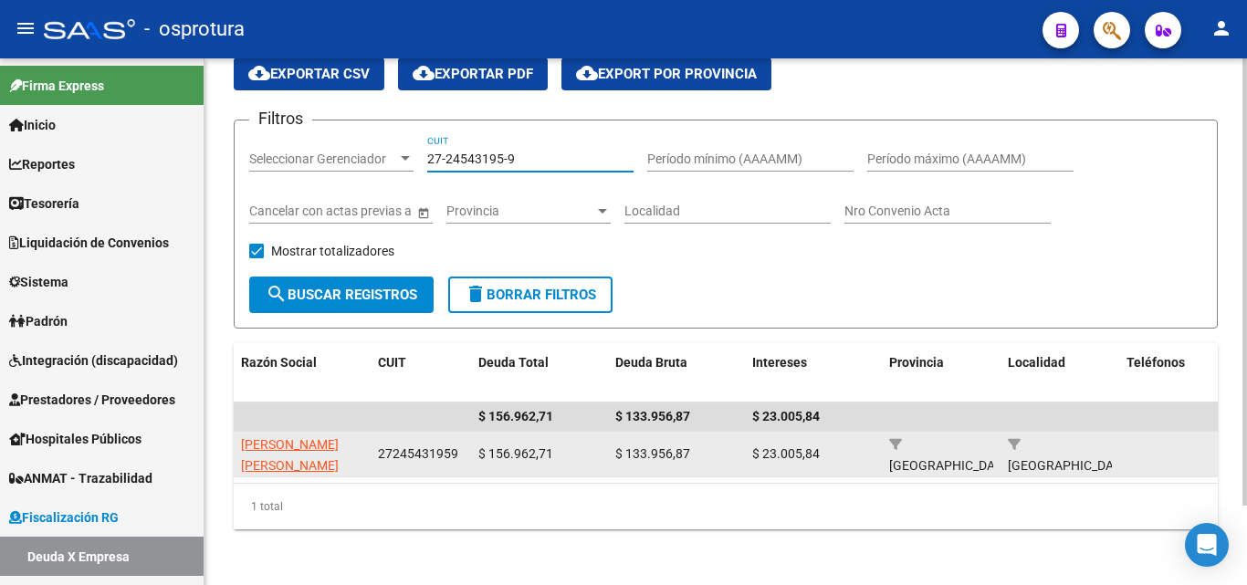
type input "27-24543195-9"
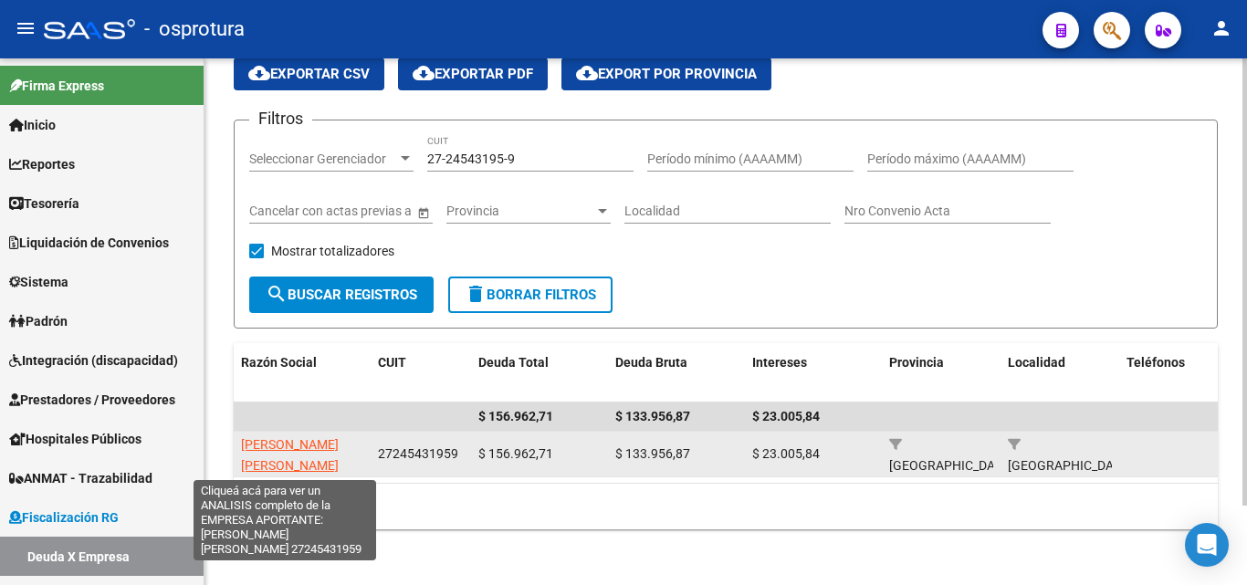
click at [282, 438] on span "LOPEZ NORMA NOEMI" at bounding box center [290, 455] width 98 height 36
type textarea "27245431959"
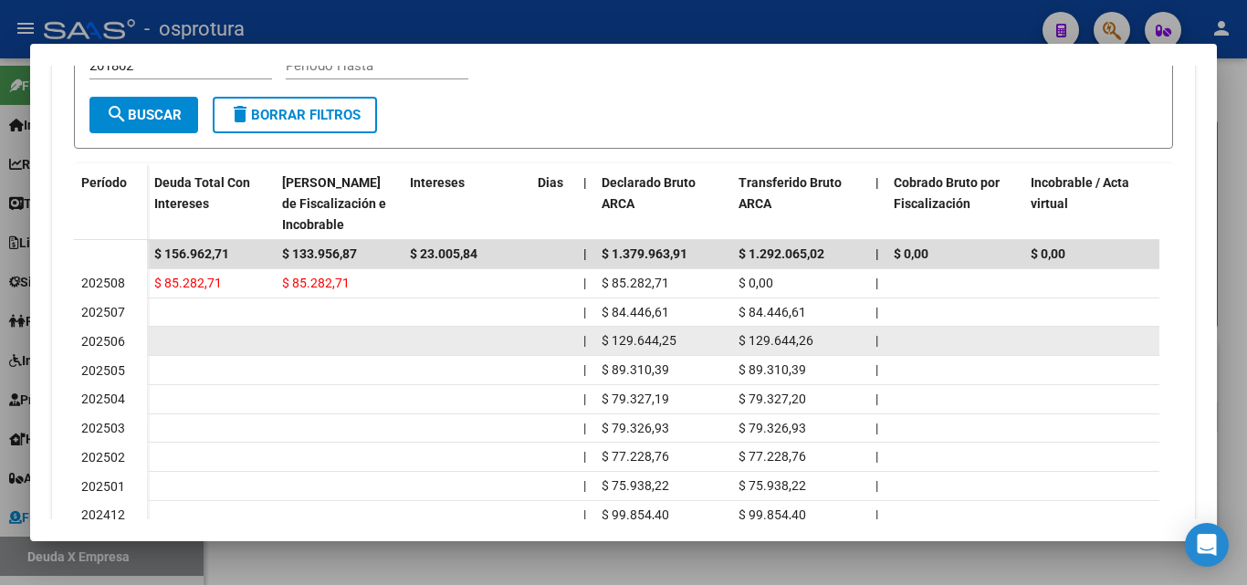
scroll to position [622, 0]
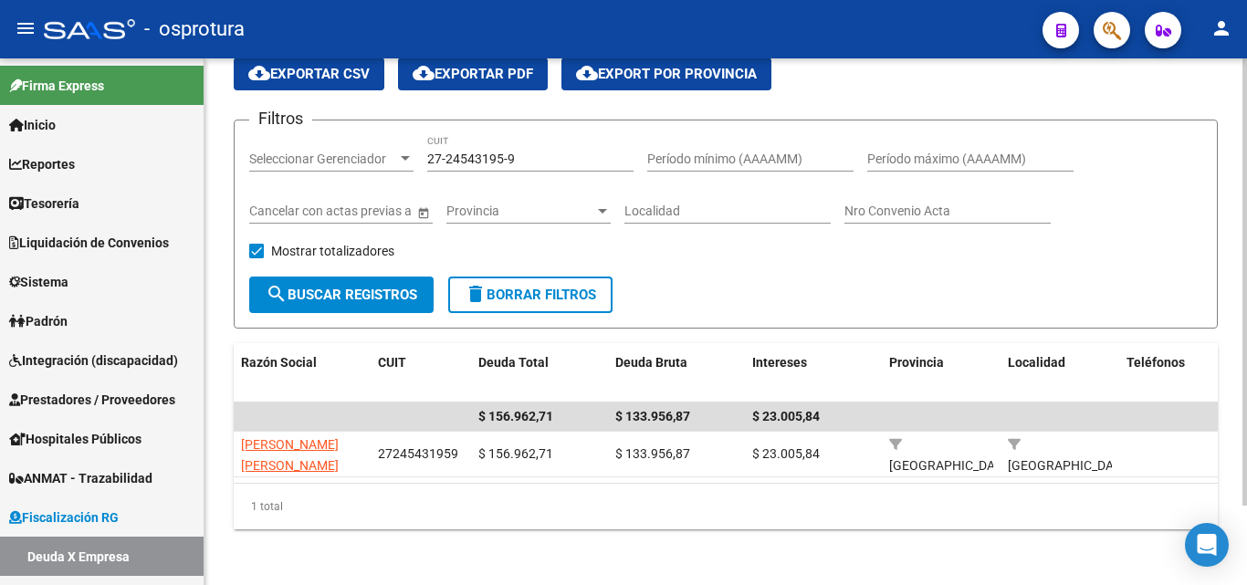
click at [527, 154] on input "27-24543195-9" at bounding box center [530, 160] width 206 height 16
click at [528, 155] on input "27-24543195-9" at bounding box center [530, 160] width 206 height 16
paste input "30-71771125-0"
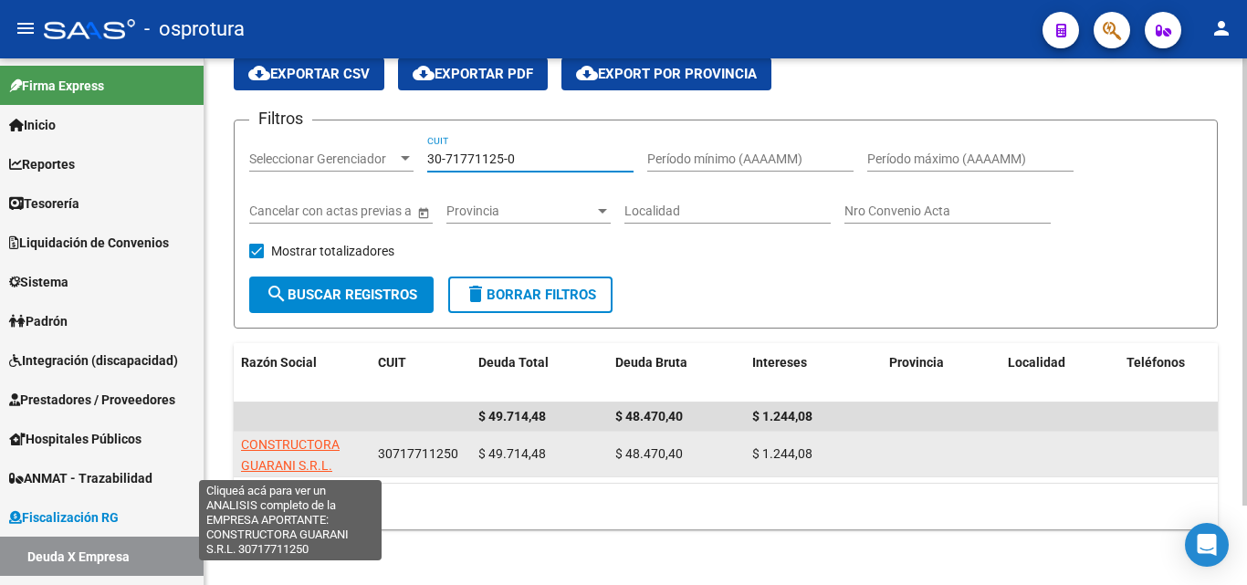
type input "30-71771125-0"
click at [322, 437] on span "CONSTRUCTORA GUARANI S.R.L." at bounding box center [290, 455] width 99 height 36
type textarea "30717711250"
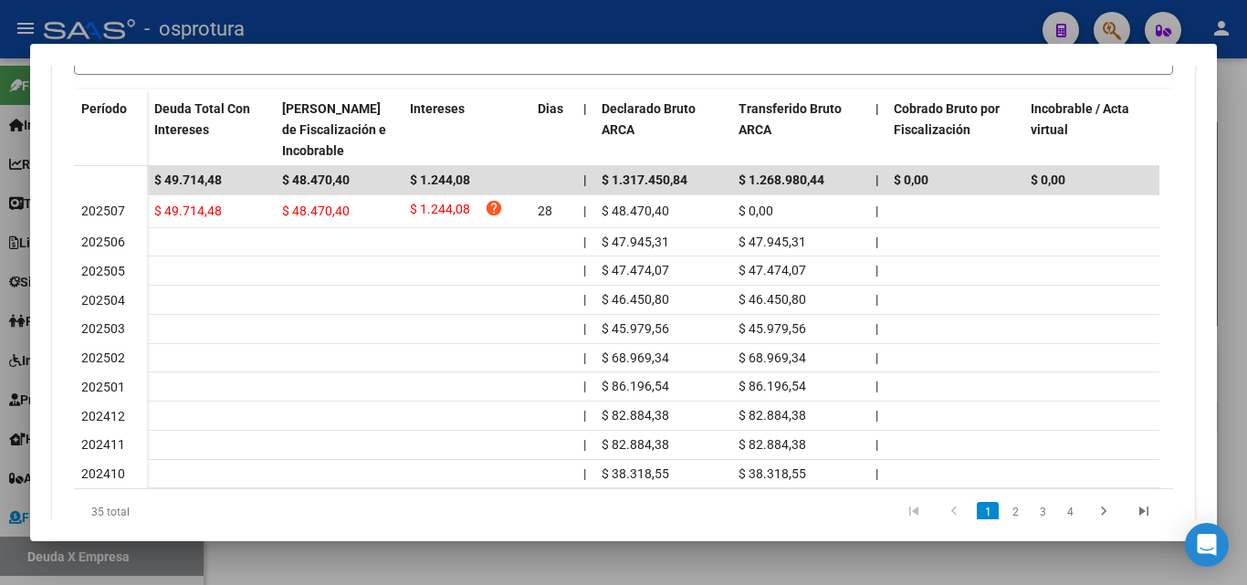
scroll to position [548, 0]
